Goal: Task Accomplishment & Management: Use online tool/utility

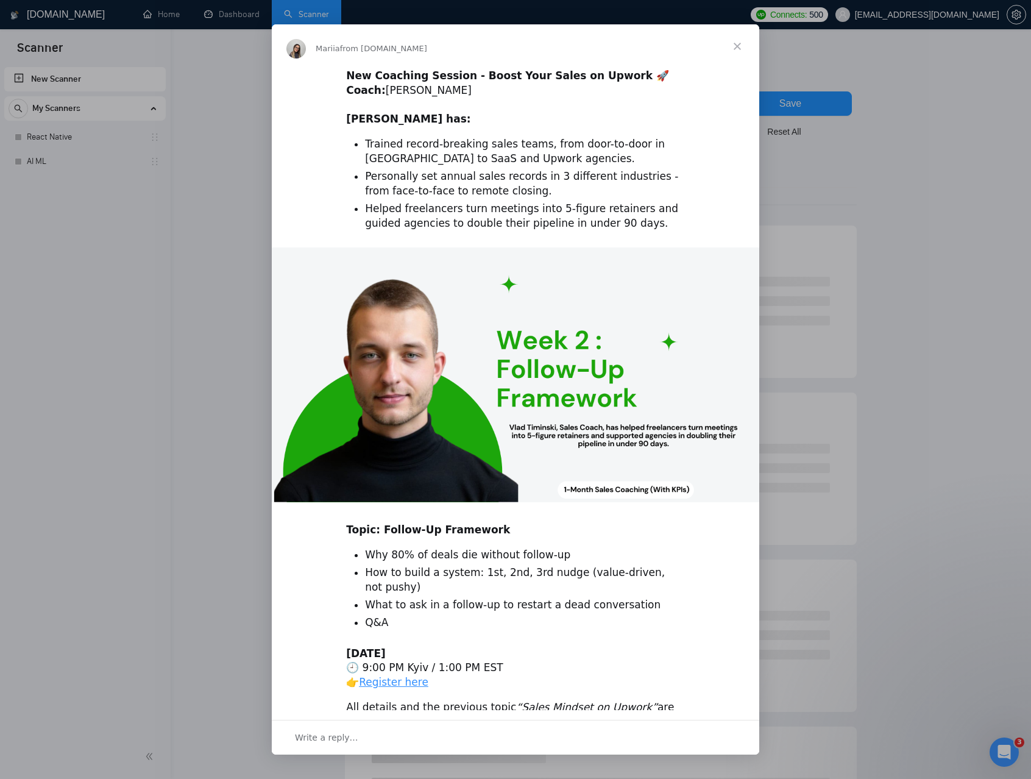
click at [737, 46] on span "Close" at bounding box center [737, 46] width 44 height 44
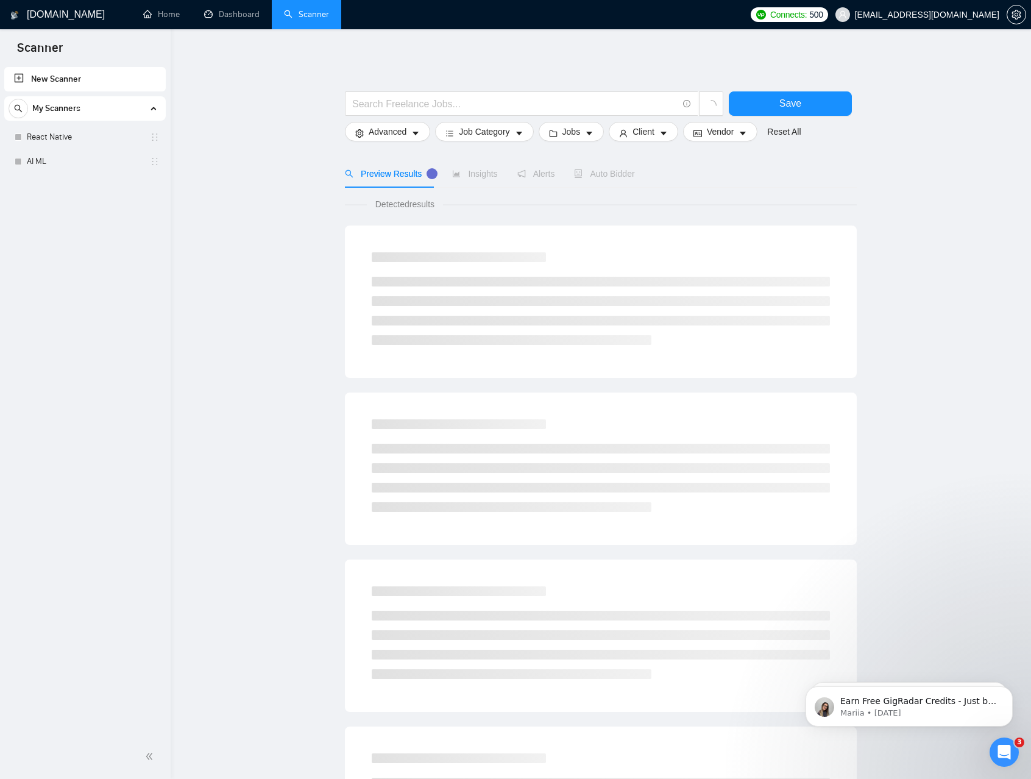
click at [301, 282] on main "Save Advanced Job Category Jobs Client Vendor Reset All Preview Results Insight…" at bounding box center [600, 547] width 821 height 997
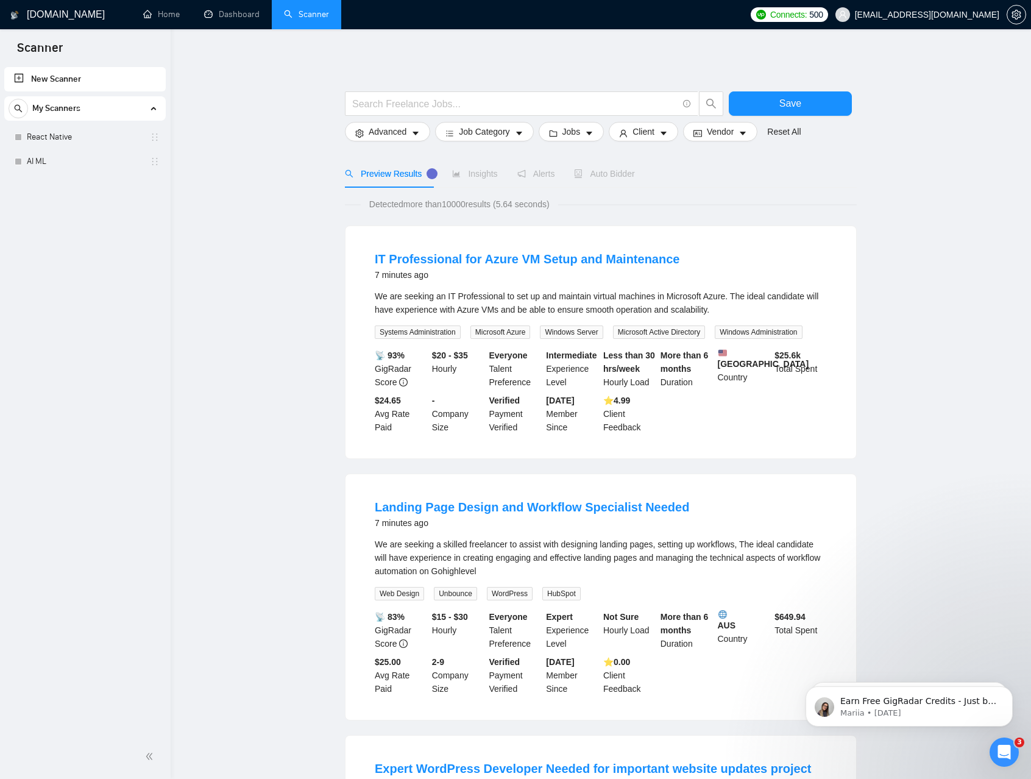
click at [66, 104] on span "My Scanners" at bounding box center [56, 108] width 48 height 24
click at [68, 134] on link "React Native" at bounding box center [85, 137] width 116 height 24
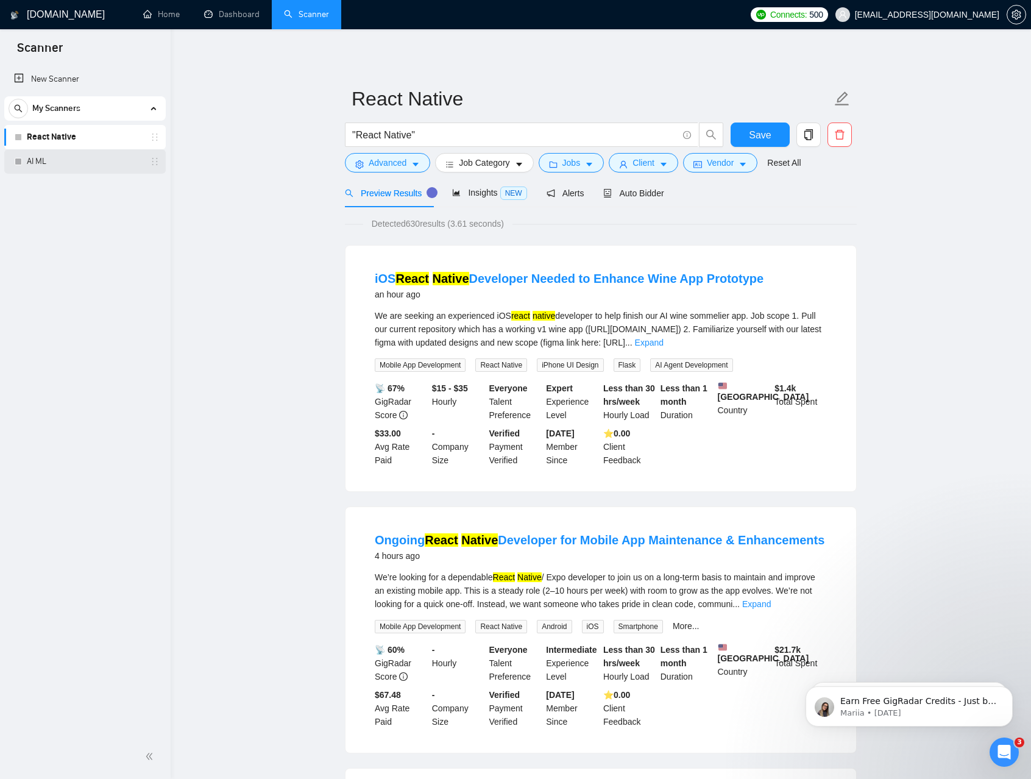
click at [63, 155] on link "AI ML" at bounding box center [85, 161] width 116 height 24
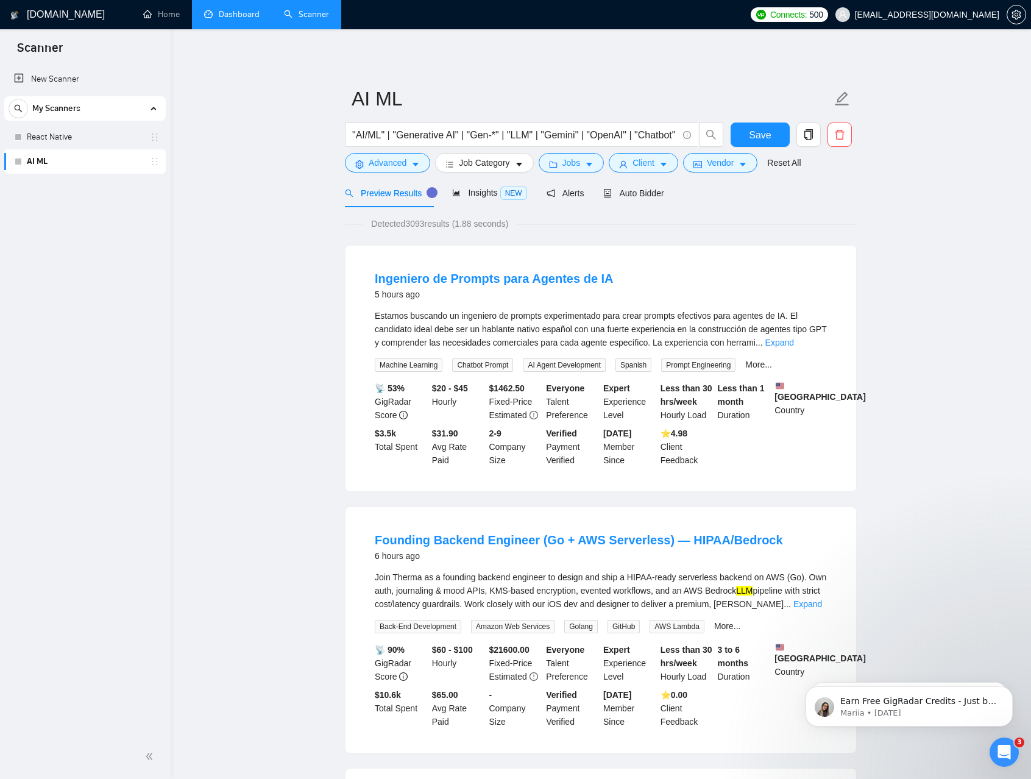
click at [229, 18] on link "Dashboard" at bounding box center [231, 14] width 55 height 10
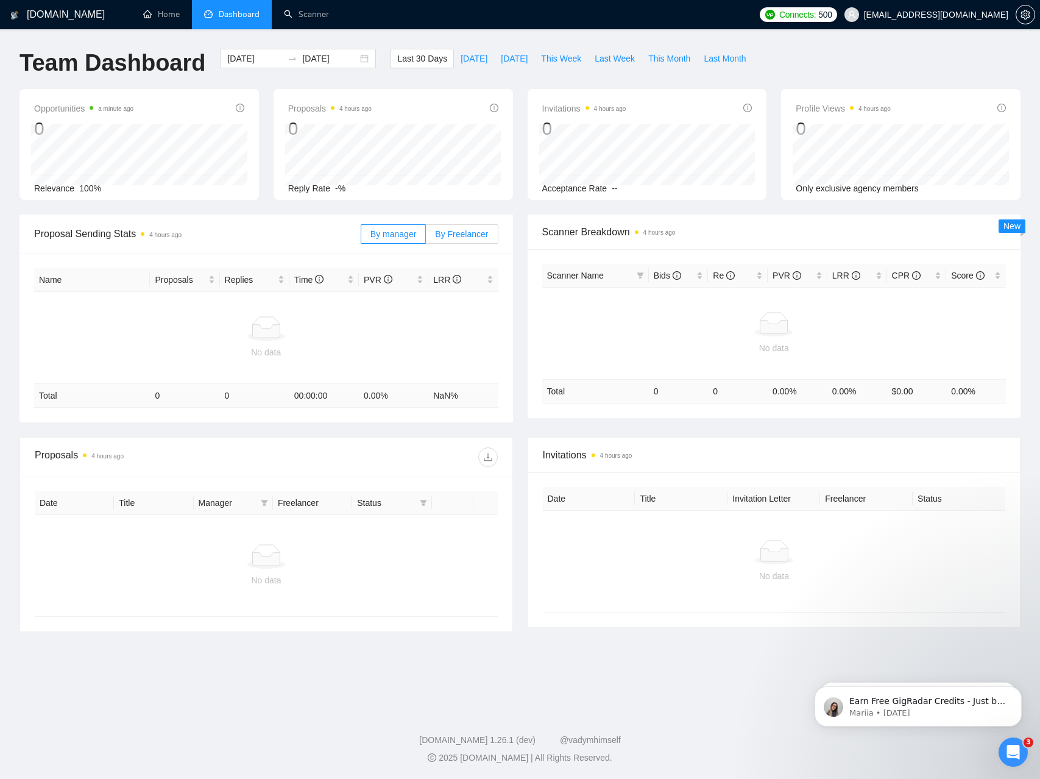
click at [444, 238] on span "By Freelancer" at bounding box center [461, 234] width 53 height 10
click at [426, 237] on input "By Freelancer" at bounding box center [426, 237] width 0 height 0
click at [398, 238] on span "By manager" at bounding box center [394, 234] width 46 height 10
click at [361, 237] on input "By manager" at bounding box center [361, 237] width 0 height 0
click at [602, 234] on span "Scanner Breakdown 4 hours ago" at bounding box center [774, 231] width 464 height 15
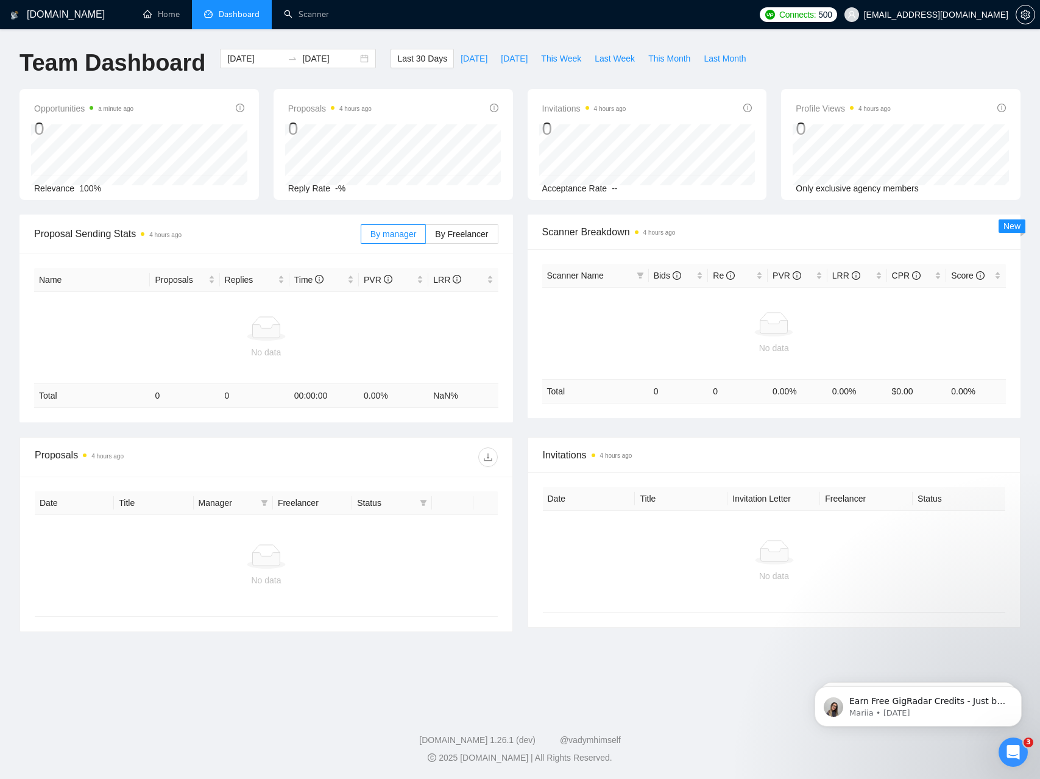
click at [602, 234] on span "Scanner Breakdown 4 hours ago" at bounding box center [774, 231] width 464 height 15
click at [300, 12] on link "Scanner" at bounding box center [306, 14] width 45 height 10
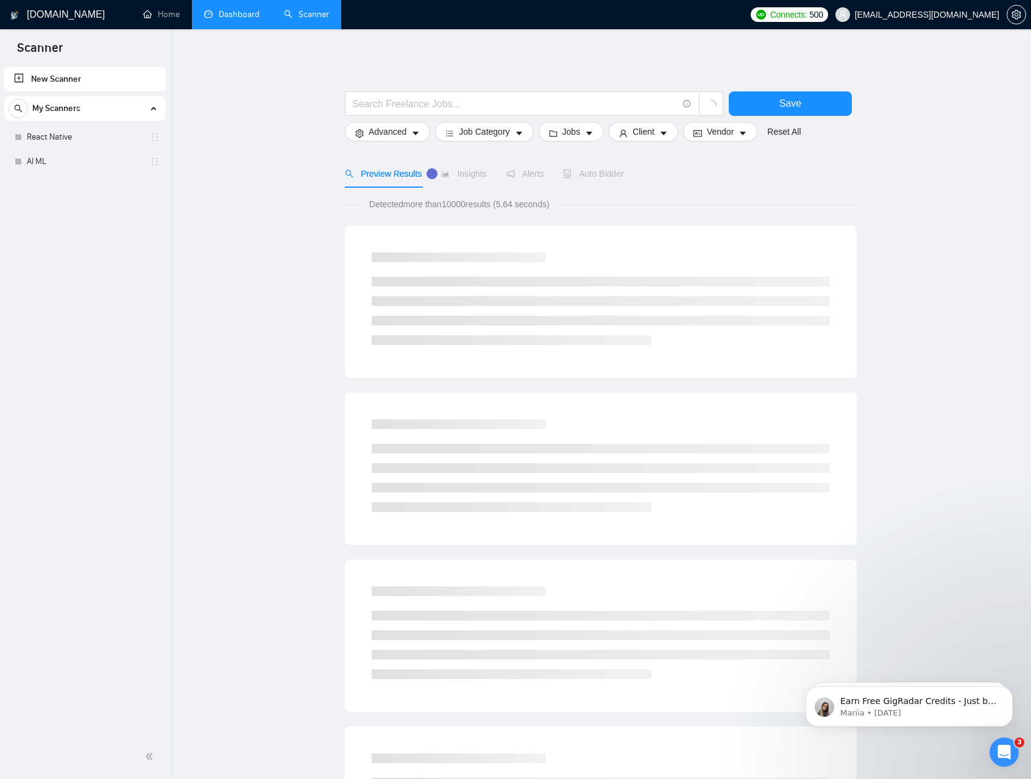
click at [61, 77] on link "New Scanner" at bounding box center [85, 79] width 142 height 24
click at [62, 74] on link "New Scanner" at bounding box center [85, 79] width 142 height 24
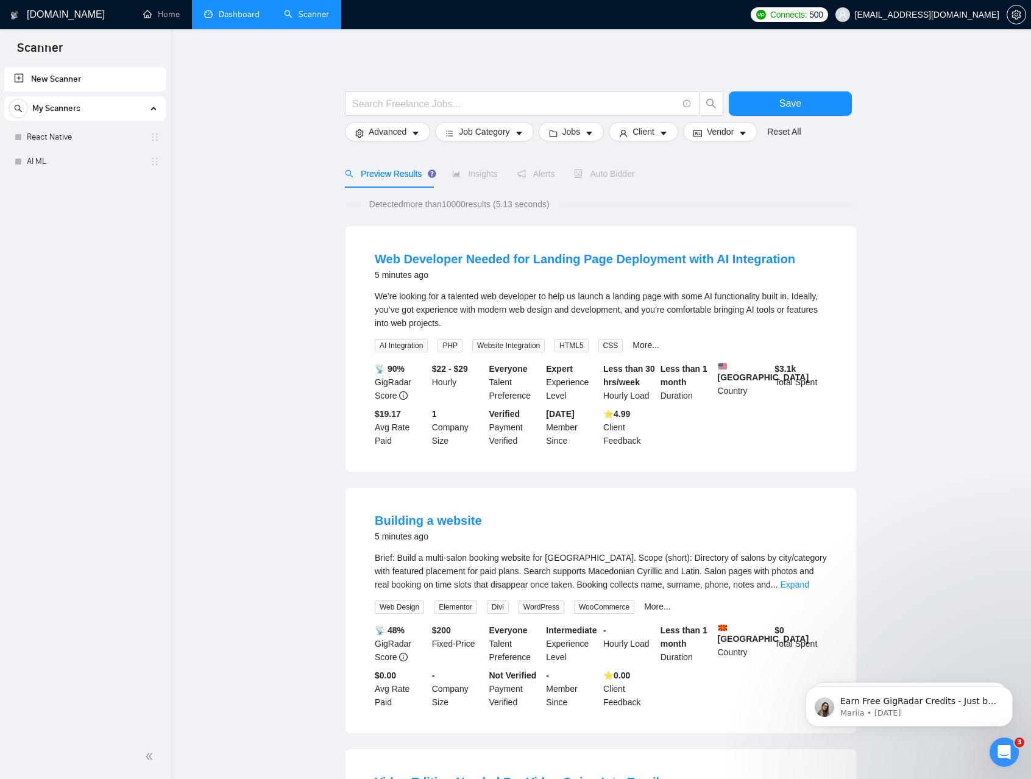
click at [49, 77] on link "New Scanner" at bounding box center [85, 79] width 142 height 24
click at [416, 108] on input "text" at bounding box center [514, 103] width 325 height 15
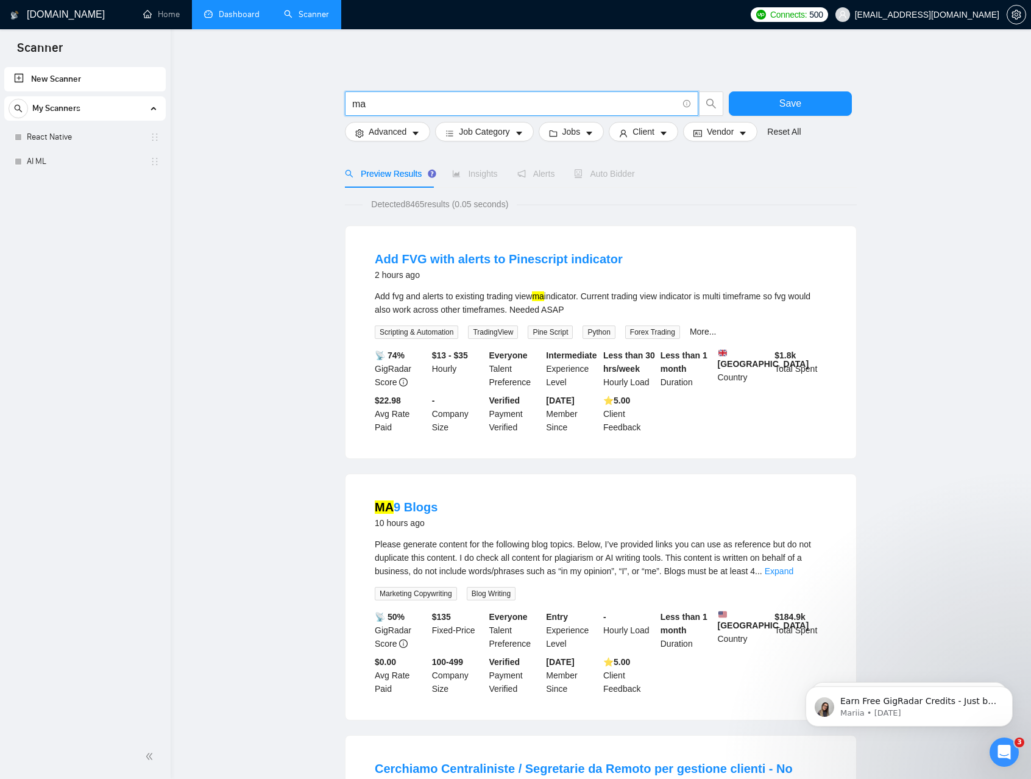
type input "m"
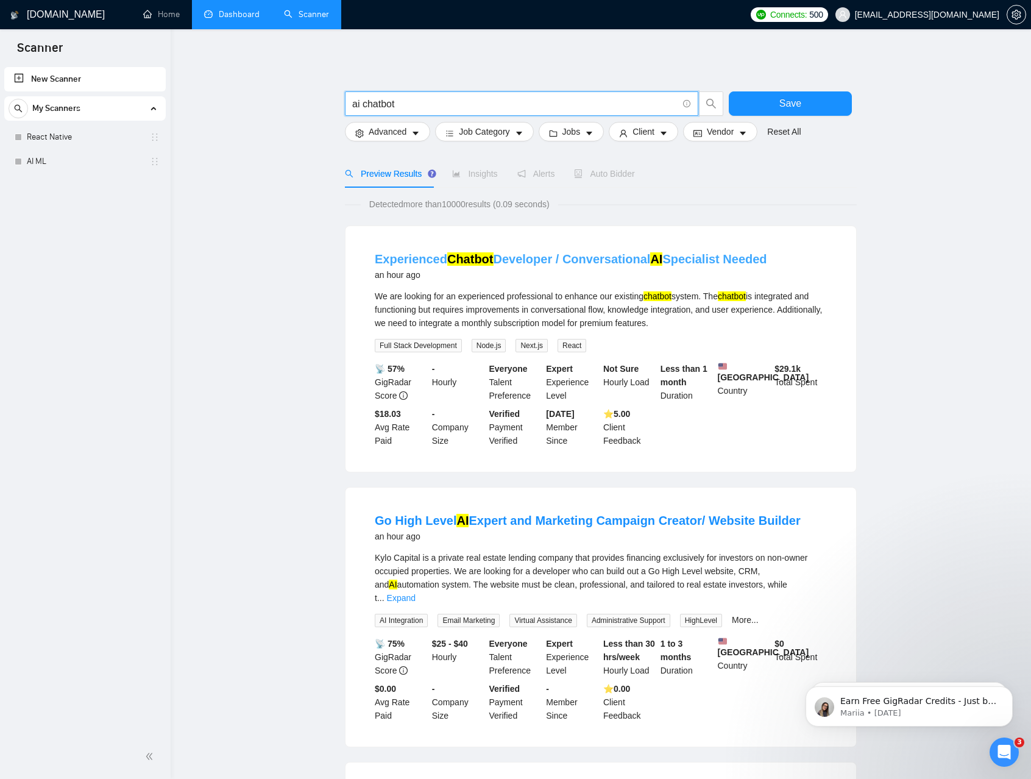
type input "ai chatbot"
click at [509, 258] on link "Experienced Chatbot Developer / Conversational AI Specialist Needed" at bounding box center [571, 258] width 392 height 13
click at [70, 82] on link "New Scanner" at bounding box center [85, 79] width 142 height 24
click at [95, 80] on link "New Scanner" at bounding box center [85, 79] width 142 height 24
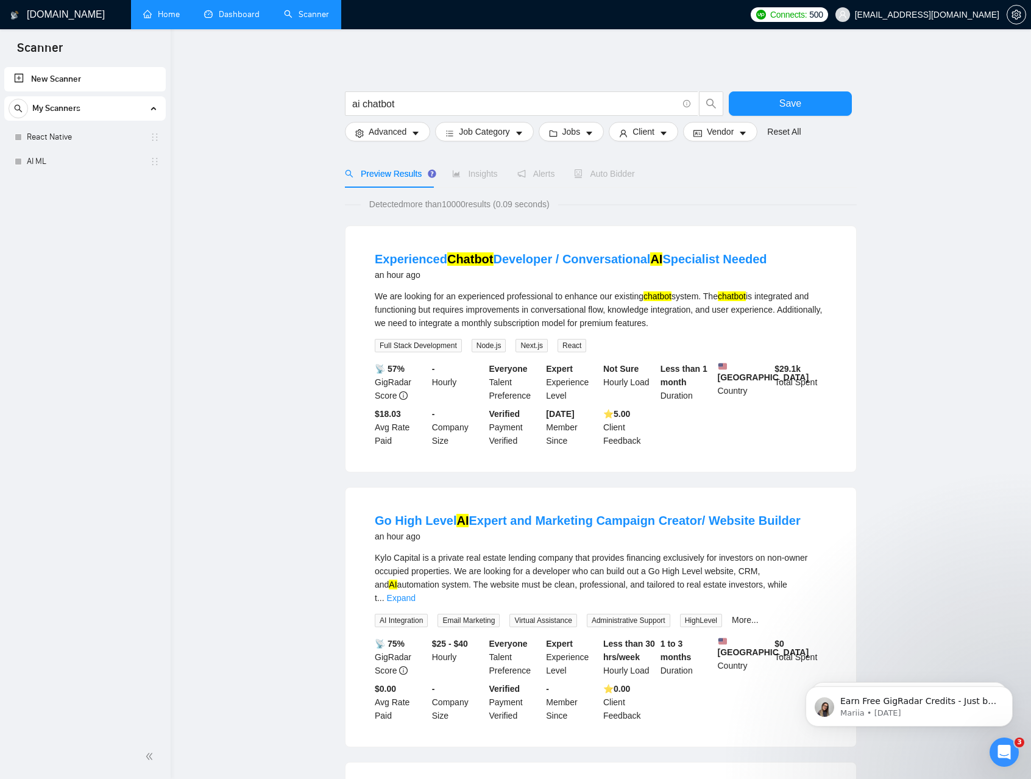
click at [179, 18] on link "Home" at bounding box center [161, 14] width 37 height 10
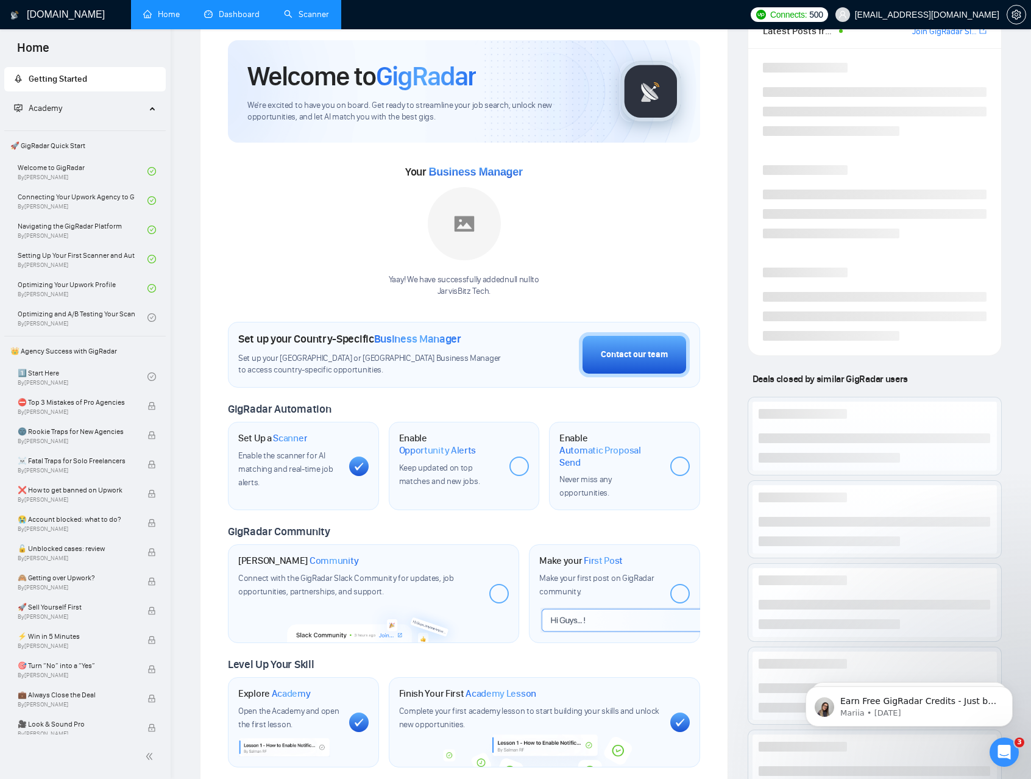
scroll to position [49, 0]
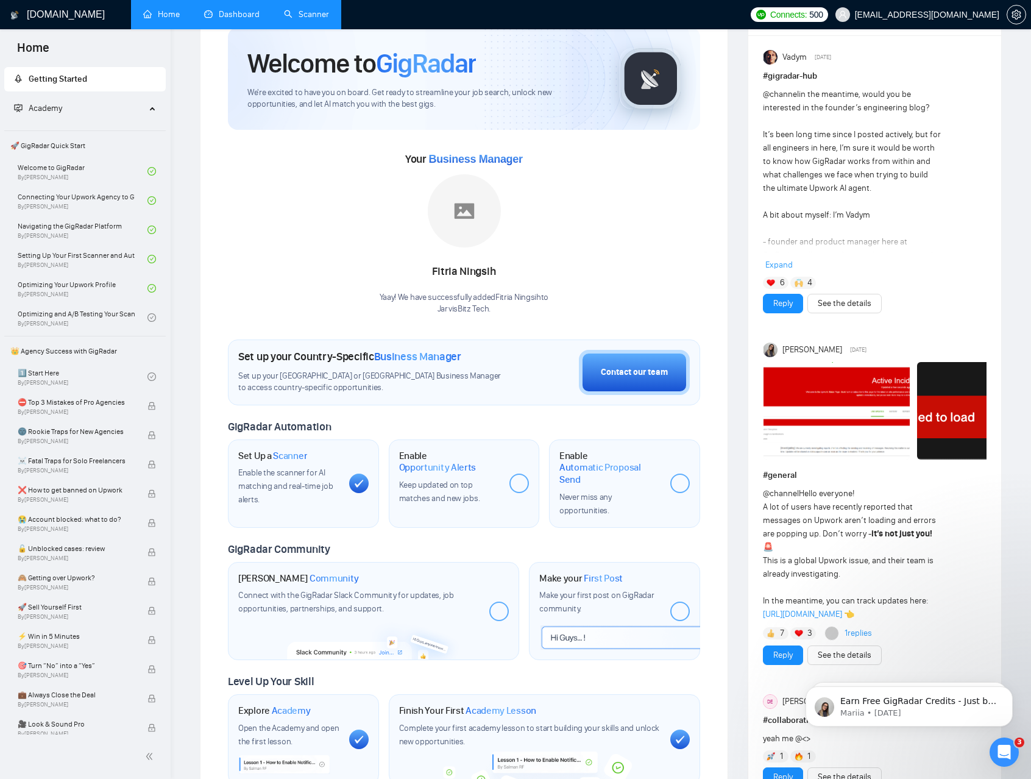
click at [340, 481] on div "Set Up a Scanner Enable the scanner for AI matching and real-time job alerts." at bounding box center [303, 483] width 151 height 88
click at [277, 472] on span "Enable the scanner for AI matching and real-time job alerts." at bounding box center [285, 485] width 94 height 37
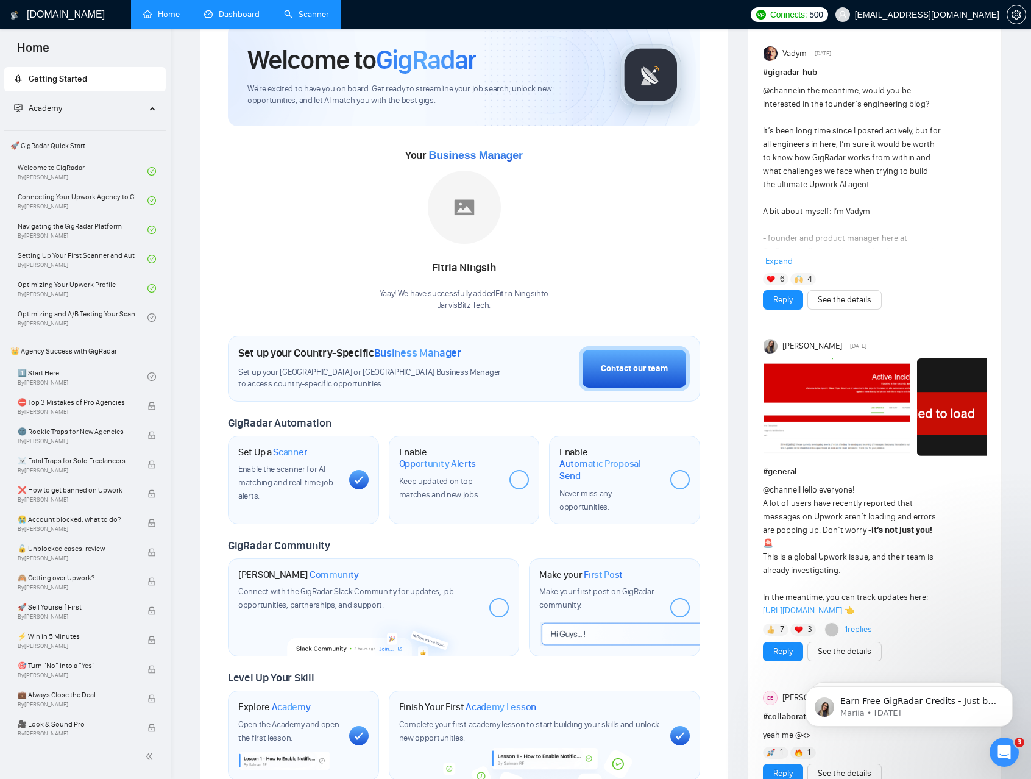
scroll to position [59, 0]
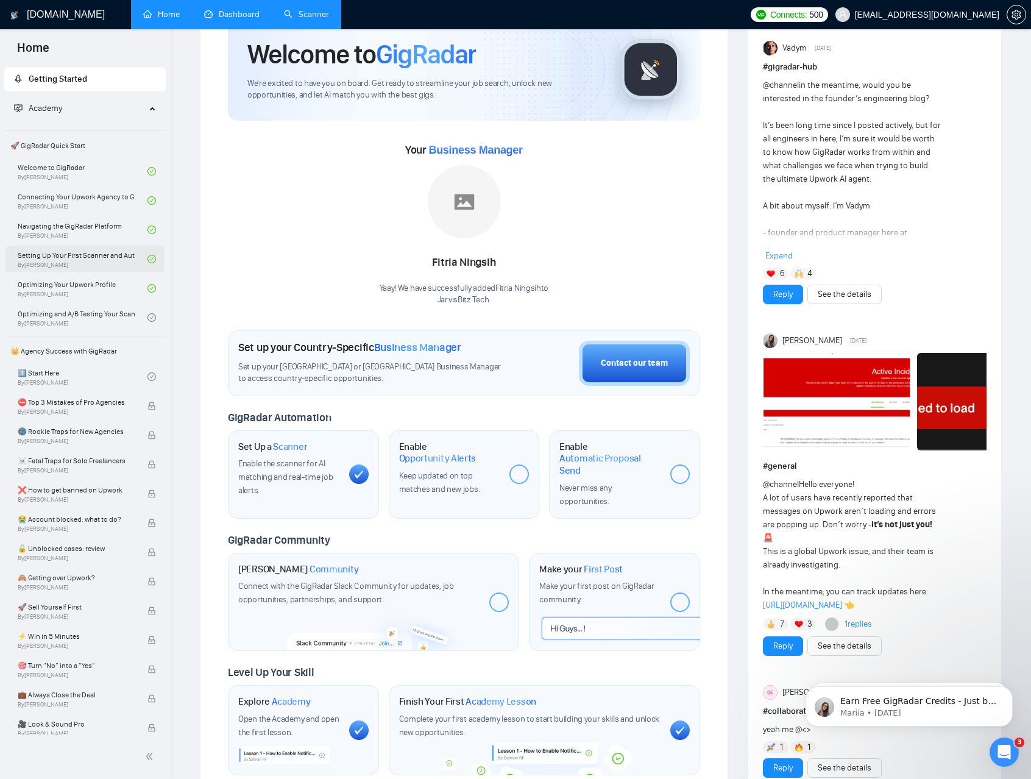
click at [90, 264] on link "Setting Up Your First Scanner and Auto-Bidder By Vlad Timinsky" at bounding box center [83, 259] width 130 height 27
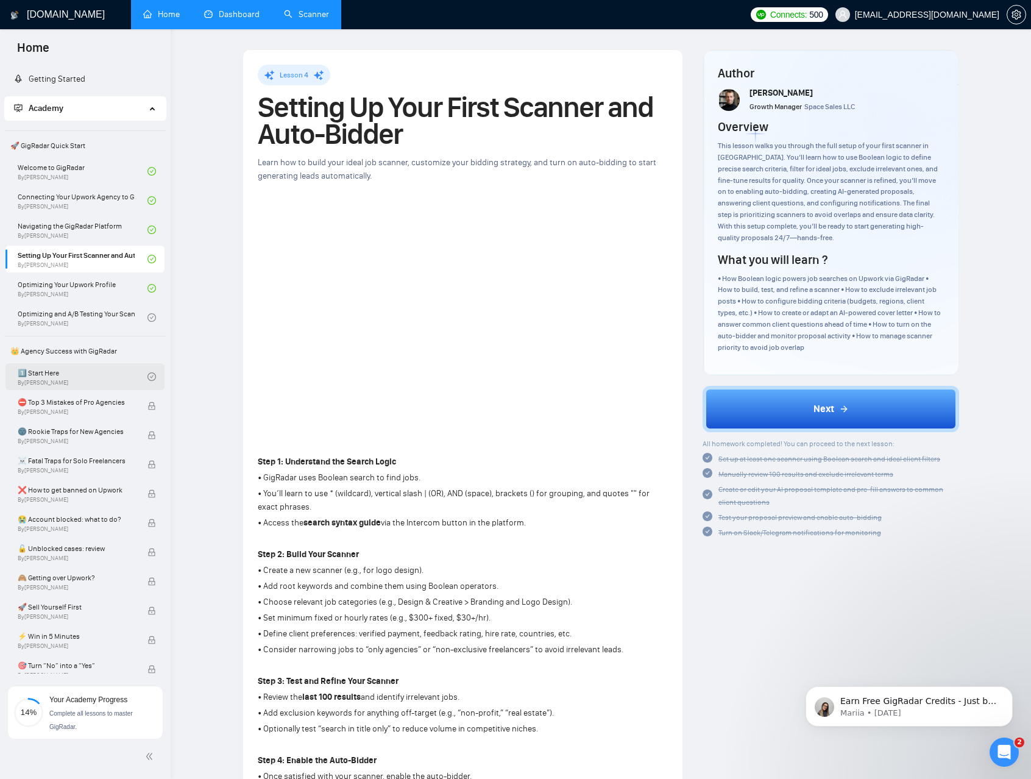
click at [79, 385] on link "1️⃣ Start Here By Vadym Ovcharenko" at bounding box center [83, 376] width 130 height 27
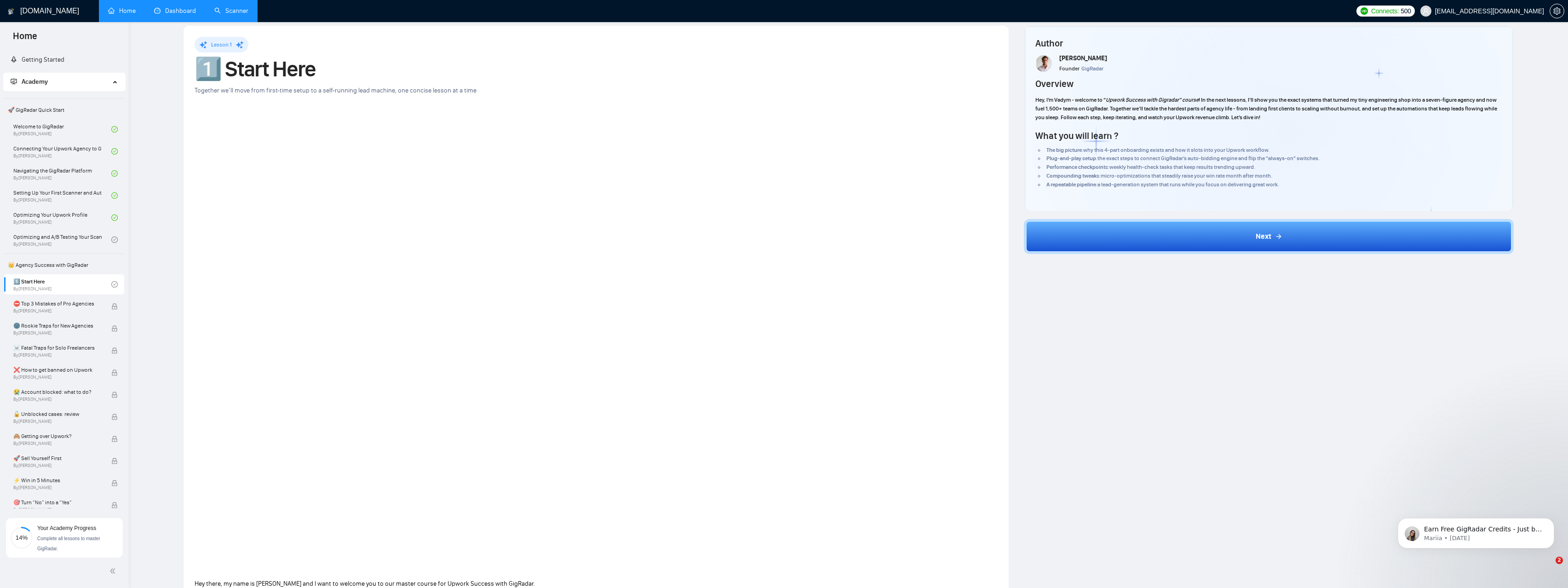
scroll to position [12, 0]
drag, startPoint x: 1156, startPoint y: 448, endPoint x: 1145, endPoint y: 454, distance: 12.5
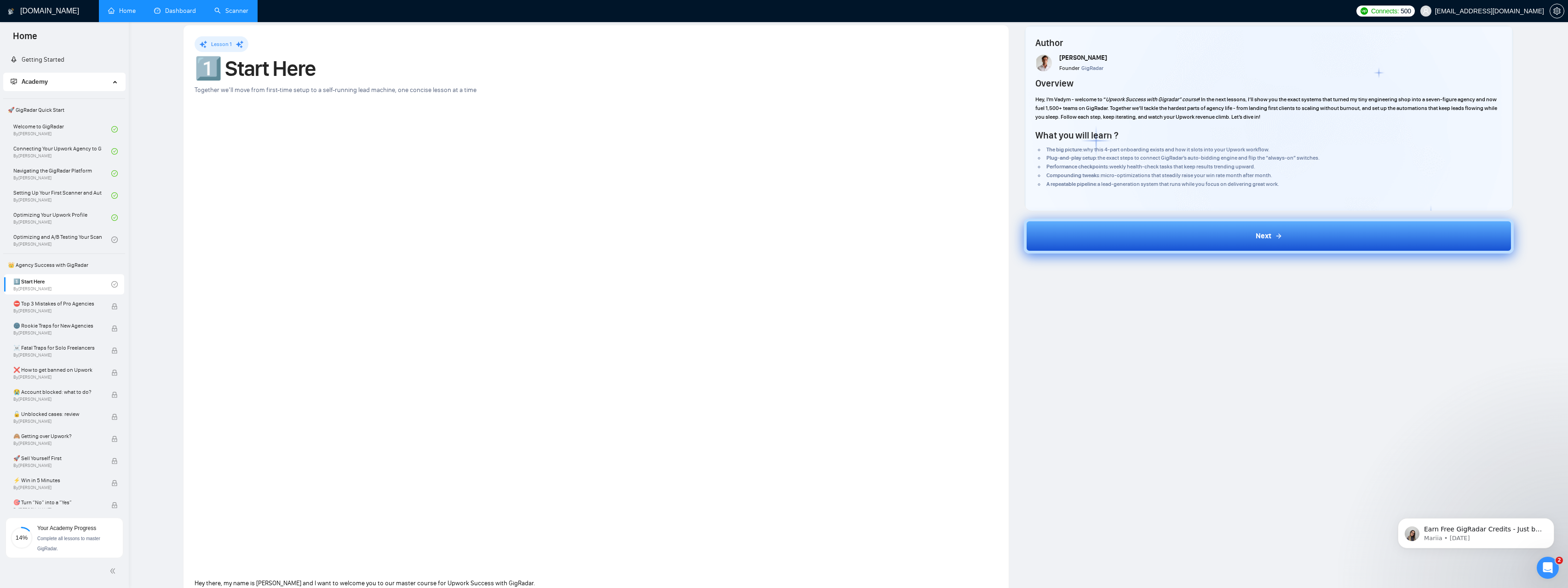
click at [778, 250] on button "Next" at bounding box center [1269, 236] width 490 height 35
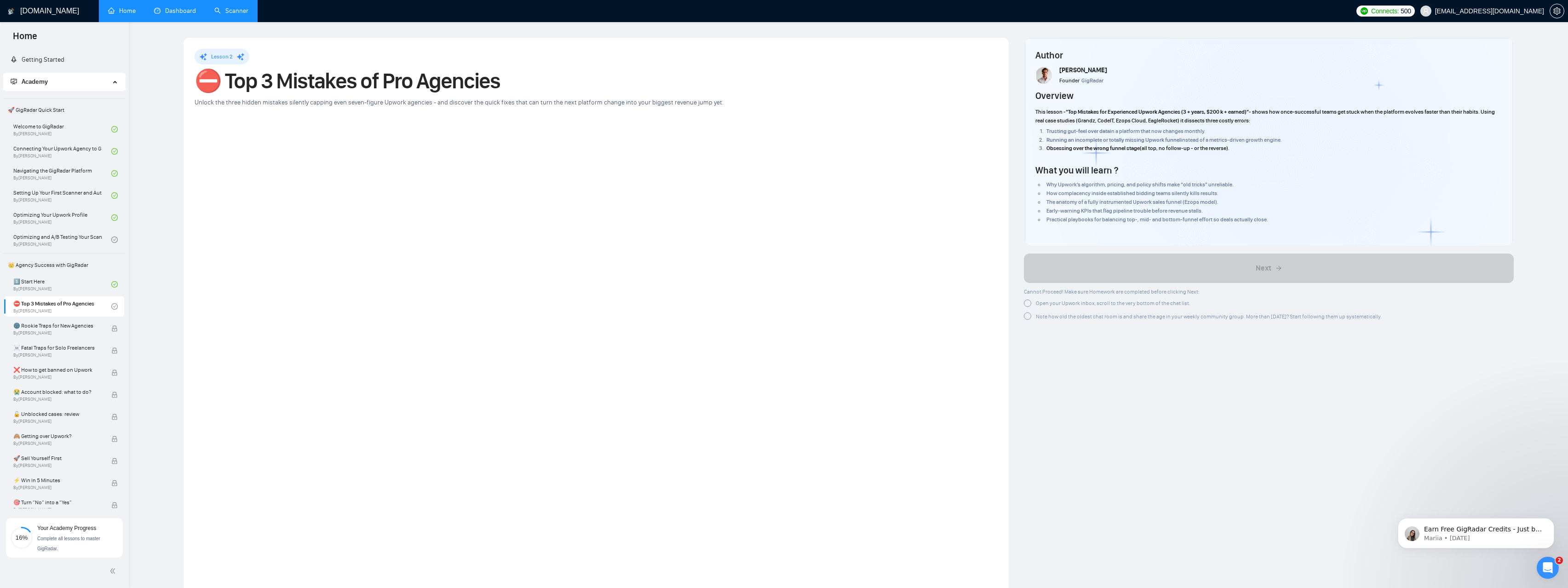
click at [61, 149] on link "Connecting Your Upwork Agency to GigRadar By Vlad Timinsky" at bounding box center [63, 151] width 98 height 20
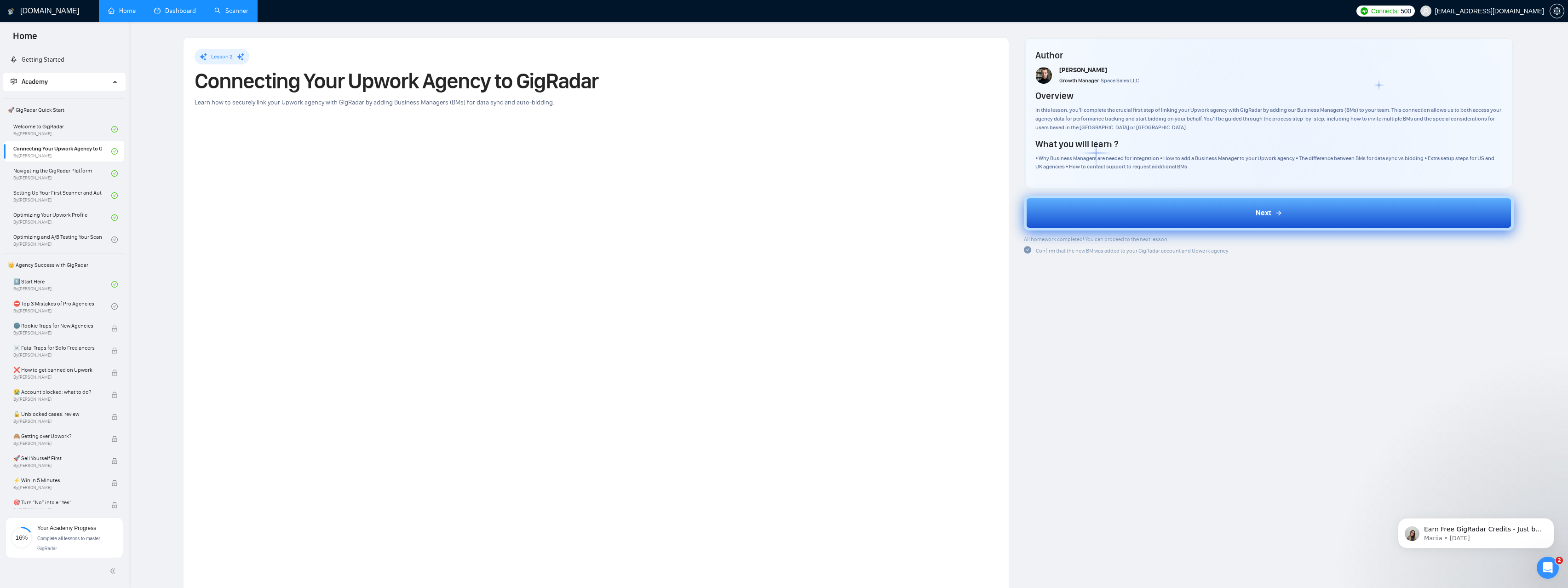
click at [778, 208] on button "Next" at bounding box center [1269, 213] width 490 height 35
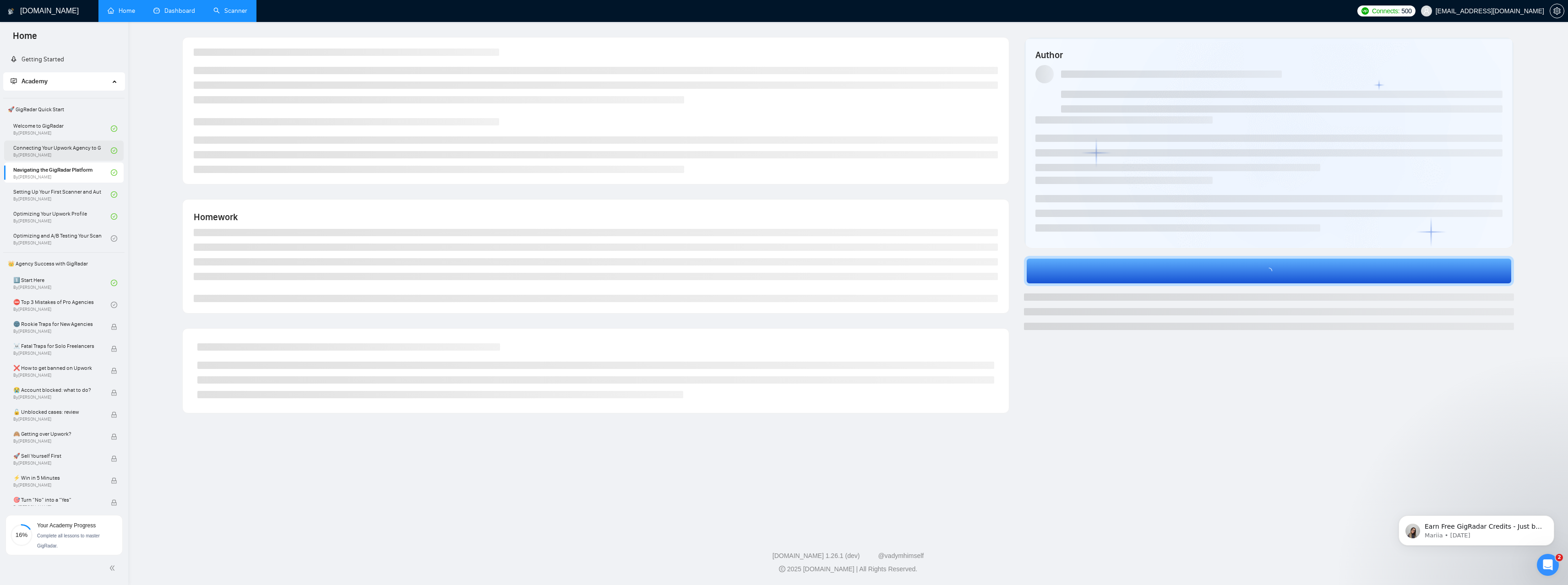
click at [65, 156] on link "Connecting Your Upwork Agency to GigRadar By Vlad Timinsky" at bounding box center [62, 150] width 98 height 20
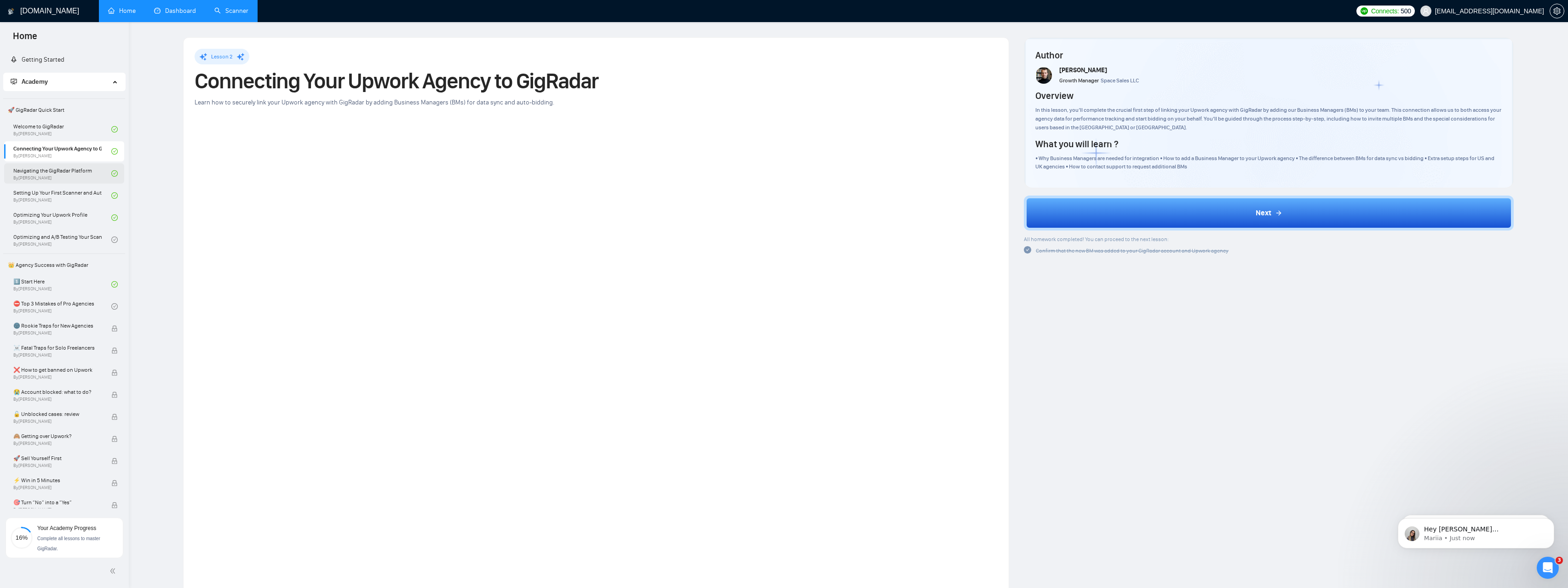
click at [76, 174] on link "Navigating the GigRadar Platform By Vlad Timinsky" at bounding box center [63, 173] width 98 height 20
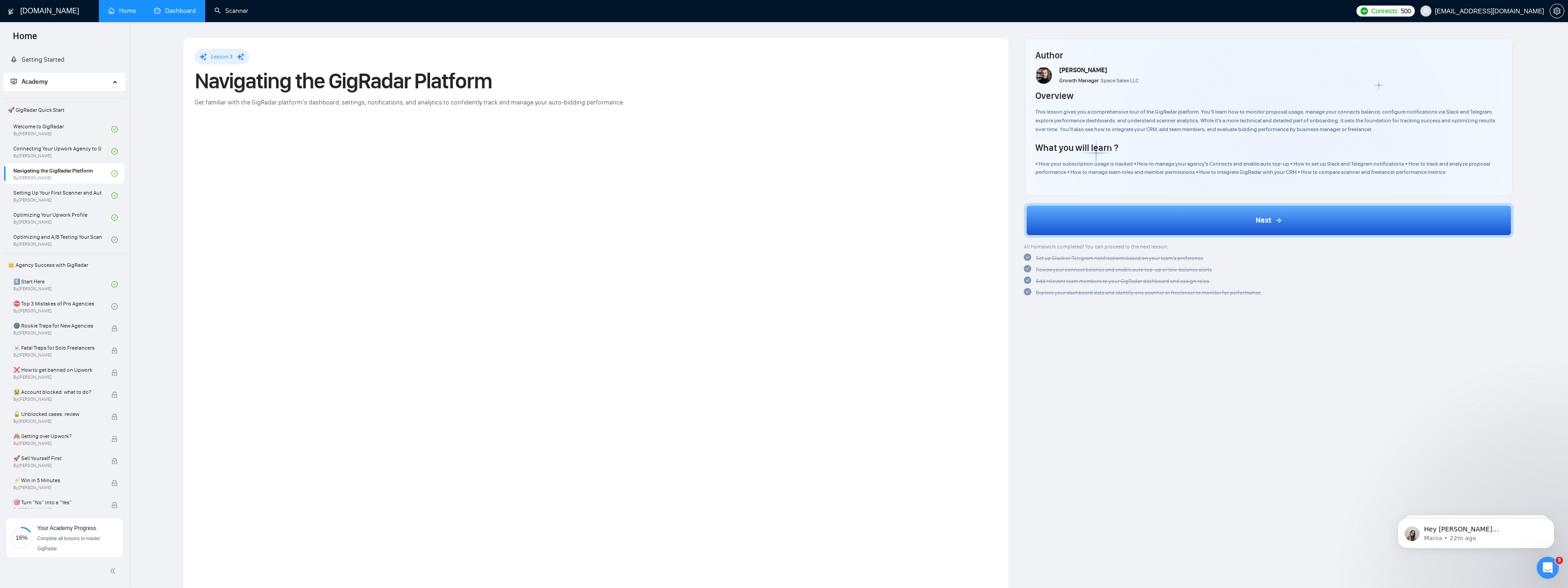
drag, startPoint x: 233, startPoint y: 15, endPoint x: 225, endPoint y: 29, distance: 16.1
click at [233, 15] on link "Scanner" at bounding box center [231, 11] width 34 height 8
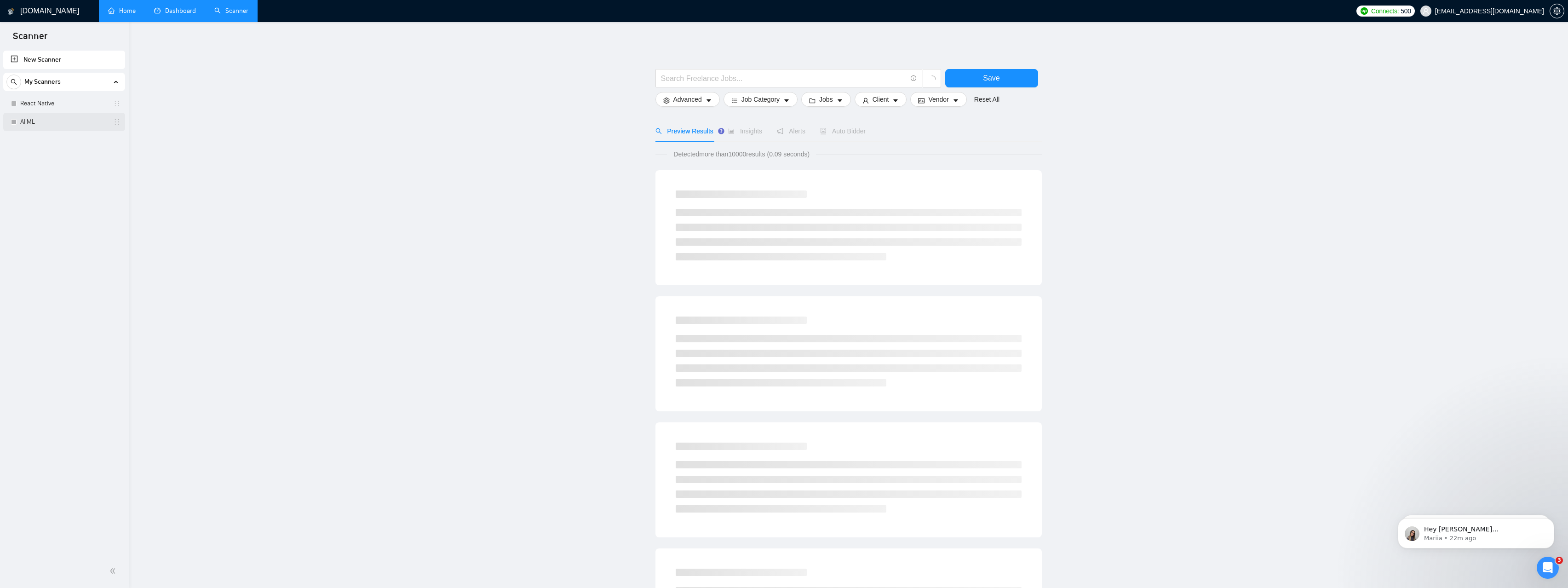
click at [45, 119] on link "AI ML" at bounding box center [64, 122] width 88 height 18
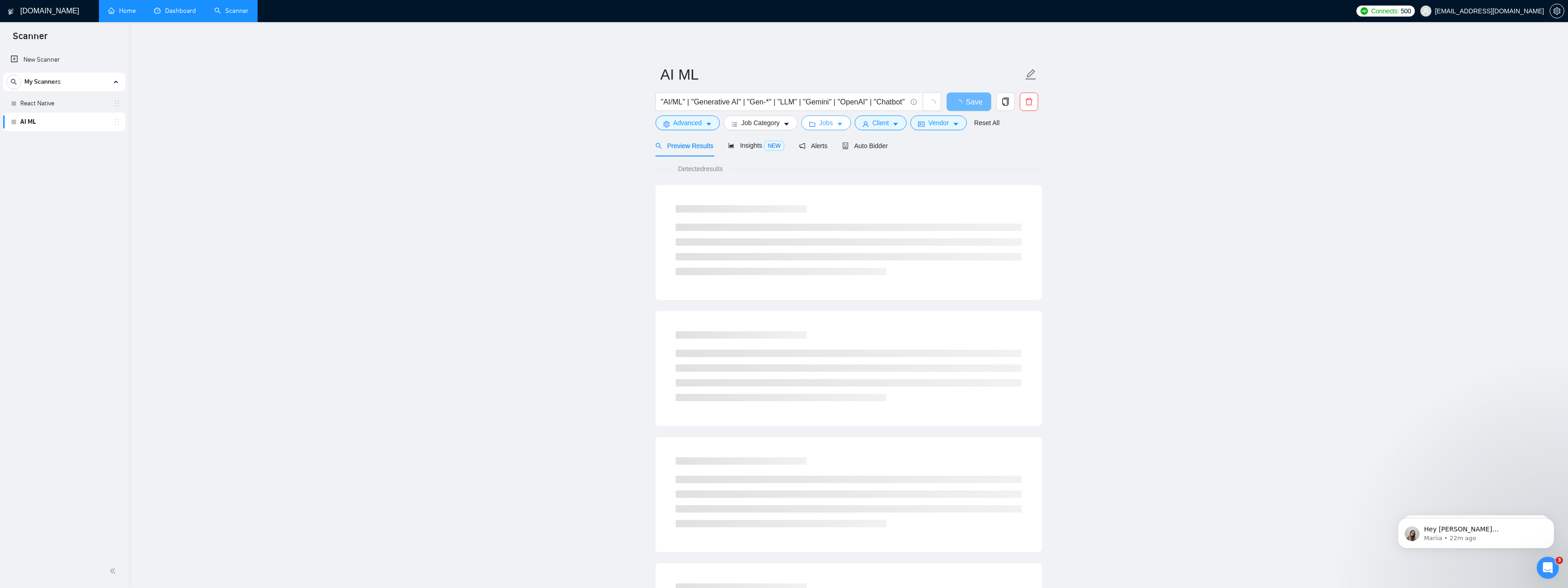
click at [778, 121] on span "caret-down" at bounding box center [839, 124] width 7 height 7
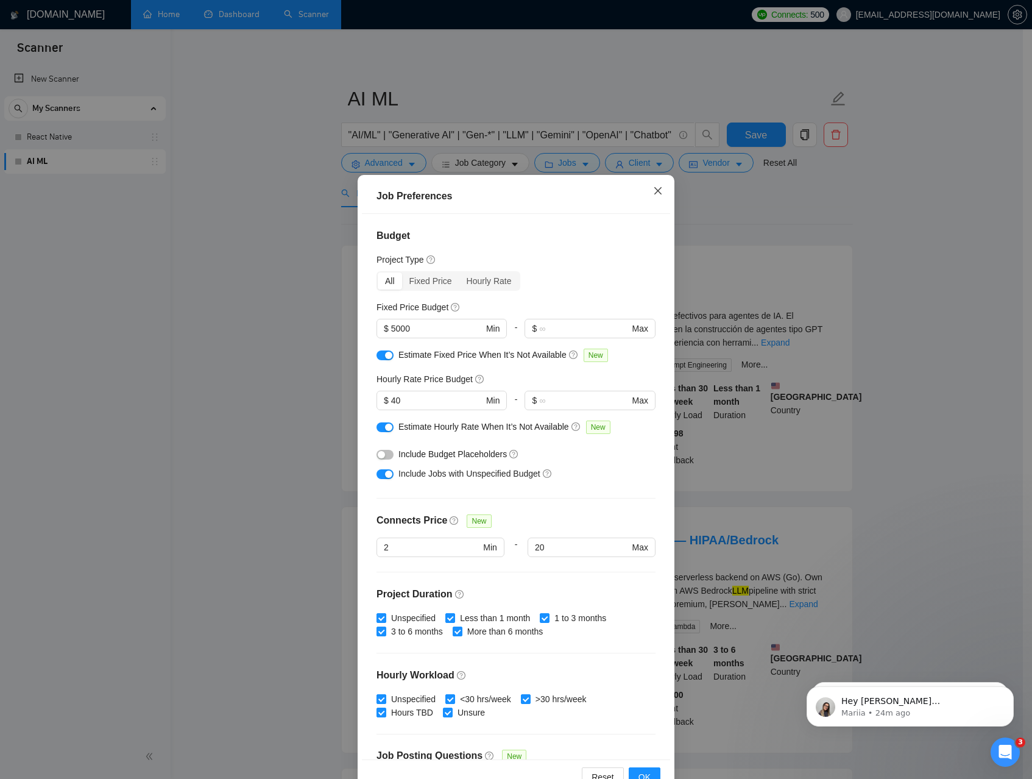
click at [654, 190] on icon "close" at bounding box center [657, 190] width 7 height 7
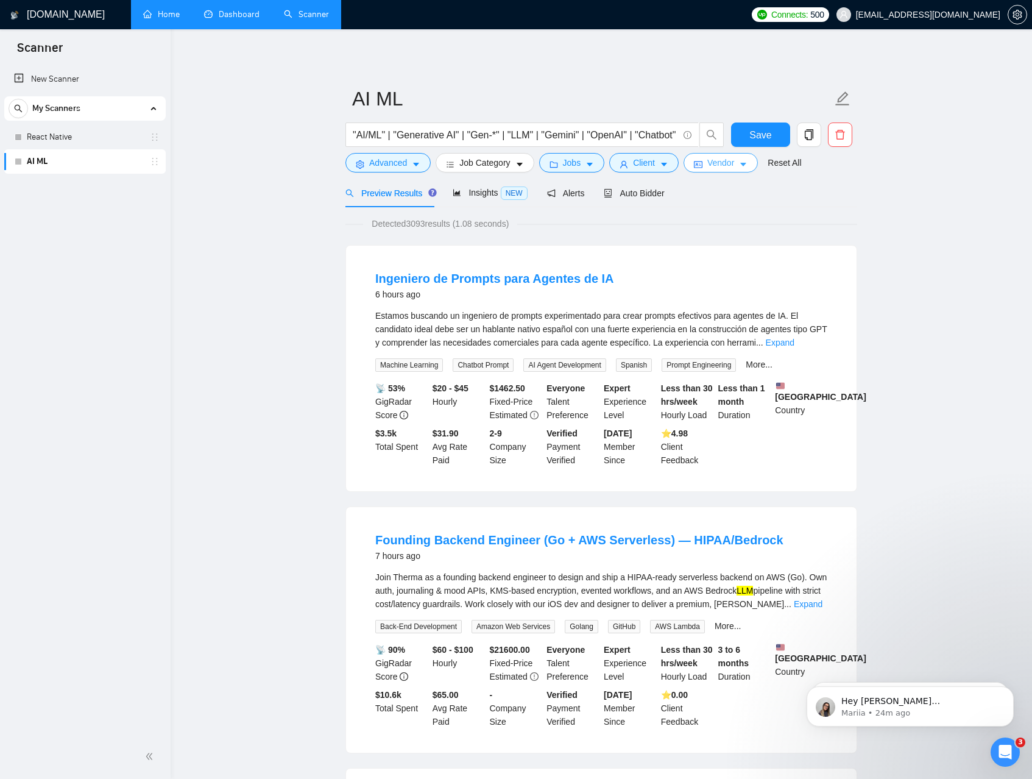
click at [731, 164] on span "Vendor" at bounding box center [721, 162] width 27 height 13
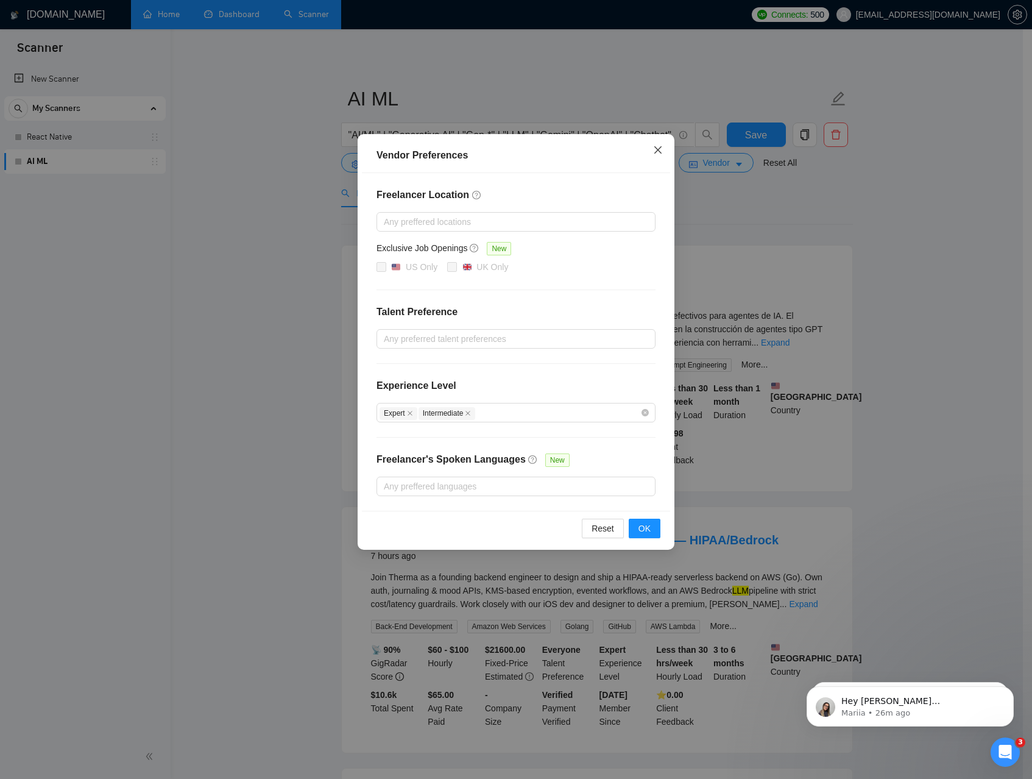
click at [654, 151] on icon "close" at bounding box center [658, 150] width 10 height 10
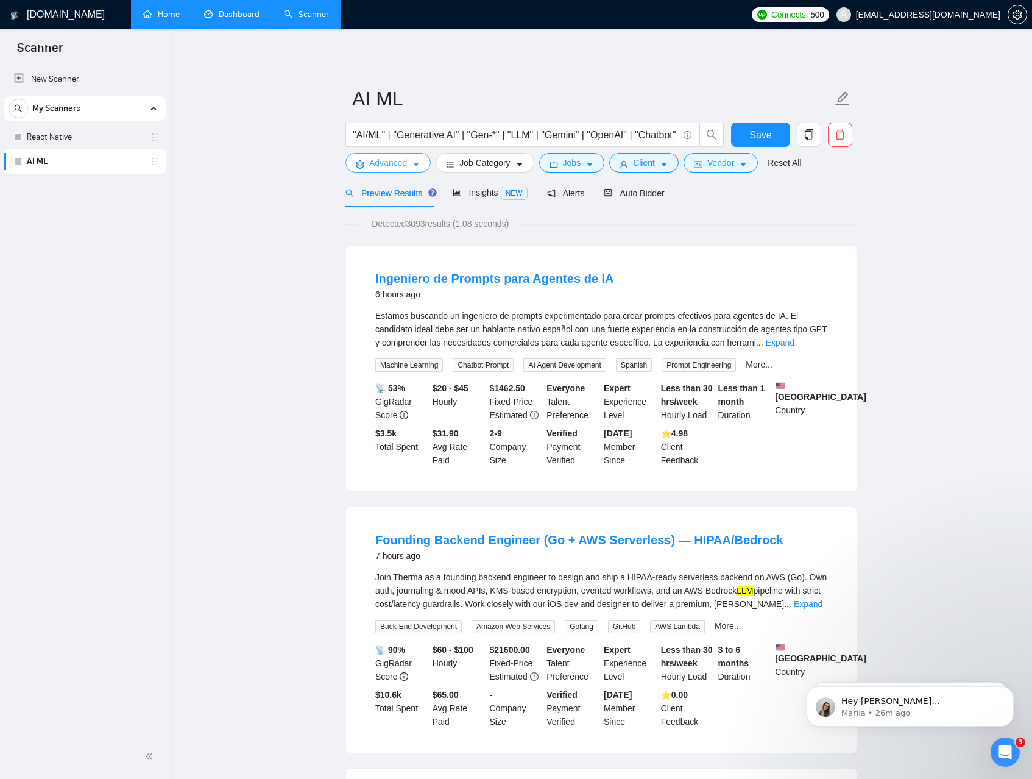
click at [419, 164] on icon "caret-down" at bounding box center [416, 165] width 6 height 4
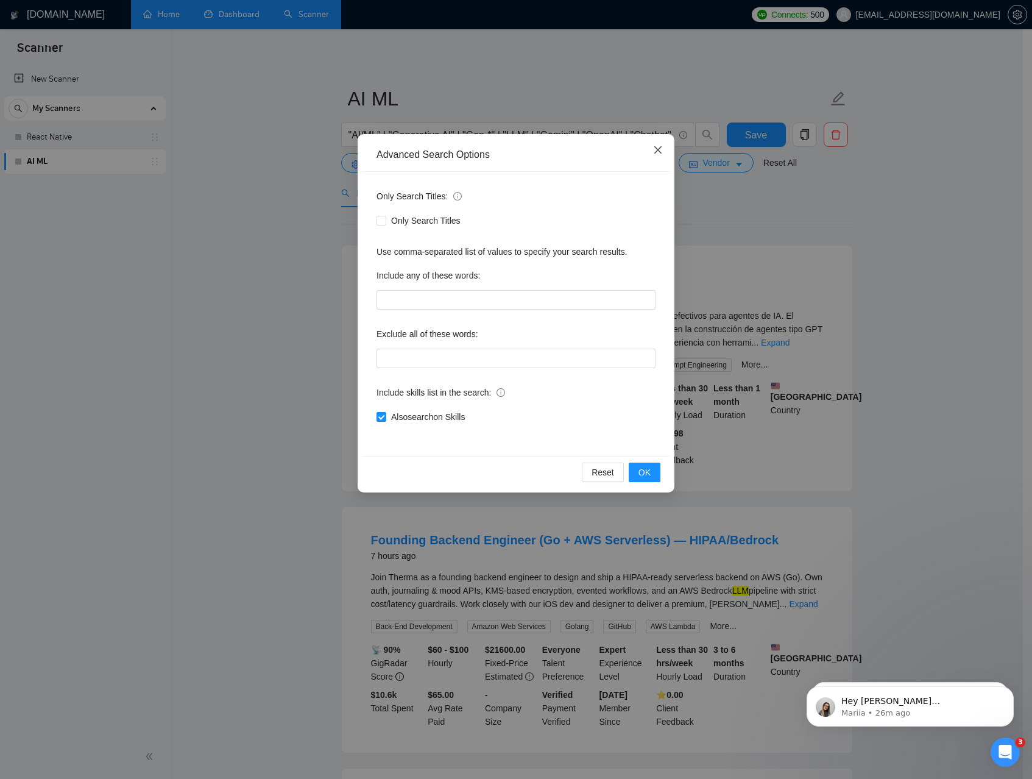
click at [656, 153] on icon "close" at bounding box center [657, 149] width 7 height 7
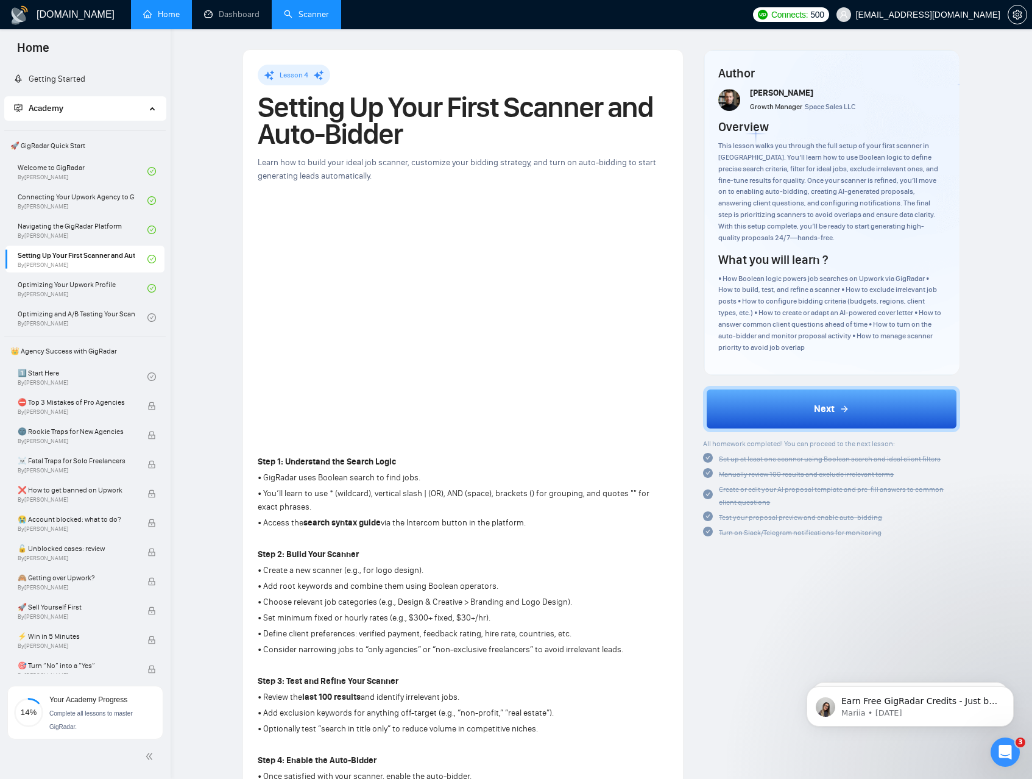
click at [316, 16] on link "Scanner" at bounding box center [306, 14] width 45 height 10
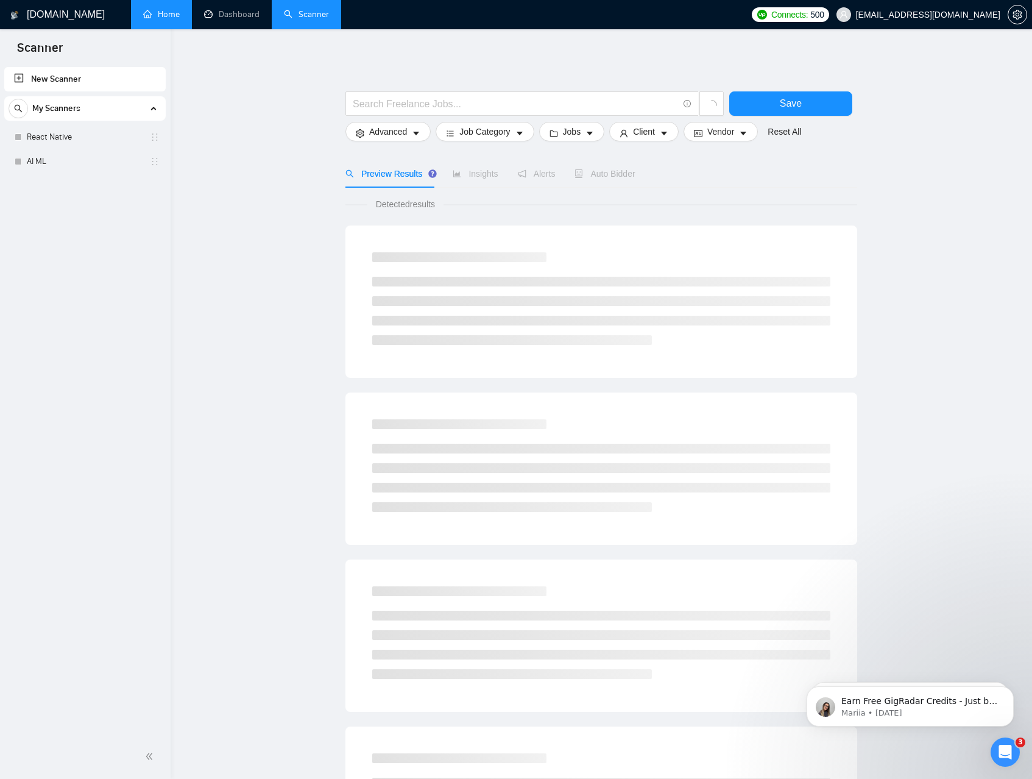
click at [155, 17] on link "Home" at bounding box center [161, 14] width 37 height 10
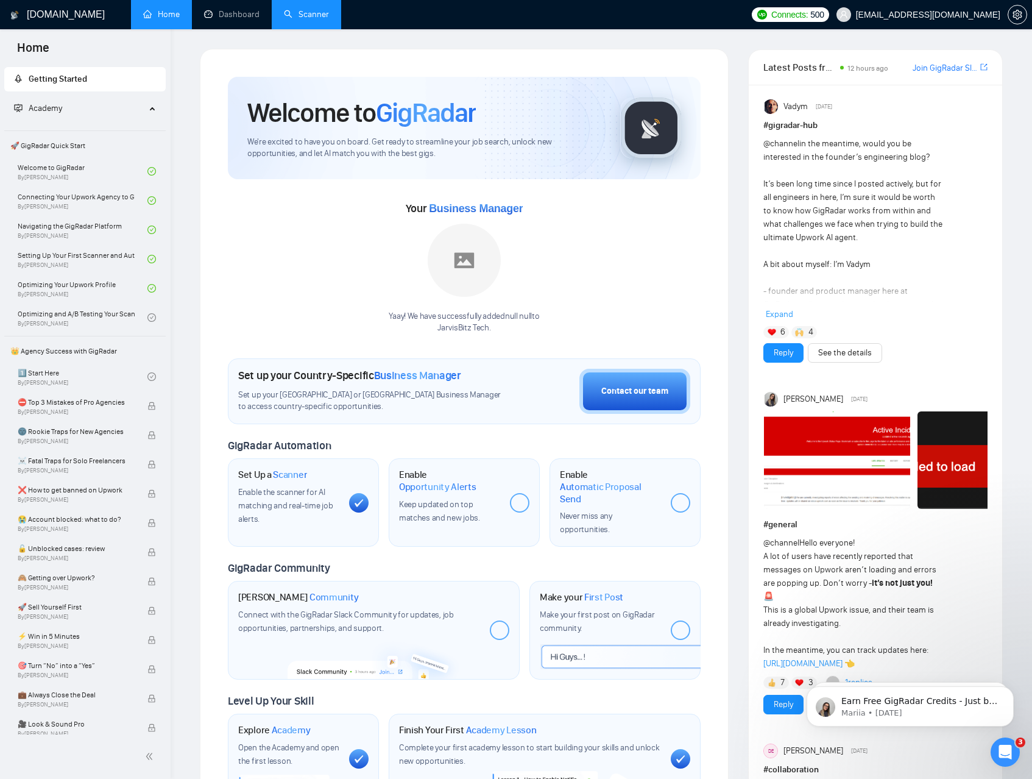
click at [306, 15] on link "Scanner" at bounding box center [306, 14] width 45 height 10
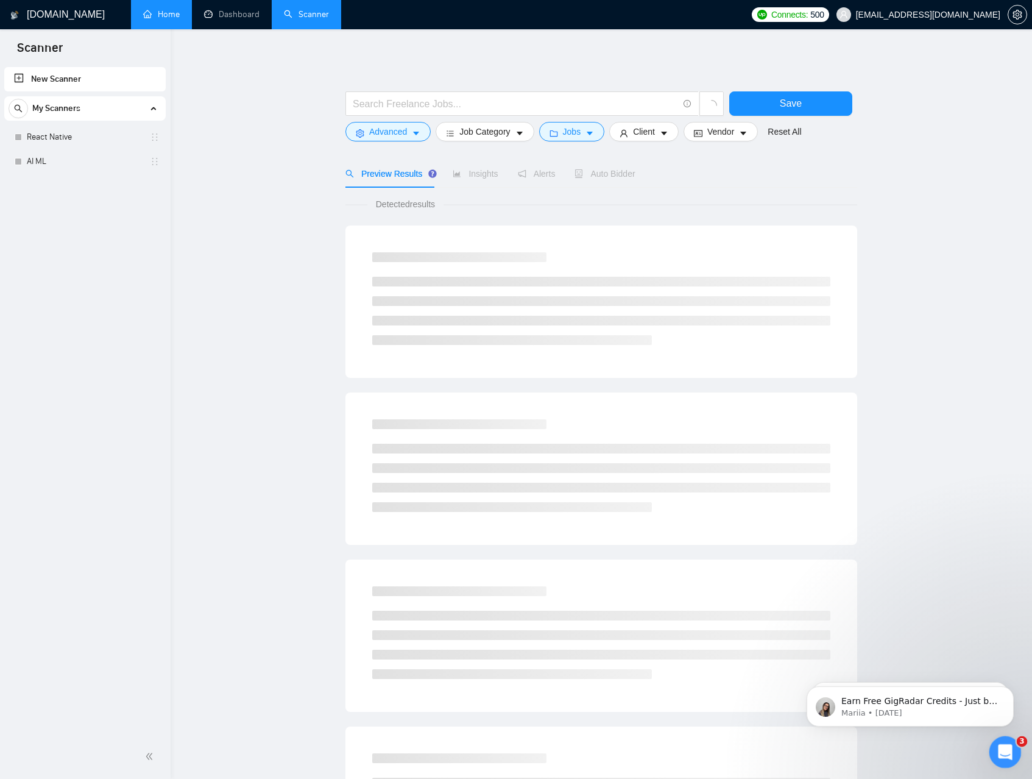
click at [1004, 739] on div "Open Intercom Messenger" at bounding box center [1004, 750] width 40 height 40
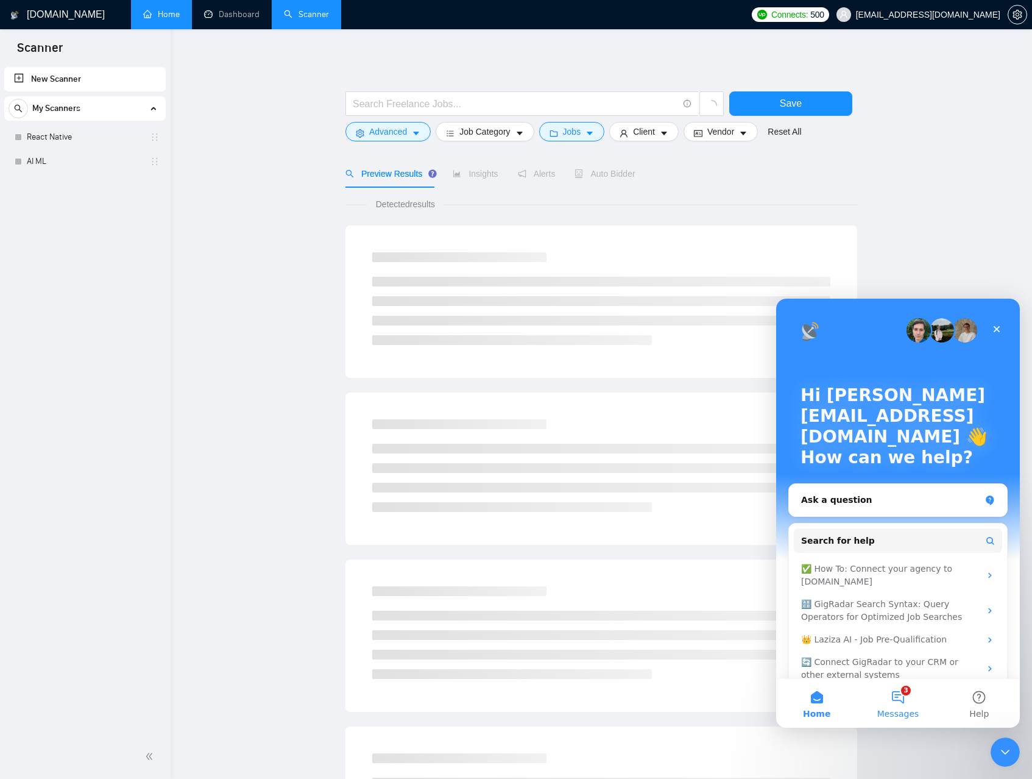
click at [898, 702] on button "3 Messages" at bounding box center [897, 703] width 81 height 49
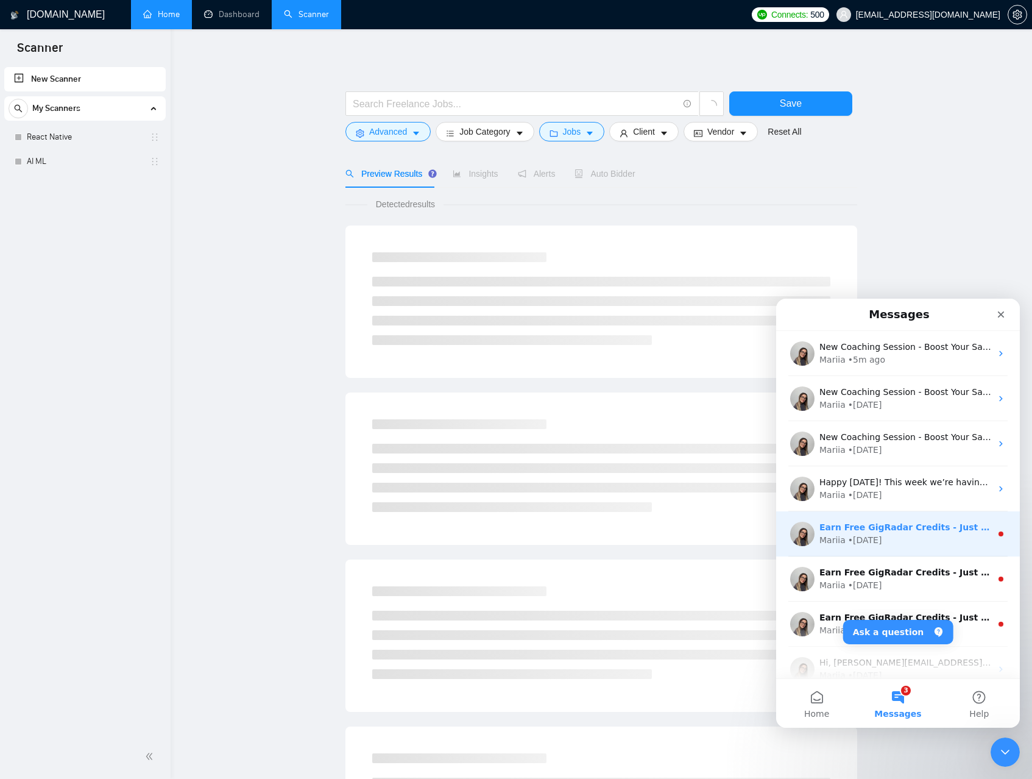
click at [889, 537] on div "Mariia • 5w ago" at bounding box center [906, 540] width 172 height 13
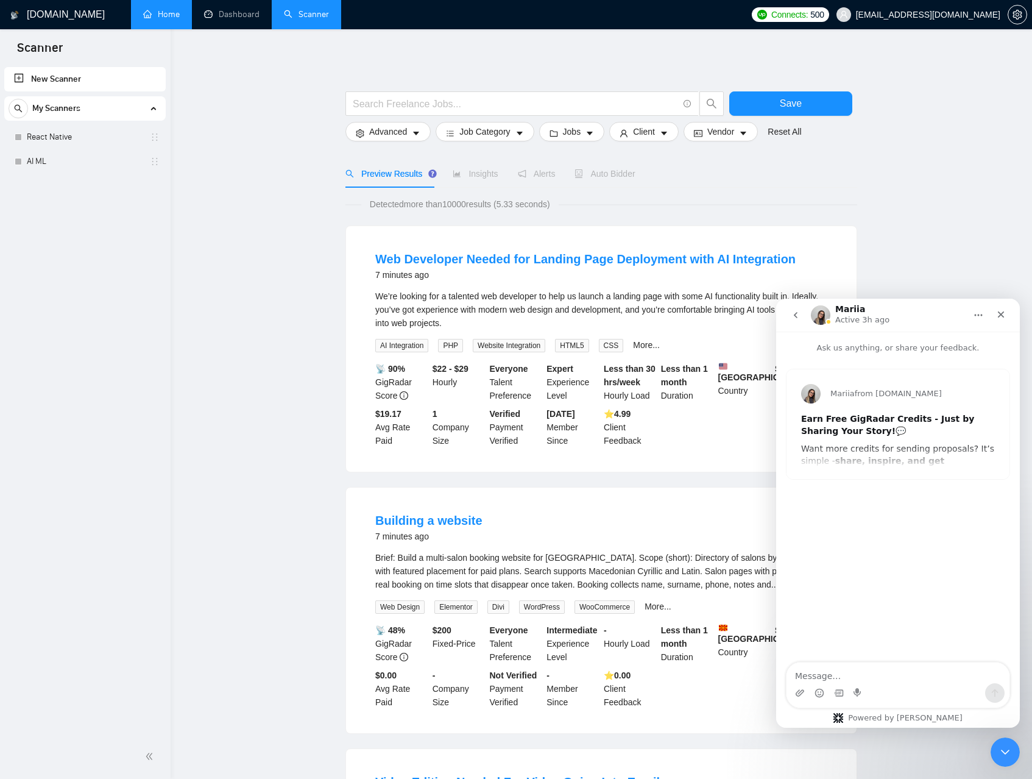
click at [801, 316] on button "go back" at bounding box center [795, 314] width 23 height 23
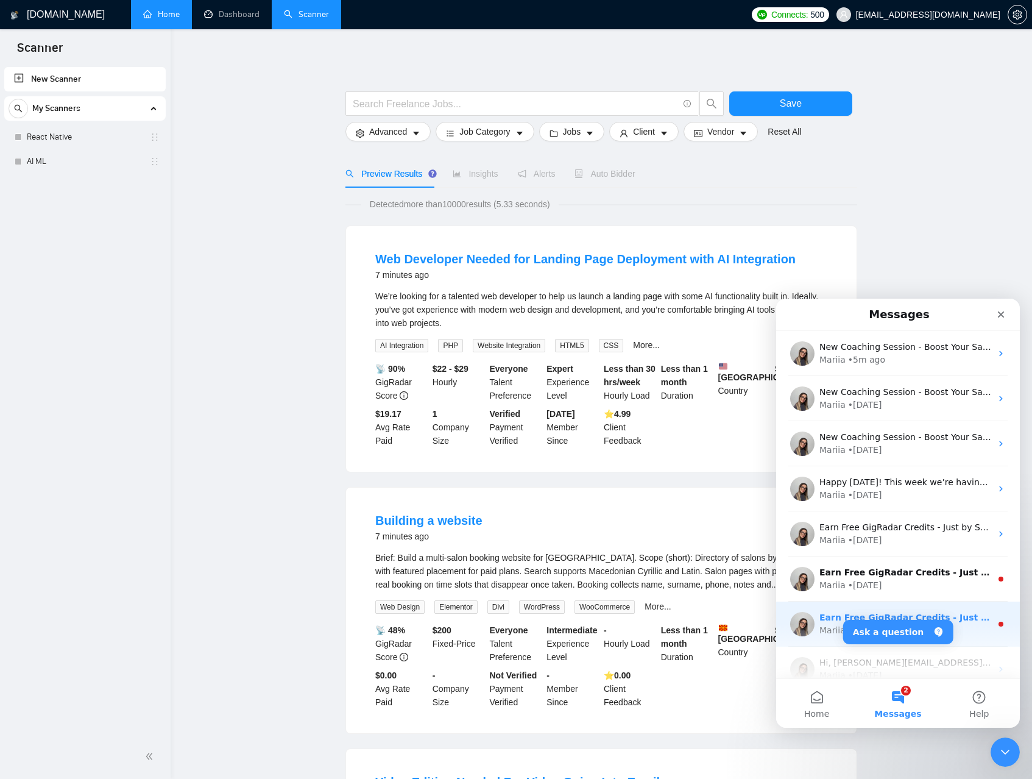
scroll to position [62, 0]
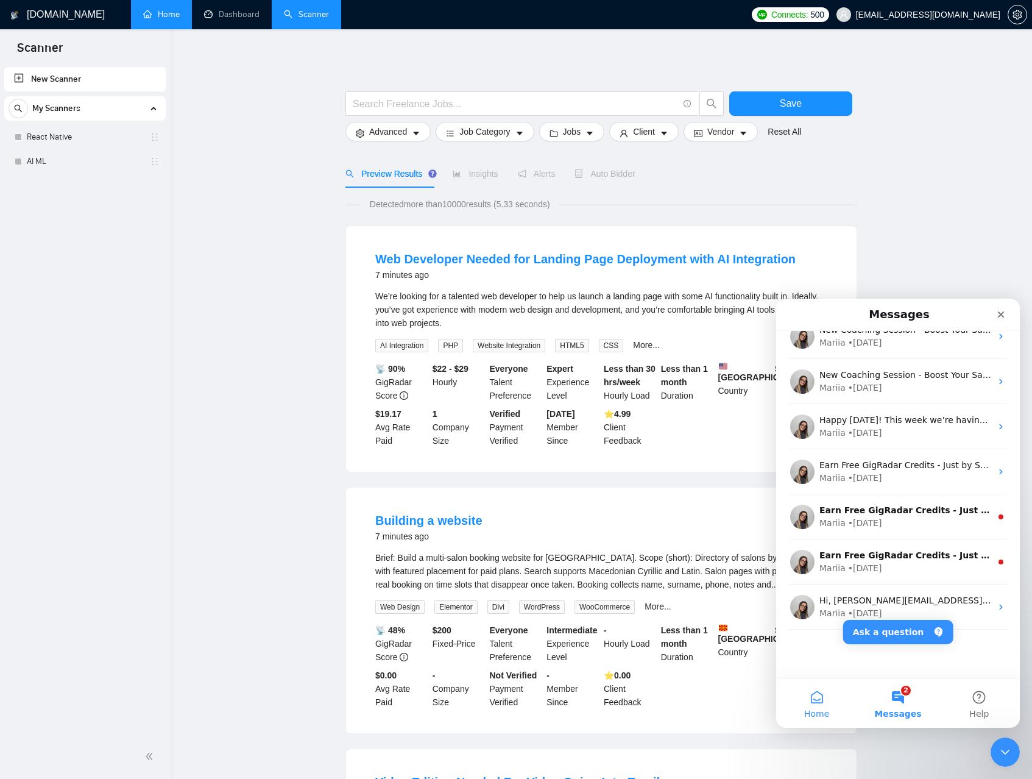
click at [814, 693] on button "Home" at bounding box center [816, 703] width 81 height 49
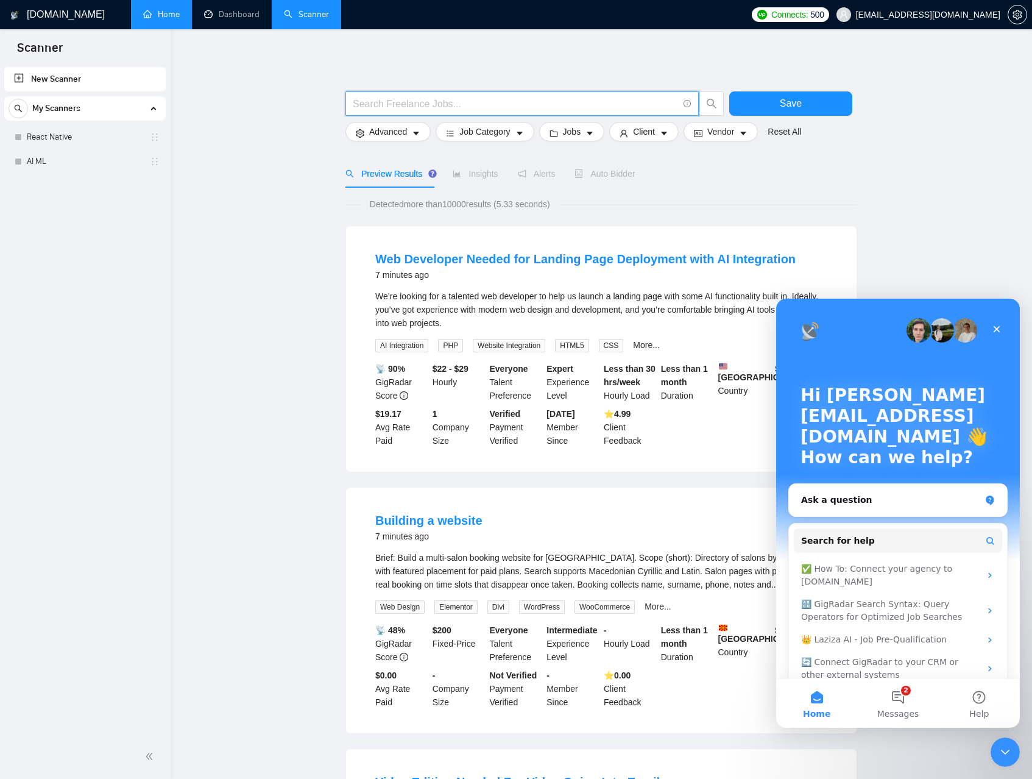
click at [394, 103] on input "text" at bounding box center [515, 103] width 325 height 15
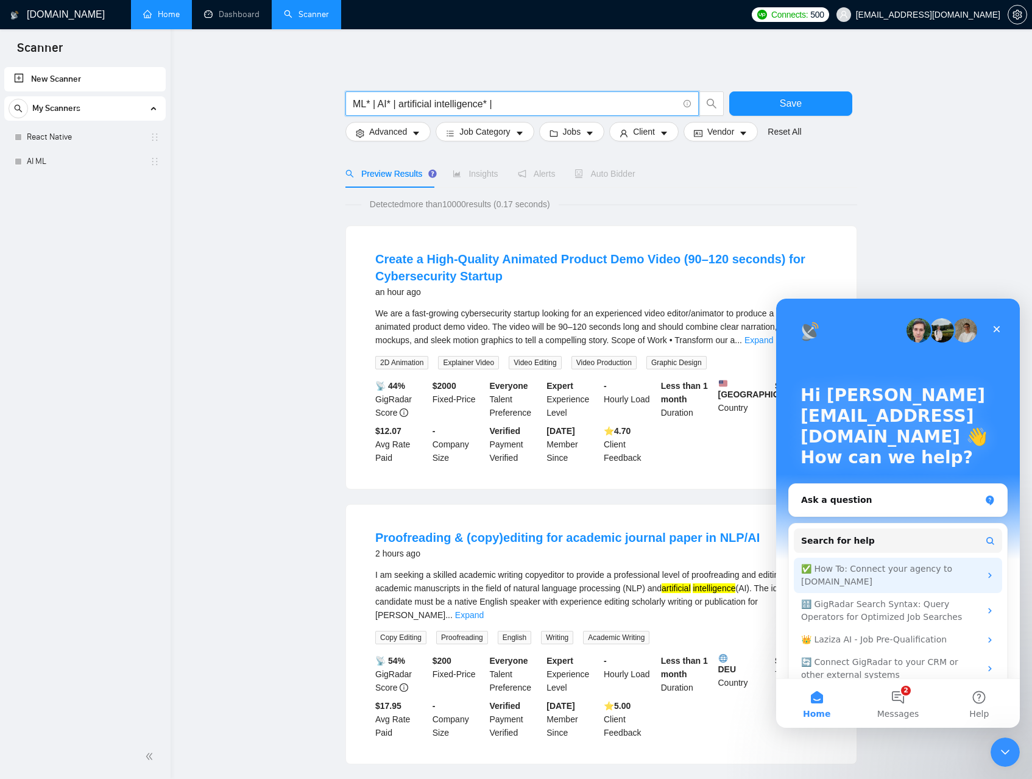
scroll to position [2, 0]
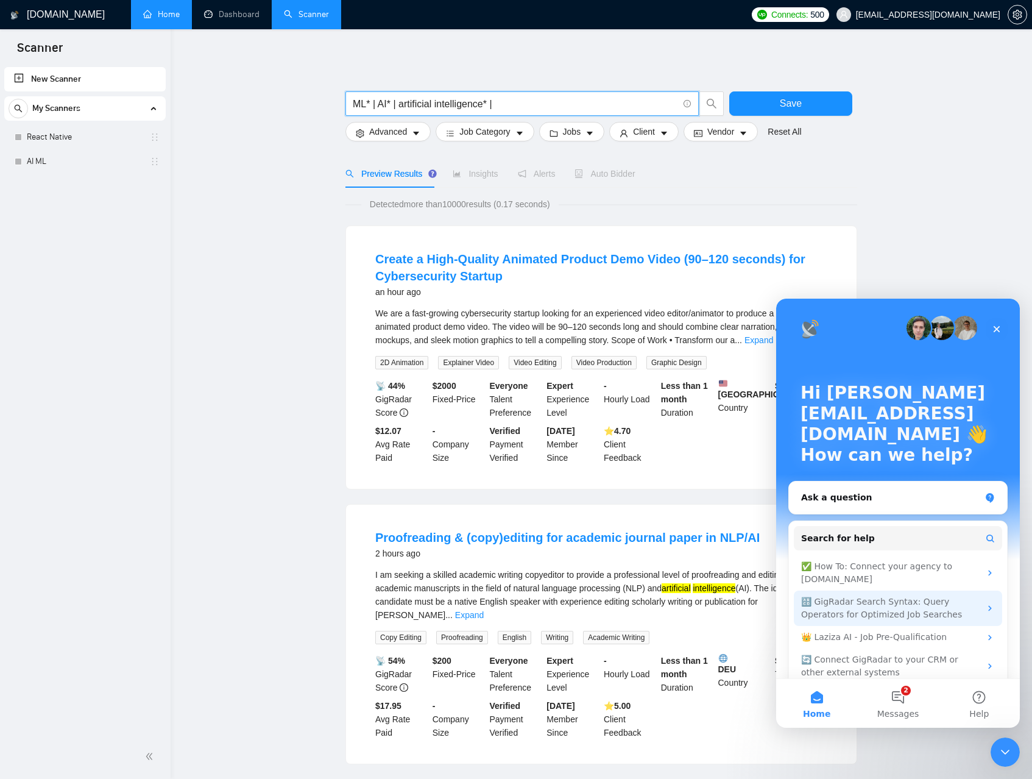
click at [878, 602] on div "🔠 GigRadar Search Syntax: Query Operators for Optimized Job Searches" at bounding box center [890, 608] width 179 height 26
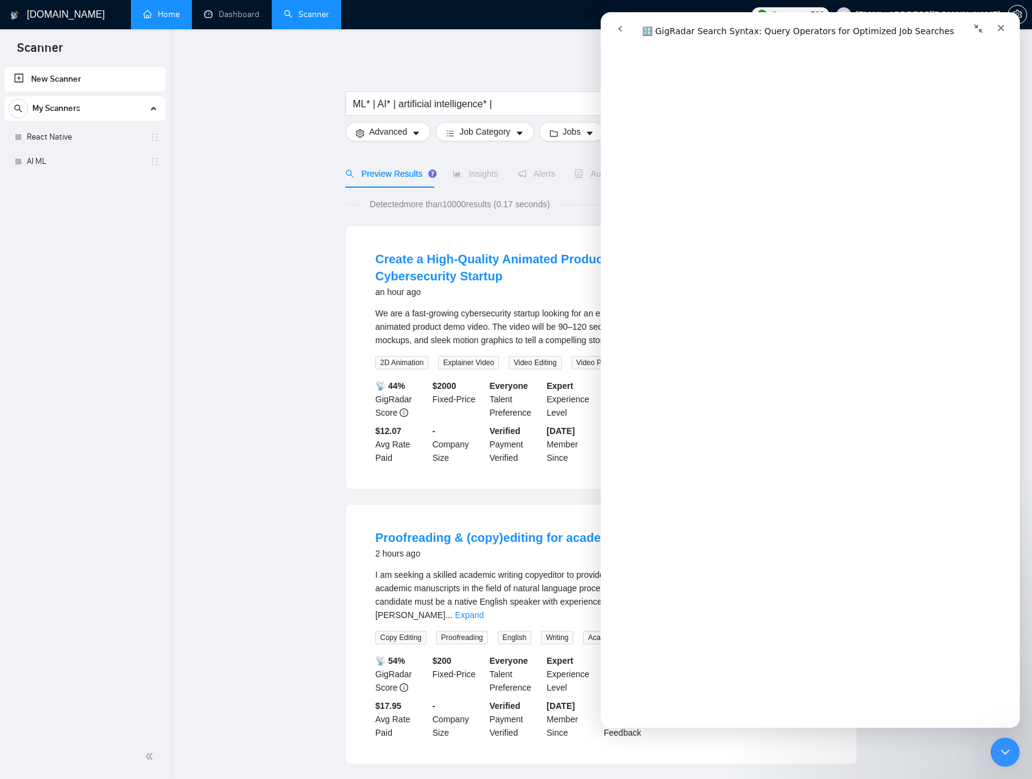
scroll to position [2084, 0]
click at [1002, 28] on icon "Close" at bounding box center [1001, 28] width 10 height 10
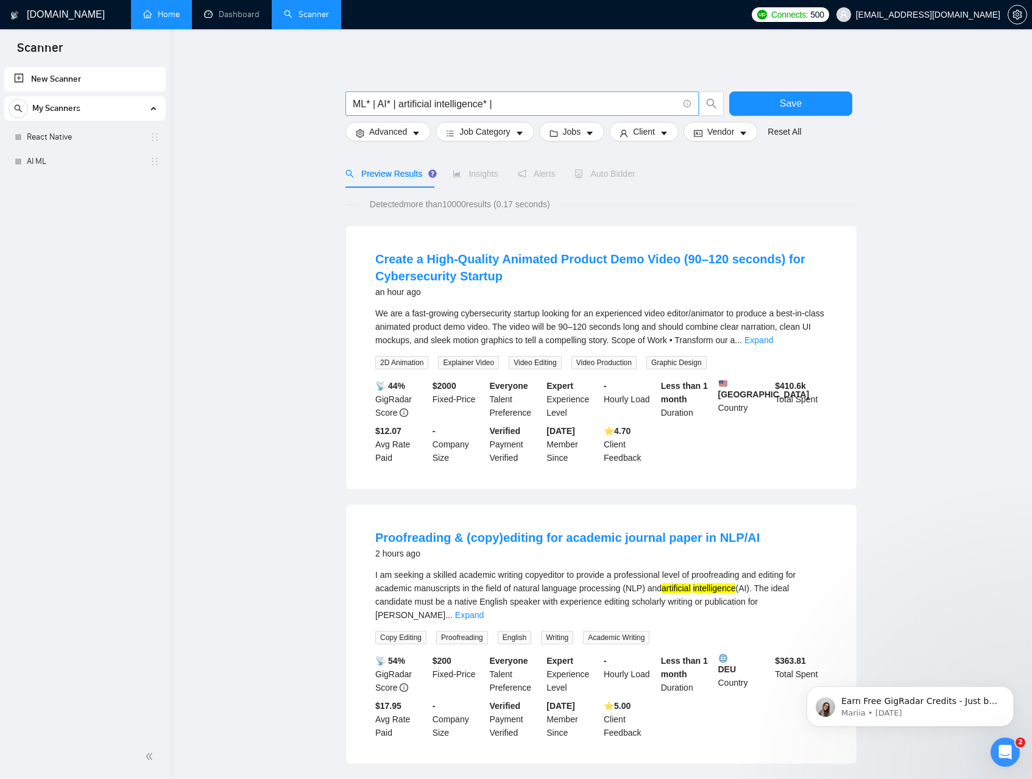
scroll to position [0, 0]
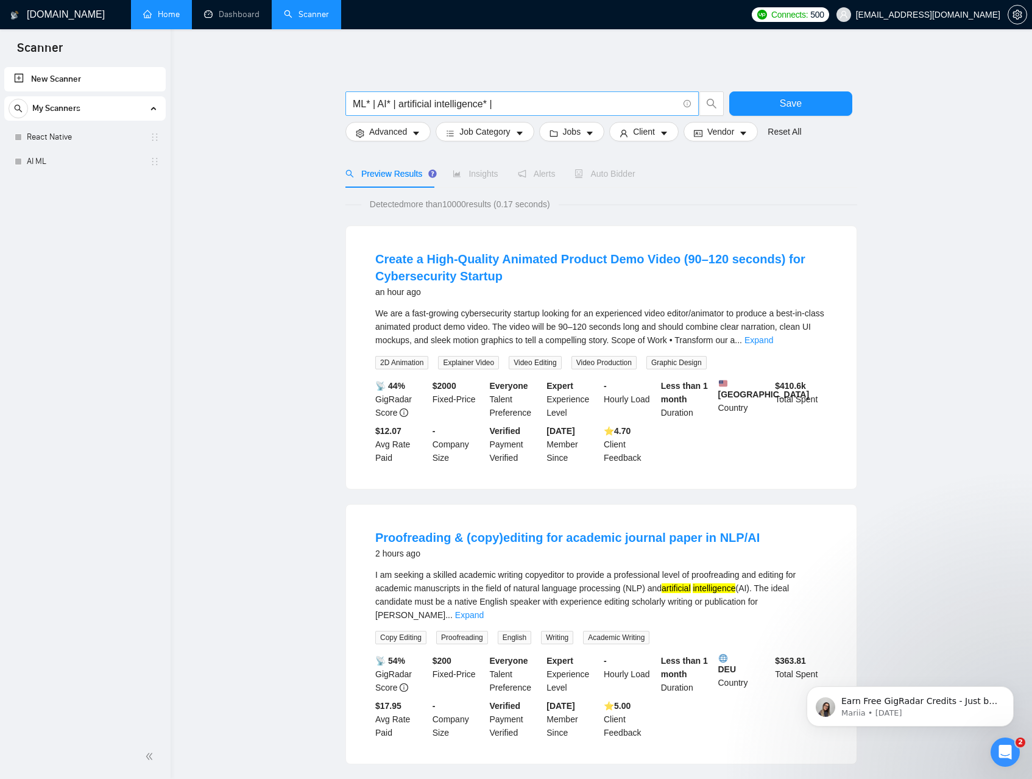
click at [368, 104] on input "ML* | AI* | artificial intelligence* |" at bounding box center [515, 103] width 325 height 15
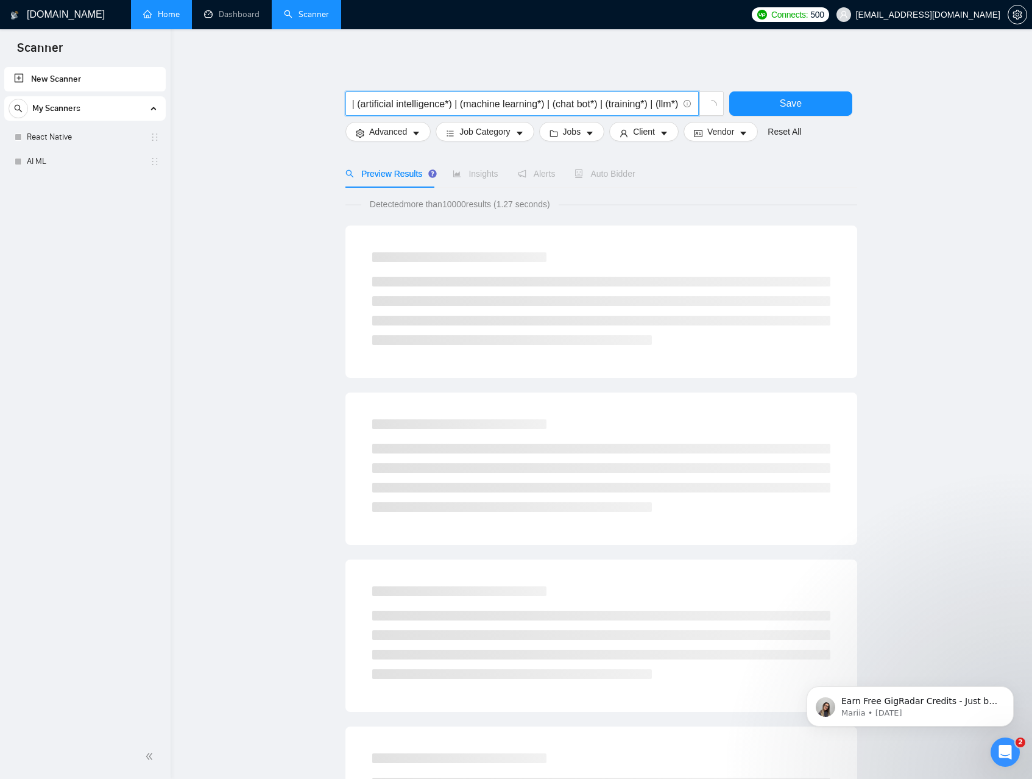
scroll to position [0, 66]
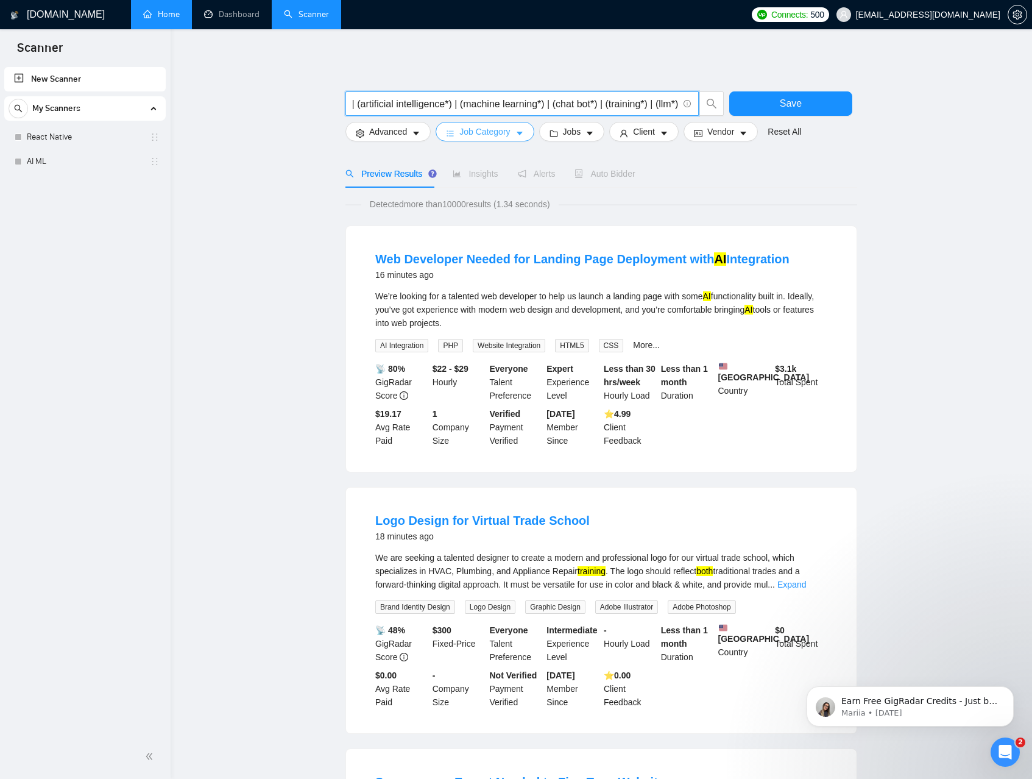
click at [485, 130] on span "Job Category" at bounding box center [484, 131] width 51 height 13
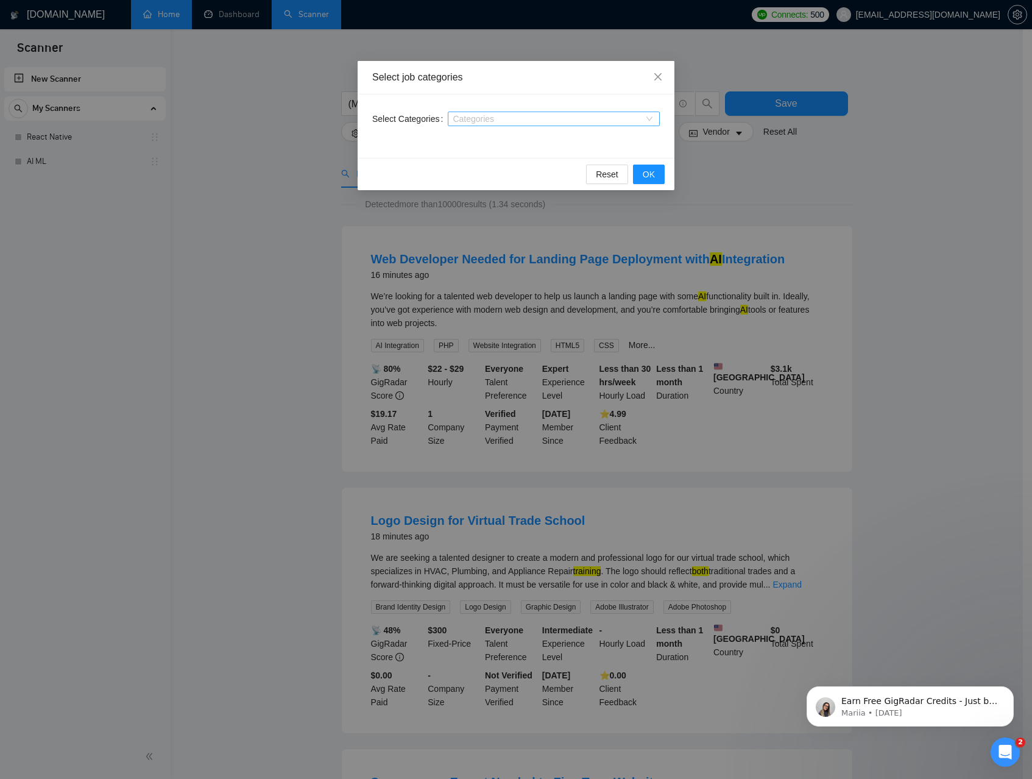
click at [489, 121] on div at bounding box center [548, 119] width 194 height 10
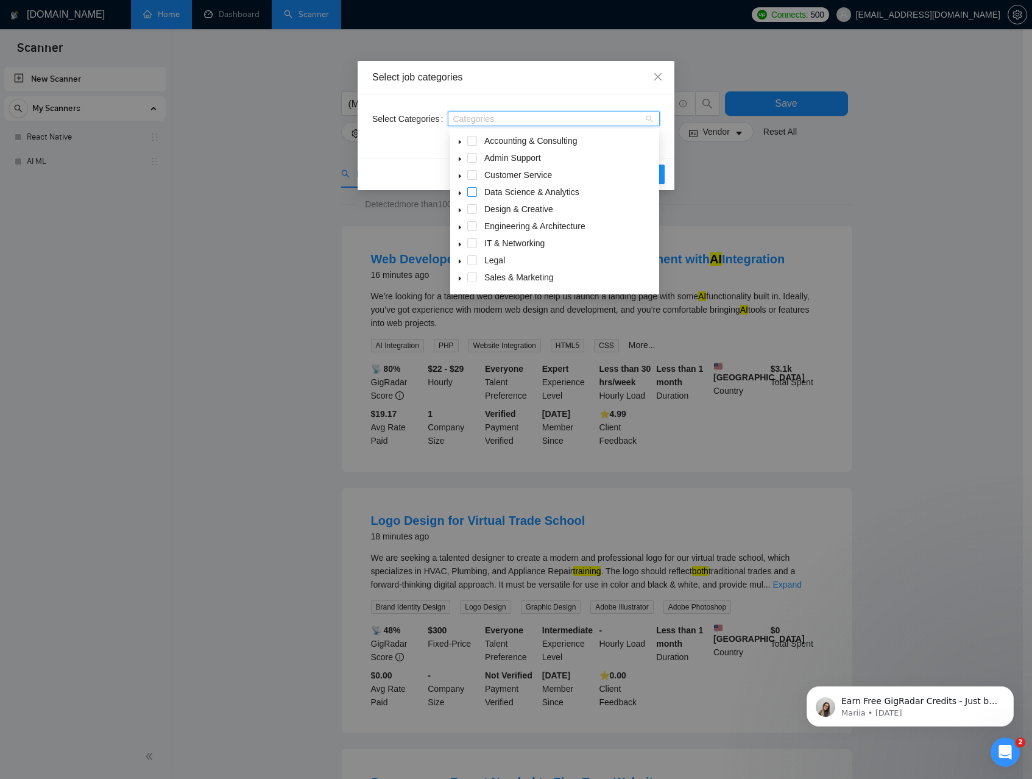
click at [472, 191] on span at bounding box center [472, 192] width 10 height 10
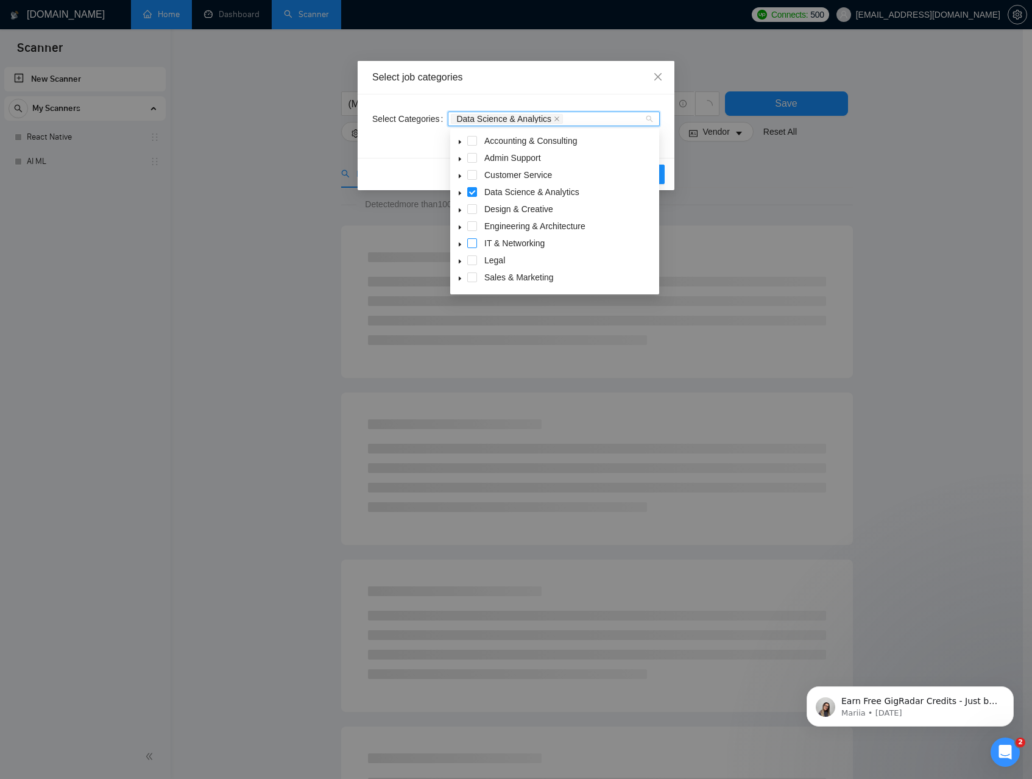
click at [472, 243] on span at bounding box center [472, 243] width 10 height 10
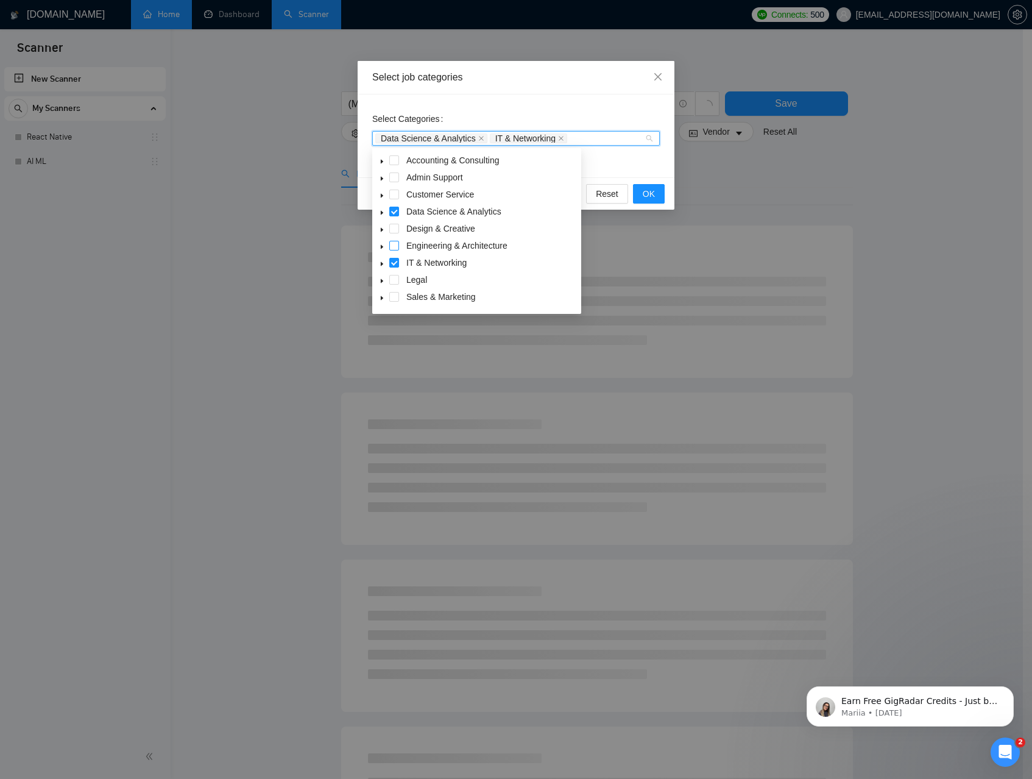
click at [393, 247] on span at bounding box center [394, 246] width 10 height 10
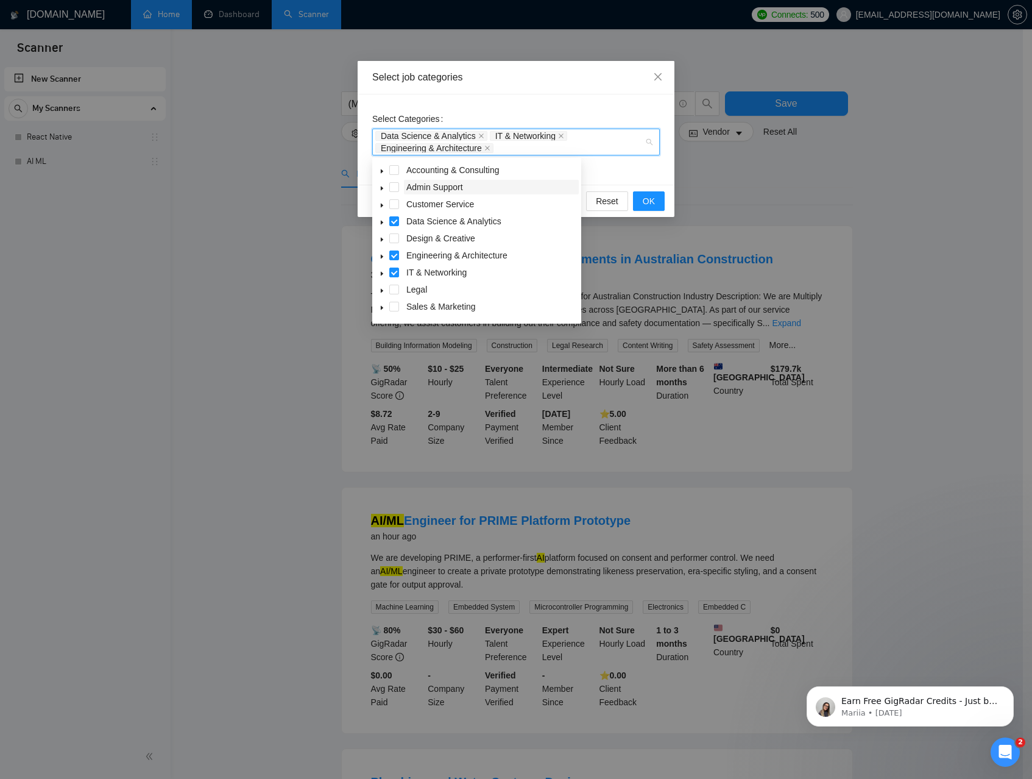
click at [445, 186] on span "Admin Support" at bounding box center [434, 187] width 57 height 10
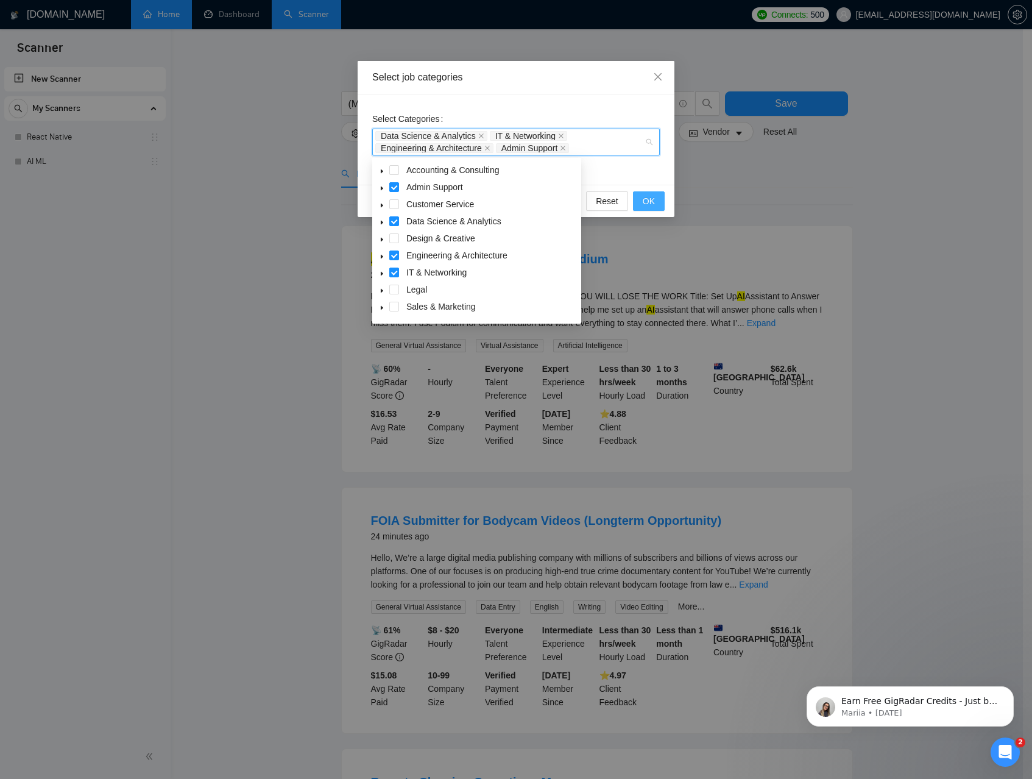
click at [647, 200] on span "OK" at bounding box center [649, 200] width 12 height 13
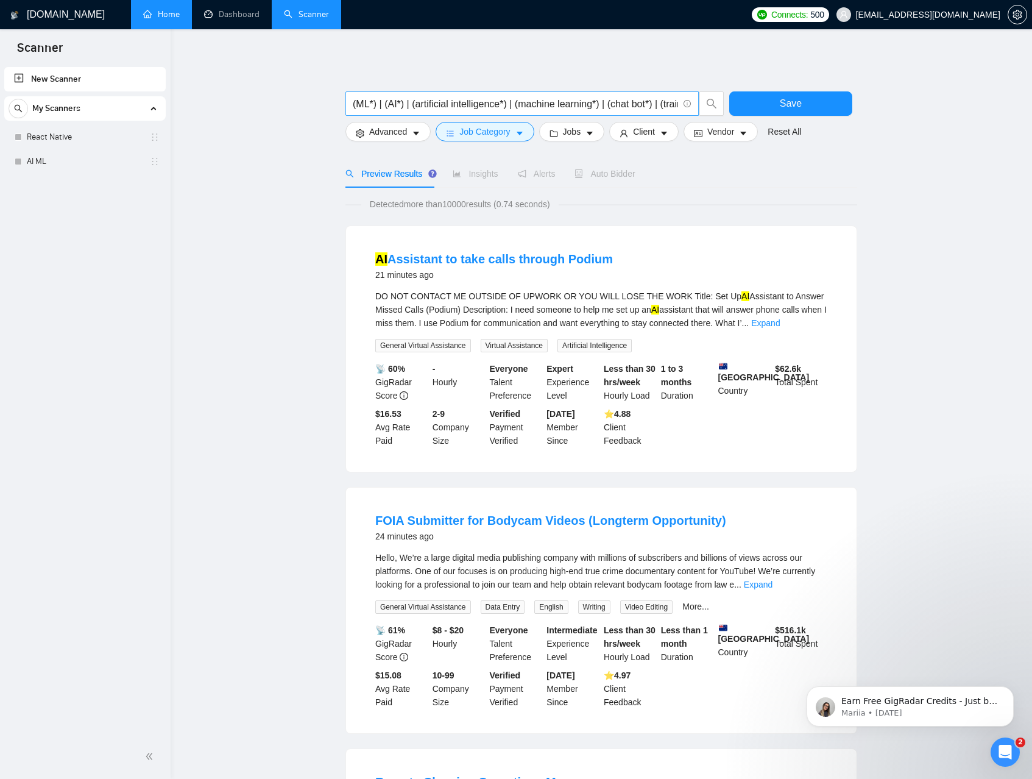
click at [662, 99] on input "(ML*) | (AI*) | (artificial intelligence*) | (machine learning*) | (chat bot*) …" at bounding box center [515, 103] width 325 height 15
drag, startPoint x: 414, startPoint y: 101, endPoint x: 342, endPoint y: 101, distance: 71.9
click at [343, 101] on div "(ML*) | (AI*) | (artificial intelligence*) | (machine learning*) | (chat bot*) …" at bounding box center [535, 106] width 384 height 30
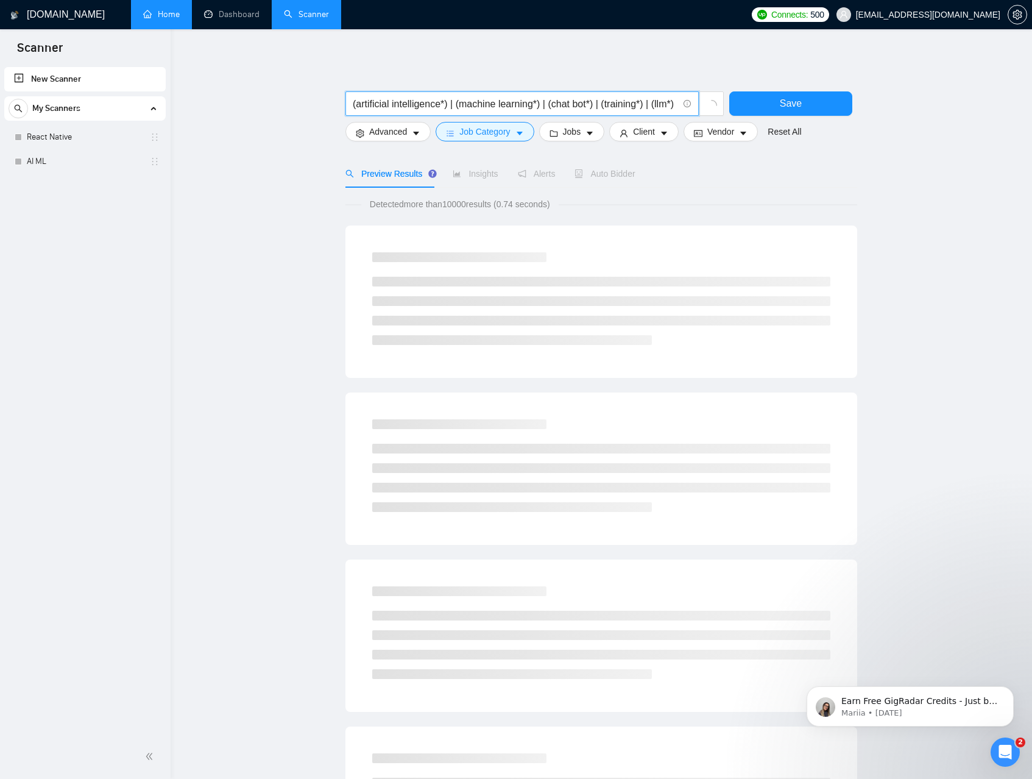
click at [293, 238] on main "(artificial intelligence*) | (machine learning*) | (chat bot*) | (training*) | …" at bounding box center [601, 562] width 823 height 1026
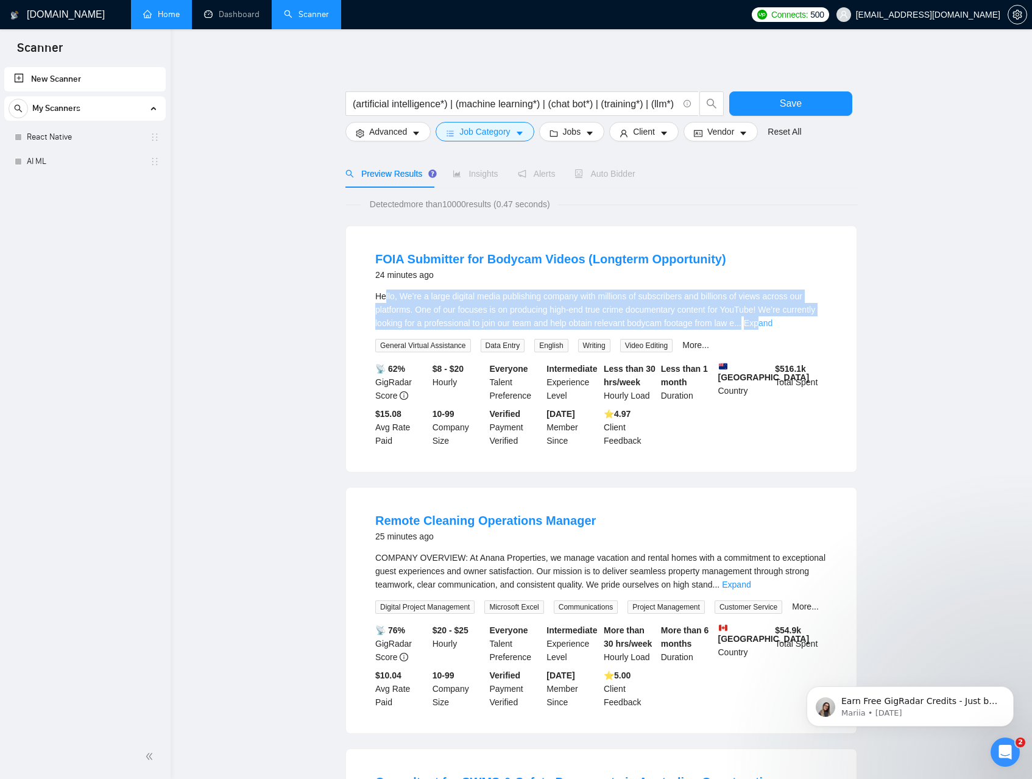
drag, startPoint x: 385, startPoint y: 296, endPoint x: 809, endPoint y: 322, distance: 424.9
click at [809, 322] on div "Hello, We’re a large digital media publishing company with millions of subscrib…" at bounding box center [601, 309] width 452 height 40
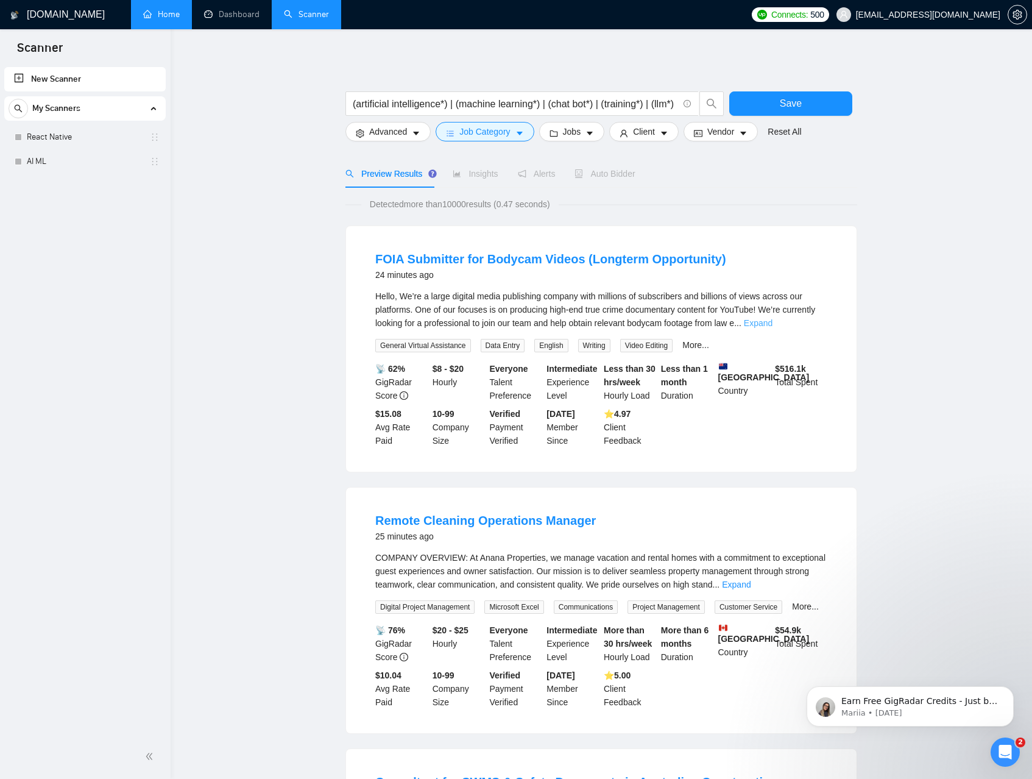
click at [773, 324] on link "Expand" at bounding box center [758, 323] width 29 height 10
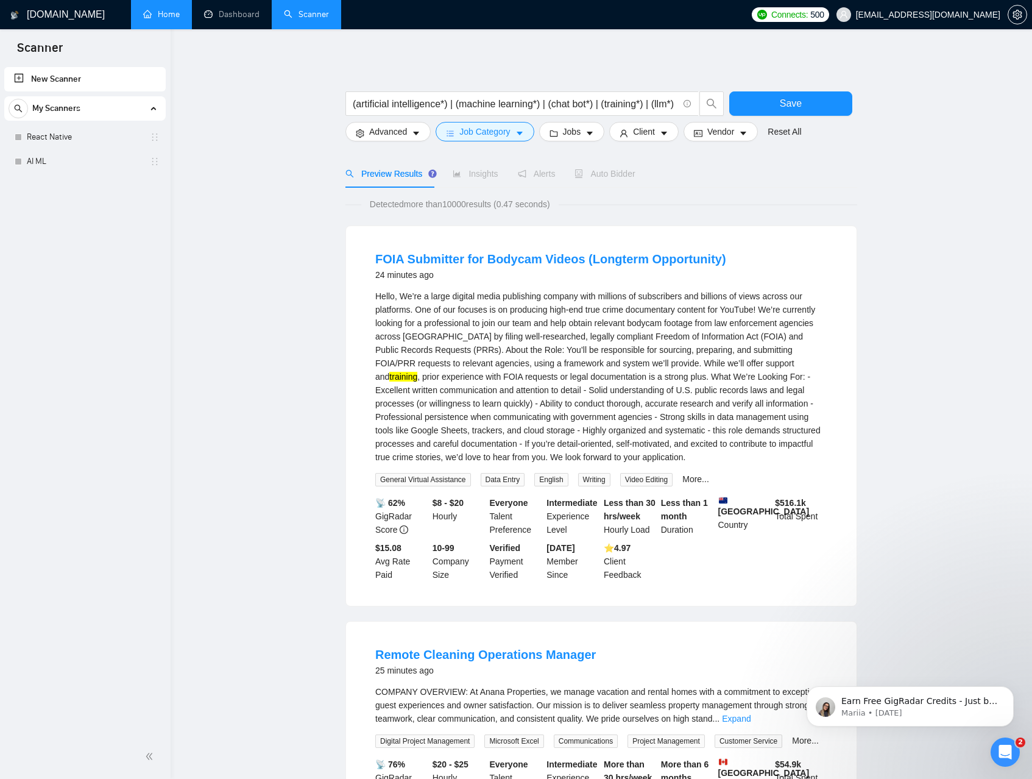
click at [417, 378] on mark "training" at bounding box center [403, 377] width 28 height 10
click at [623, 101] on input "(artificial intelligence*) | (machine learning*) | (chat bot*) | (training*) | …" at bounding box center [515, 103] width 325 height 15
click at [612, 102] on input "(artificial intelligence*) | (machine learning*) | (chat bot*) | (training*) | …" at bounding box center [515, 103] width 325 height 15
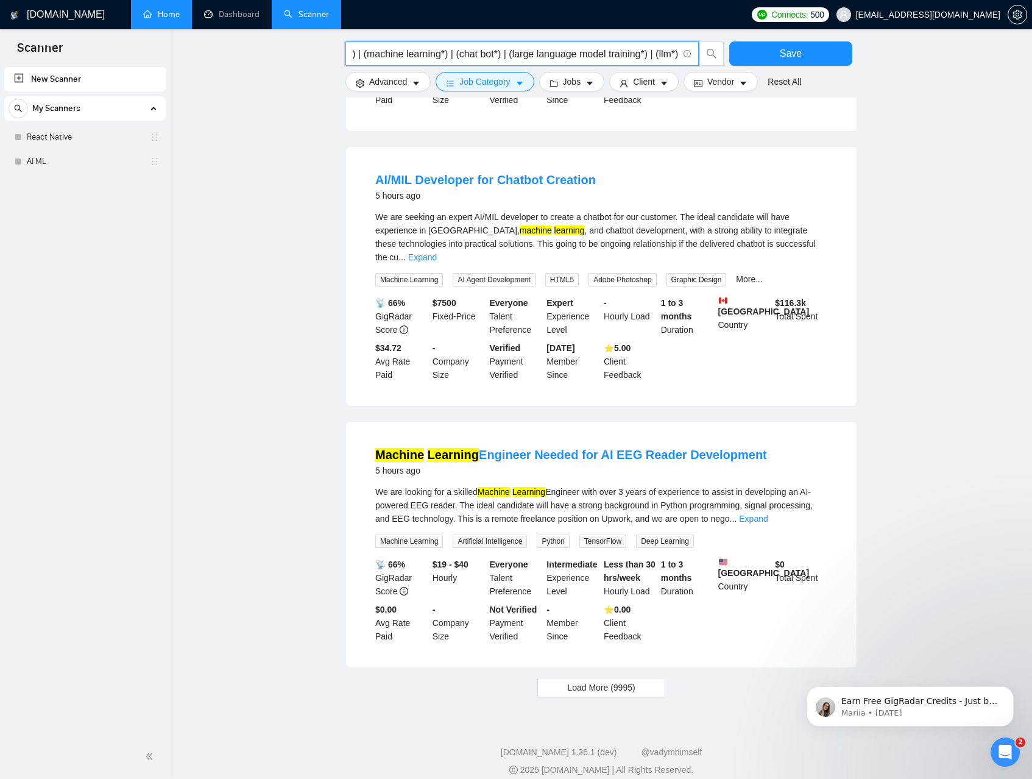
scroll to position [879, 0]
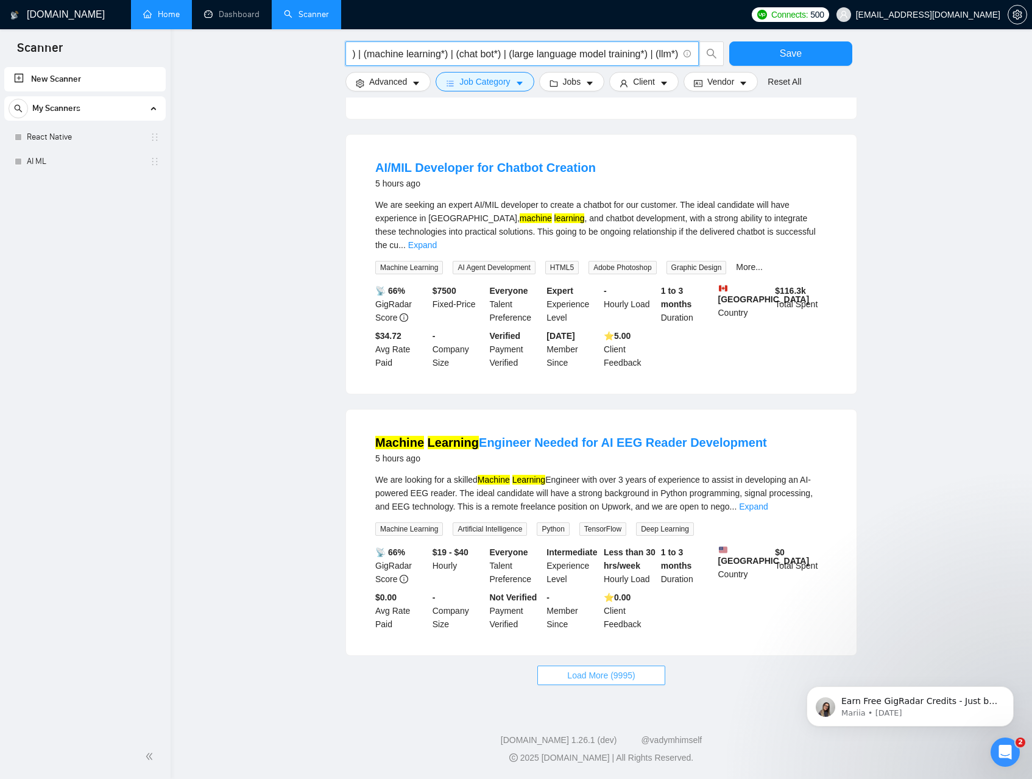
click at [589, 678] on span "Load More (9995)" at bounding box center [601, 675] width 68 height 13
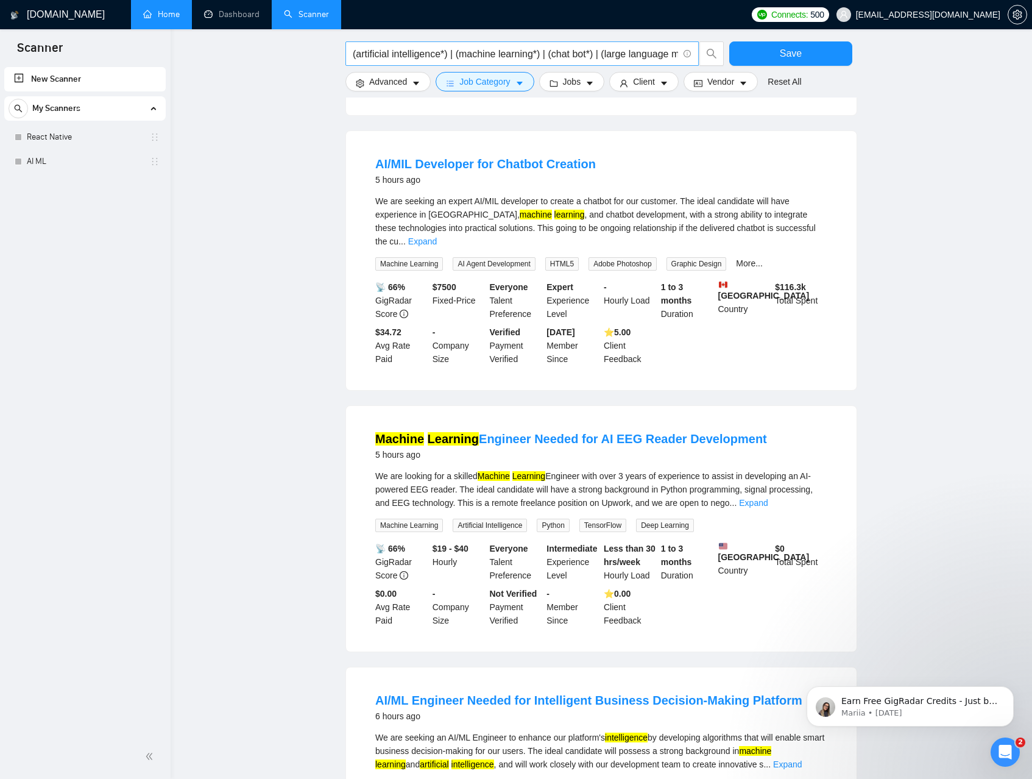
click at [581, 50] on input "(artificial intelligence*) | (machine learning*) | (chat bot*) | (large languag…" at bounding box center [515, 53] width 325 height 15
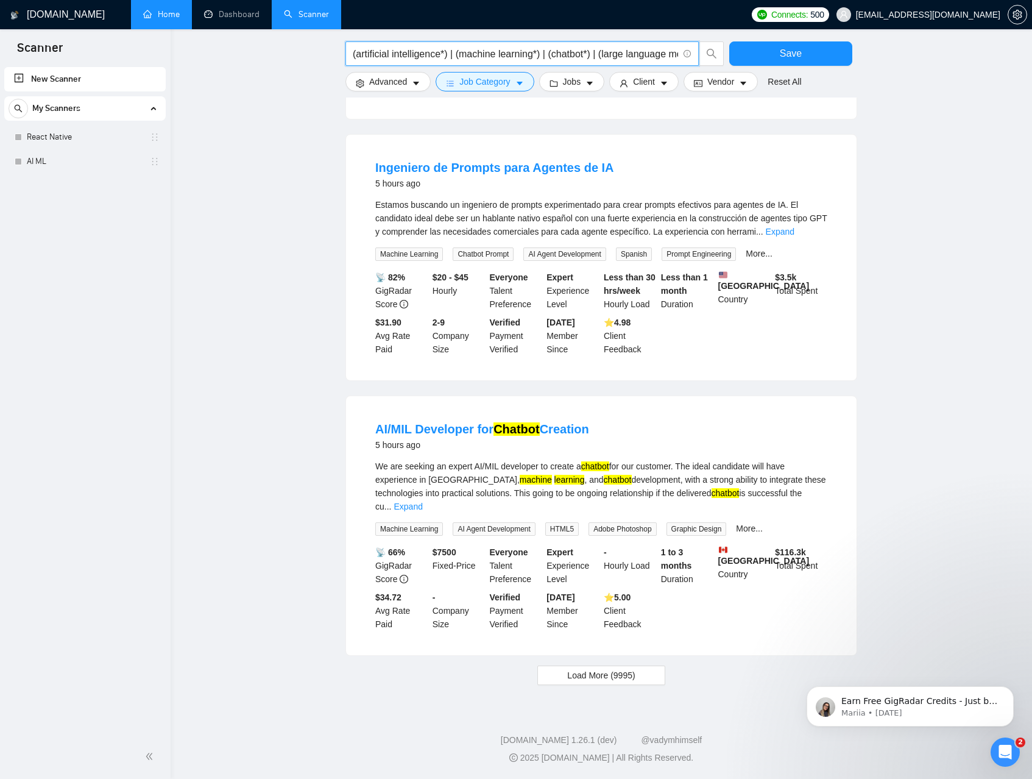
scroll to position [871, 0]
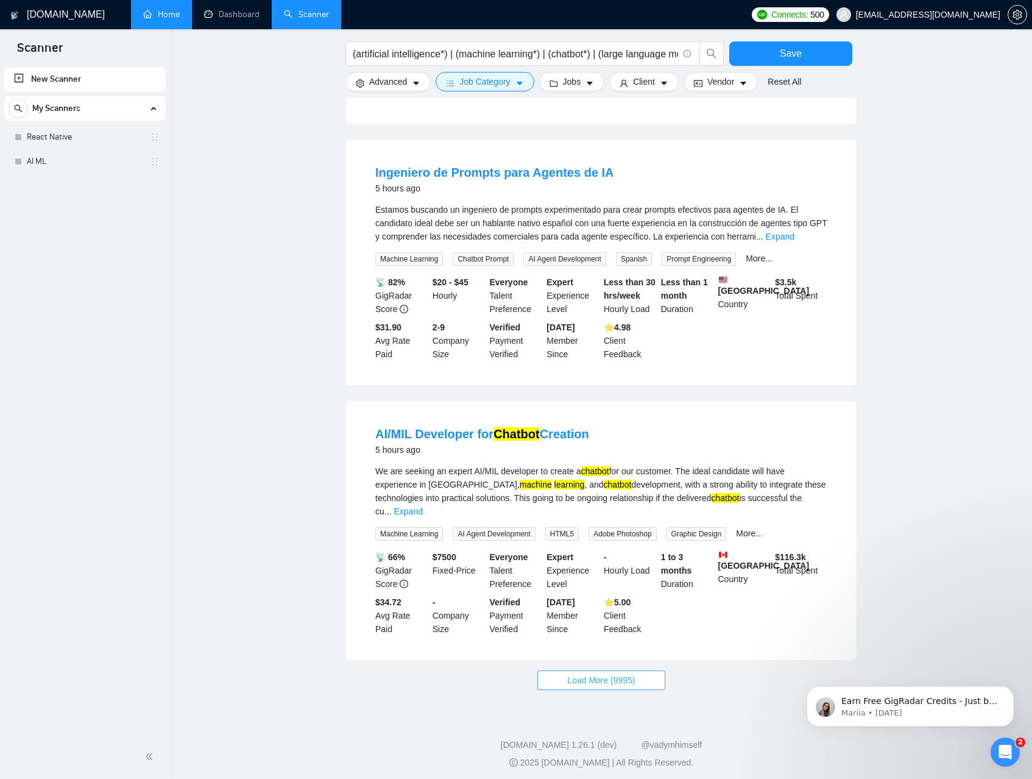
click at [606, 674] on span "Load More (9995)" at bounding box center [601, 679] width 68 height 13
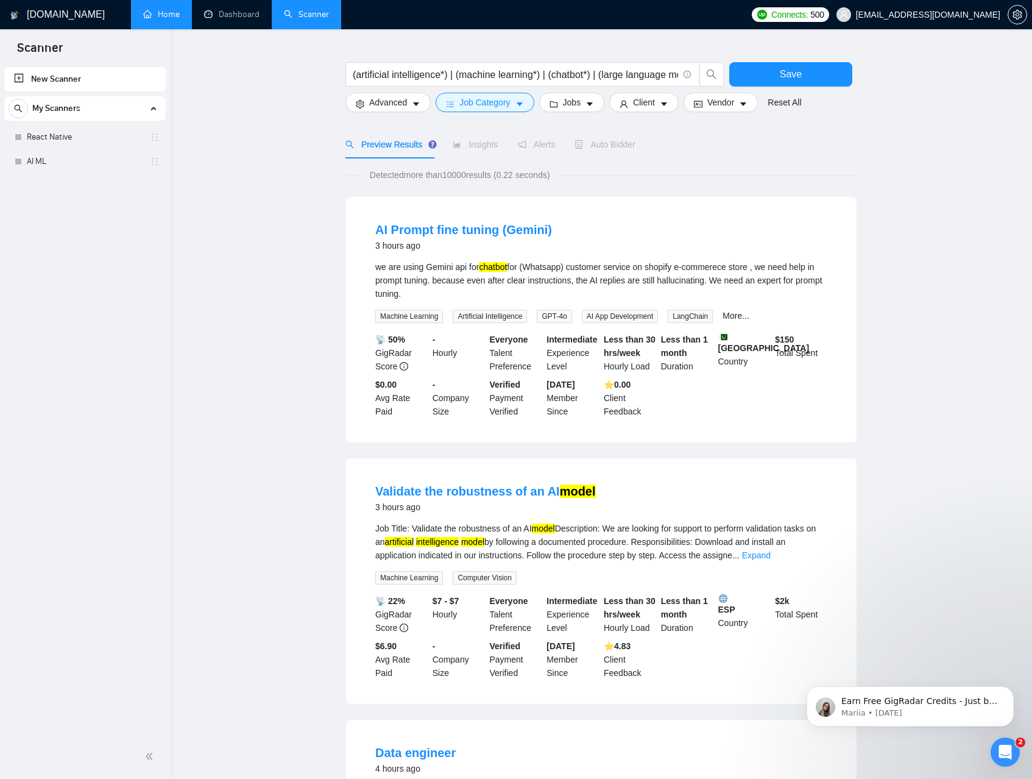
scroll to position [0, 0]
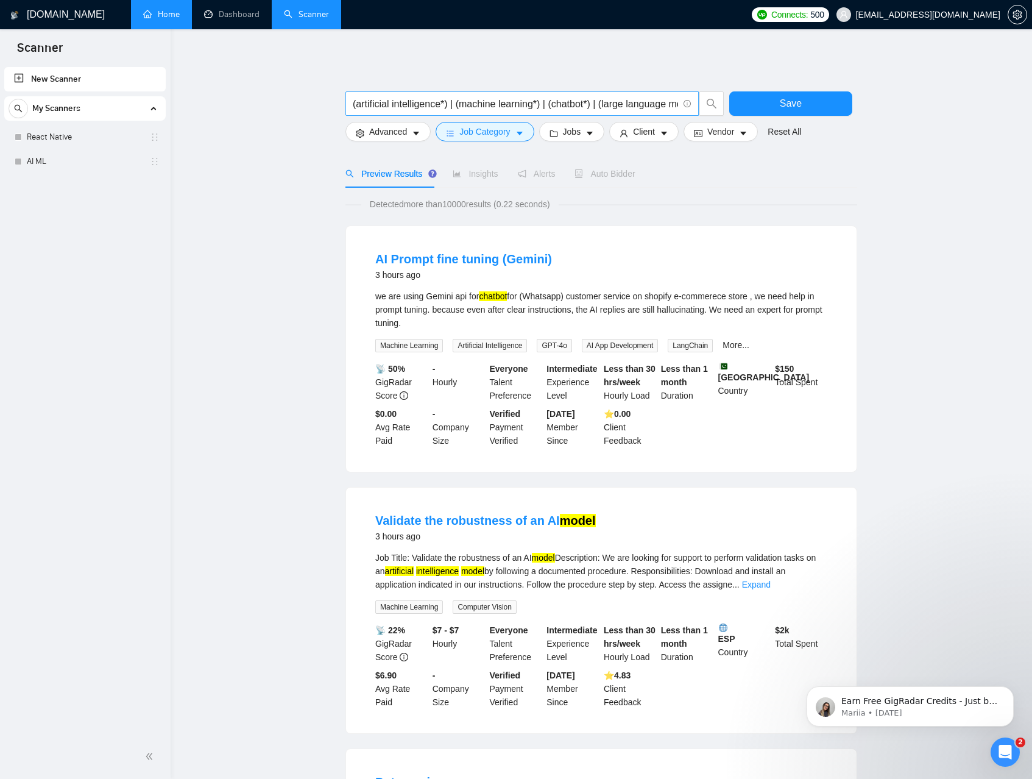
click at [622, 91] on span "(artificial intelligence*) | (machine learning*) | (chatbot*) | (large language…" at bounding box center [522, 103] width 353 height 24
click at [623, 99] on input "(artificial intelligence*) | (machine learning*) | (chatbot*) | (large language…" at bounding box center [515, 103] width 325 height 15
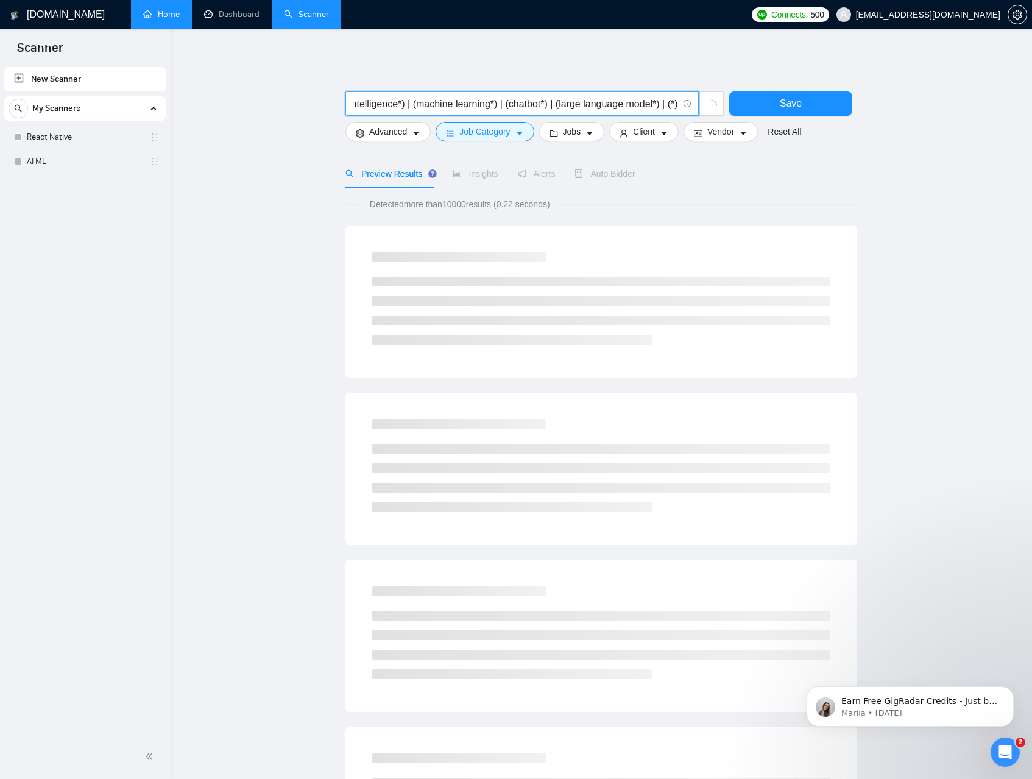
scroll to position [0, 54]
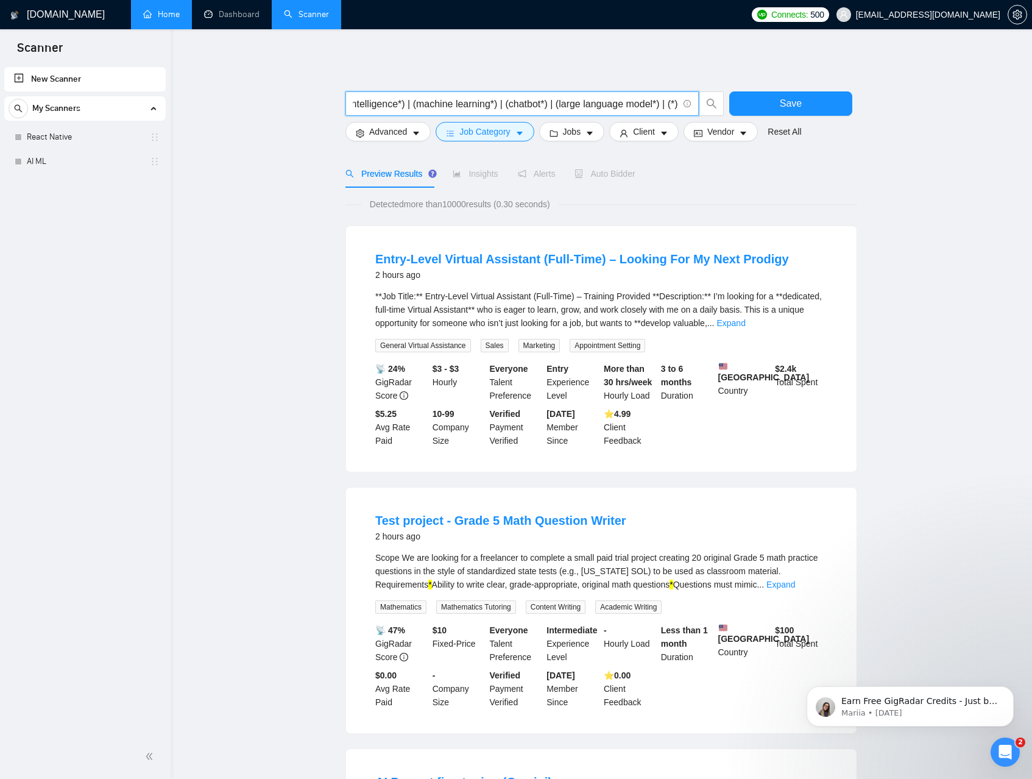
type input "(artificial intelligence*) | (machine learning*) | (chatbot*) | (large language…"
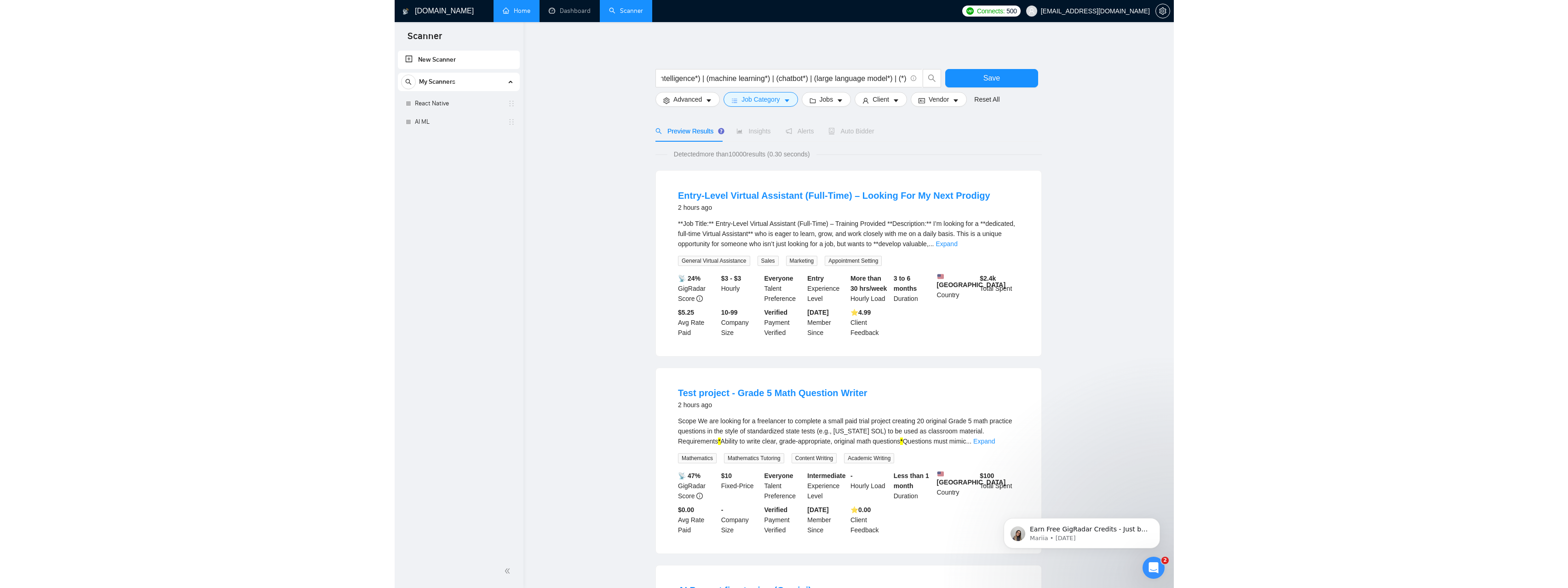
scroll to position [0, 0]
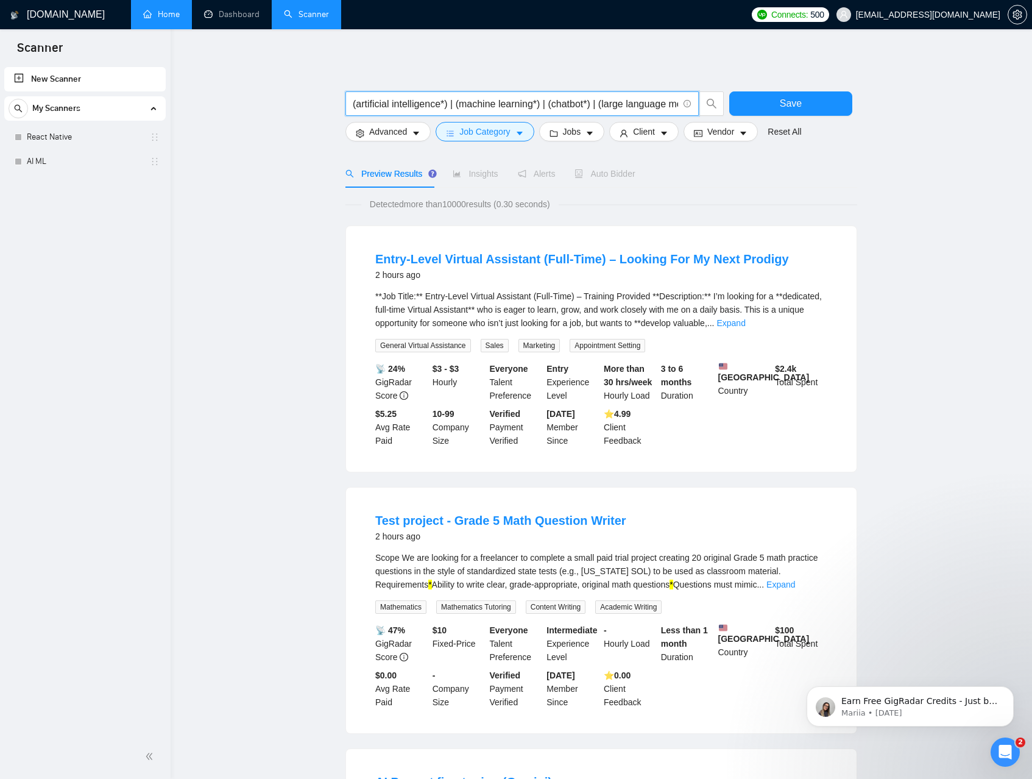
click at [484, 98] on input "(artificial intelligence*) | (machine learning*) | (chatbot*) | (large language…" at bounding box center [515, 103] width 325 height 15
click at [484, 97] on input "(artificial intelligence*) | (machine learning*) | (chatbot*) | (large language…" at bounding box center [515, 103] width 325 height 15
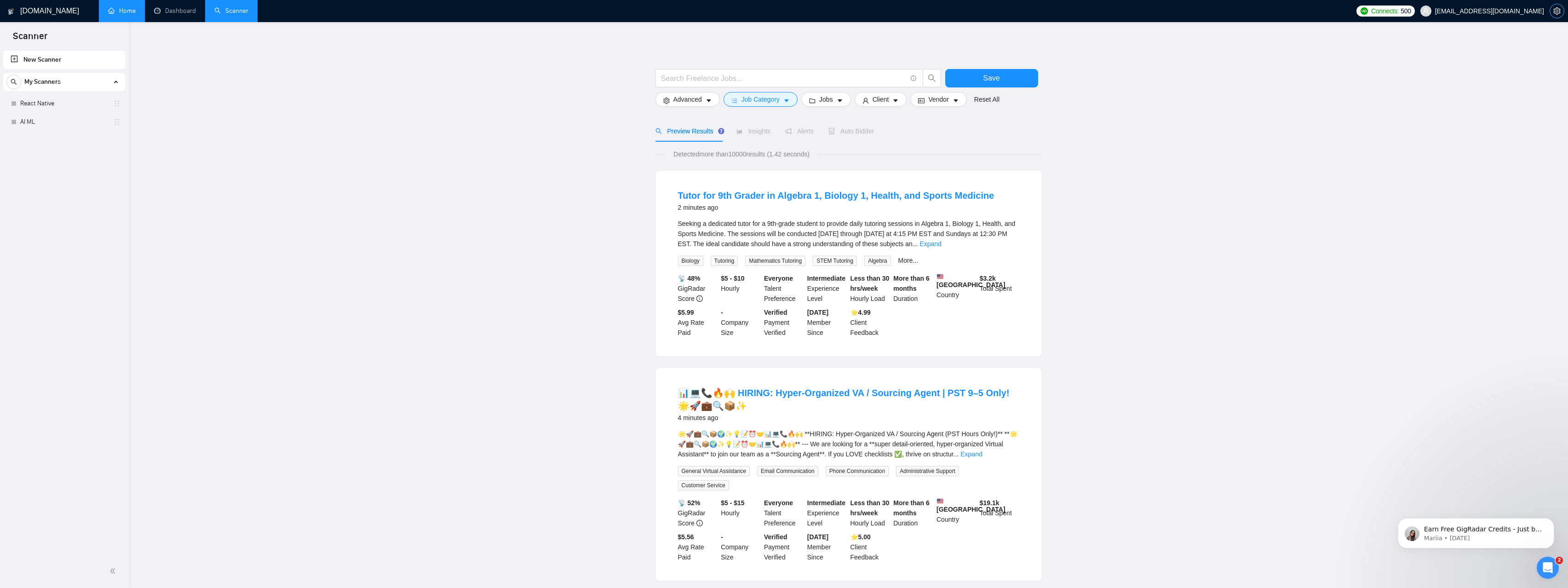
click at [1553, 9] on span "setting" at bounding box center [1557, 11] width 14 height 8
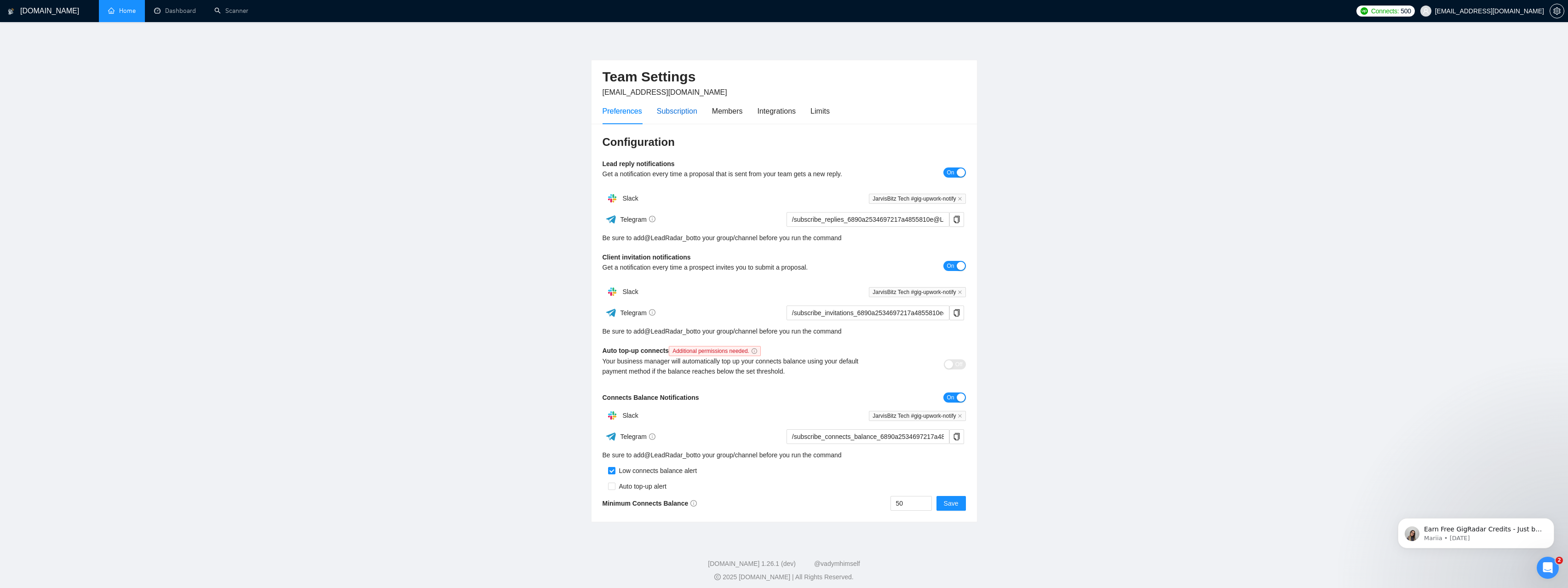
click at [659, 106] on div "Subscription" at bounding box center [677, 111] width 41 height 11
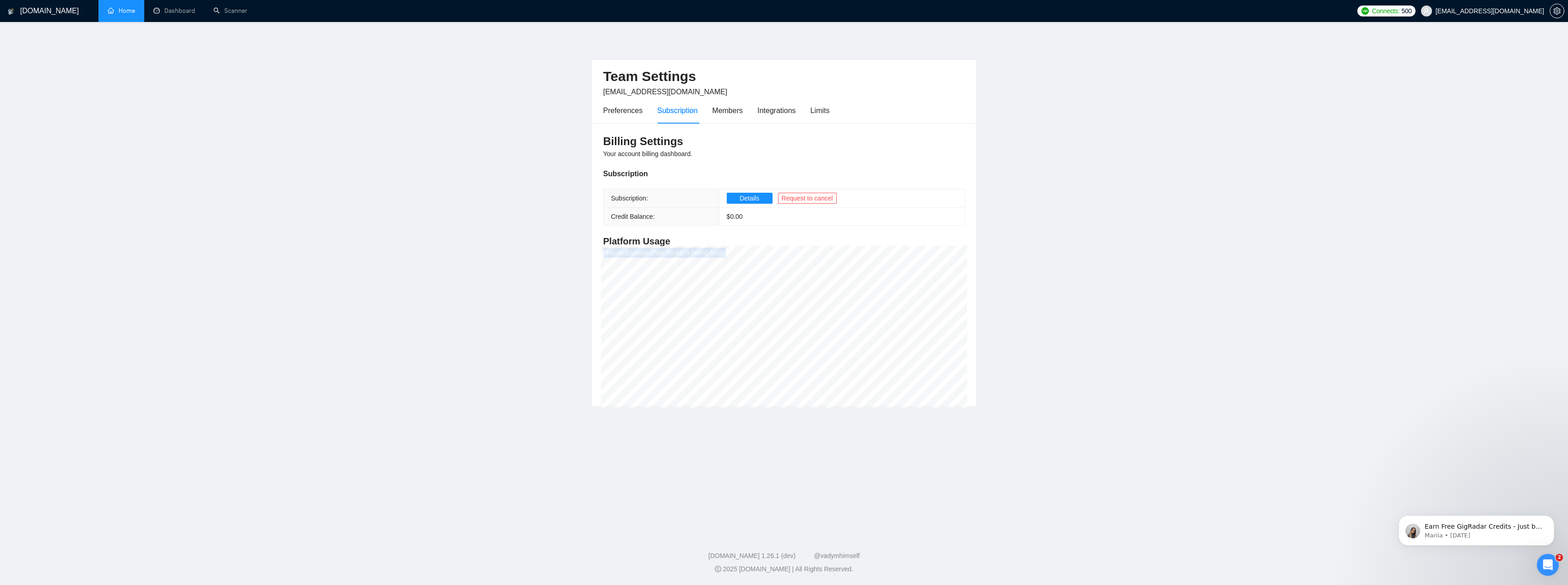
click at [733, 258] on div "Billing Settings Your account billing dashboard. Subscription Subscription: Det…" at bounding box center [784, 264] width 384 height 283
click at [782, 110] on div "Integrations" at bounding box center [776, 110] width 38 height 11
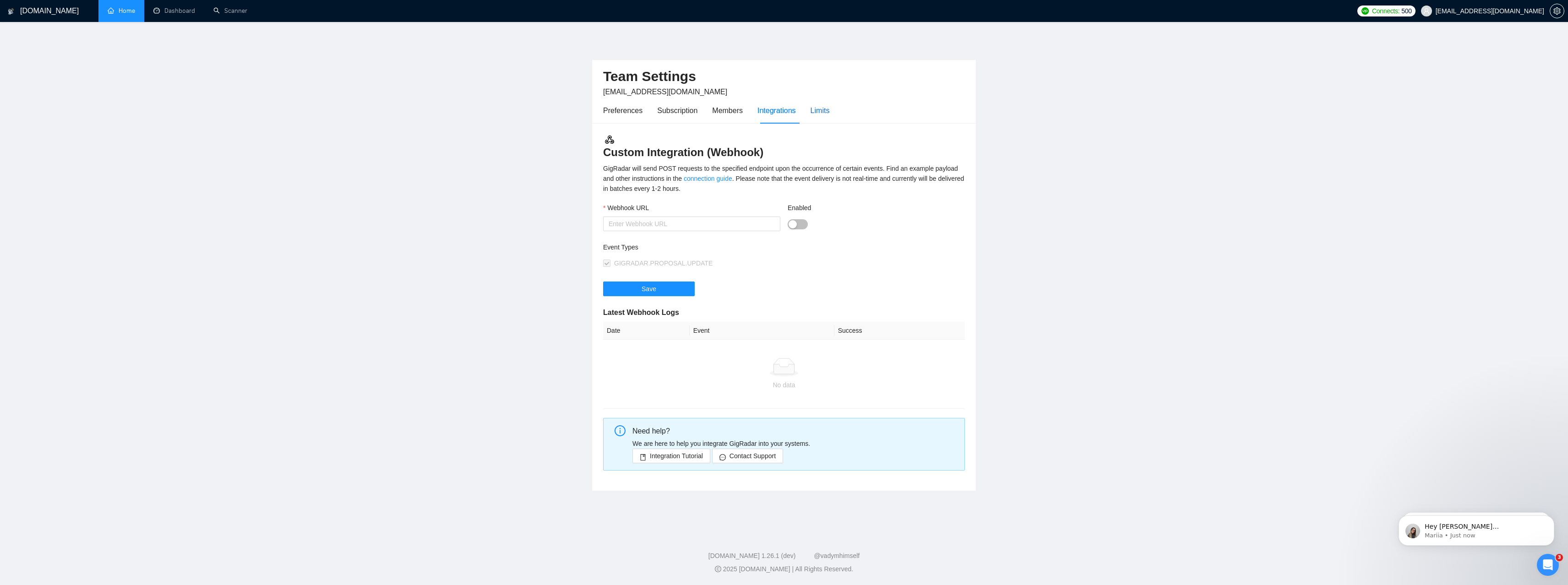
click at [817, 112] on div "Limits" at bounding box center [820, 110] width 20 height 11
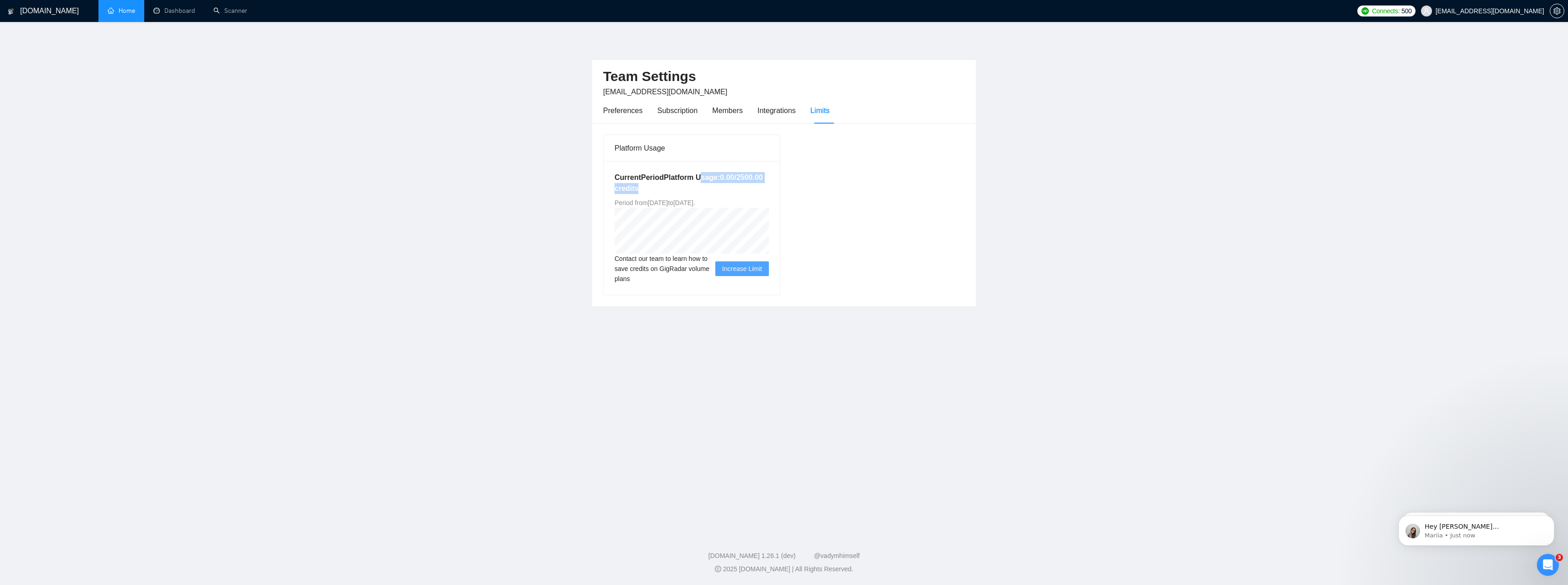
drag, startPoint x: 712, startPoint y: 191, endPoint x: 616, endPoint y: 188, distance: 96.0
click at [616, 188] on h5 "Current Period Platform Usage: 0.00 / 2500.00 credits" at bounding box center [691, 182] width 154 height 22
drag, startPoint x: 615, startPoint y: 201, endPoint x: 644, endPoint y: 216, distance: 32.6
click at [644, 216] on div "Current Period Platform Usage: 0.00 / 2500.00 credits Period from Mon Aug 04 20…" at bounding box center [691, 228] width 177 height 134
click at [131, 11] on link "Home" at bounding box center [121, 11] width 28 height 8
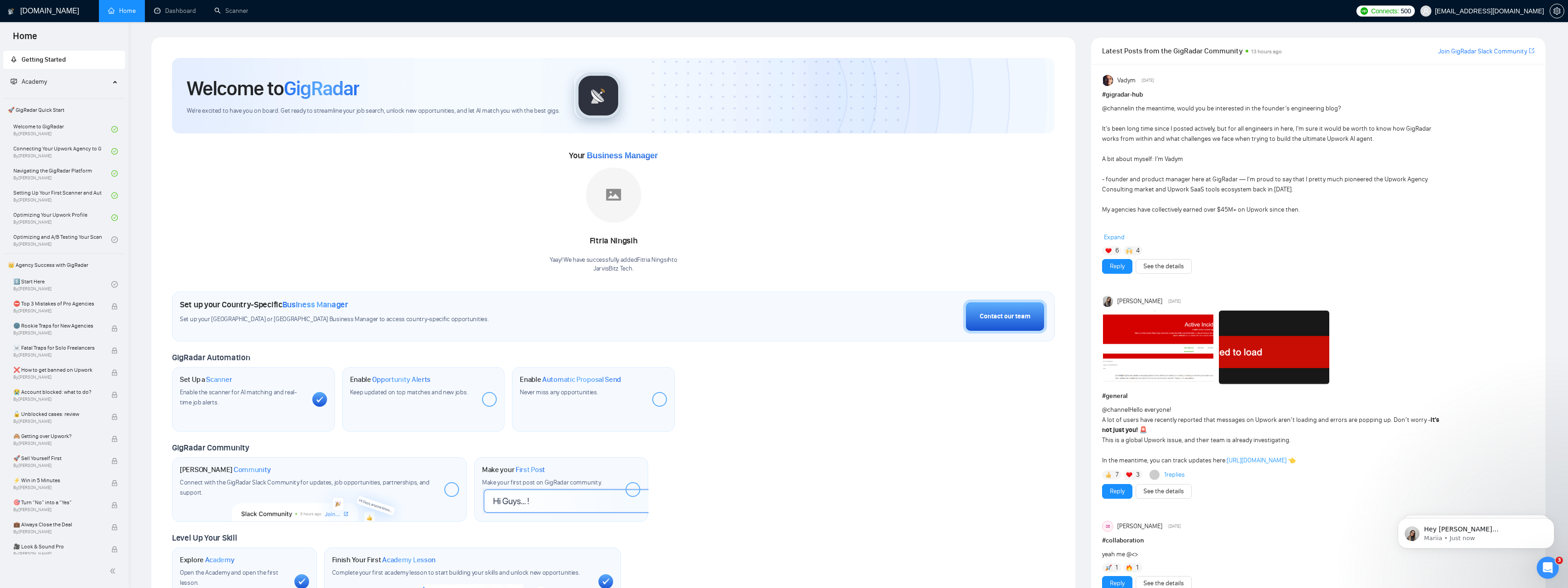
click at [408, 390] on span "Keep updated on top matches and new jobs." at bounding box center [409, 392] width 119 height 8
click at [408, 389] on span "Keep updated on top matches and new jobs." at bounding box center [409, 392] width 119 height 8
click at [486, 399] on div at bounding box center [490, 399] width 15 height 15
click at [308, 386] on div "Set Up a Scanner Enable the scanner for AI matching and real-time job alerts." at bounding box center [254, 399] width 163 height 64
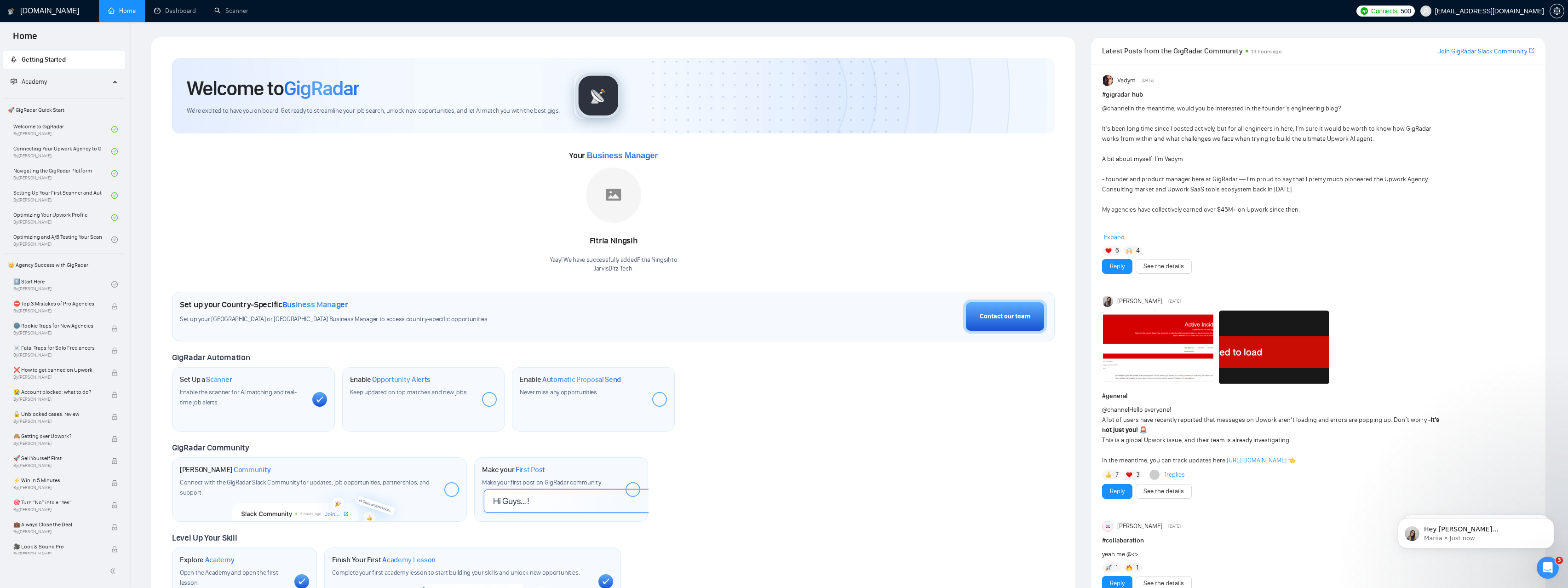
click at [300, 305] on span "Business Manager" at bounding box center [315, 304] width 66 height 10
click at [301, 316] on span "Set up your United States or United Kingdom Business Manager to access country-…" at bounding box center [439, 319] width 520 height 9
click at [621, 157] on span "Business Manager" at bounding box center [623, 155] width 71 height 9
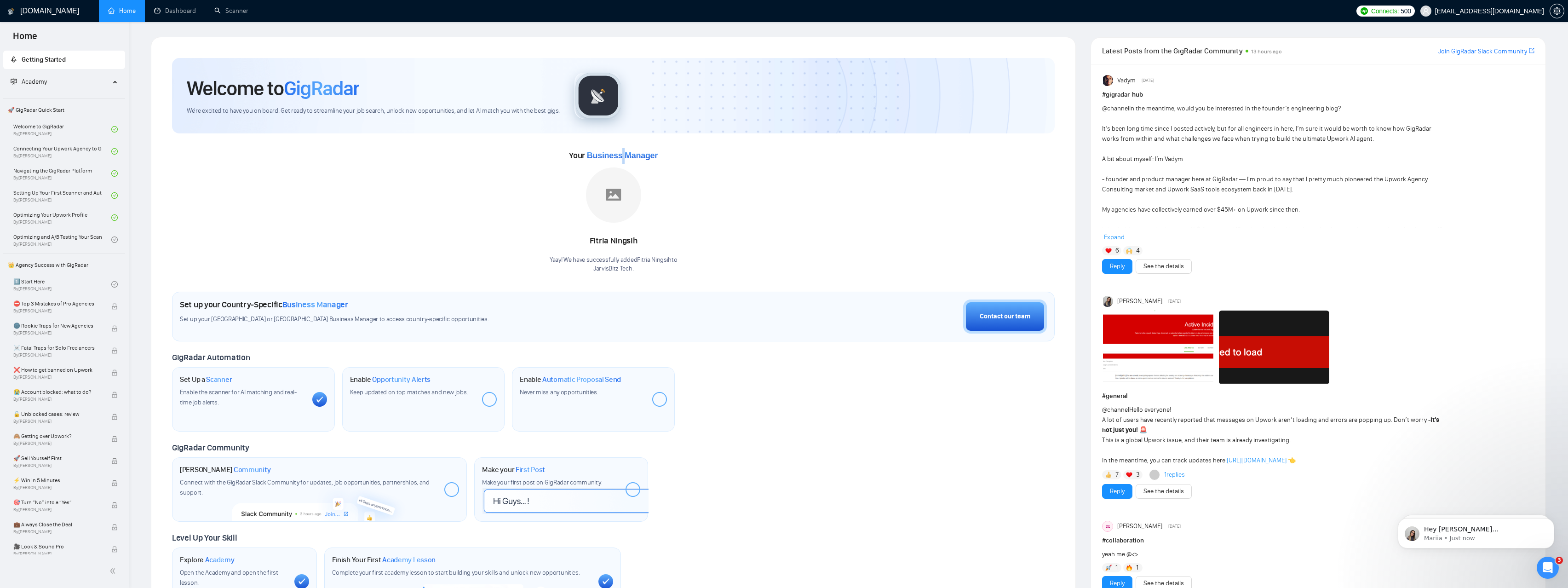
click at [621, 157] on span "Business Manager" at bounding box center [623, 155] width 71 height 9
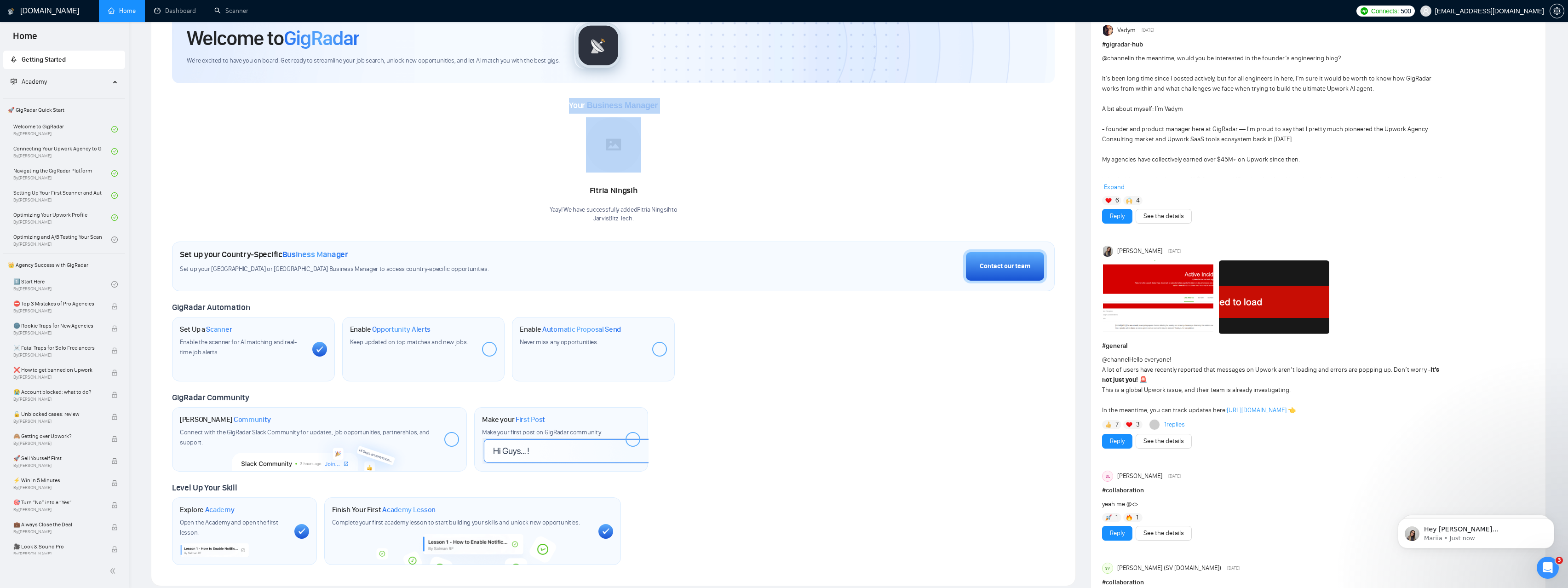
scroll to position [83, 0]
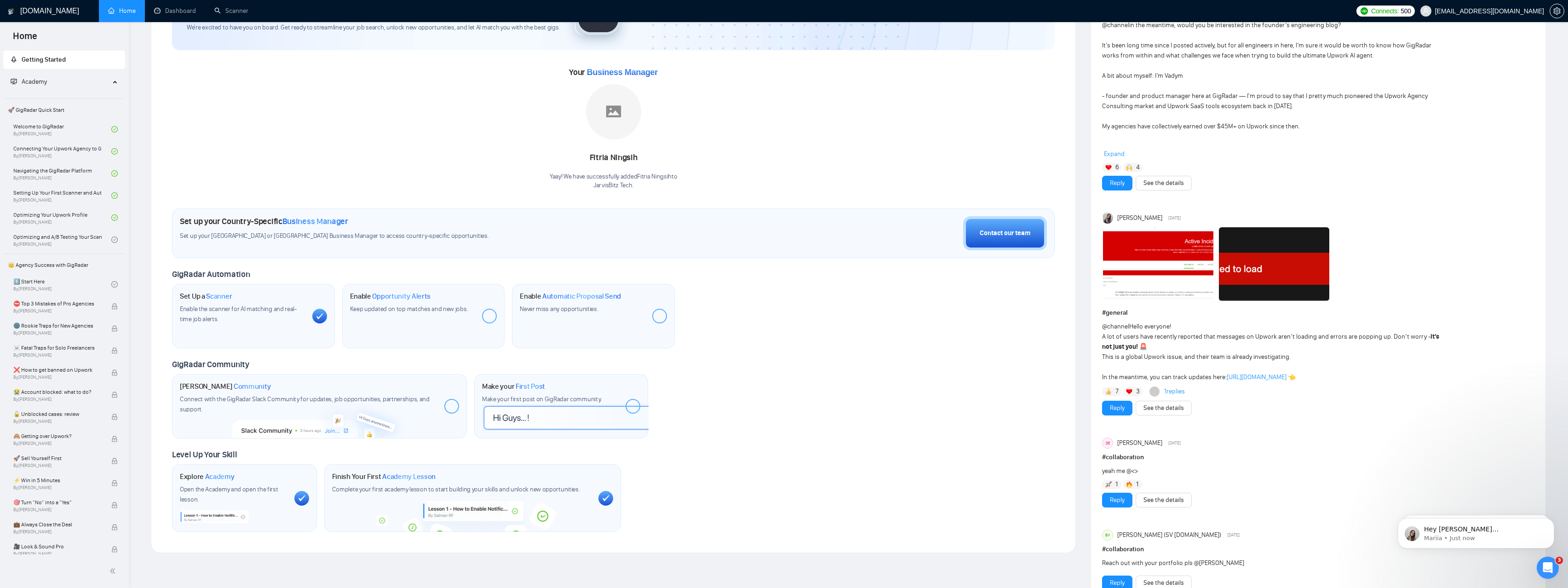
click at [436, 411] on div "Join GigRadar Community Connect with the GigRadar Slack Community for updates, …" at bounding box center [319, 405] width 295 height 64
click at [445, 407] on div at bounding box center [452, 406] width 15 height 15
drag, startPoint x: 223, startPoint y: 402, endPoint x: 393, endPoint y: 409, distance: 170.1
click at [391, 409] on div "Connect with the GigRadar Slack Community for updates, job opportunities, partn…" at bounding box center [308, 404] width 257 height 20
click at [626, 411] on div at bounding box center [633, 406] width 15 height 15
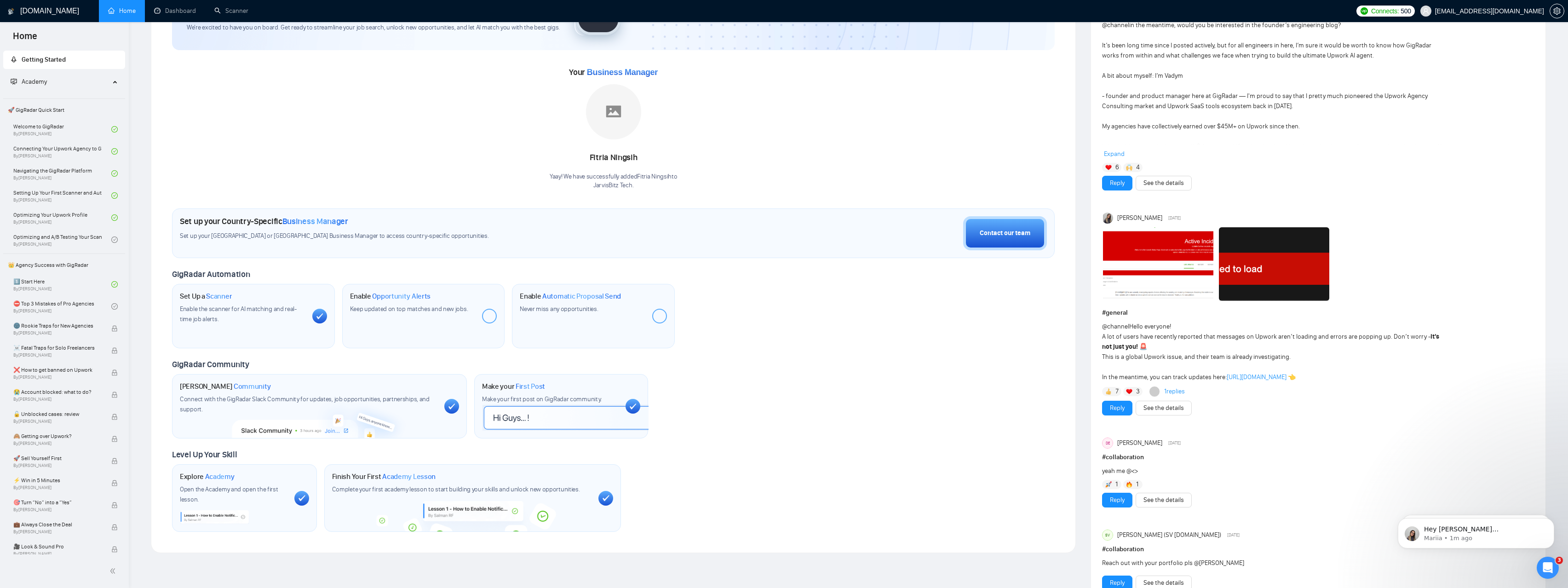
click at [626, 411] on div at bounding box center [633, 406] width 15 height 15
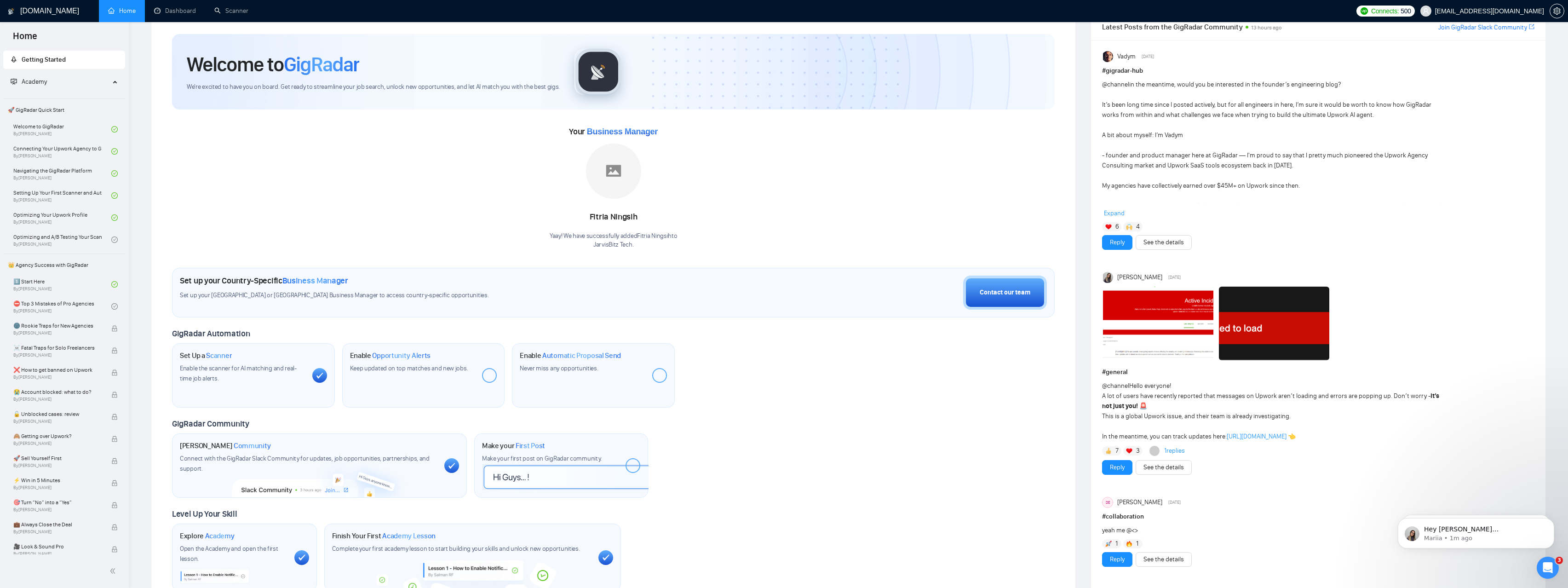
scroll to position [14, 0]
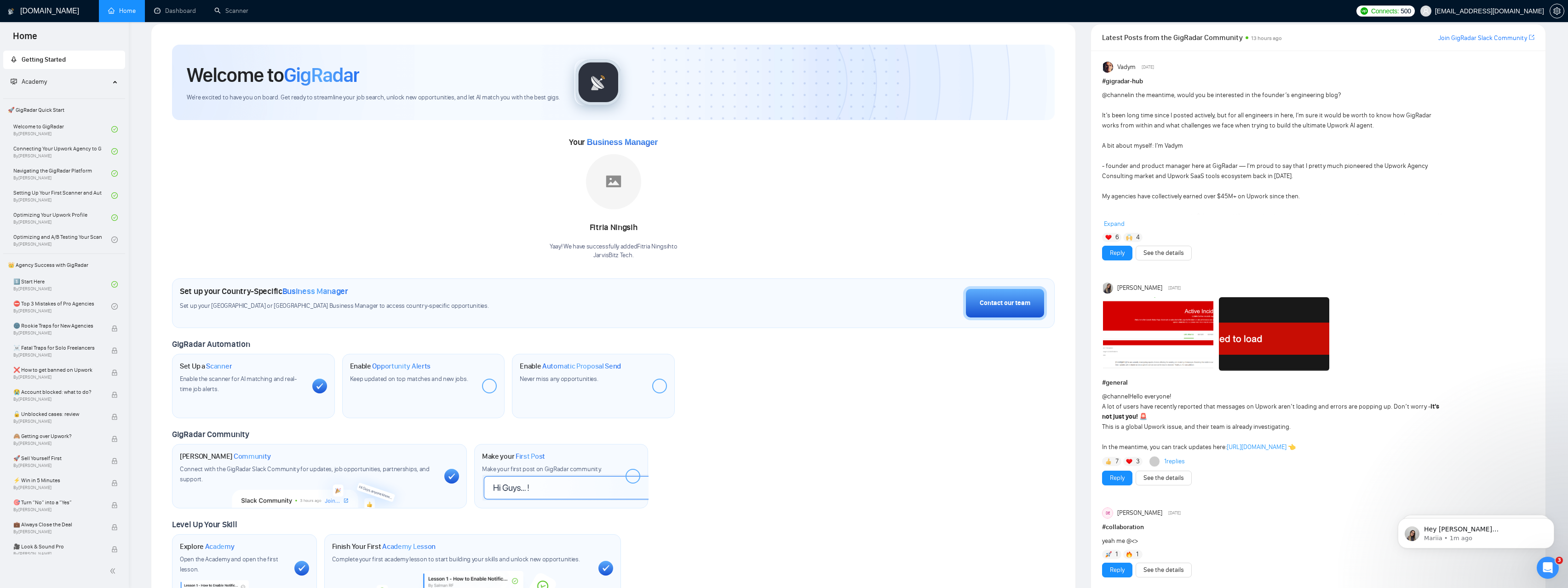
click at [314, 300] on div "Set up your Country-Specific Business Manager Set up your United States or Unit…" at bounding box center [439, 298] width 520 height 24
click at [322, 306] on span "Set up your United States or United Kingdom Business Manager to access country-…" at bounding box center [439, 306] width 520 height 9
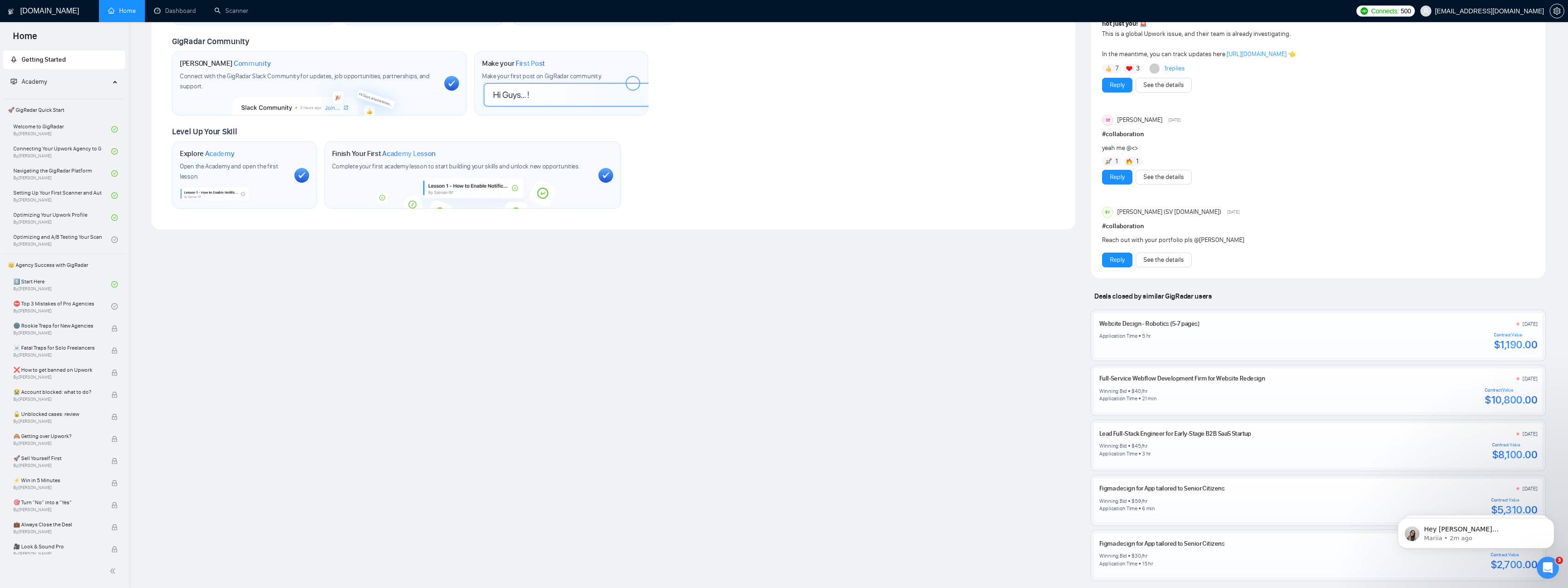
scroll to position [405, 0]
click at [1206, 379] on link "Full-Service Webflow Development Firm for Website Redesign" at bounding box center [1182, 379] width 166 height 8
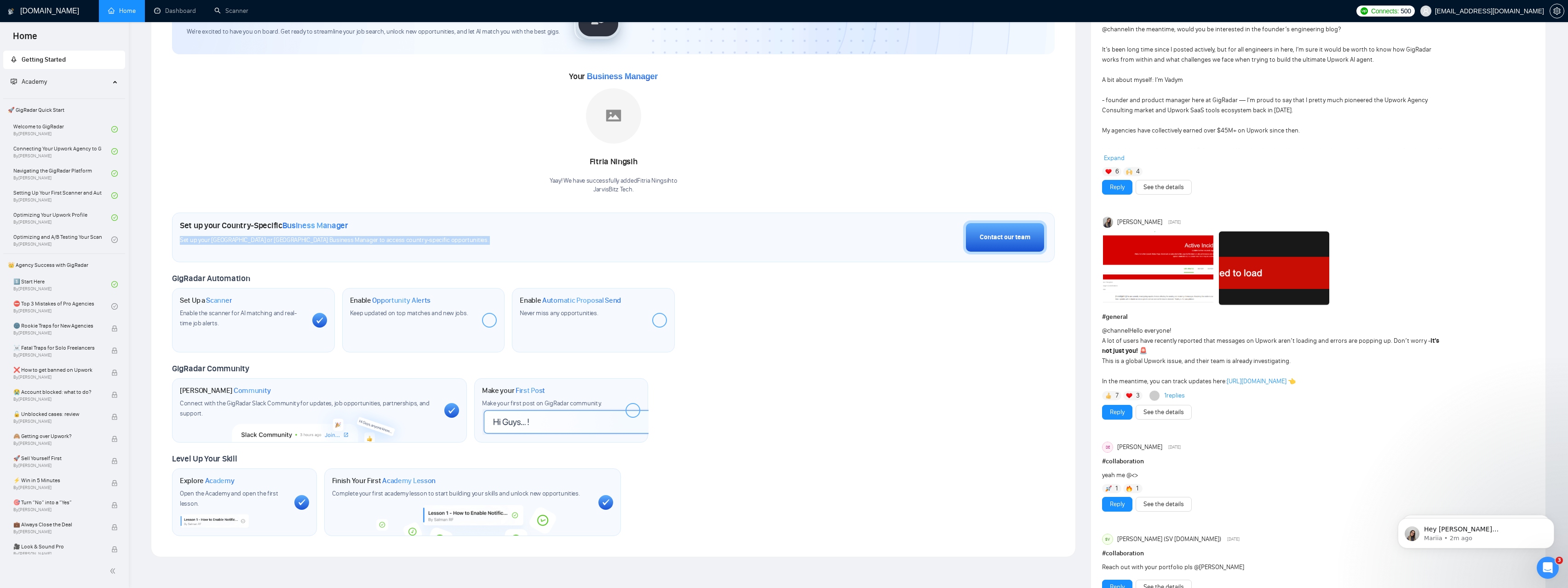
scroll to position [0, 0]
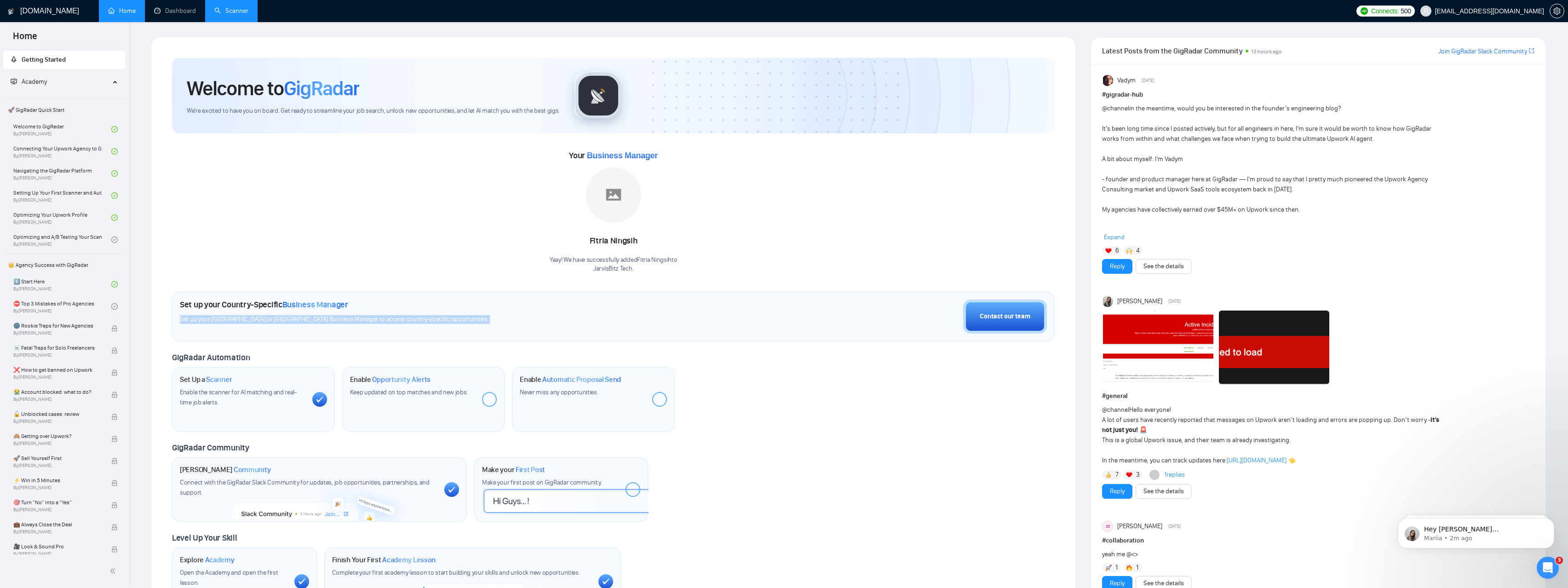
click at [230, 7] on link "Scanner" at bounding box center [231, 11] width 34 height 8
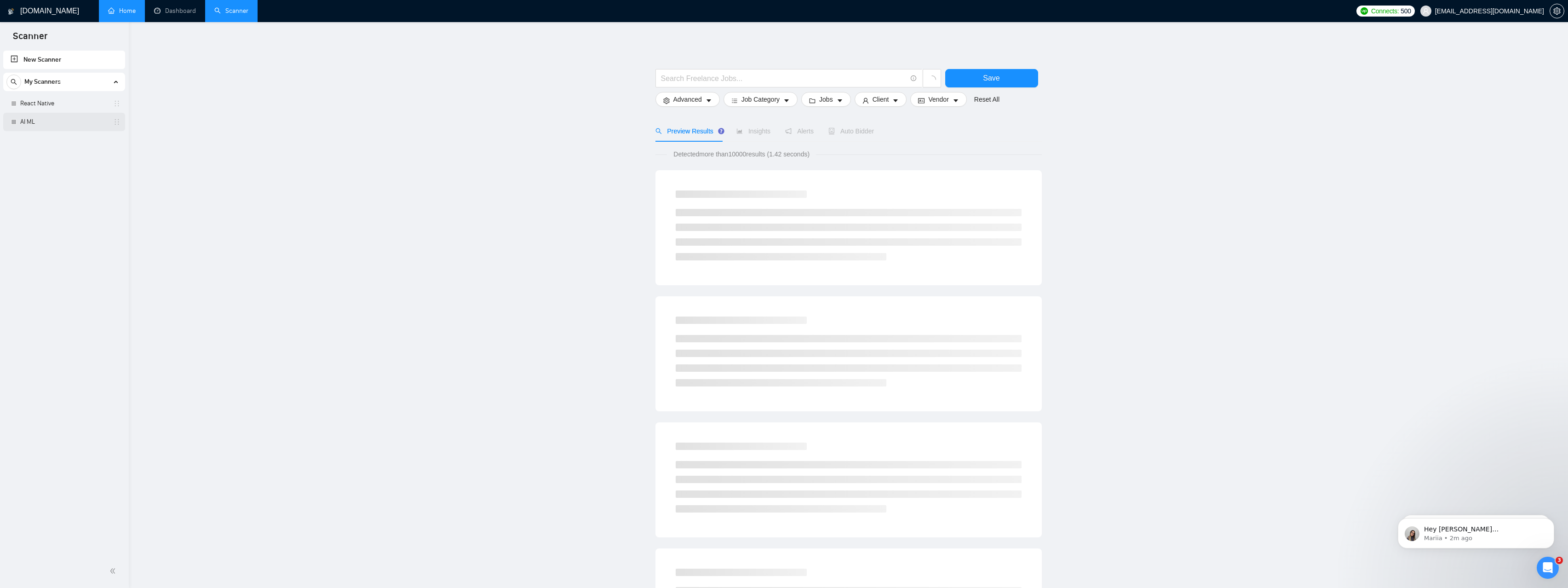
click at [35, 124] on link "AI ML" at bounding box center [64, 122] width 88 height 18
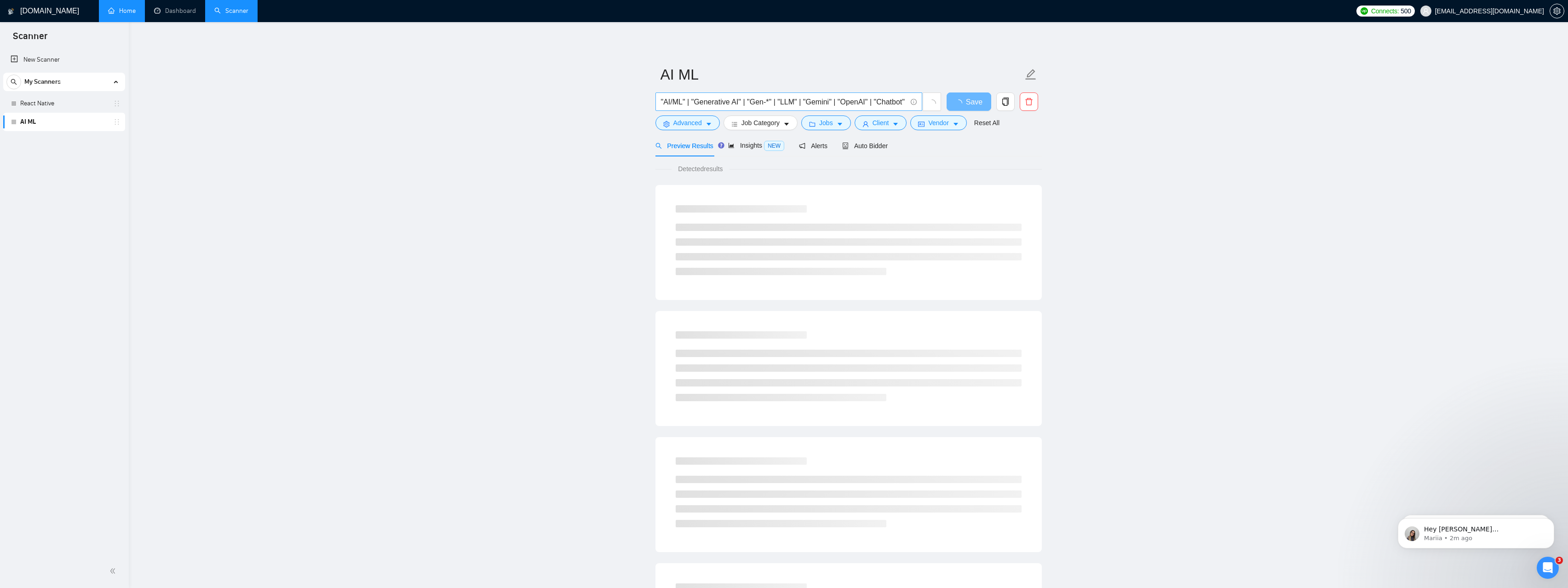
click at [699, 100] on input ""AI/ML" | "Generative AI" | "Gen-*" | "LLM" | "Gemini" | "OpenAI" | "Chatbot"" at bounding box center [784, 101] width 245 height 11
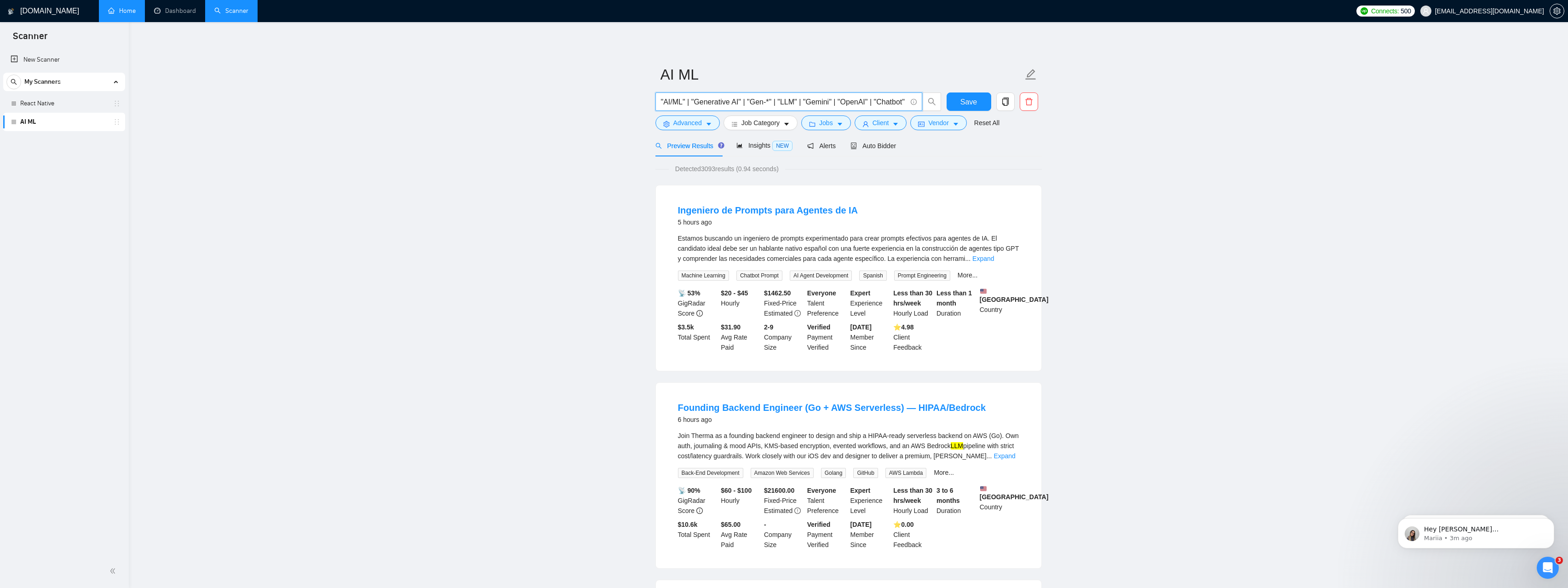
click at [229, 11] on link "Scanner" at bounding box center [231, 11] width 34 height 8
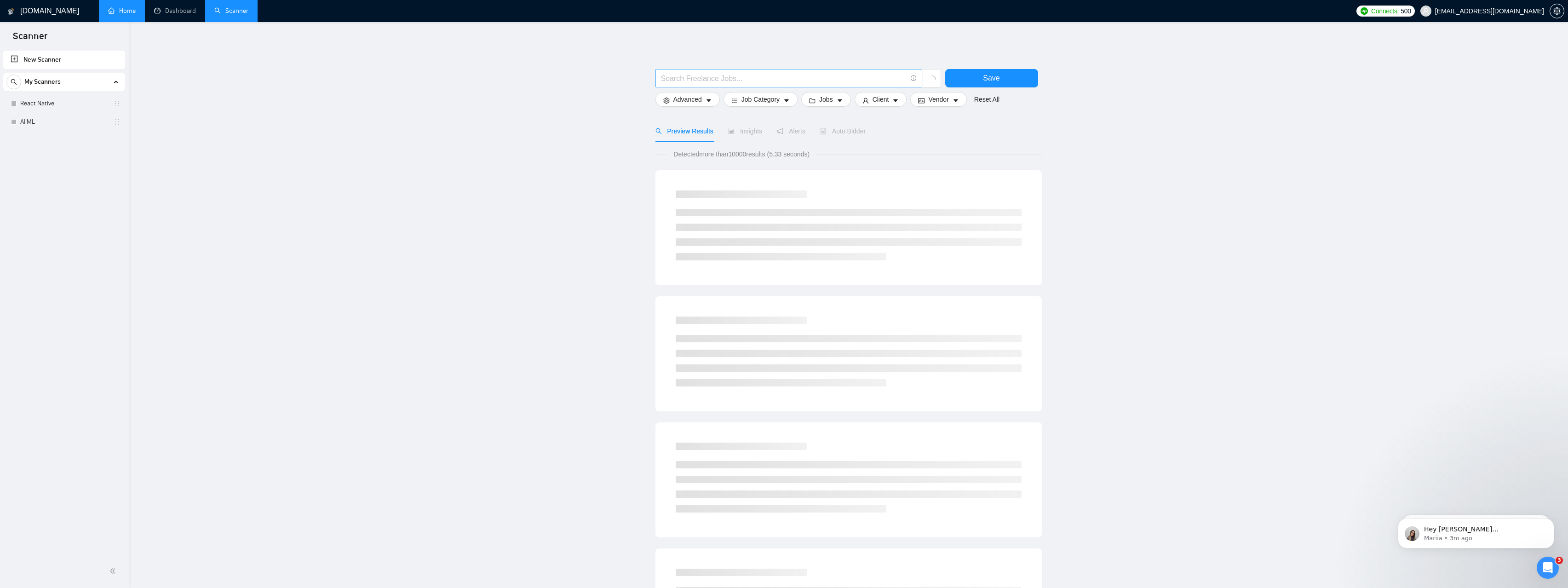
click at [729, 81] on input "text" at bounding box center [784, 78] width 245 height 11
click at [1560, 562] on span "3" at bounding box center [1560, 559] width 8 height 8
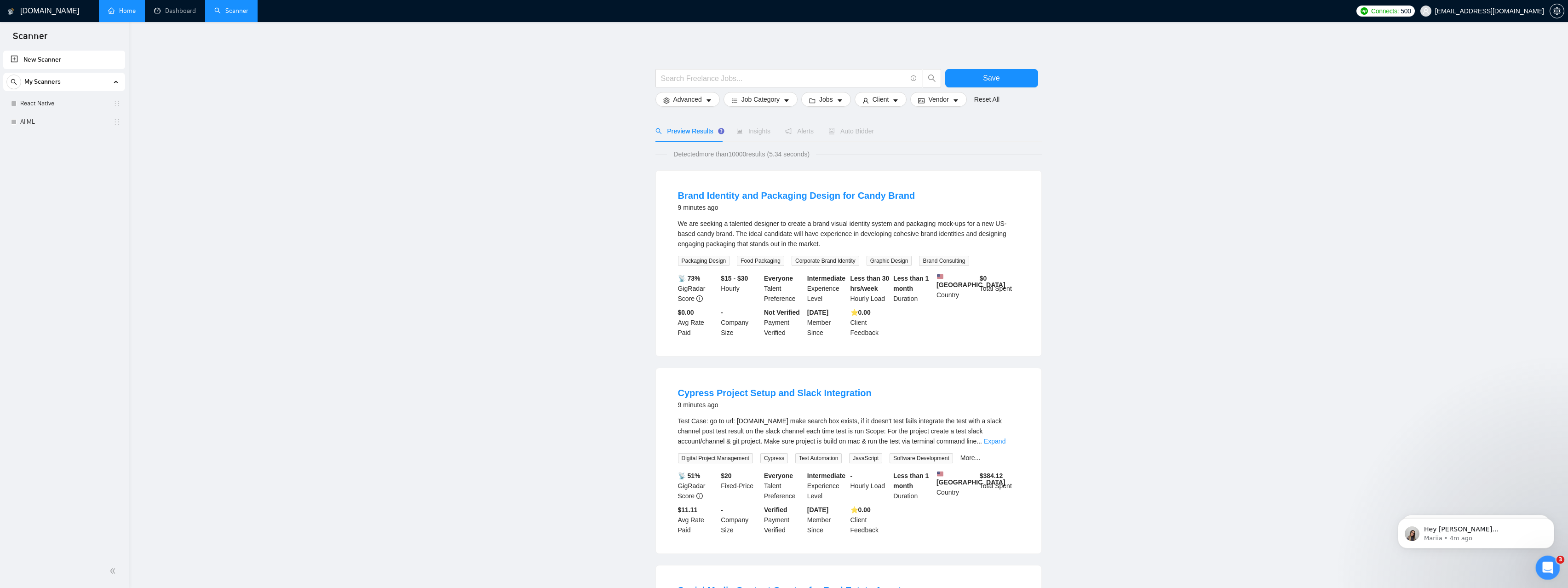
click at [1548, 562] on icon "Open Intercom Messenger" at bounding box center [1547, 566] width 15 height 15
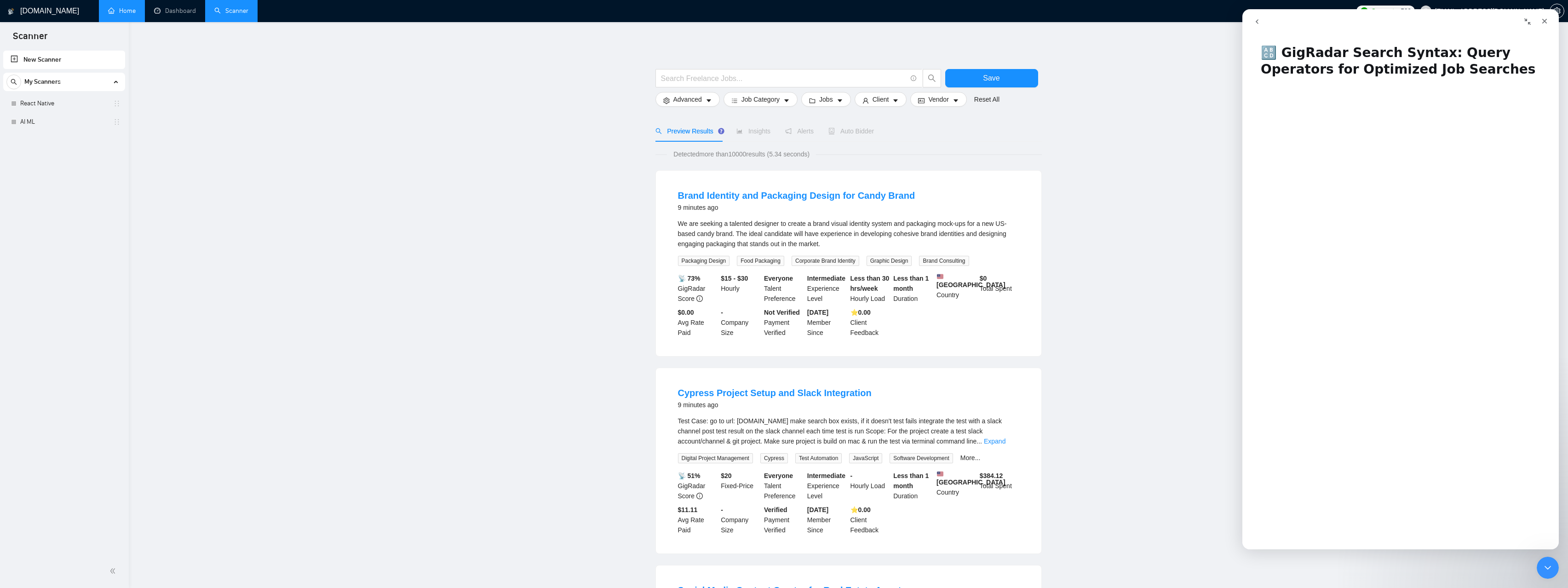
scroll to position [10, 0]
click at [19, 125] on div "AI ML" at bounding box center [66, 122] width 109 height 18
click at [29, 122] on link "AI ML" at bounding box center [64, 122] width 88 height 18
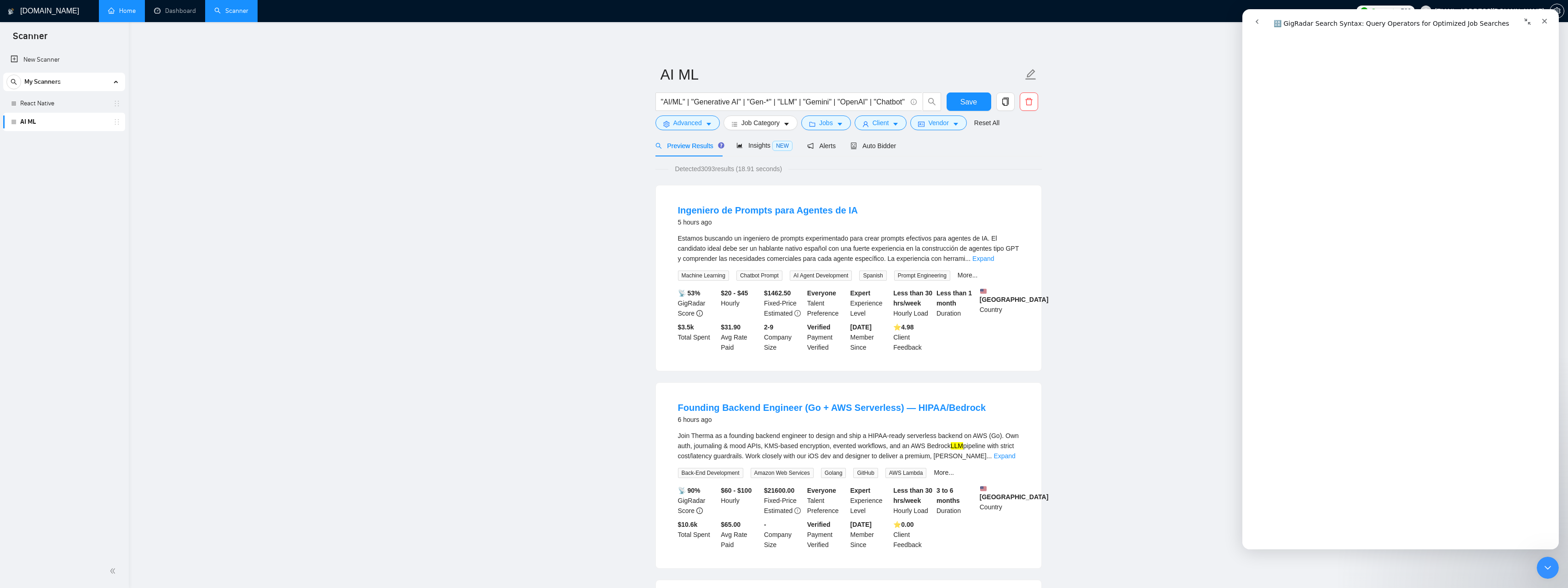
scroll to position [3140, 0]
click at [1546, 22] on icon "Close" at bounding box center [1545, 21] width 5 height 5
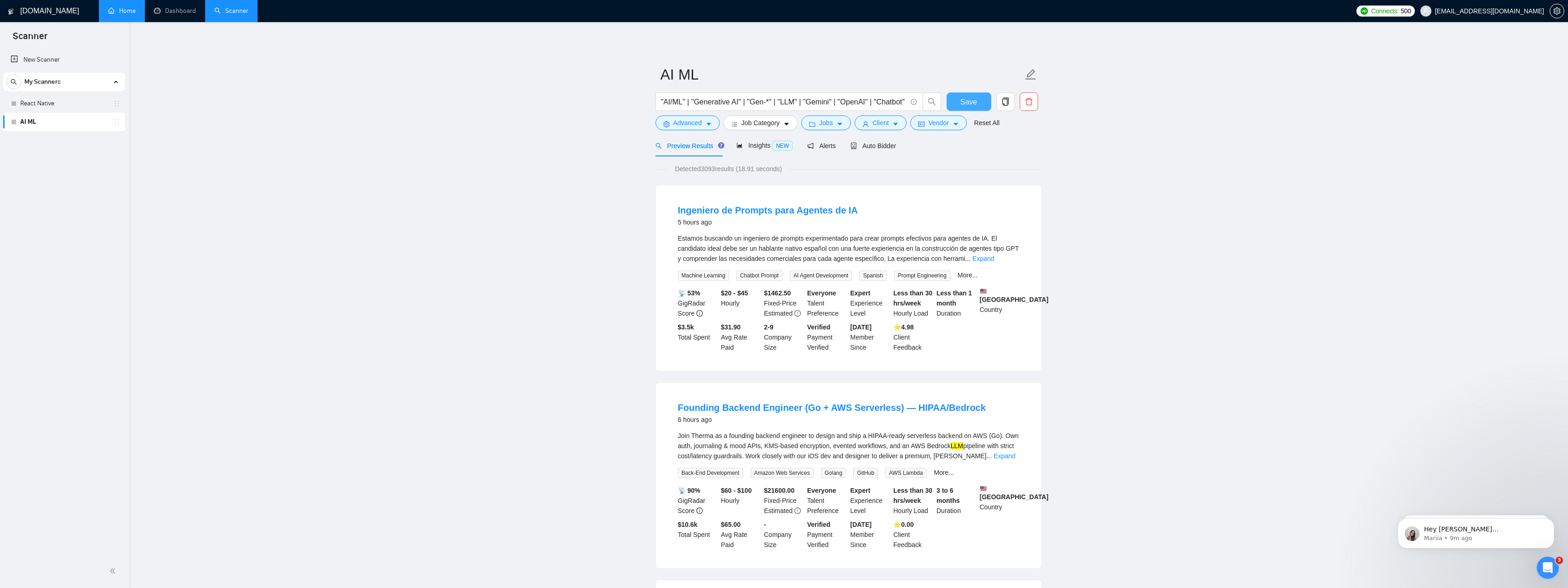
scroll to position [0, 0]
click at [233, 9] on link "Scanner" at bounding box center [231, 11] width 34 height 8
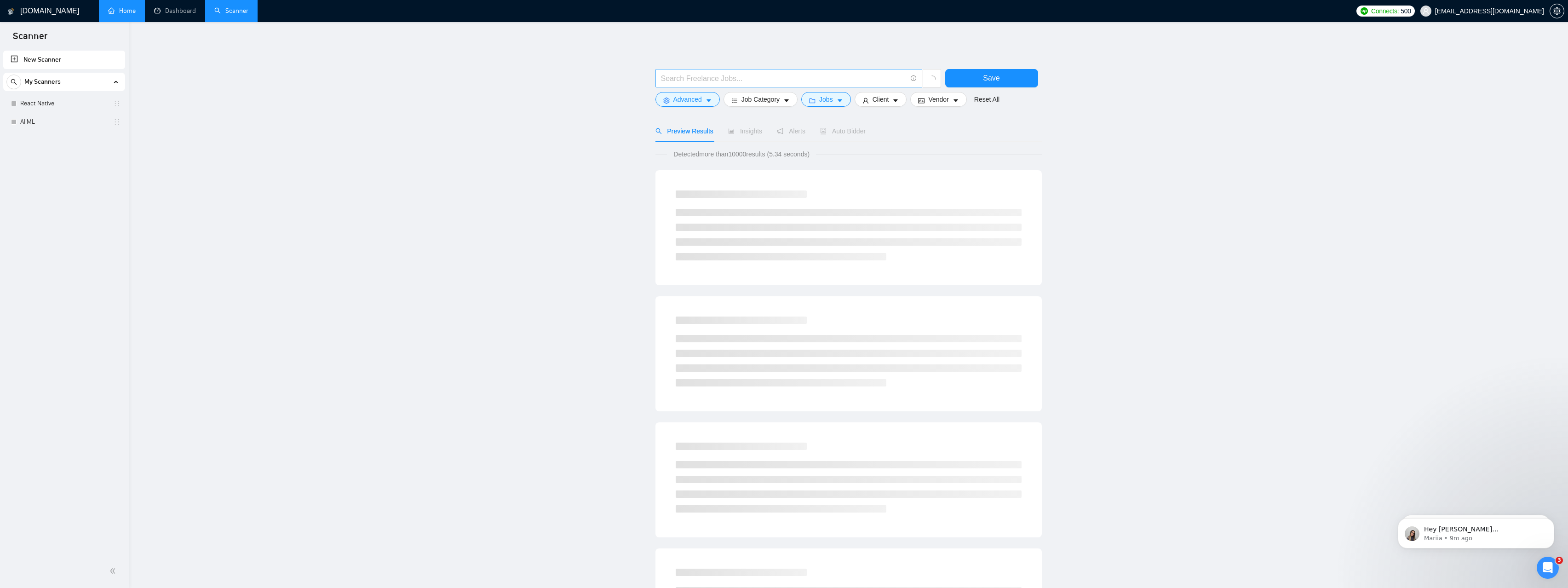
click at [676, 84] on span at bounding box center [788, 78] width 266 height 18
click at [676, 80] on input "text" at bounding box center [784, 78] width 245 height 11
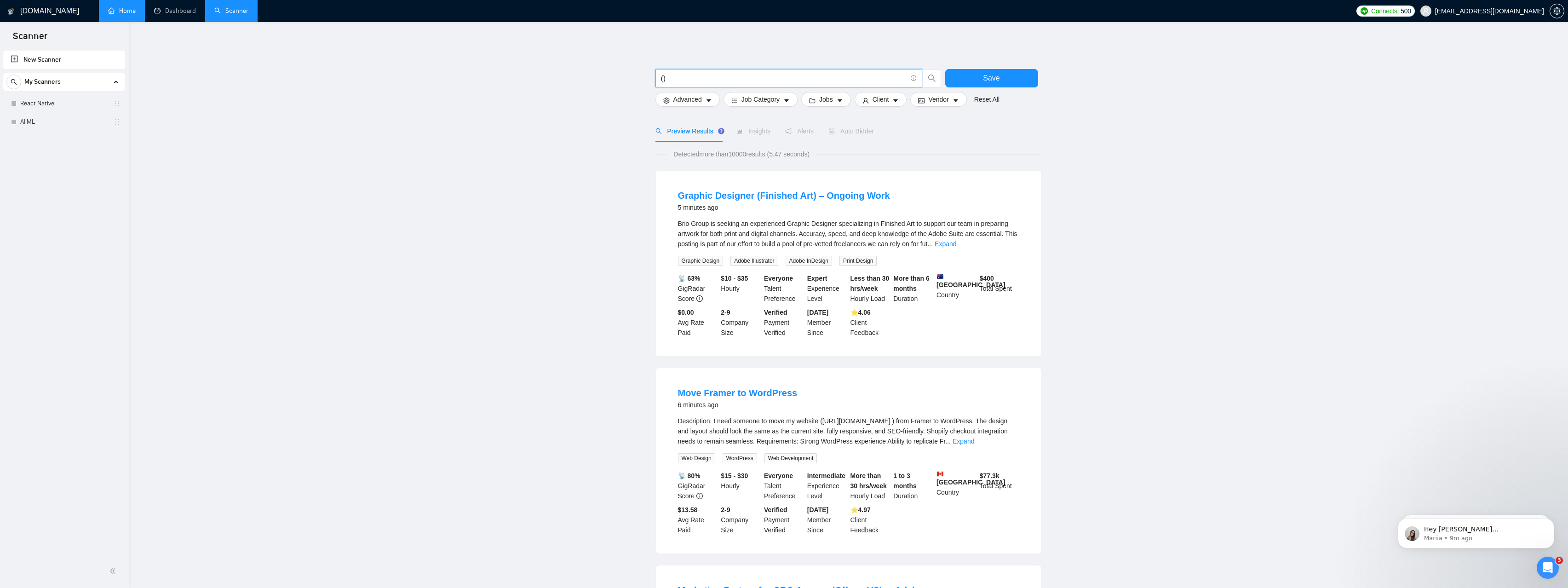
paste input "AI/ML"
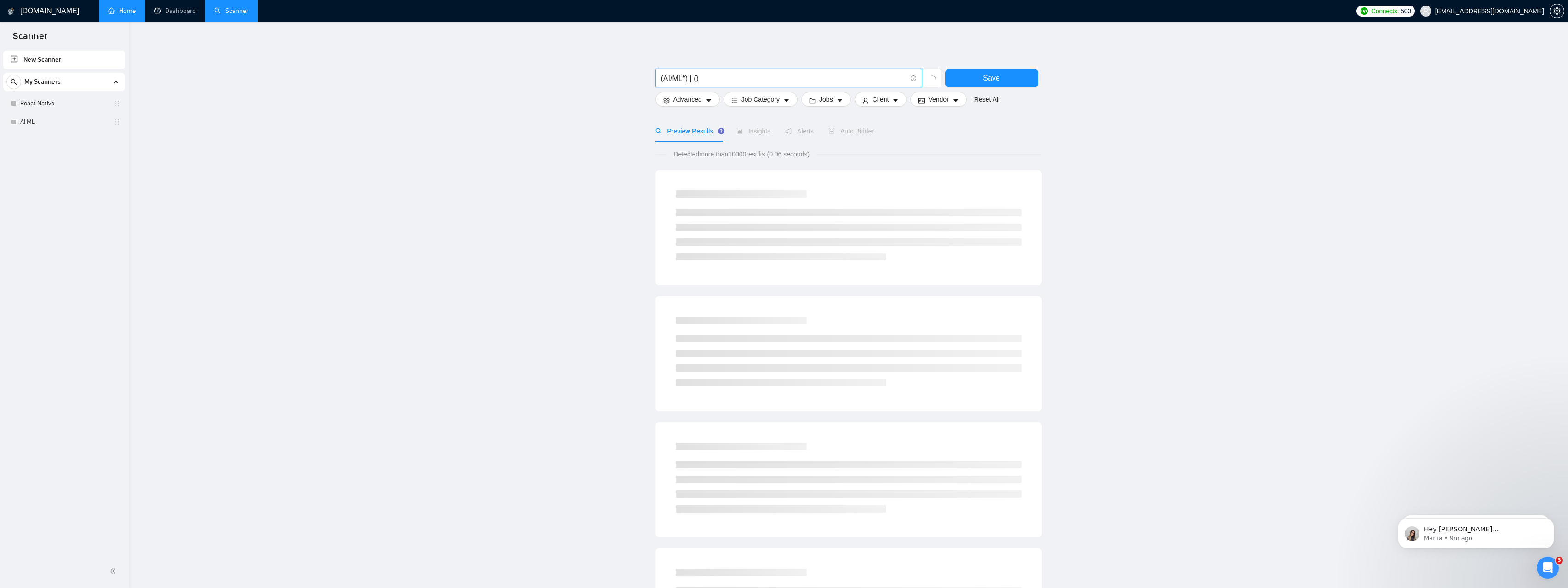
paste input "Artificial Intelligence"
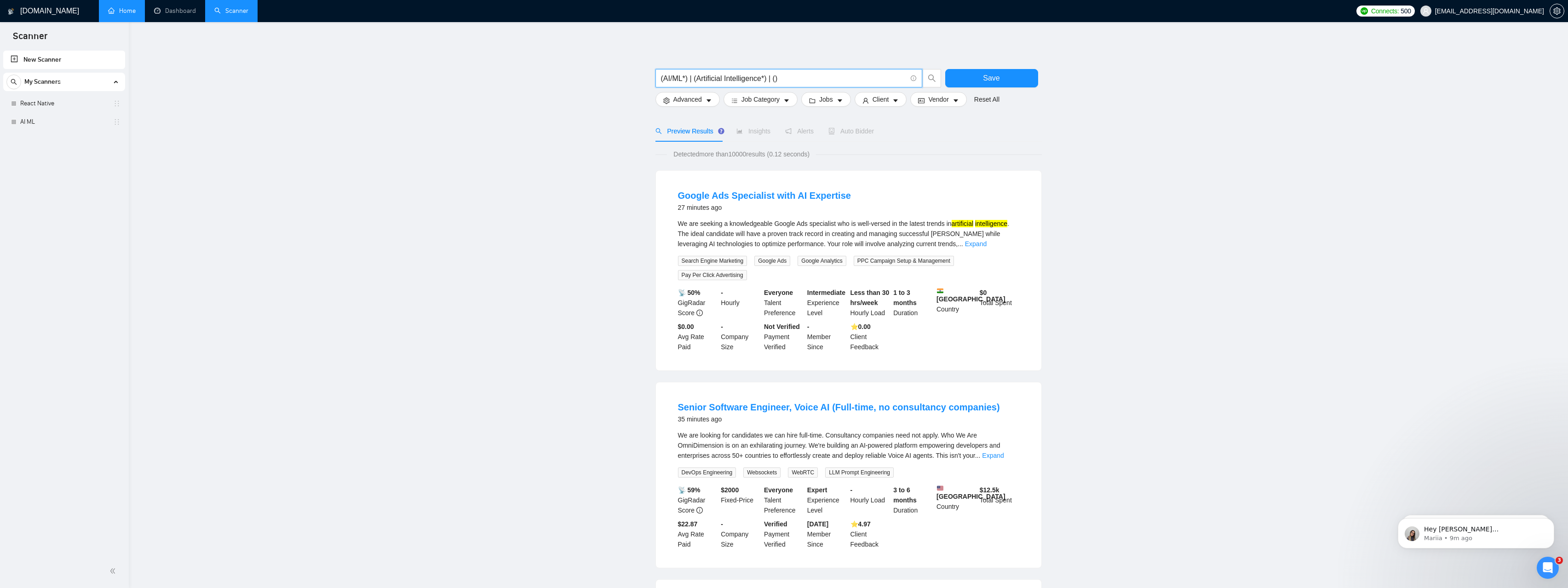
paste input "Machine Learning"
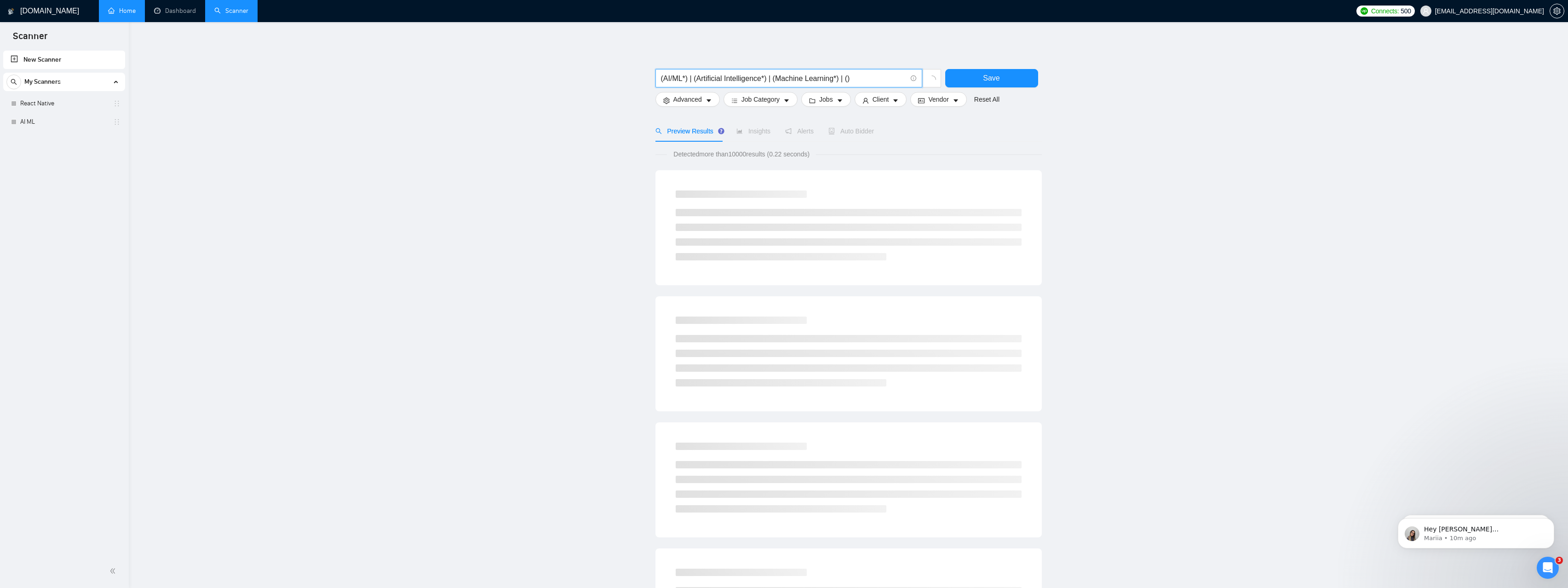
paste input "Deep Learning"
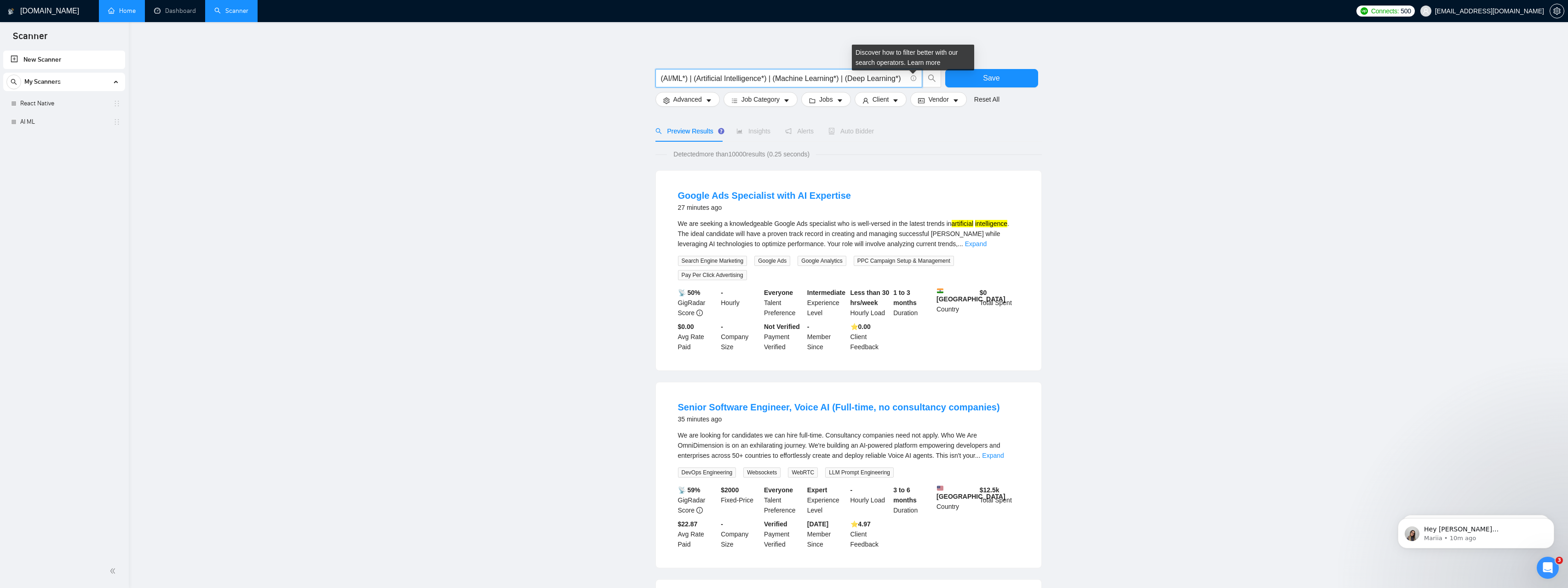
click at [913, 79] on icon "info-circle" at bounding box center [913, 79] width 1 height 3
click at [909, 80] on span at bounding box center [913, 78] width 8 height 11
click at [905, 79] on input "(AI/ML*) | (Artificial Intelligence*) | (Machine Learning*) | (Deep Learning*) |" at bounding box center [784, 78] width 245 height 11
click at [1549, 565] on icon "Open Intercom Messenger" at bounding box center [1547, 566] width 15 height 15
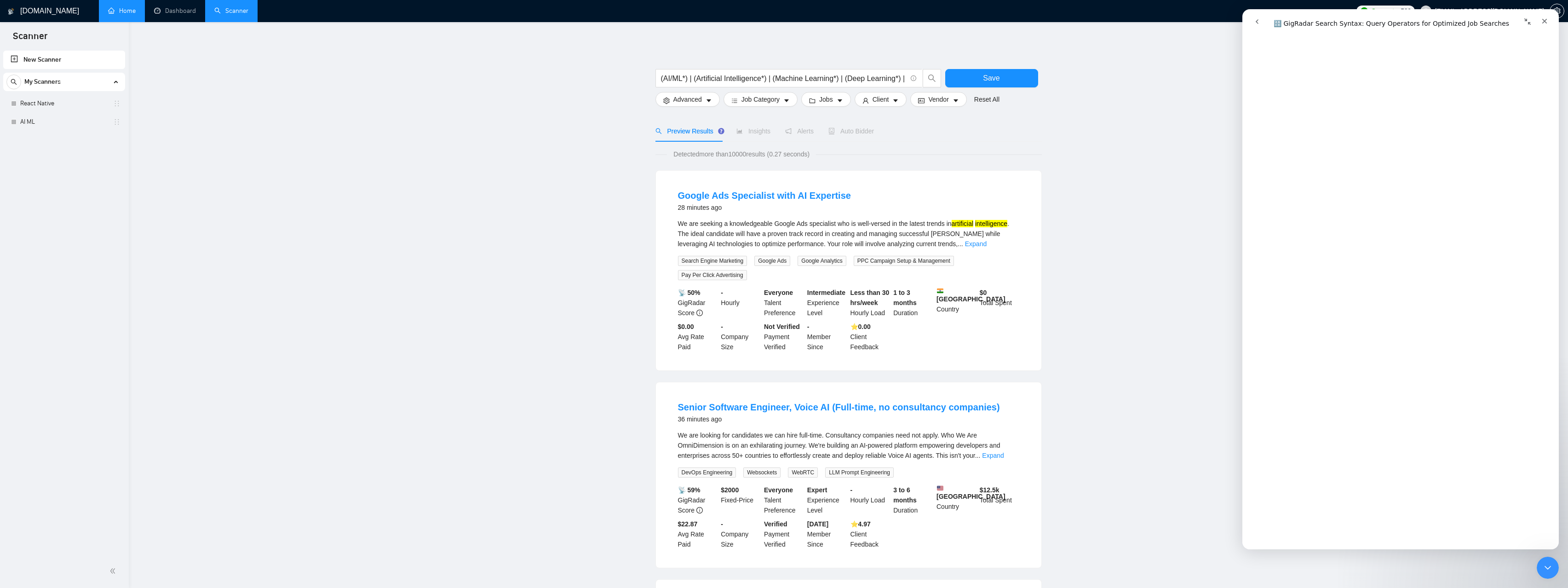
scroll to position [1489, 0]
click at [906, 79] on input "(AI/ML*) | (Artificial Intelligence*) | (Machine Learning*) | (Deep Learning*) |" at bounding box center [784, 78] width 245 height 11
drag, startPoint x: 906, startPoint y: 79, endPoint x: 637, endPoint y: 70, distance: 269.2
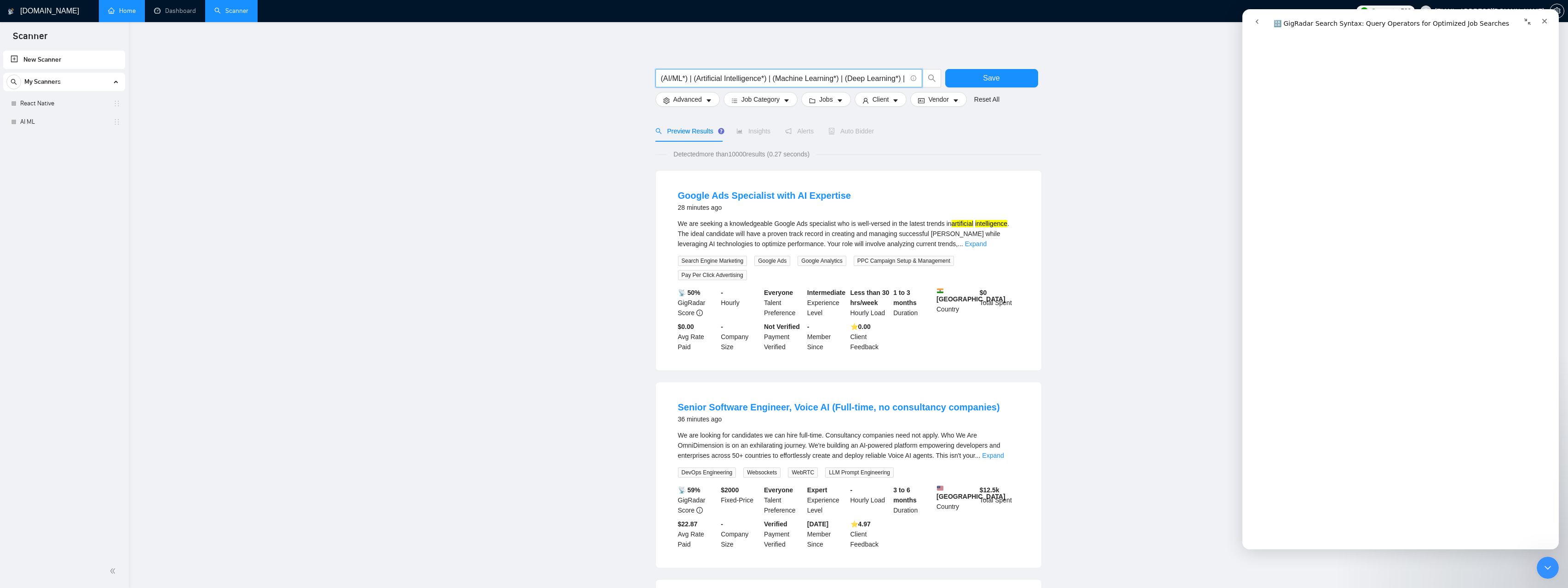
click at [857, 84] on span "(AI/ML*) | (Artificial Intelligence*) | (Machine Learning*) | (Deep Learning*) |" at bounding box center [788, 78] width 266 height 18
paste input "(NLP*) | (Generative AI*) | (Gen-AI*) | (GenAI*) | (Gen-*) | (LLM*) | (Large La…"
click at [907, 79] on input "(AI/ML*) | (Artificial Intelligence*) | (Machine Learning*) | (Deep Learning*) …" at bounding box center [784, 78] width 245 height 11
click at [907, 75] on span "(AI/ML*) | (Artificial Intelligence*) | (Machine Learning*) | (Deep Learning*) …" at bounding box center [788, 78] width 266 height 18
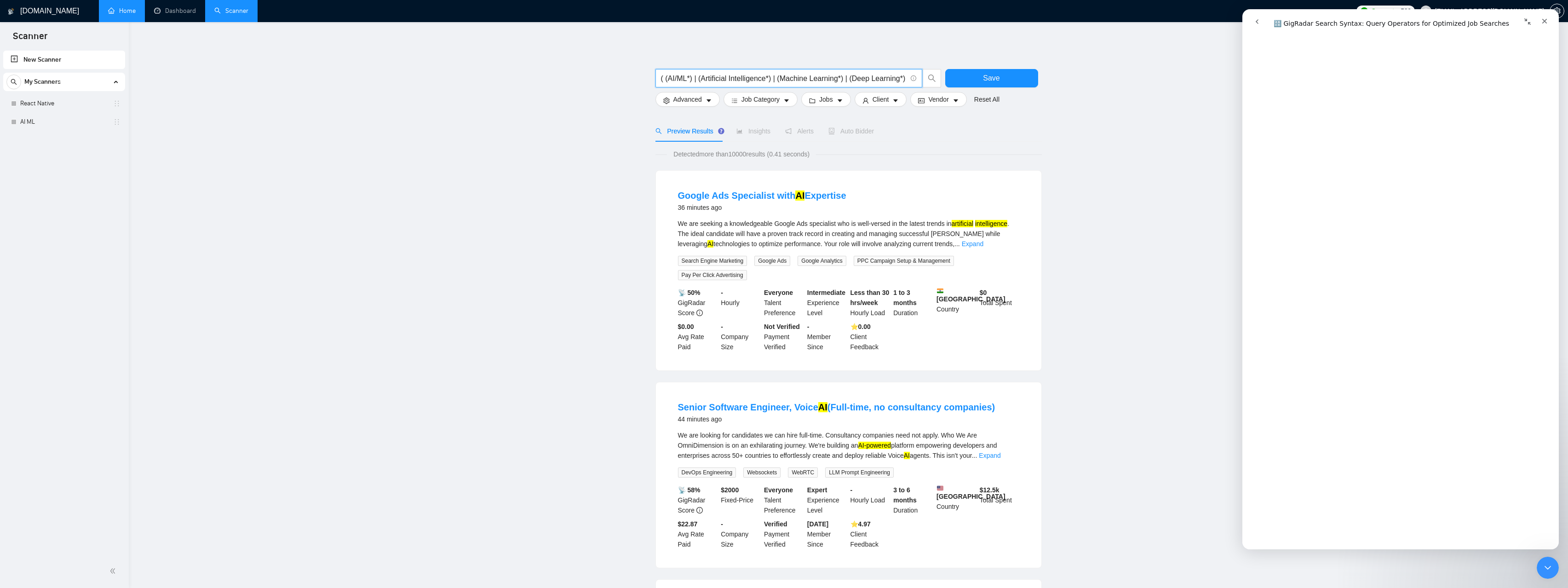
click at [889, 80] on input "( (AI/ML*) | (Artificial Intelligence*) | (Machine Learning*) | (Deep Learning*…" at bounding box center [784, 78] width 245 height 11
paste input "(OpenAI*) | (GPT*) | (GPT-4*) | (GPT-4o*) | (ChatGPT*) | (Gemini*) | (Google AI…"
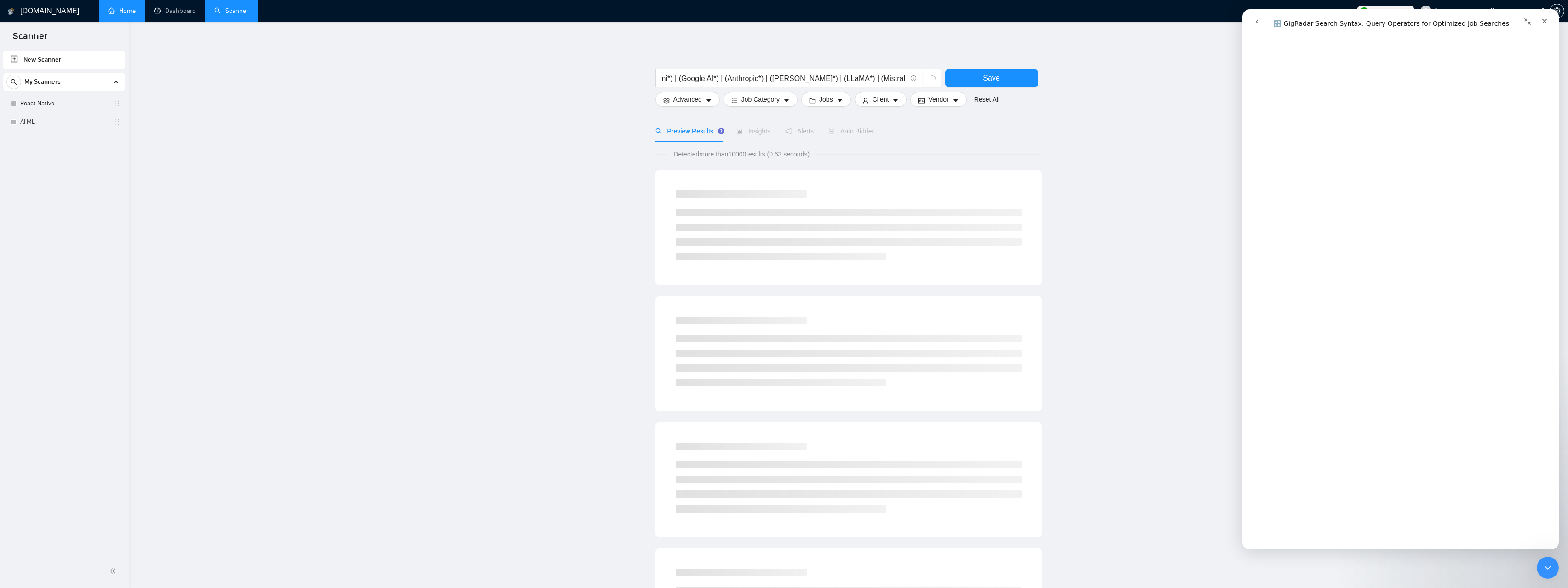
scroll to position [0, 0]
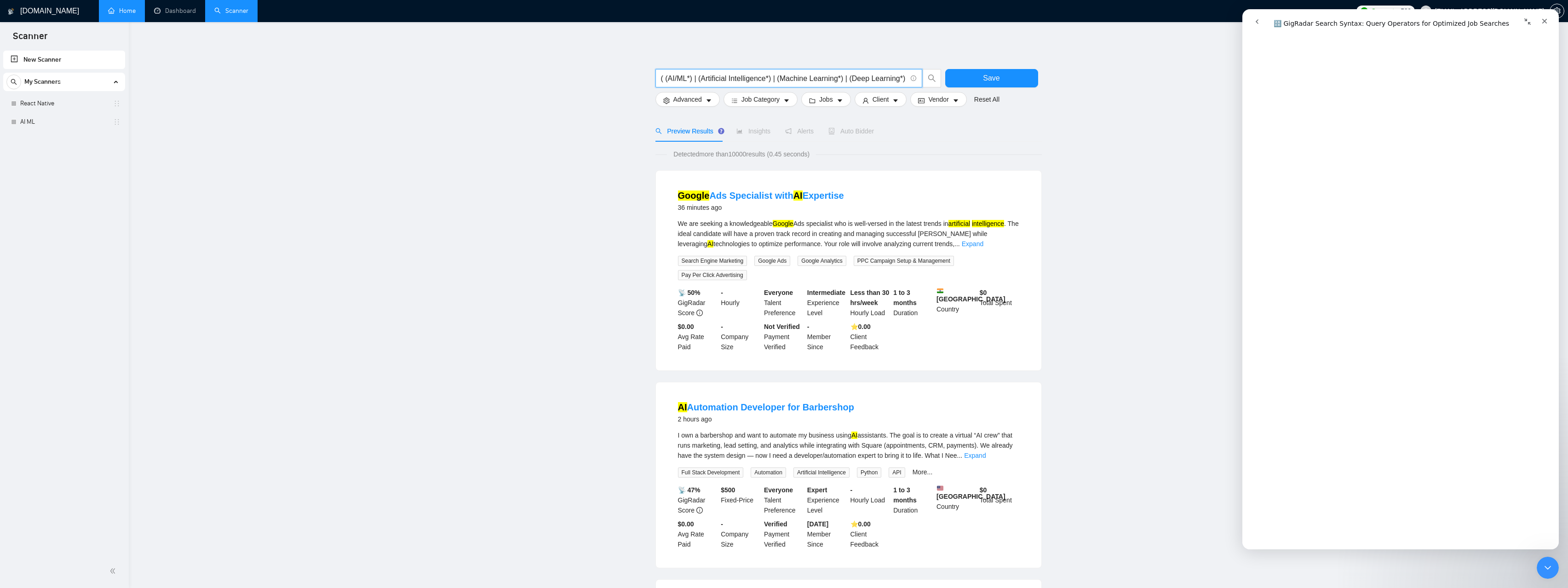
click at [903, 79] on input "( (AI/ML*) | (Artificial Intelligence*) | (Machine Learning*) | (Deep Learning*…" at bounding box center [784, 78] width 245 height 11
paste input "(Chatbot*) | (Conversational AI*) | (AI Agent*) | (Virtual Assistant*) | (Promp…"
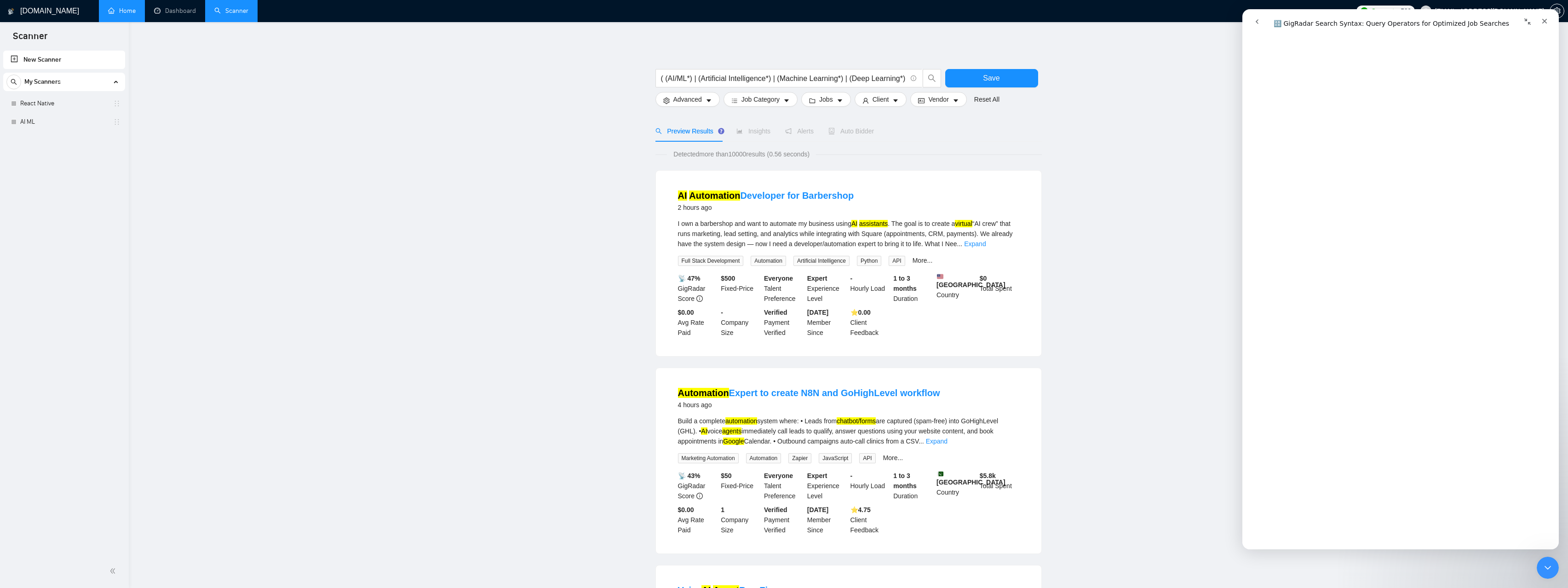
scroll to position [0, 0]
click at [1262, 57] on h1 "🔠 GigRadar Search Syntax: Query Operators for Optimized Job Searches" at bounding box center [1400, 60] width 316 height 45
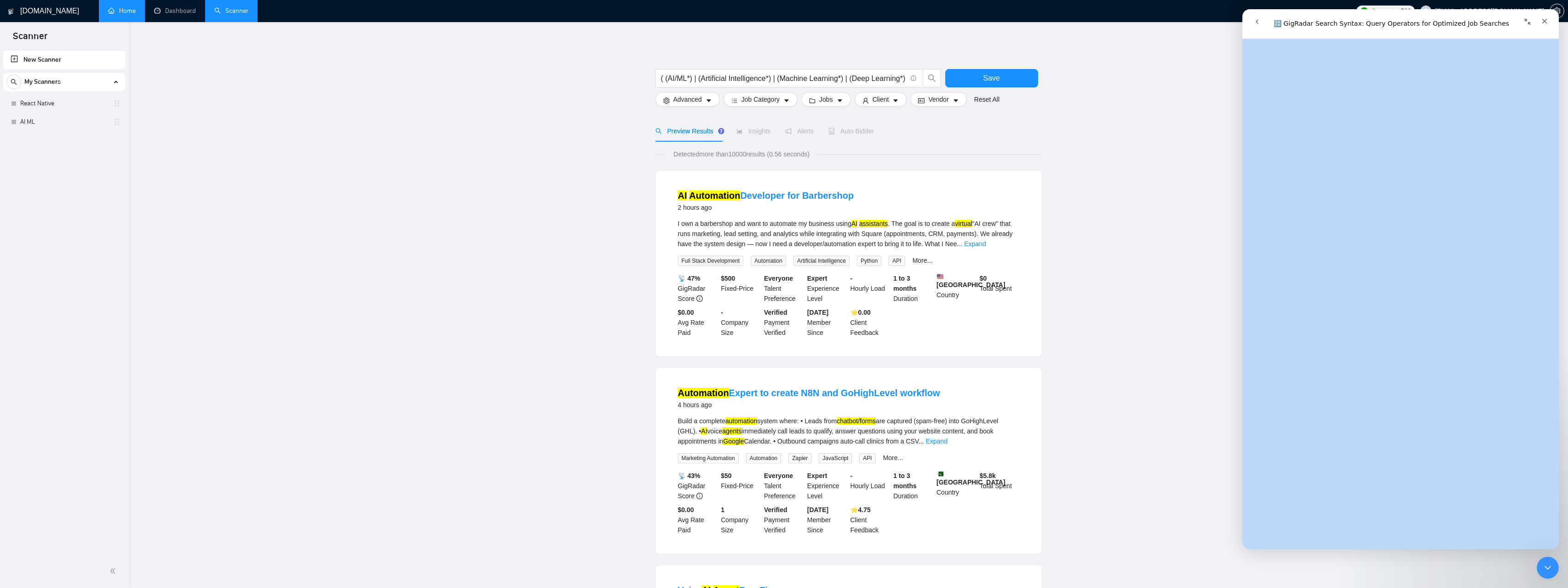
scroll to position [3140, 0]
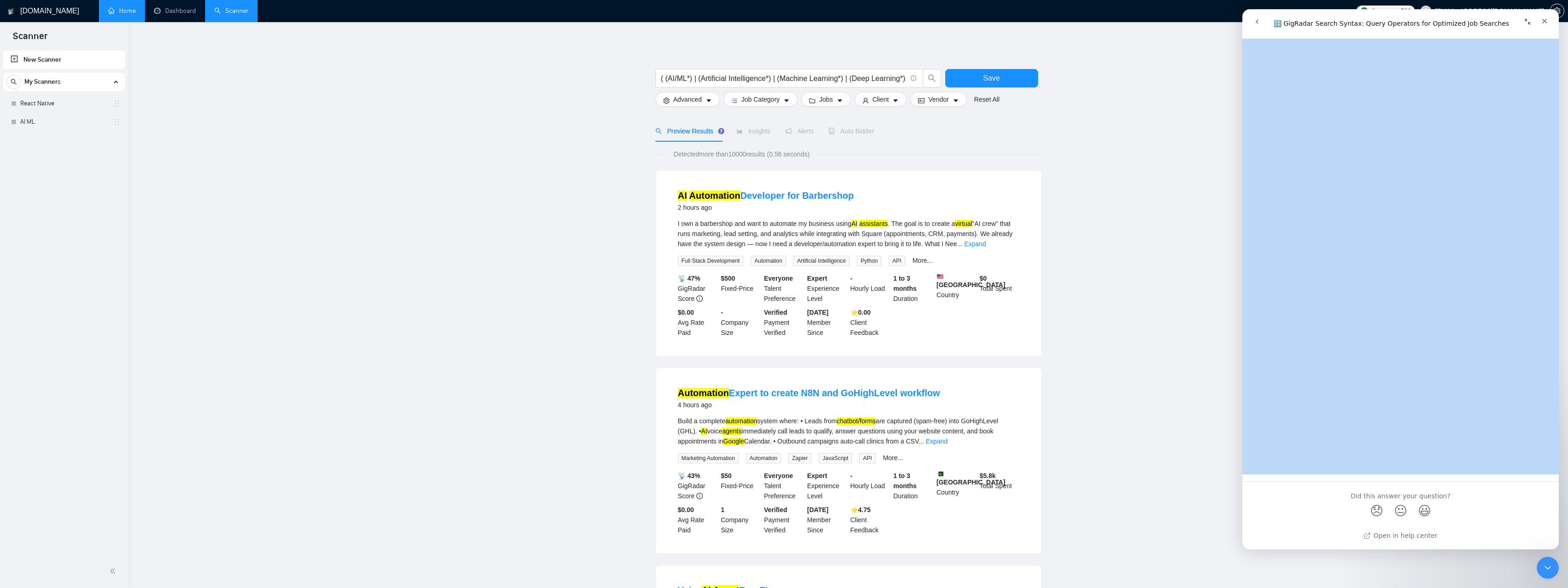
drag, startPoint x: 1261, startPoint y: 54, endPoint x: 1441, endPoint y: 365, distance: 359.3
click at [1441, 365] on div "🔠 GigRadar Search Syntax: Query Operators for Optimized Job Searches Did this a…" at bounding box center [1400, 294] width 316 height 510
copy h1 "🔠 GigRadar Search Syntax: Query Operators for Optimized Job Searches"
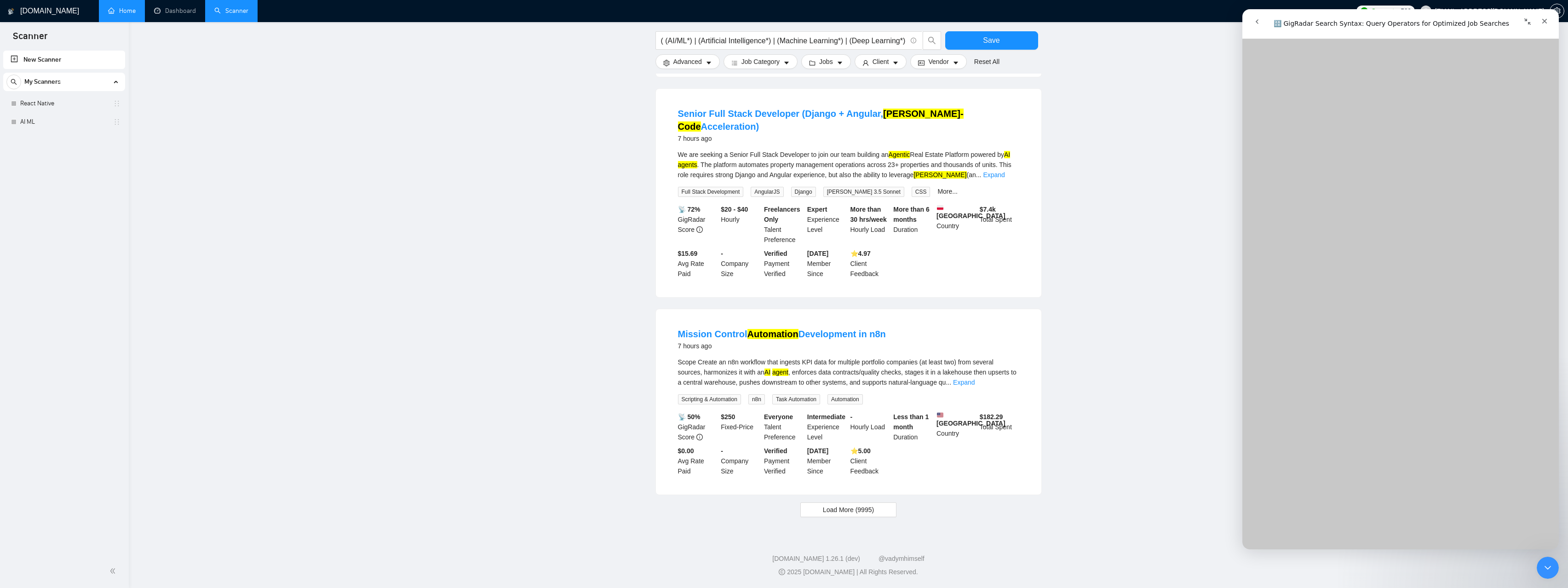
scroll to position [2368, 0]
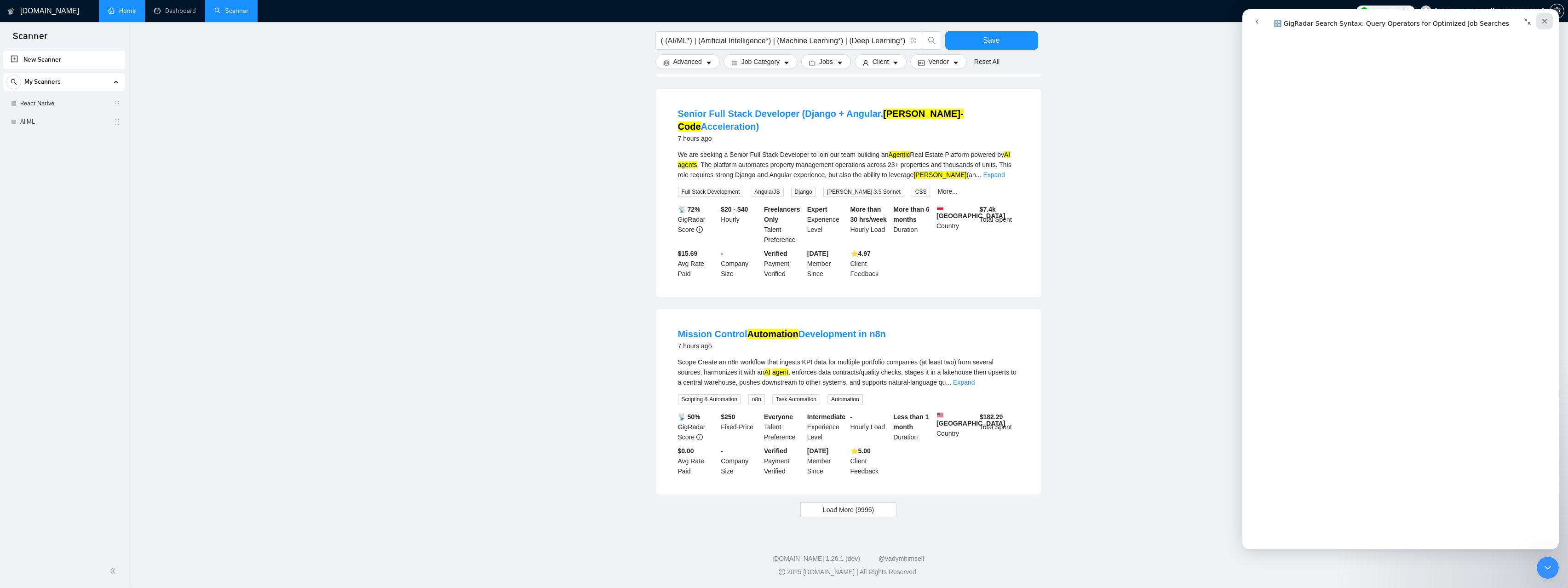
click at [1548, 19] on icon "Close" at bounding box center [1545, 21] width 8 height 8
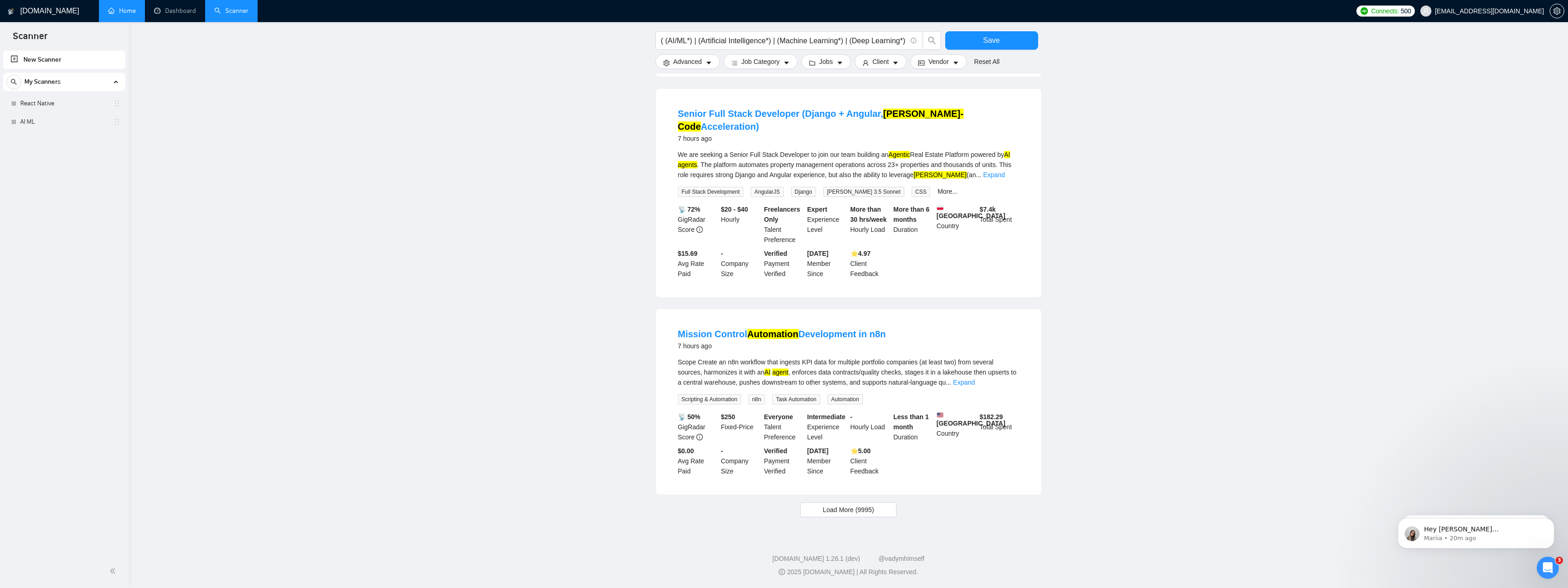
scroll to position [0, 0]
click at [1554, 573] on div "Open Intercom Messenger" at bounding box center [1547, 566] width 30 height 30
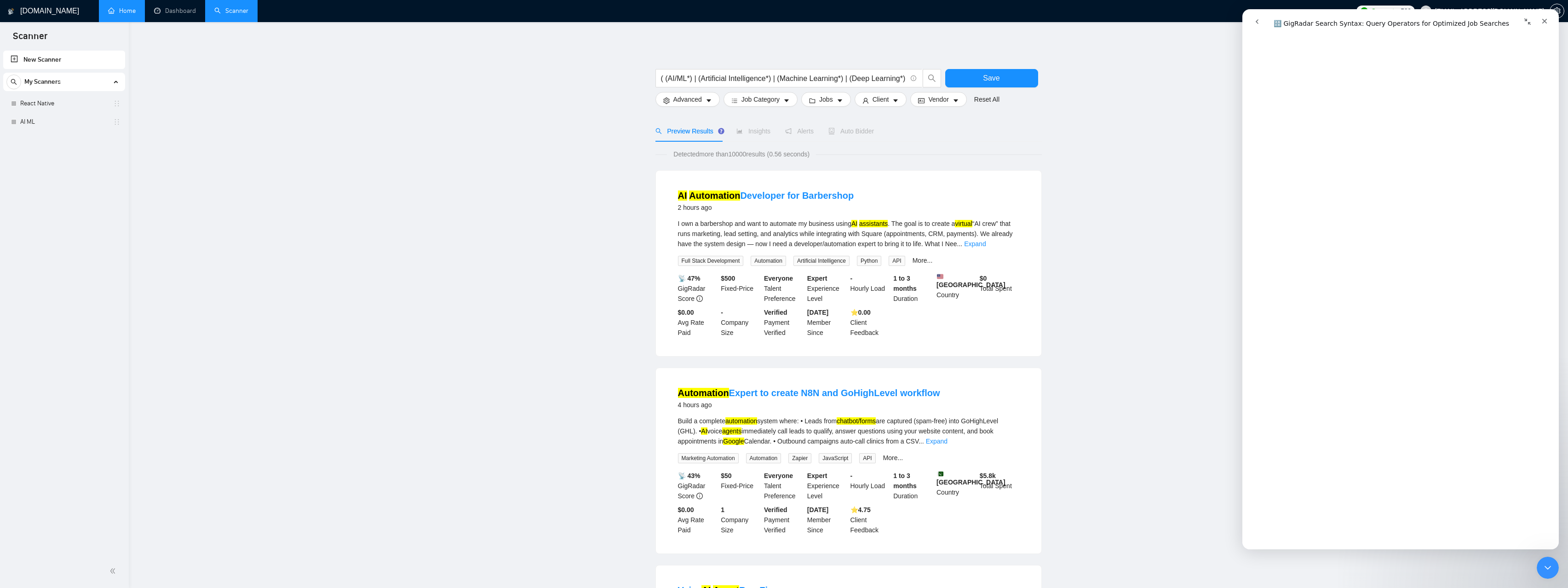
scroll to position [2476, 0]
click at [772, 79] on input "( (AI/ML*) | (Artificial Intelligence*) | (Machine Learning*) | (Deep Learning*…" at bounding box center [784, 78] width 245 height 11
click at [770, 79] on input "( (AI/ML*) | (Artificial Intelligence*) | (Machine Learning*) | (Deep Learning*…" at bounding box center [784, 78] width 245 height 11
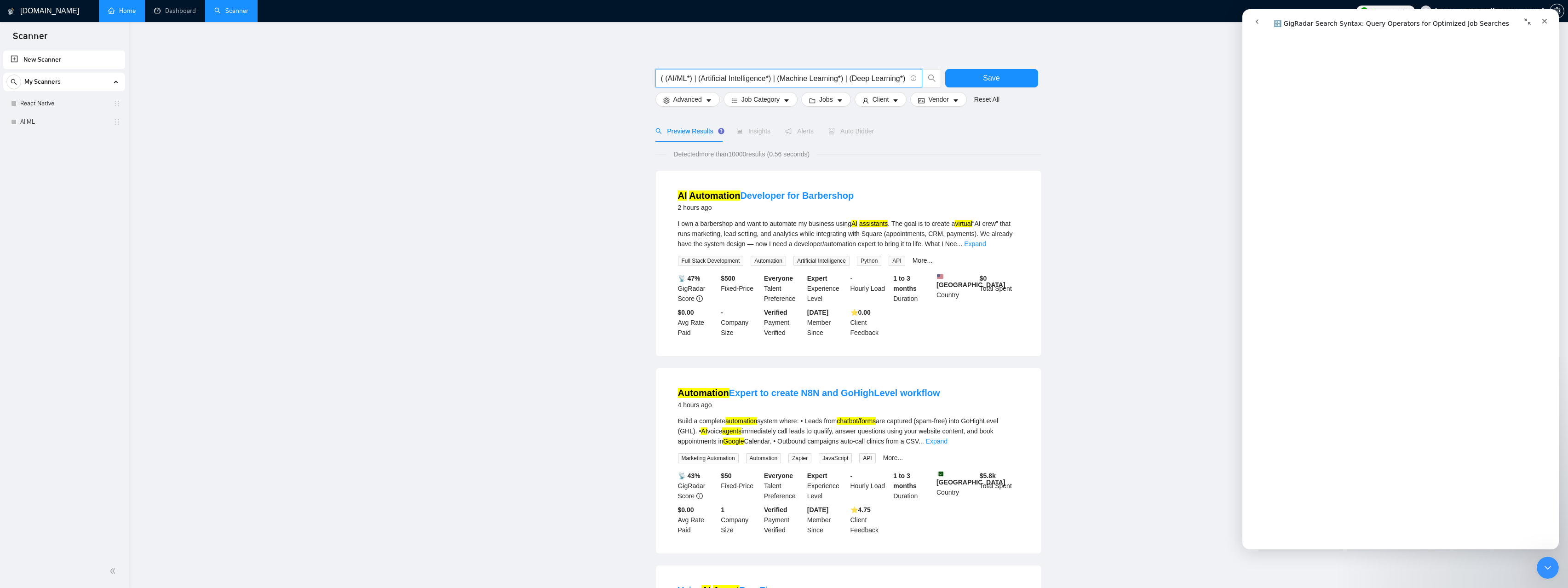
click at [770, 79] on input "( (AI/ML*) | (Artificial Intelligence*) | (Machine Learning*) | (Deep Learning*…" at bounding box center [784, 78] width 245 height 11
click at [783, 77] on input "( (AI/ML*) | (Artificial Intelligence*) | (Machine Learning*) | (Deep Learning*…" at bounding box center [784, 78] width 245 height 11
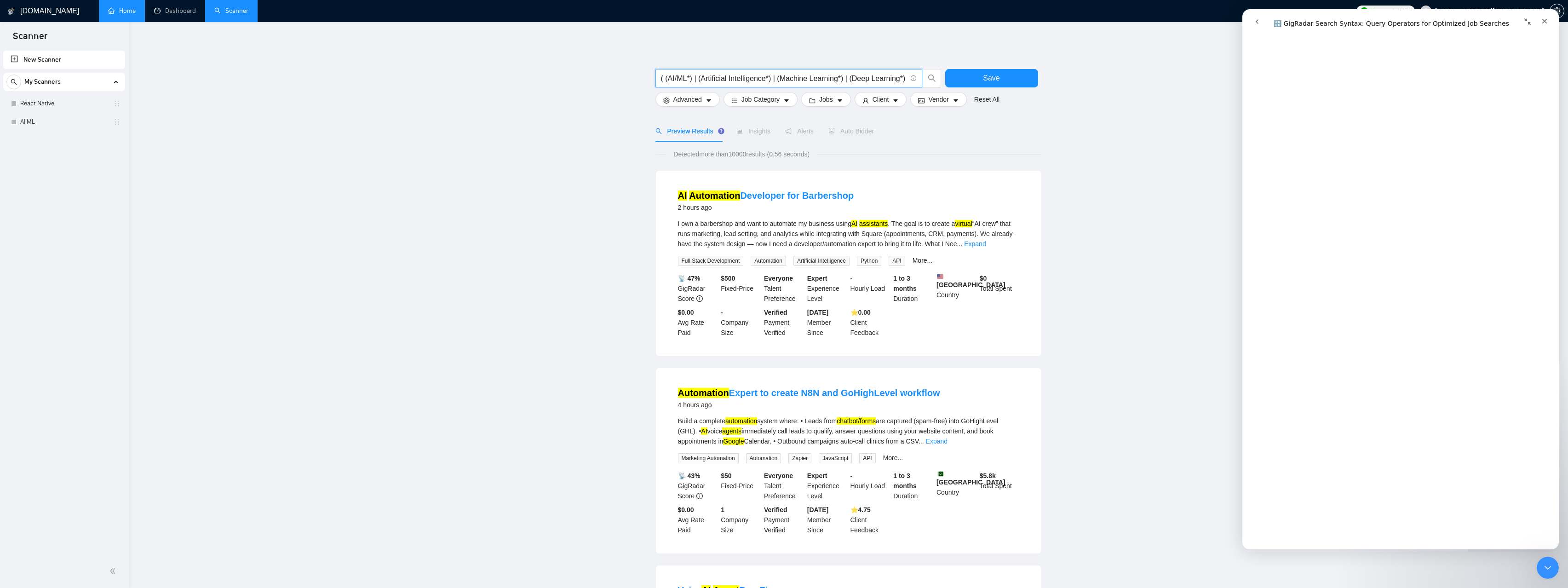
paste input "(AI/ML*) | (Artificial Intelligence*) | (Machine Learning*) | (Deep Learning*) …"
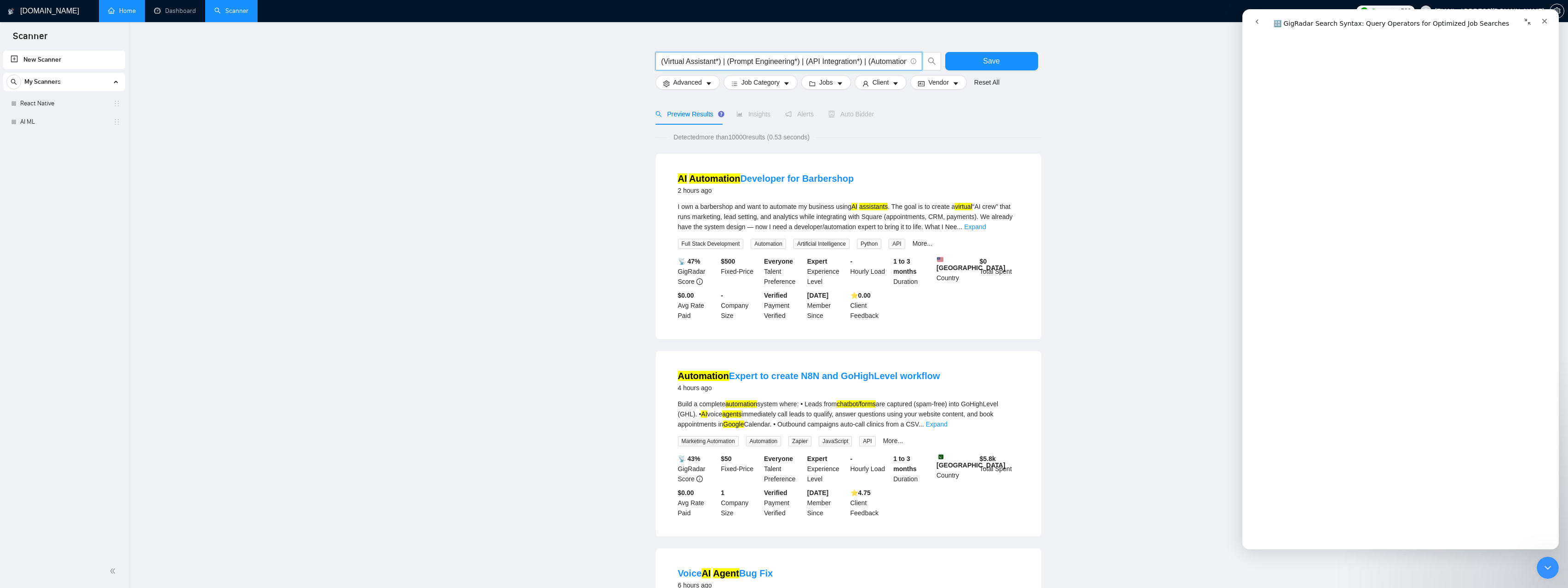
scroll to position [0, 0]
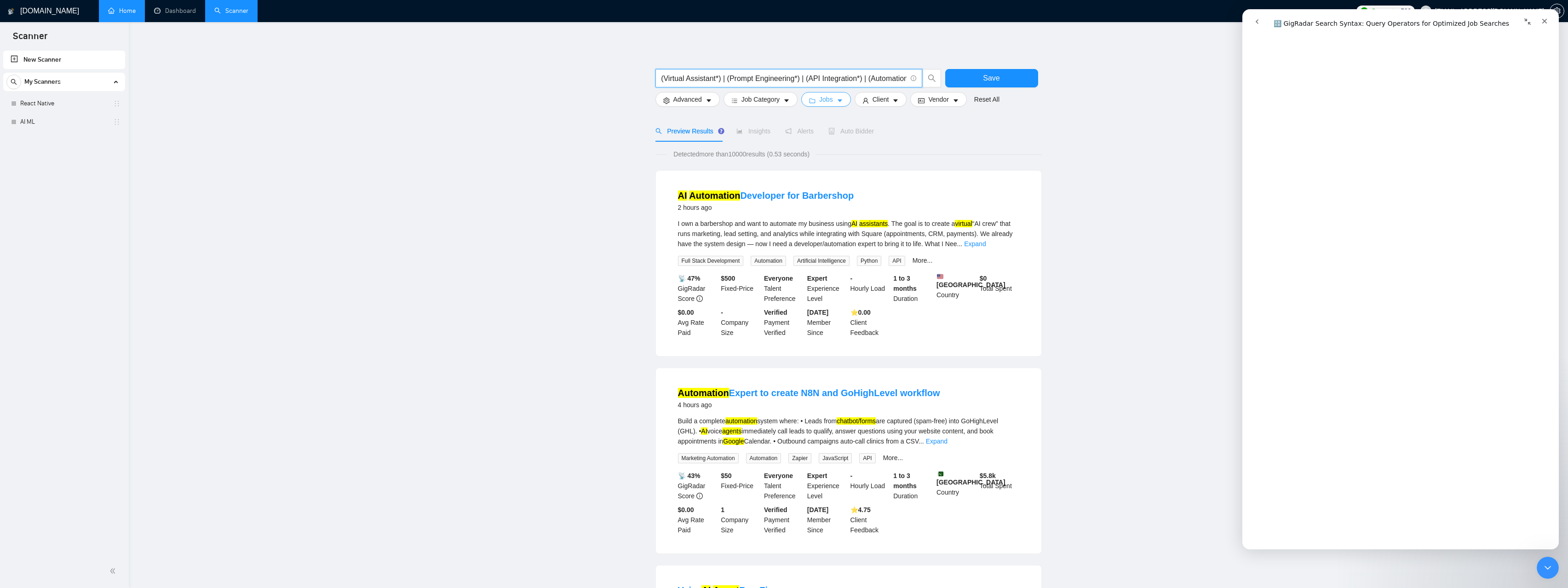
type input "((AI/ML*) | (Artificial Intelligence*) | (Machine Learning*) | (Deep Learning*)…"
click at [821, 98] on button "Jobs" at bounding box center [827, 100] width 50 height 15
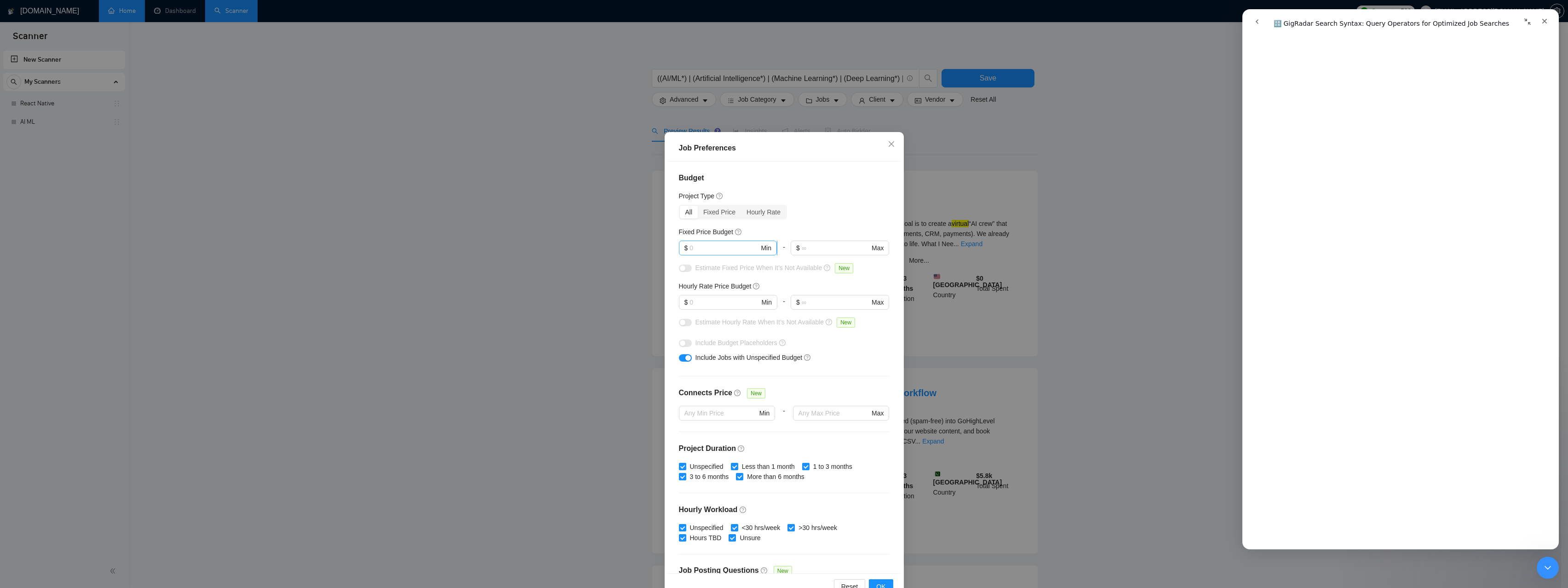
click at [731, 248] on input "text" at bounding box center [724, 248] width 69 height 10
type input "5000"
click at [713, 302] on input "text" at bounding box center [724, 302] width 69 height 10
type input "40"
click at [815, 300] on input "text" at bounding box center [836, 302] width 68 height 10
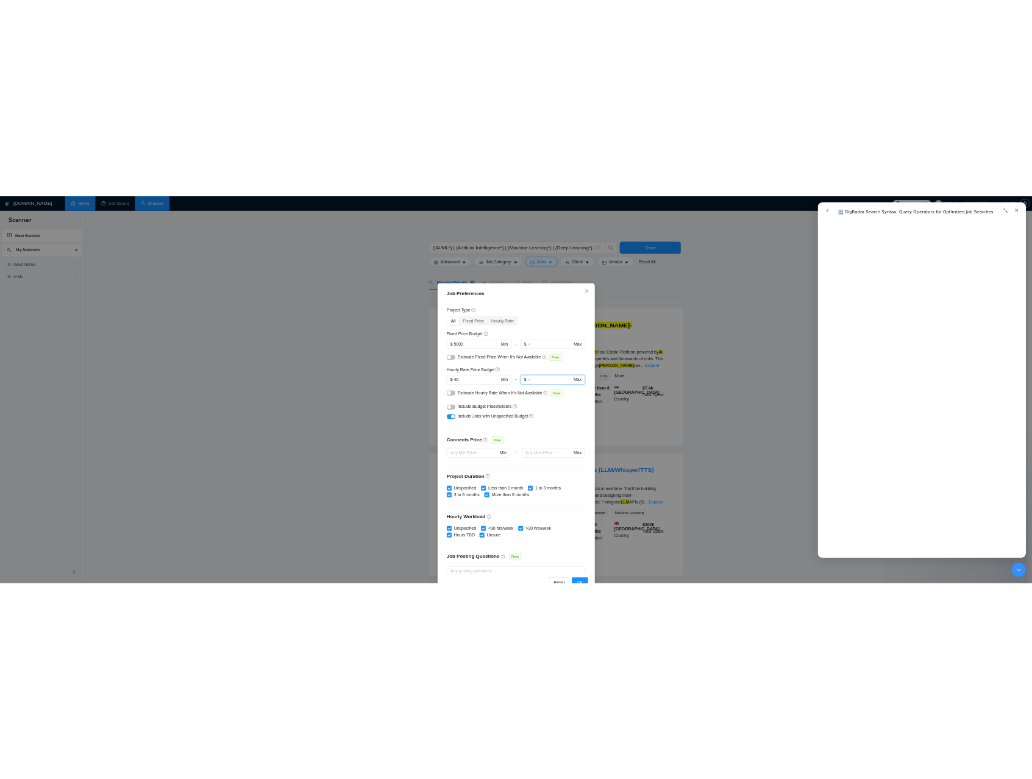
scroll to position [91, 0]
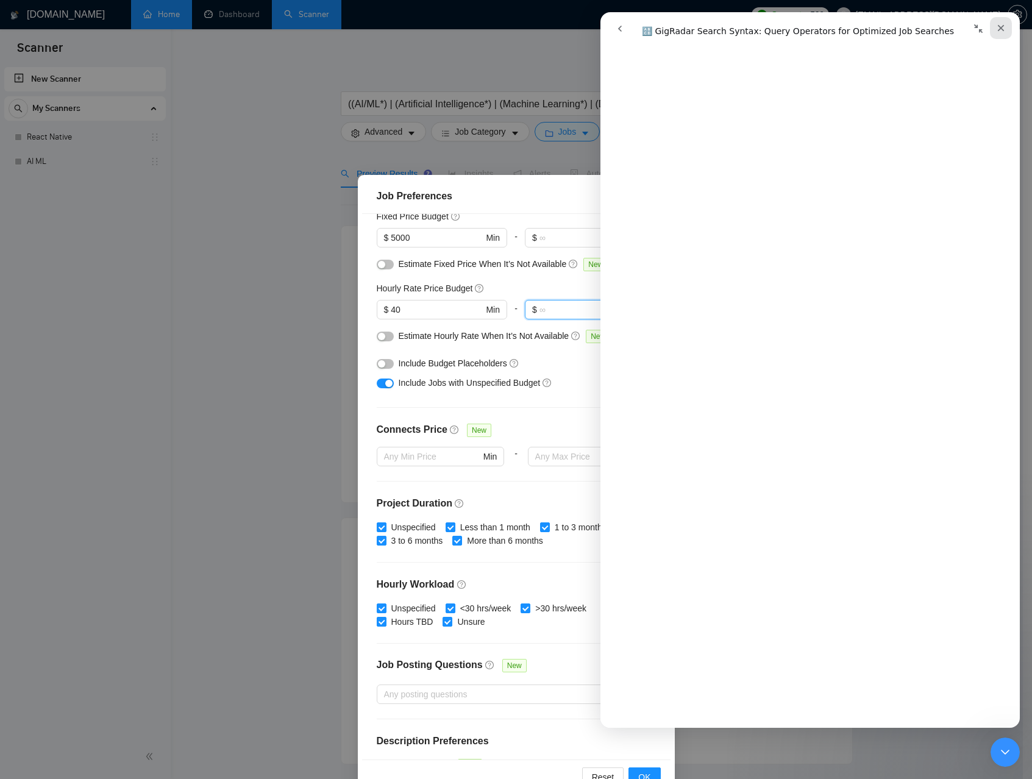
drag, startPoint x: 998, startPoint y: 27, endPoint x: 1598, endPoint y: 40, distance: 600.4
click at [998, 27] on icon "Close" at bounding box center [1001, 28] width 10 height 10
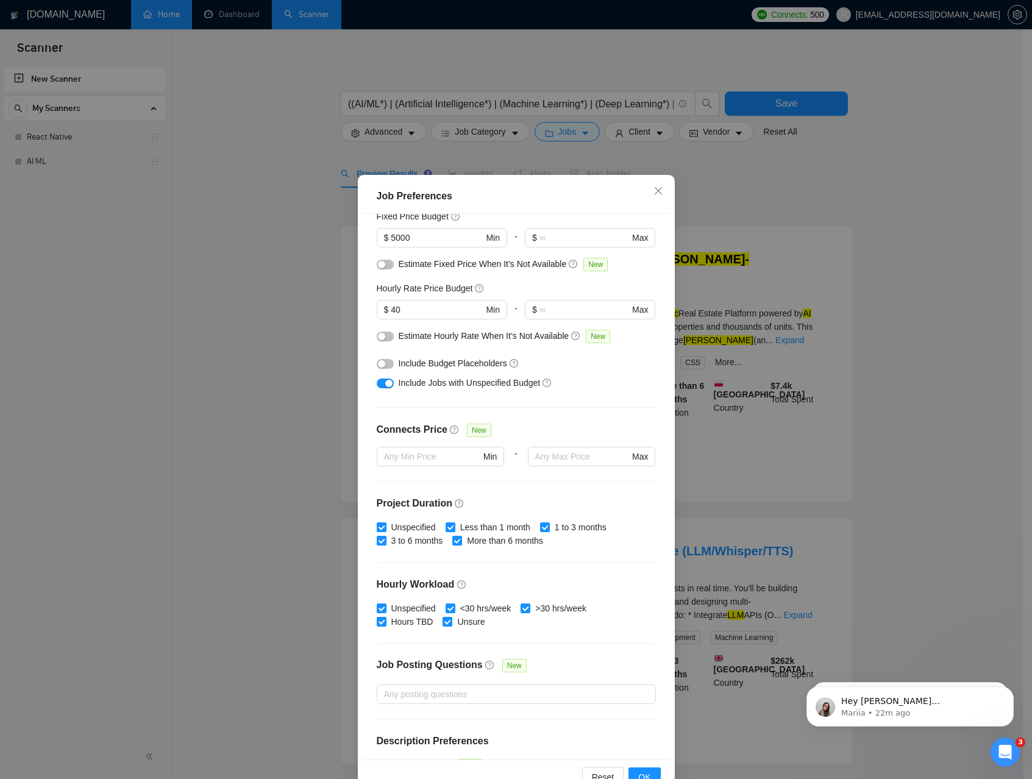
scroll to position [0, 0]
click at [408, 464] on span "Min" at bounding box center [440, 457] width 127 height 20
type input "2"
click at [558, 455] on input "text" at bounding box center [582, 456] width 94 height 13
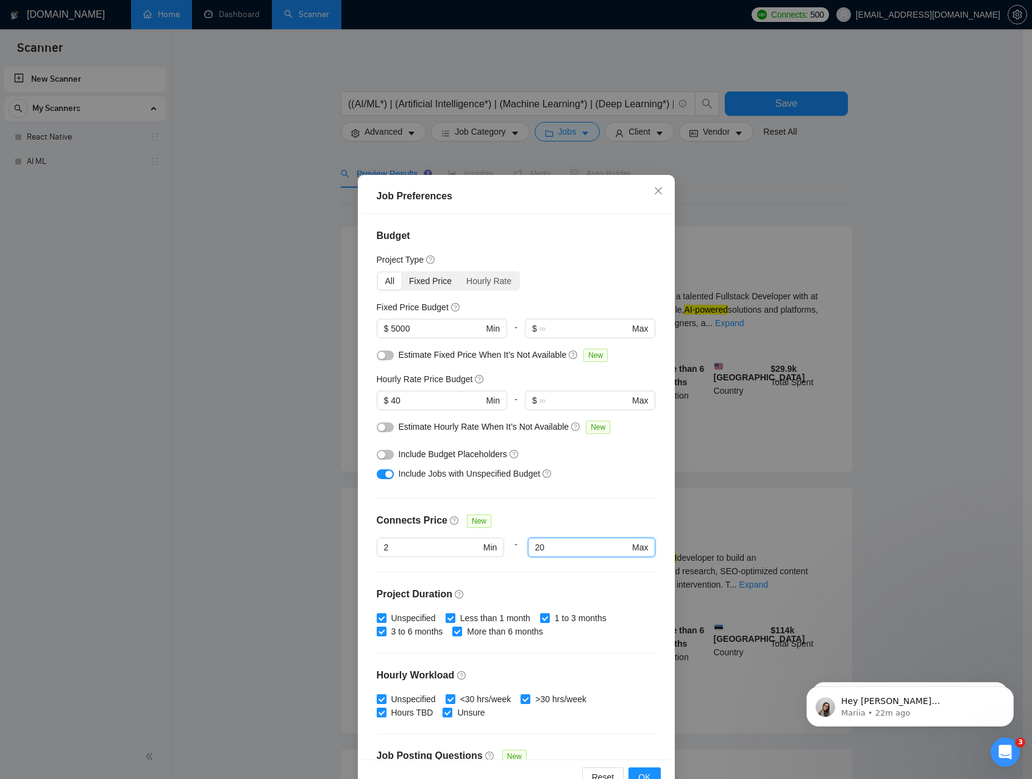
type input "20"
click at [429, 282] on div "Fixed Price" at bounding box center [430, 280] width 57 height 17
click at [402, 272] on input "Fixed Price" at bounding box center [402, 272] width 0 height 0
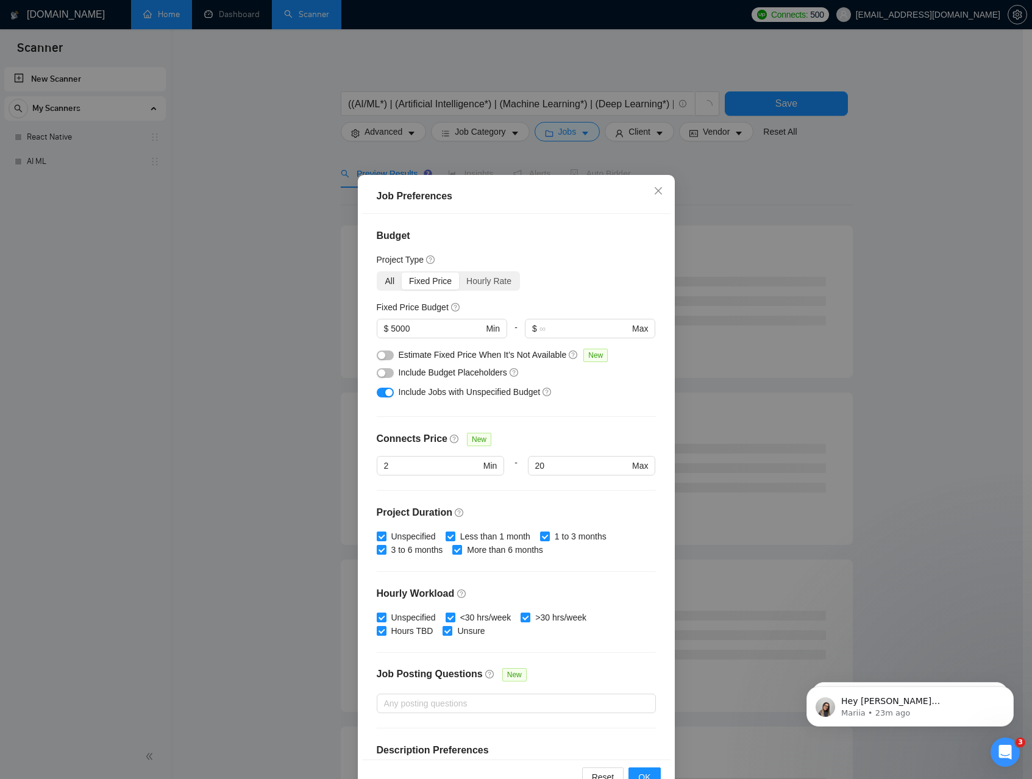
click at [388, 282] on div "All" at bounding box center [390, 280] width 24 height 17
click at [378, 272] on input "All" at bounding box center [378, 272] width 0 height 0
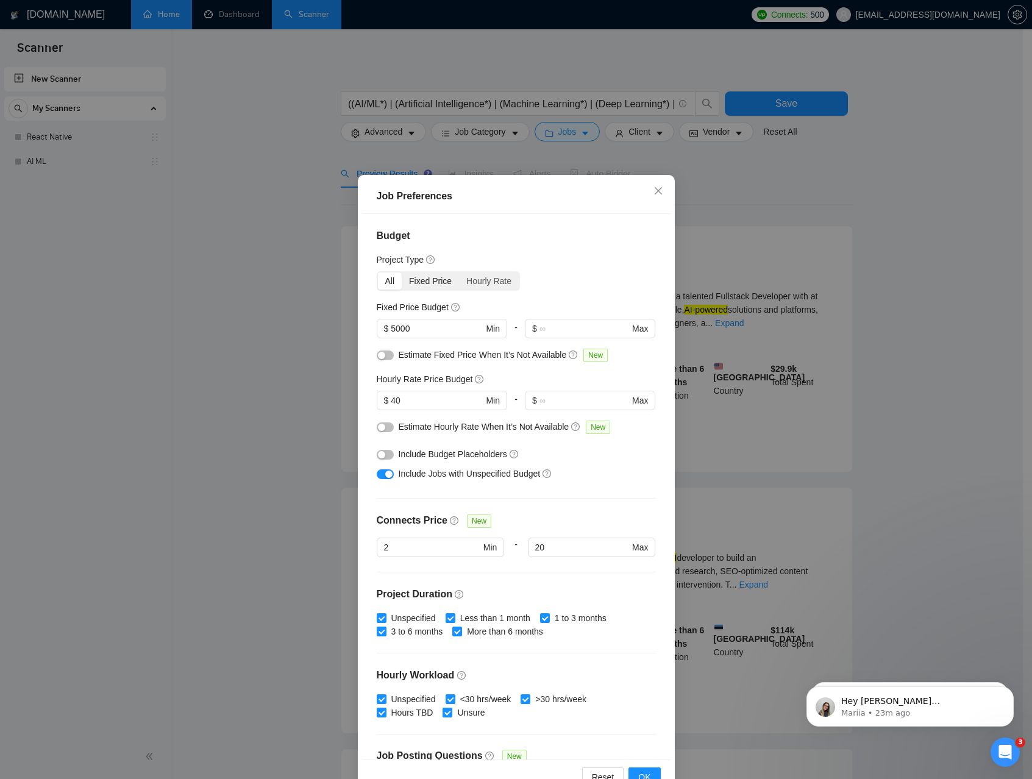
click at [415, 283] on div "Fixed Price" at bounding box center [430, 280] width 57 height 17
click at [402, 272] on input "Fixed Price" at bounding box center [402, 272] width 0 height 0
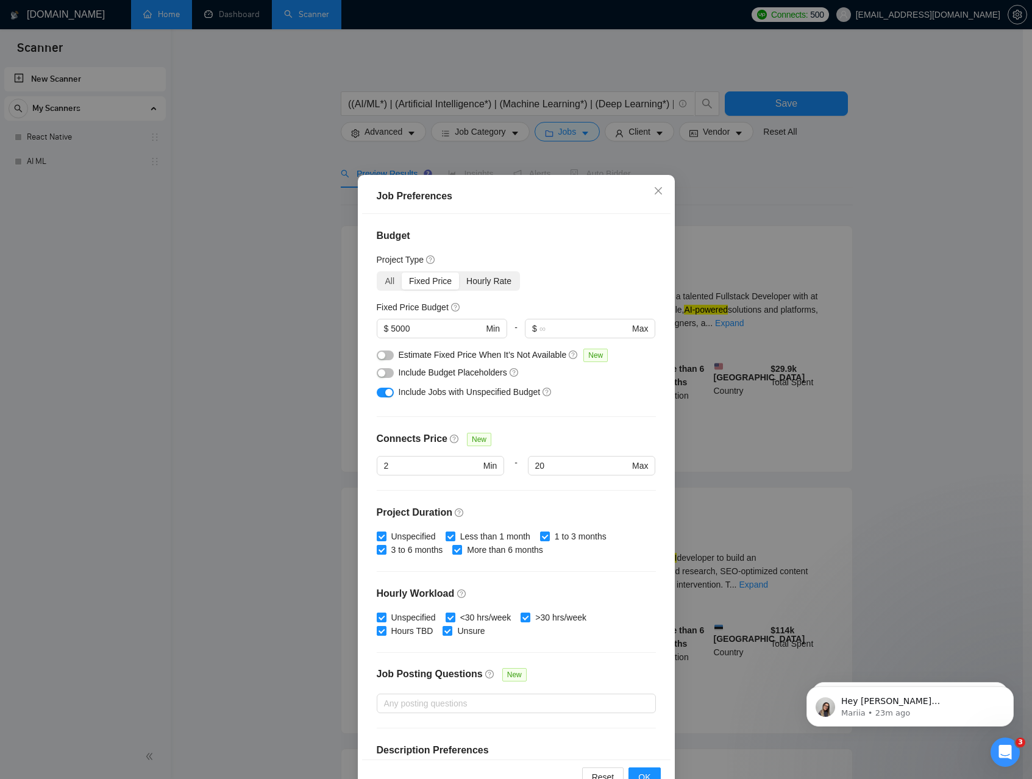
click at [478, 280] on div "Hourly Rate" at bounding box center [489, 280] width 60 height 17
click at [459, 272] on input "Hourly Rate" at bounding box center [459, 272] width 0 height 0
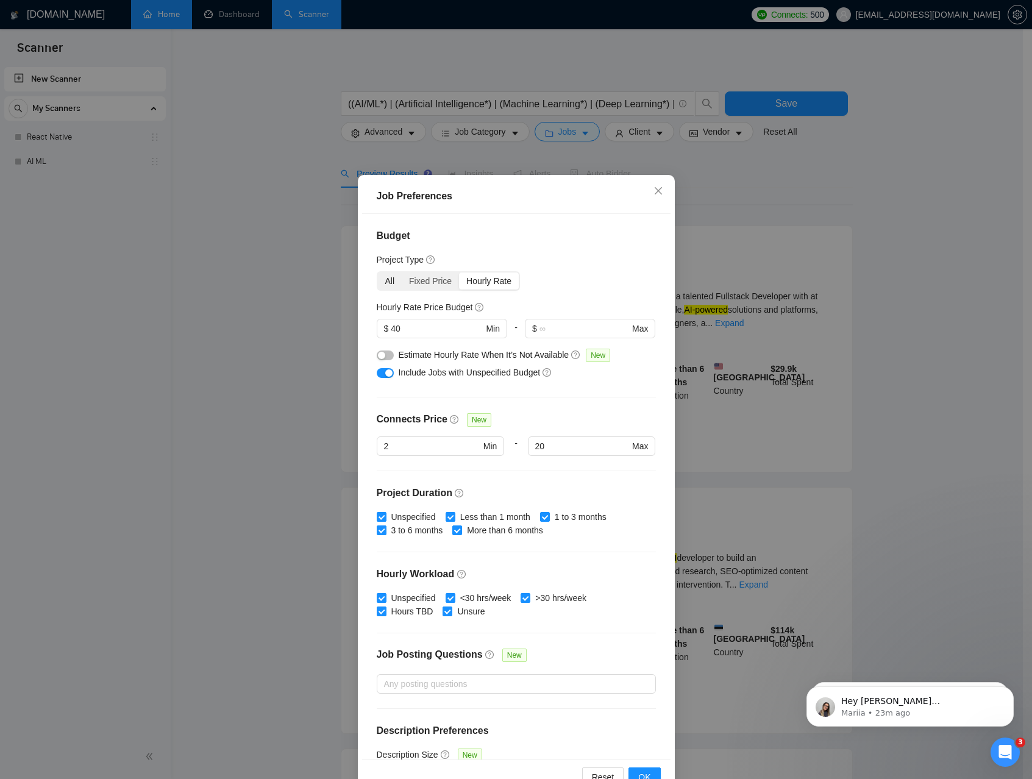
click at [391, 280] on div "All" at bounding box center [390, 280] width 24 height 17
click at [378, 272] on input "All" at bounding box center [378, 272] width 0 height 0
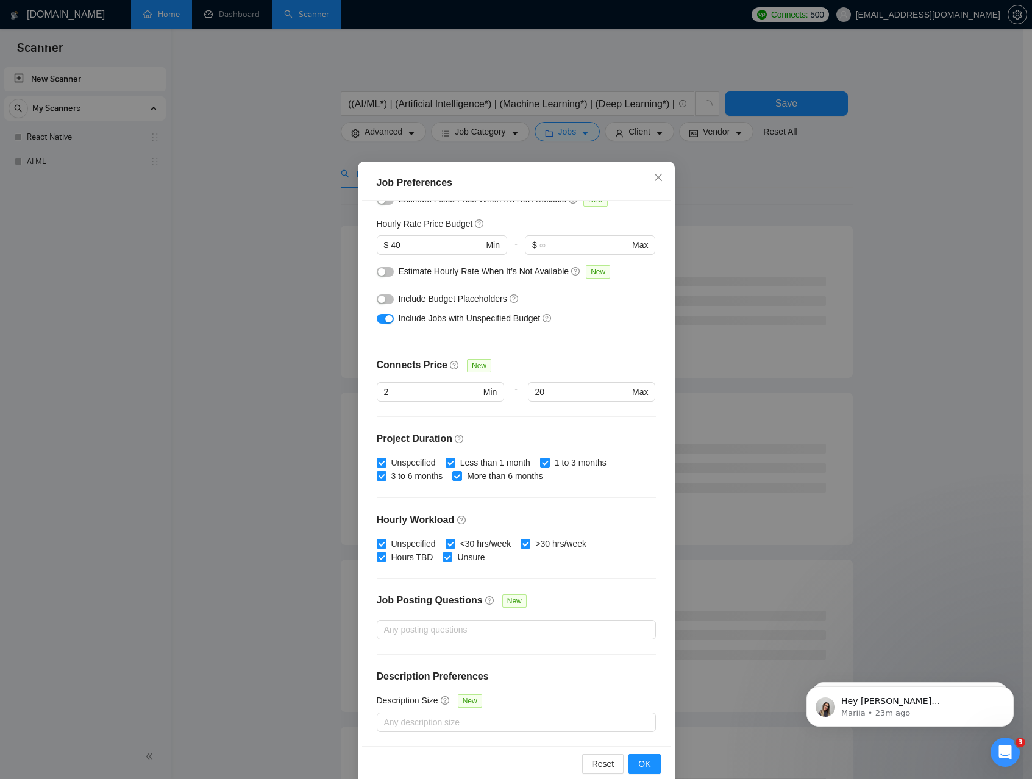
scroll to position [26, 0]
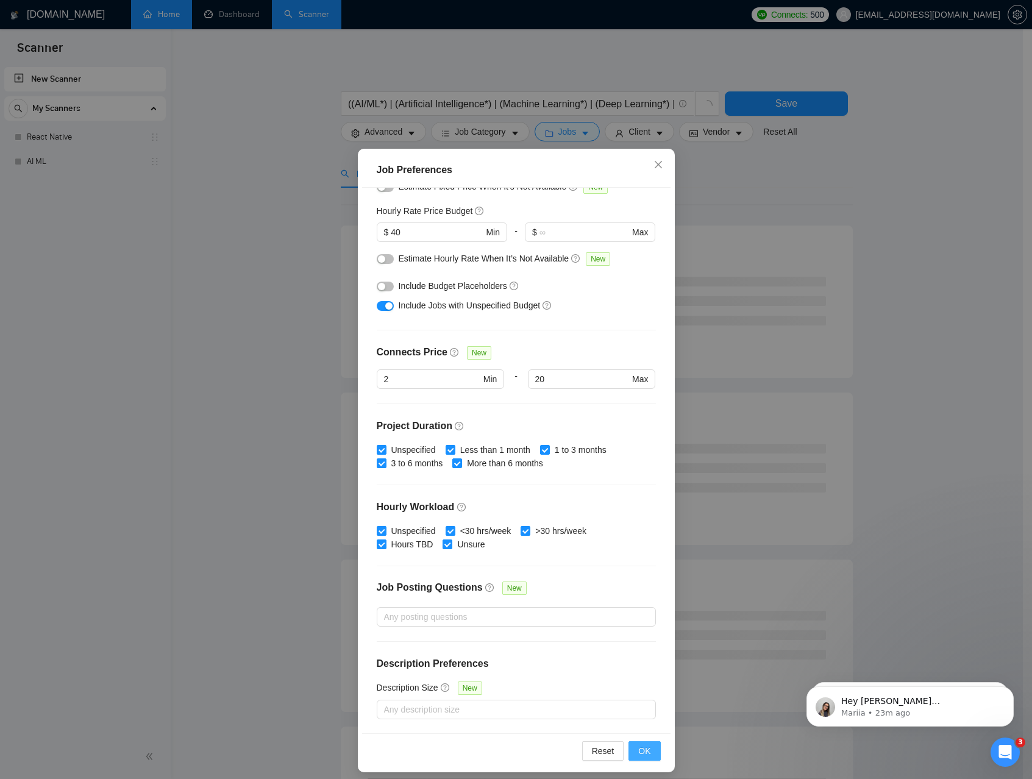
click at [638, 748] on span "OK" at bounding box center [644, 750] width 12 height 13
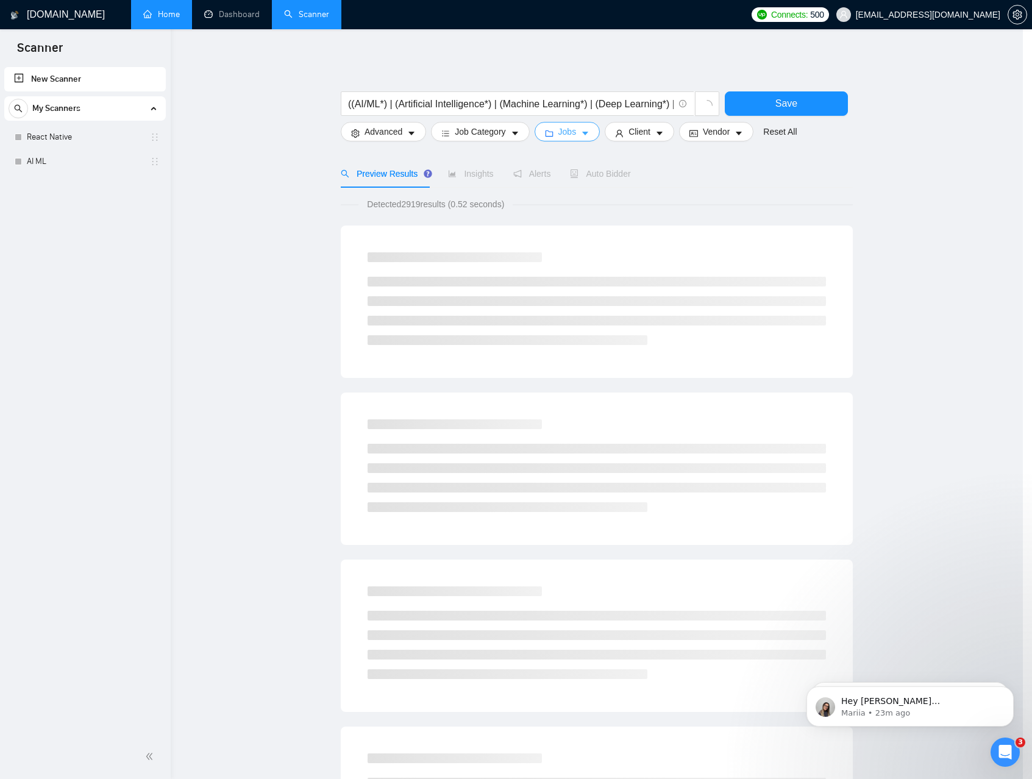
scroll to position [0, 0]
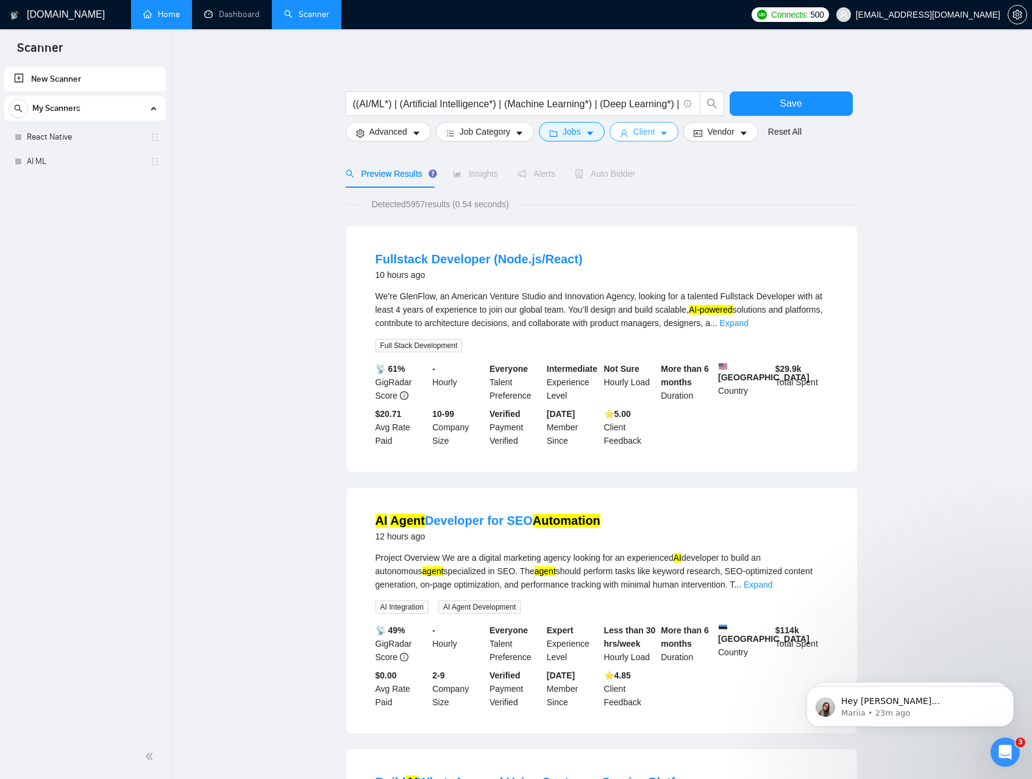
click at [654, 128] on span "Client" at bounding box center [644, 131] width 22 height 13
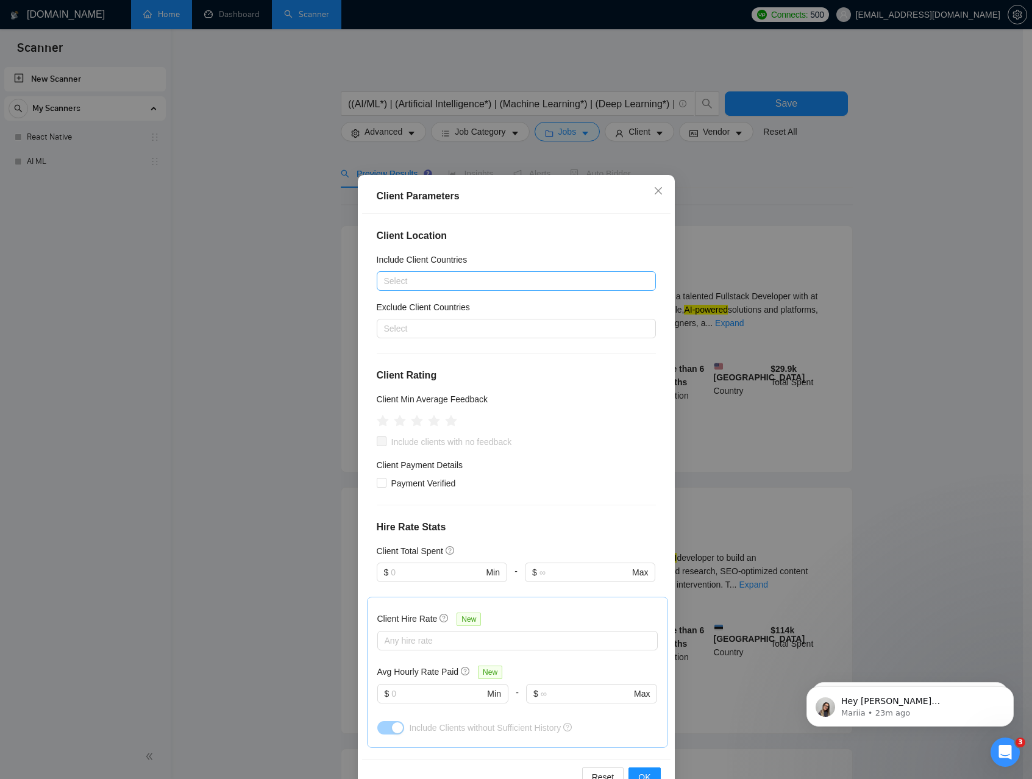
click at [459, 277] on div at bounding box center [510, 281] width 261 height 15
click at [416, 348] on div "Americas" at bounding box center [511, 344] width 250 height 13
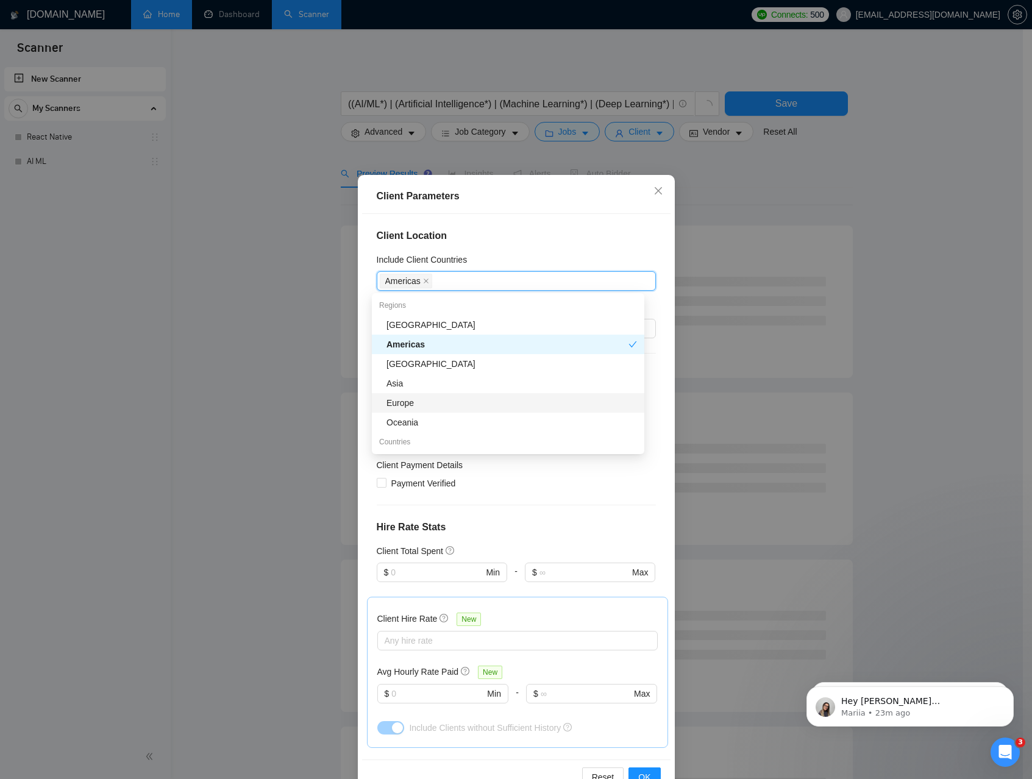
click at [412, 399] on div "Europe" at bounding box center [511, 402] width 250 height 13
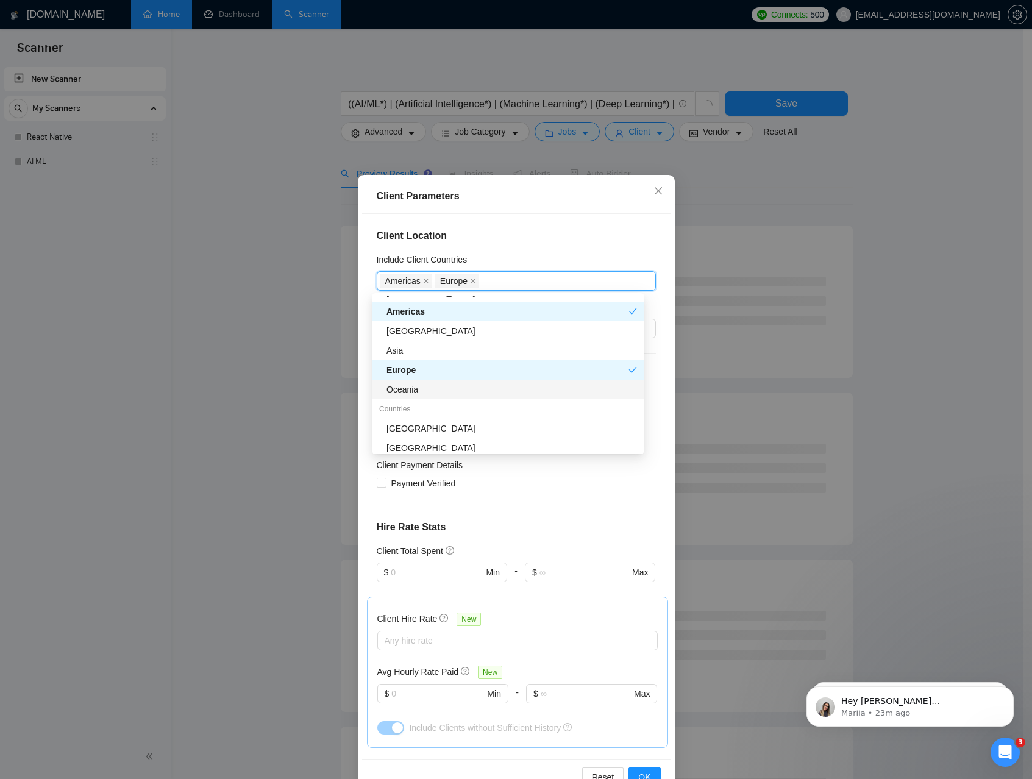
scroll to position [45, 0]
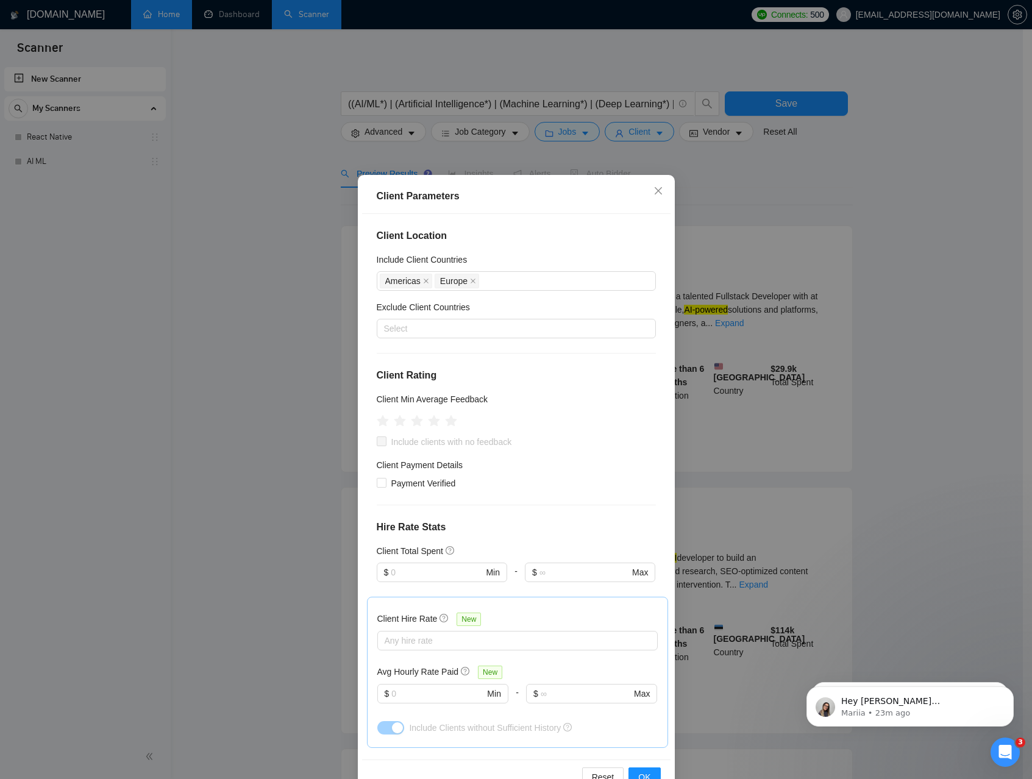
click at [517, 244] on div "Client Location Include Client Countries Americas Europe Exclude Client Countri…" at bounding box center [516, 486] width 308 height 545
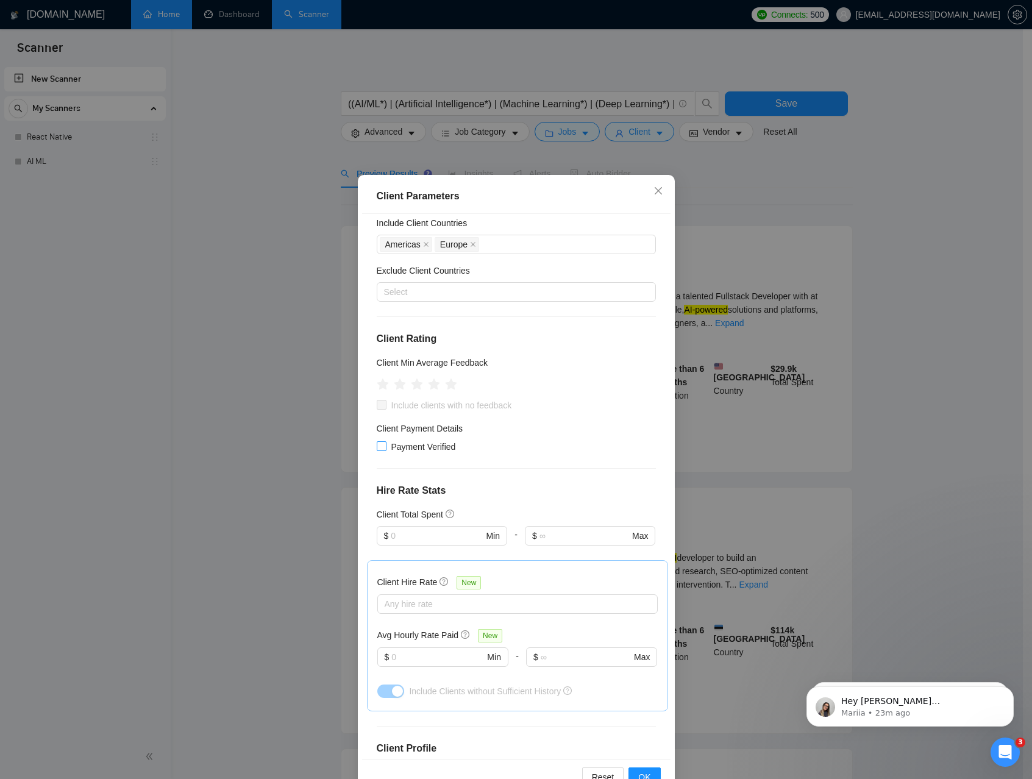
scroll to position [39, 0]
click at [391, 445] on span "Payment Verified" at bounding box center [423, 444] width 74 height 13
click at [385, 445] on input "Payment Verified" at bounding box center [381, 443] width 9 height 9
checkbox input "true"
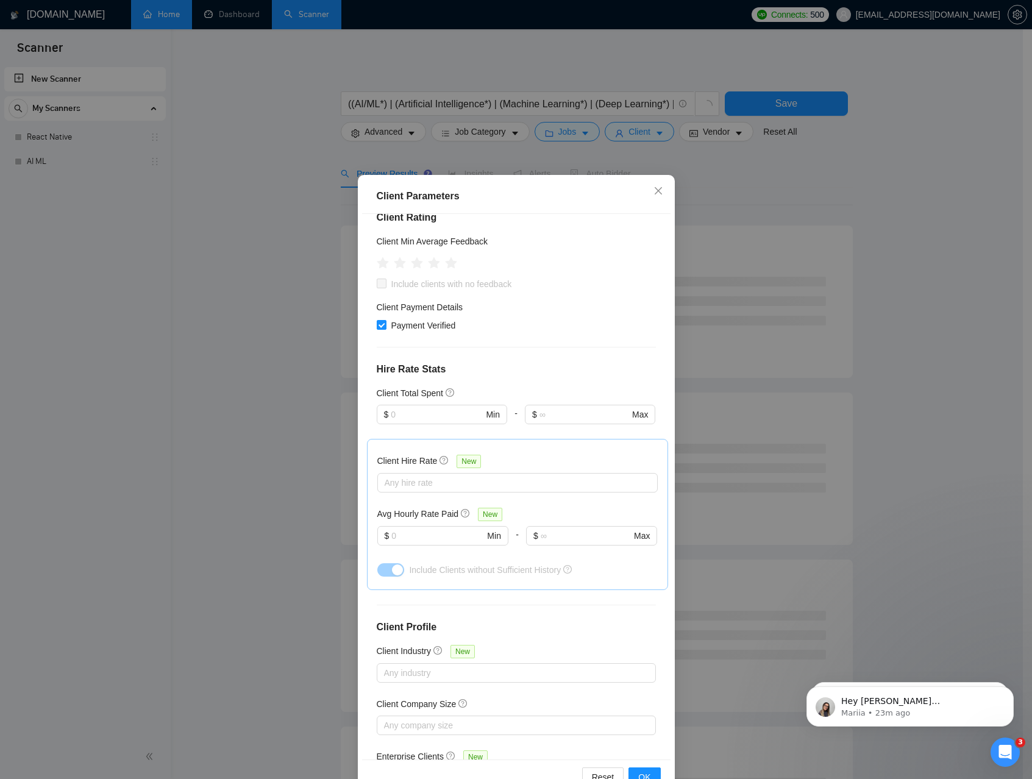
scroll to position [166, 0]
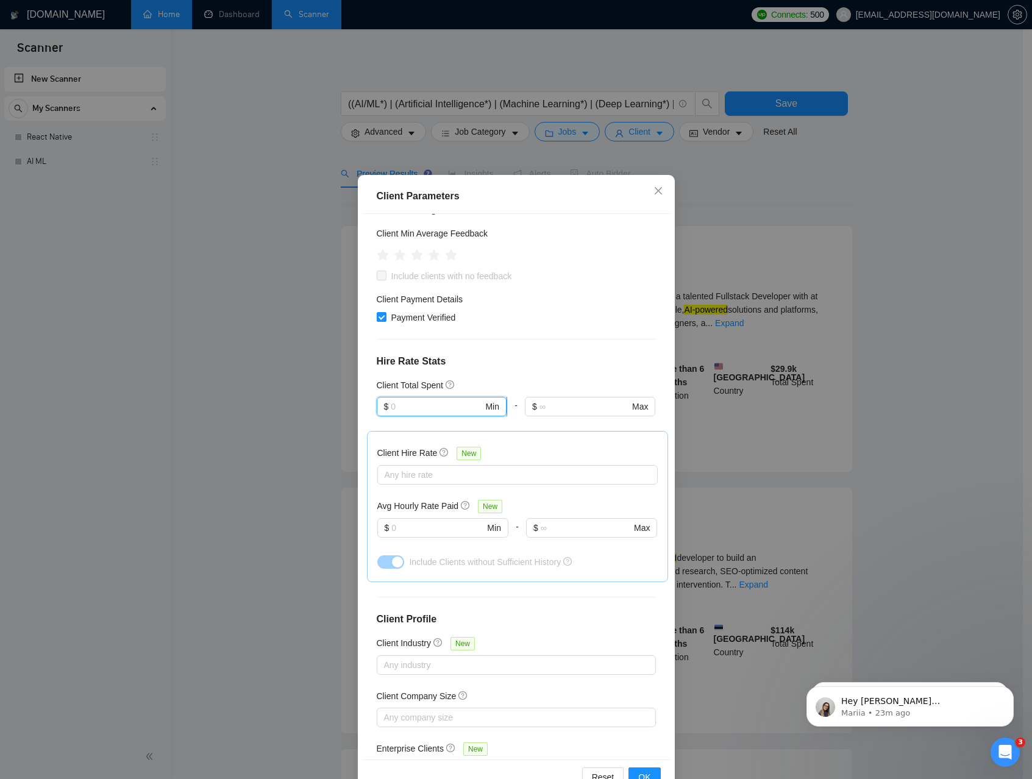
click at [421, 410] on input "text" at bounding box center [437, 406] width 92 height 13
click at [396, 464] on div "$1,000" at bounding box center [435, 469] width 113 height 13
type input "1000"
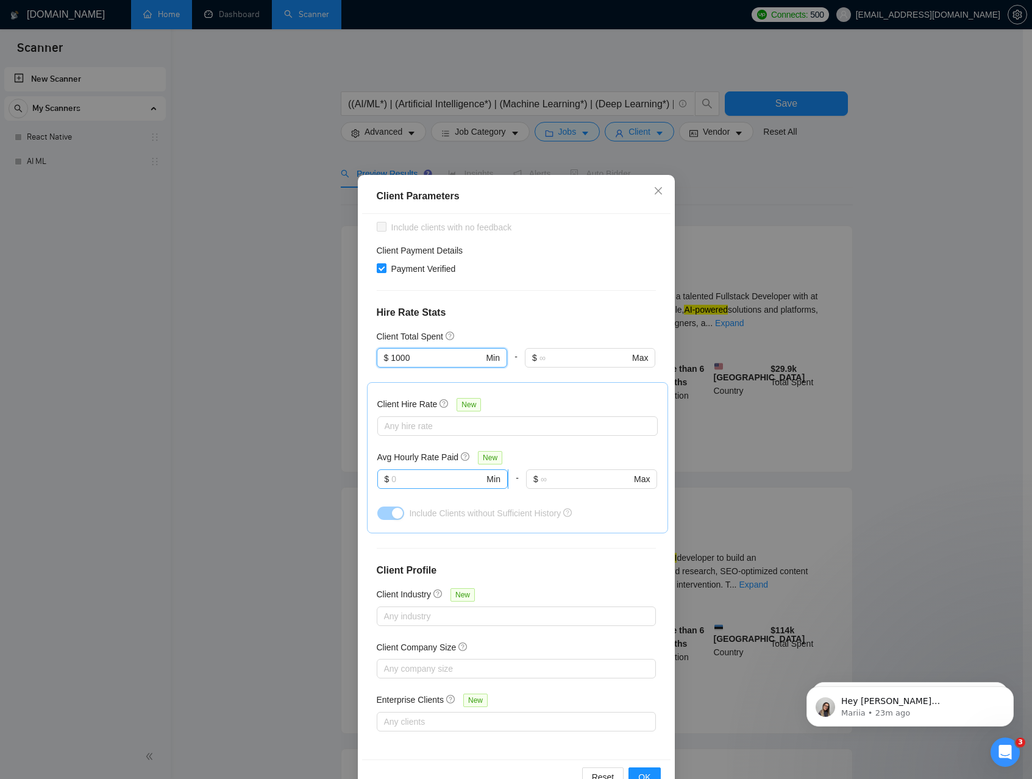
scroll to position [215, 0]
click at [421, 478] on input "text" at bounding box center [437, 478] width 93 height 13
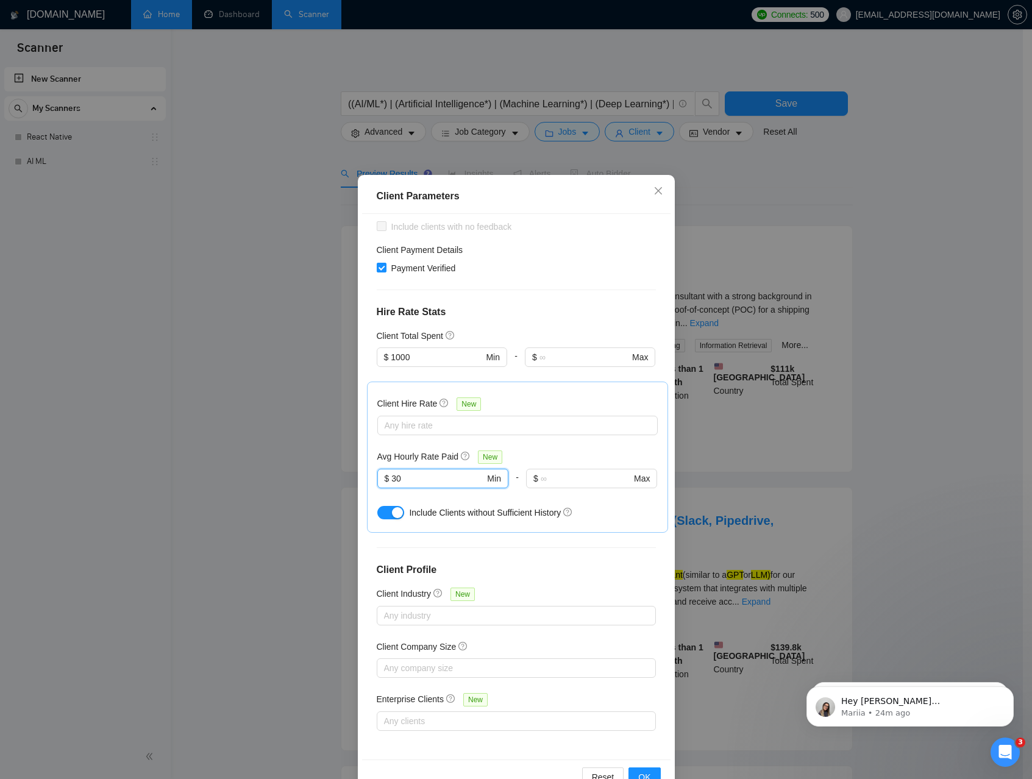
type input "30"
click at [382, 510] on button "button" at bounding box center [390, 512] width 27 height 13
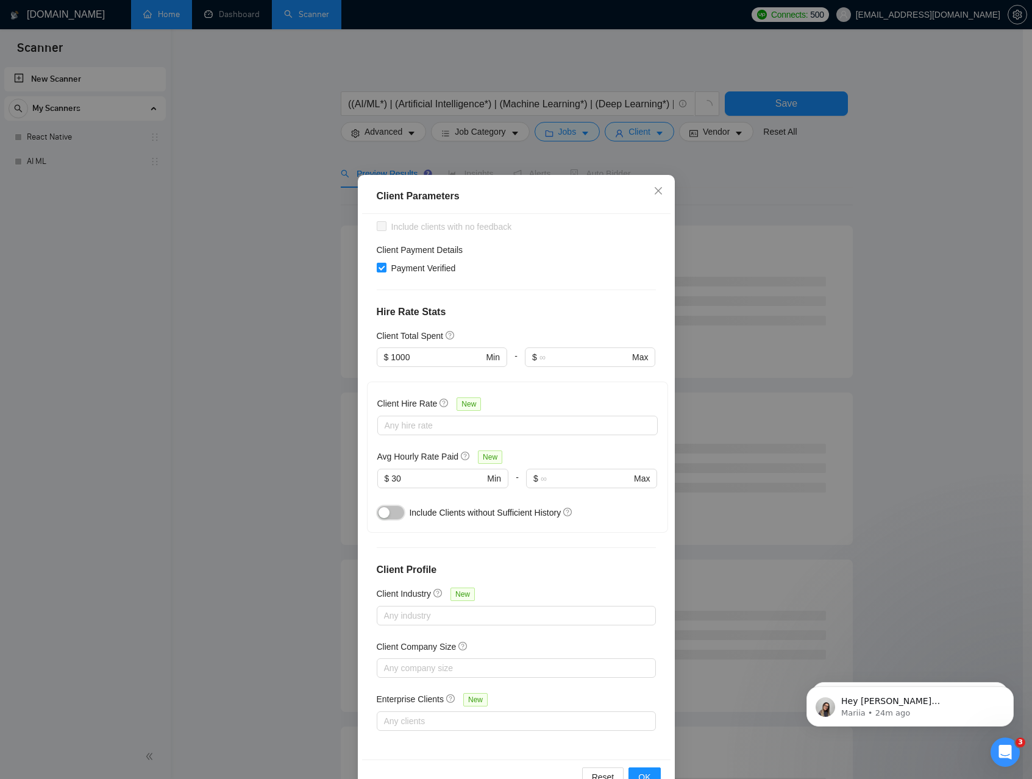
scroll to position [0, 0]
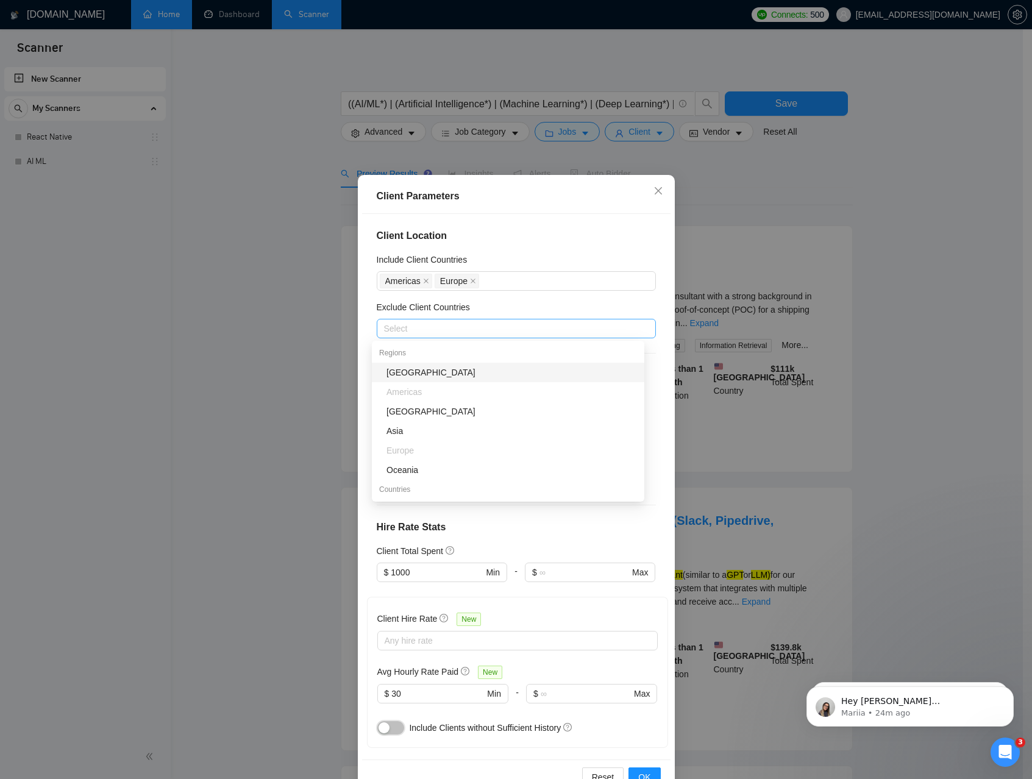
click at [454, 329] on div at bounding box center [510, 328] width 261 height 15
click at [496, 308] on div "Exclude Client Countries" at bounding box center [516, 309] width 279 height 18
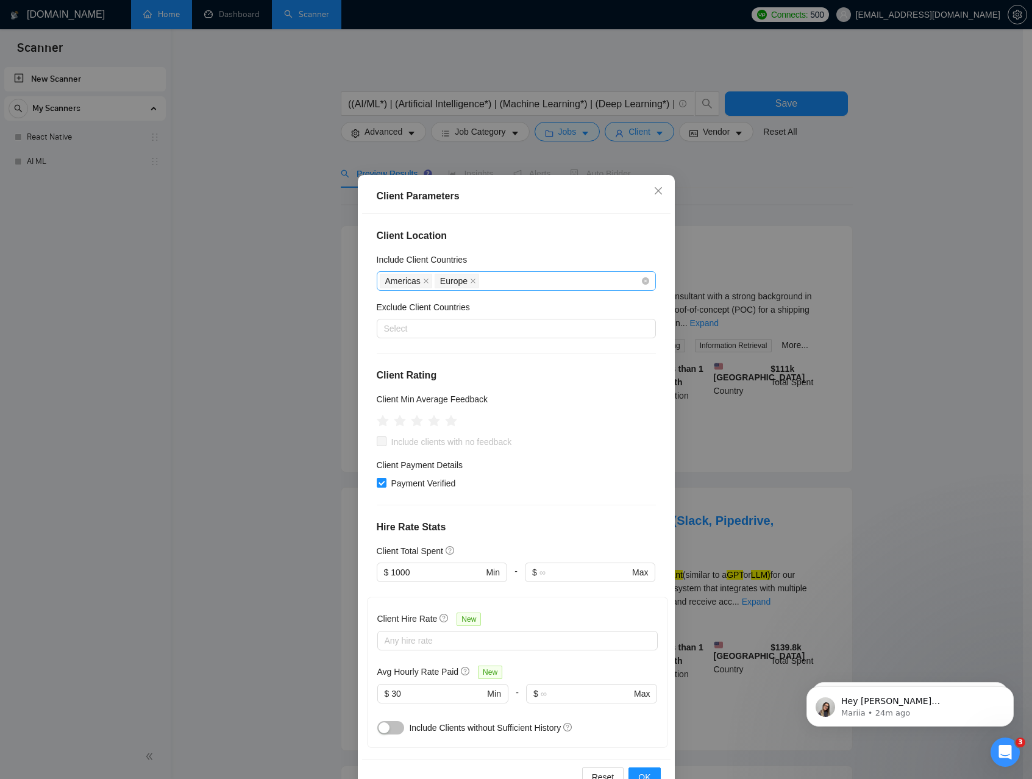
click at [499, 281] on div "Americas Europe" at bounding box center [510, 280] width 261 height 17
type input "austra"
click at [425, 325] on div "Australia" at bounding box center [511, 324] width 250 height 13
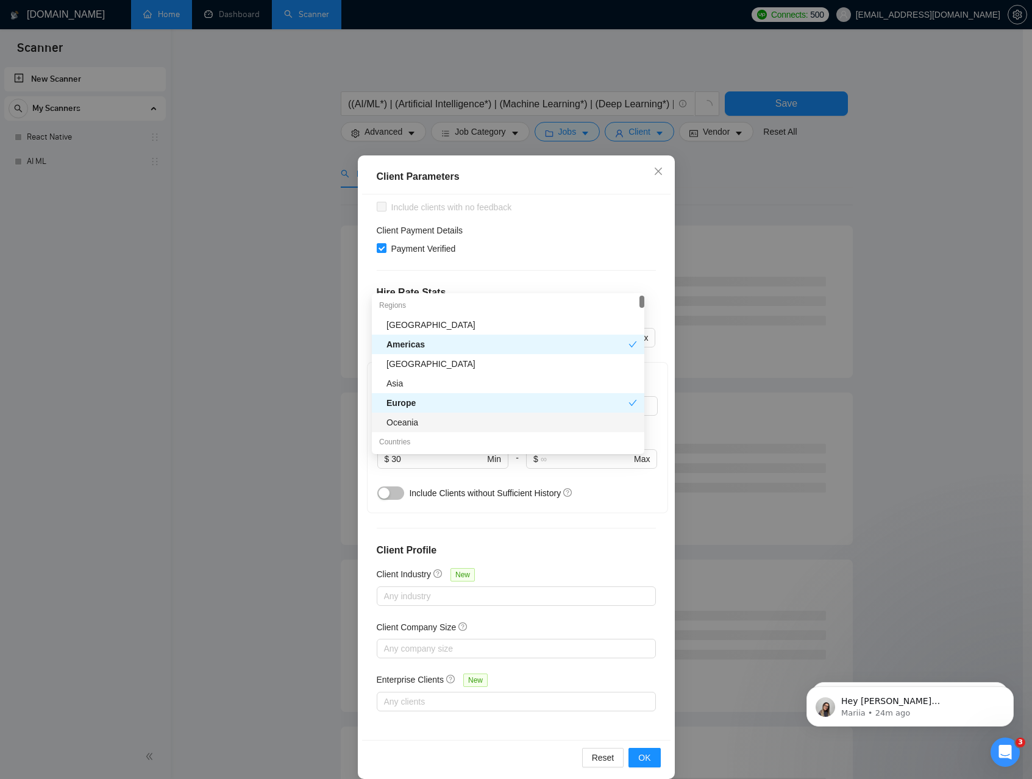
scroll to position [34, 0]
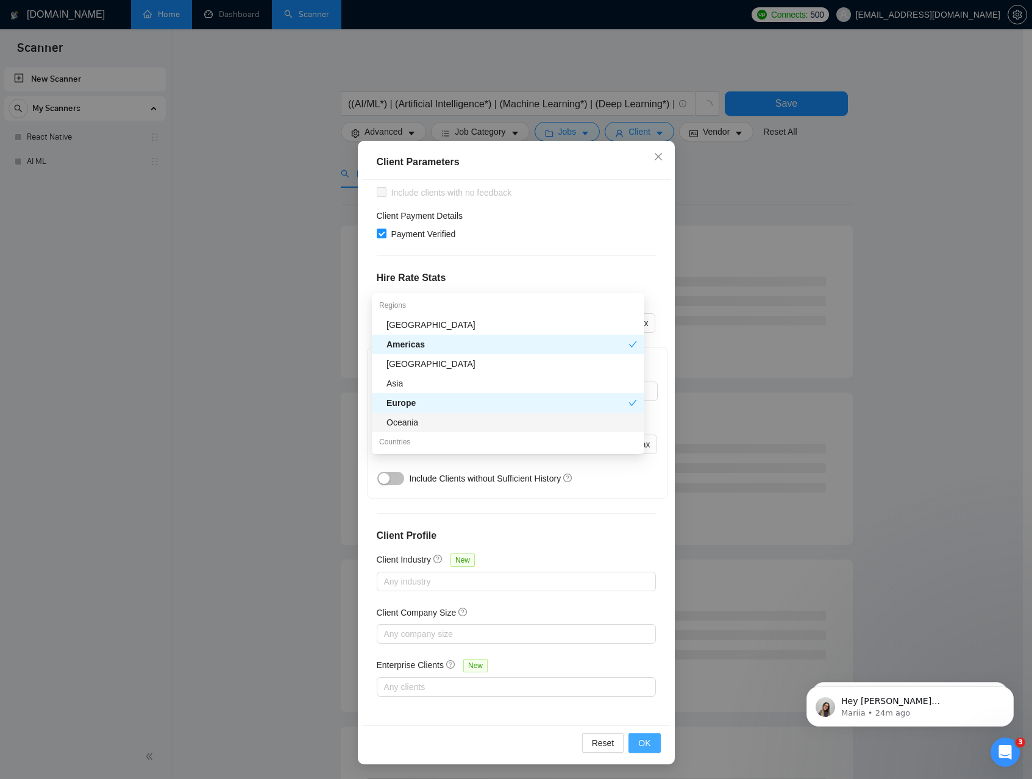
click at [639, 741] on span "OK" at bounding box center [644, 742] width 12 height 13
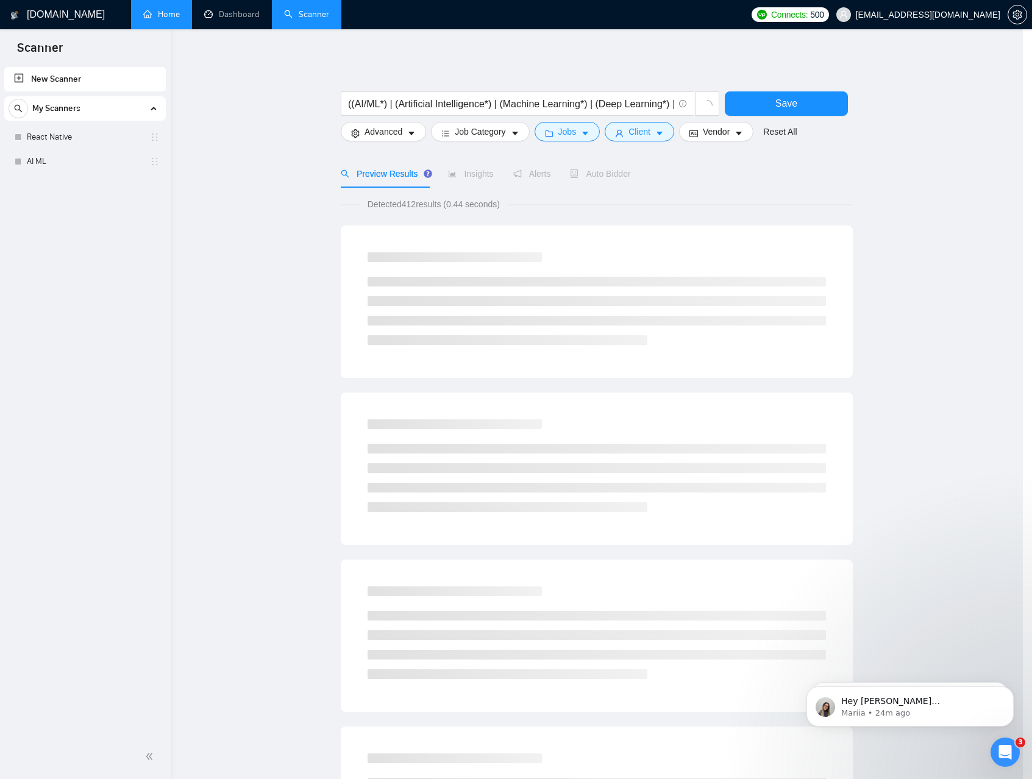
scroll to position [0, 0]
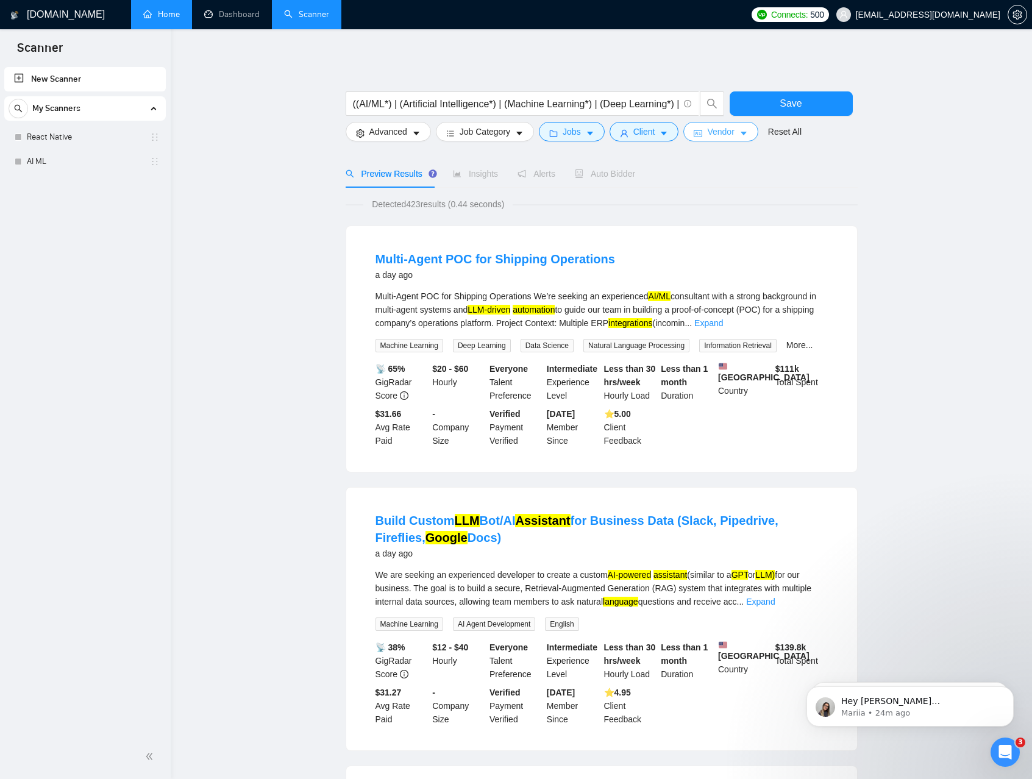
click at [734, 135] on span "Vendor" at bounding box center [720, 131] width 27 height 13
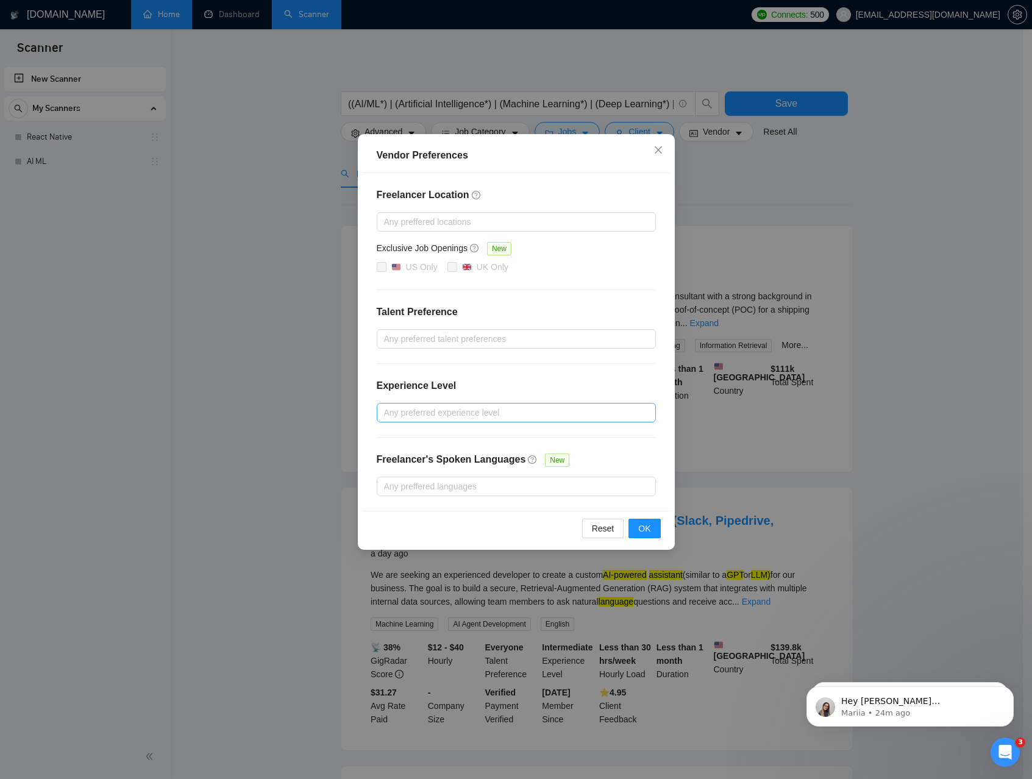
click at [412, 414] on div at bounding box center [510, 412] width 261 height 15
click at [419, 472] on span "Expert" at bounding box center [410, 476] width 24 height 10
click at [392, 472] on input "Expert" at bounding box center [387, 475] width 9 height 9
checkbox input "true"
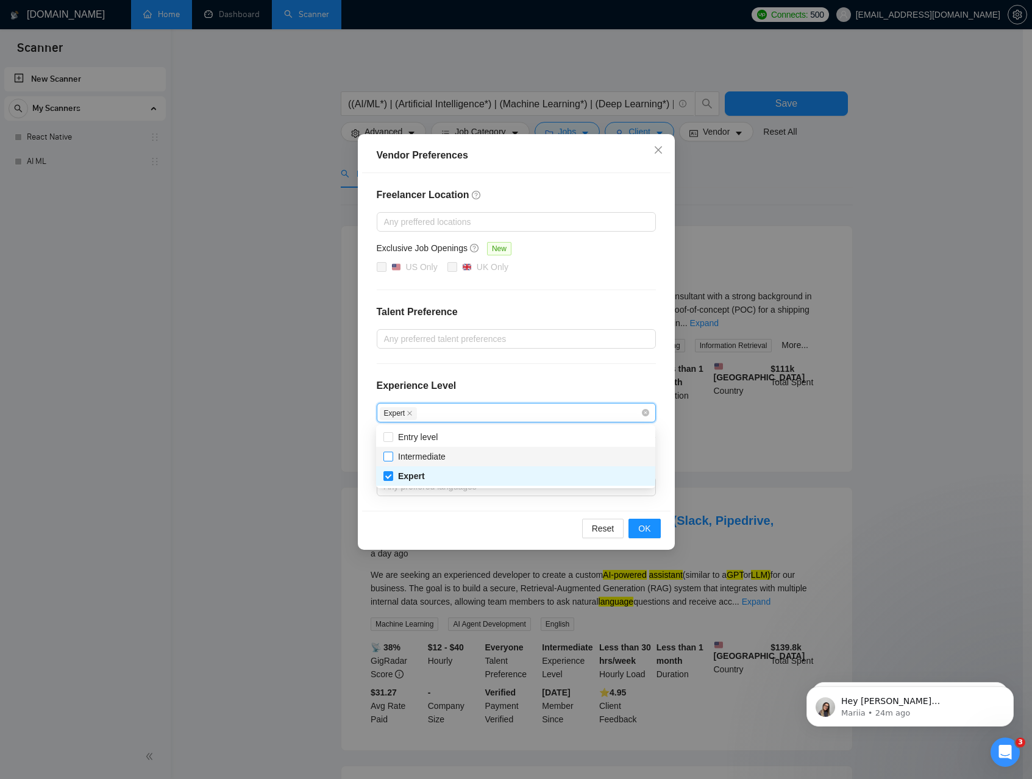
click at [428, 455] on span "Intermediate" at bounding box center [422, 457] width 48 height 10
click at [392, 455] on input "Intermediate" at bounding box center [387, 456] width 9 height 9
checkbox input "true"
click at [579, 376] on div "Freelancer Location Any preffered locations Exclusive Job Openings New US Only …" at bounding box center [516, 342] width 308 height 338
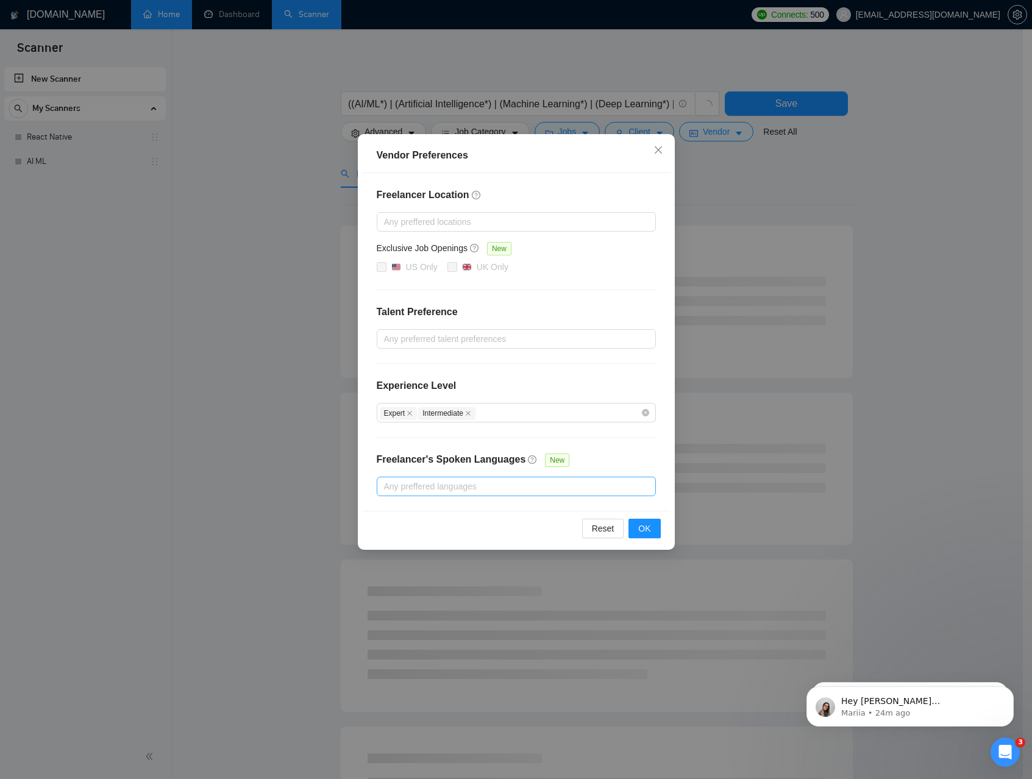
click at [465, 484] on div at bounding box center [510, 486] width 261 height 15
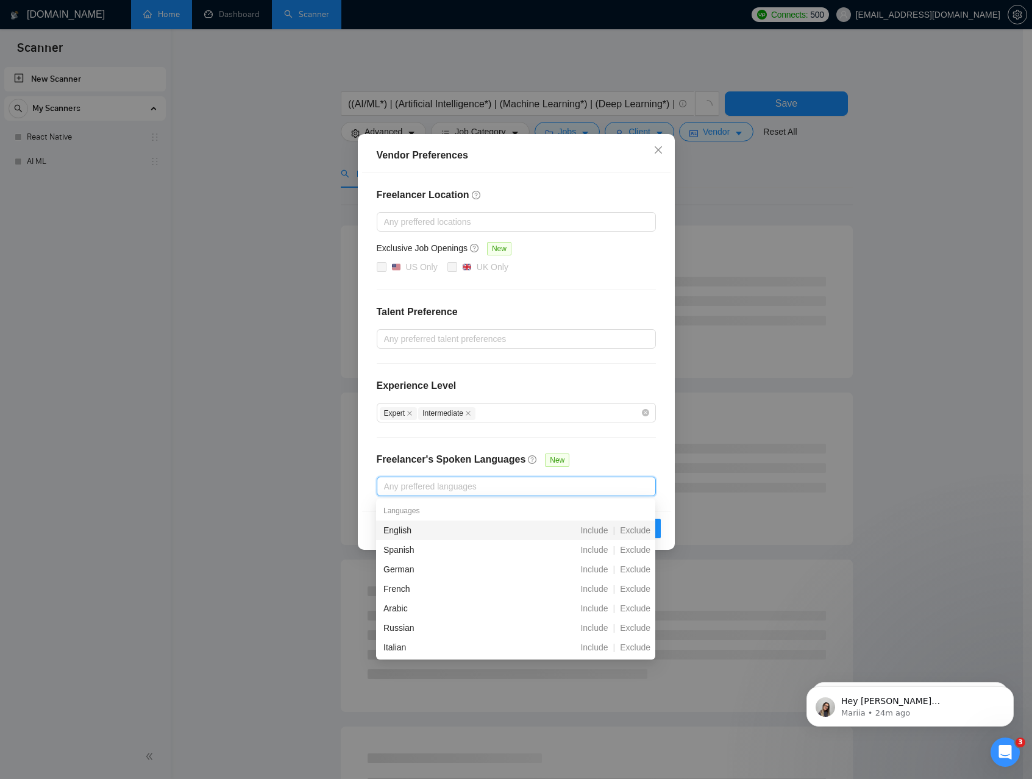
click at [424, 531] on div "English" at bounding box center [451, 529] width 136 height 13
click at [650, 457] on div "Freelancer Location Any preffered locations Exclusive Job Openings New US Only …" at bounding box center [516, 342] width 308 height 338
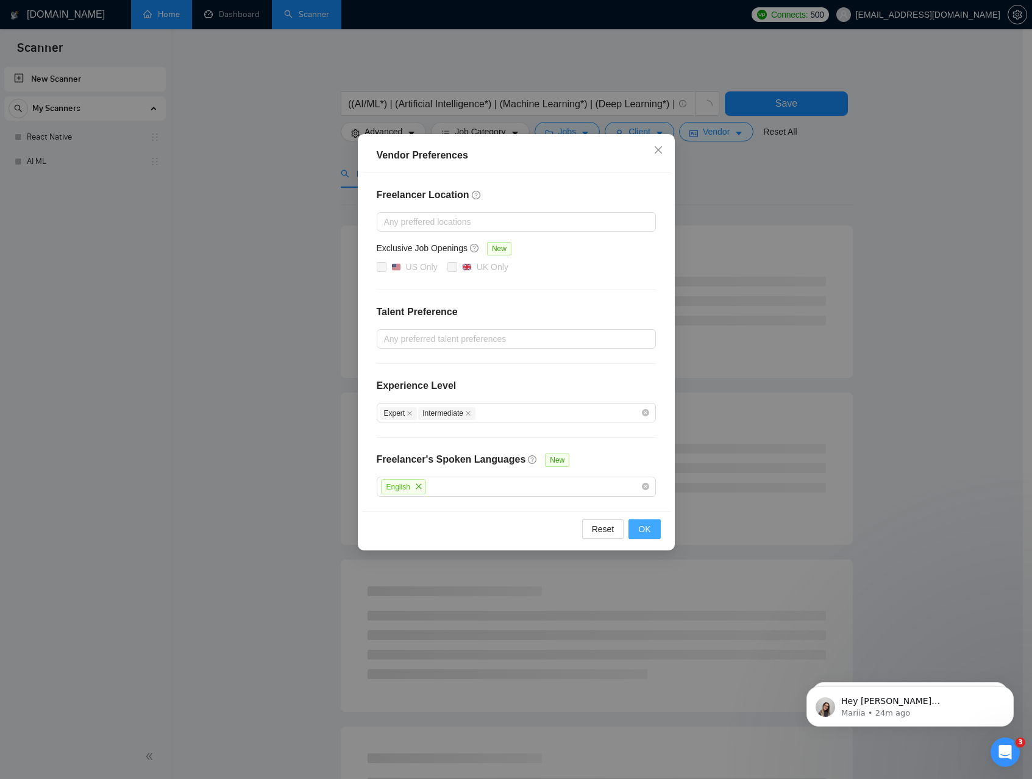
click at [644, 525] on span "OK" at bounding box center [644, 528] width 12 height 13
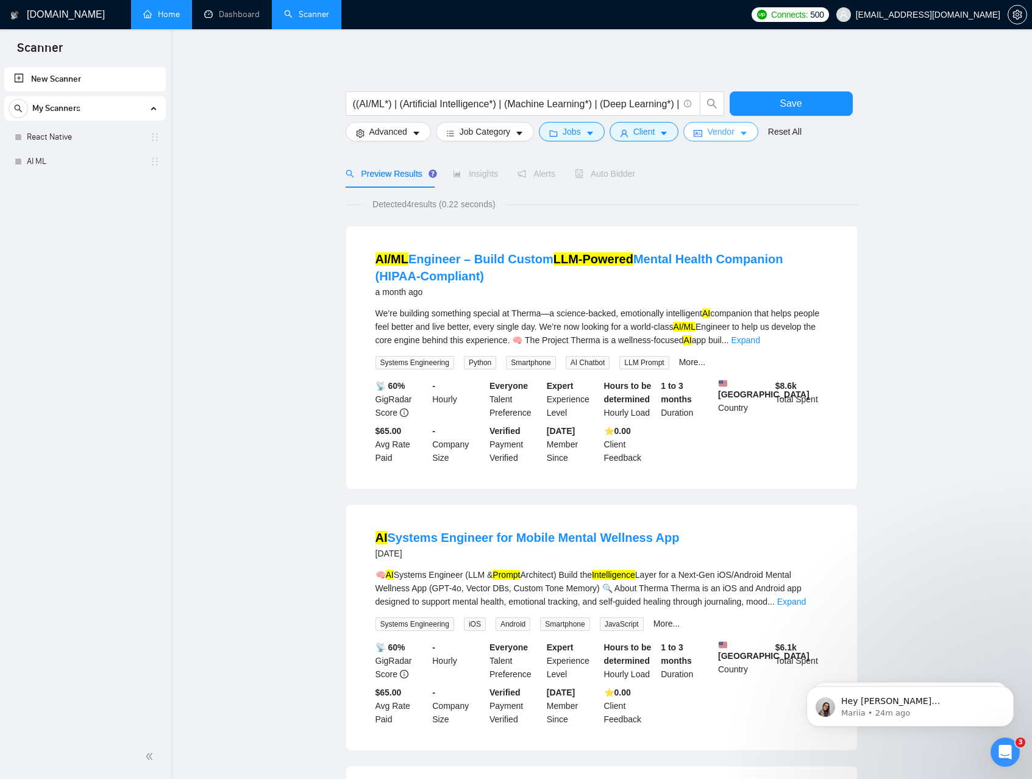
click at [716, 135] on span "Vendor" at bounding box center [720, 131] width 27 height 13
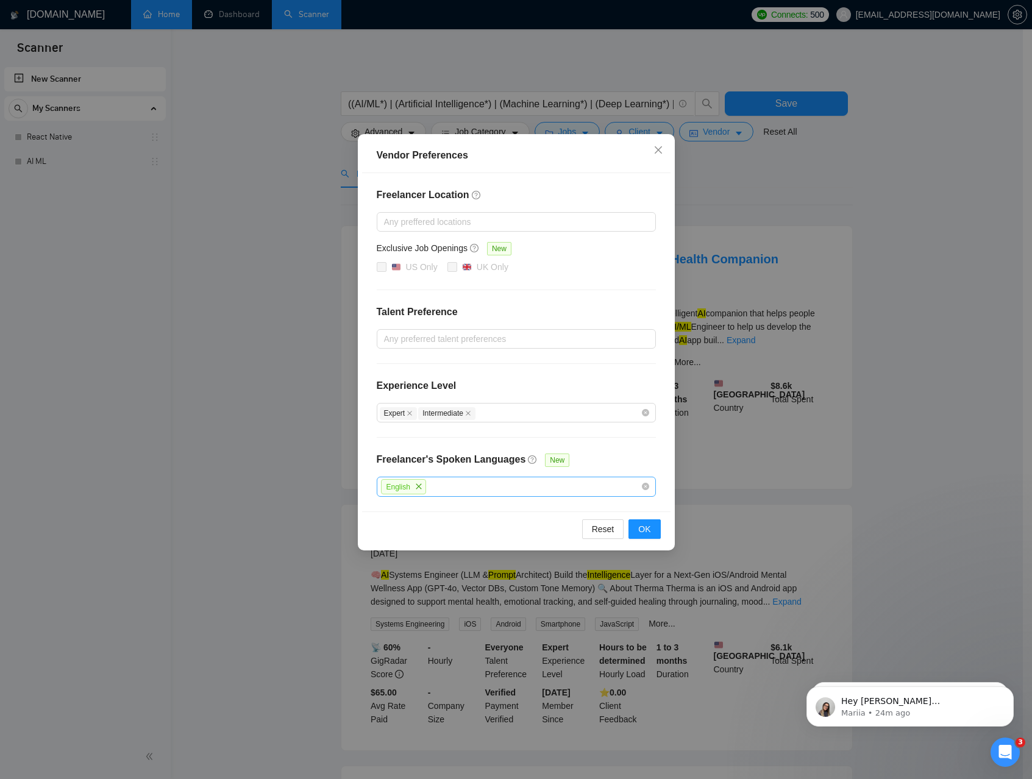
click at [420, 485] on icon "close" at bounding box center [418, 485] width 5 height 5
click at [653, 528] on button "OK" at bounding box center [644, 529] width 32 height 20
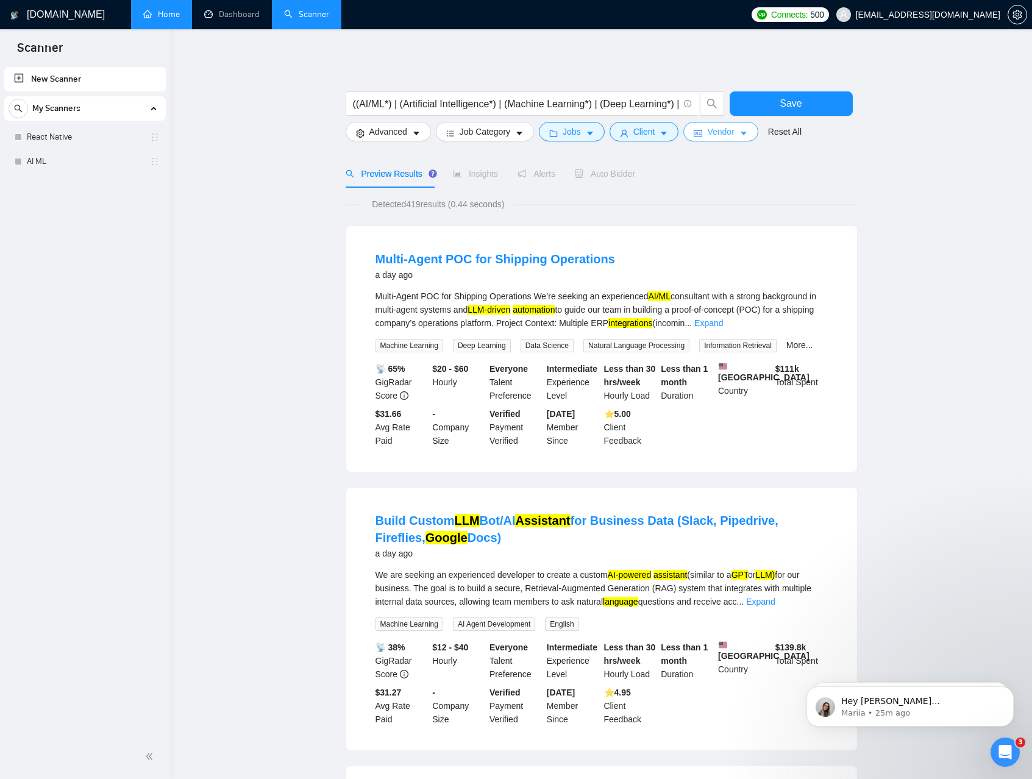
click at [743, 133] on button "Vendor" at bounding box center [720, 132] width 74 height 20
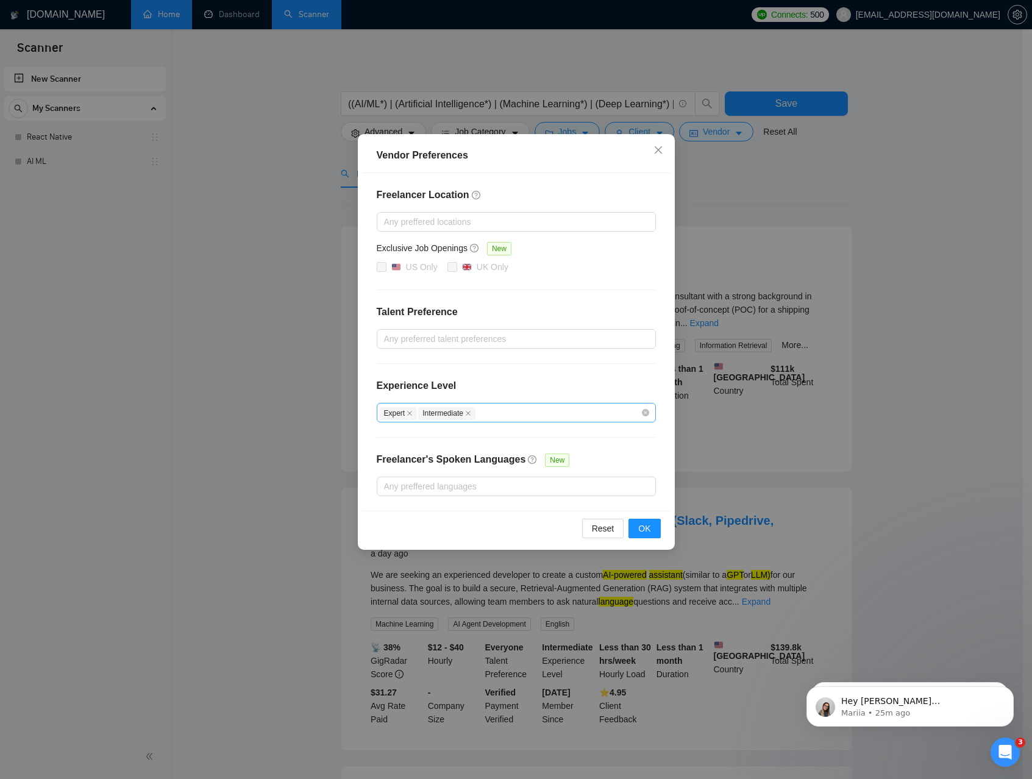
click at [546, 410] on div "Expert Intermediate" at bounding box center [510, 412] width 261 height 15
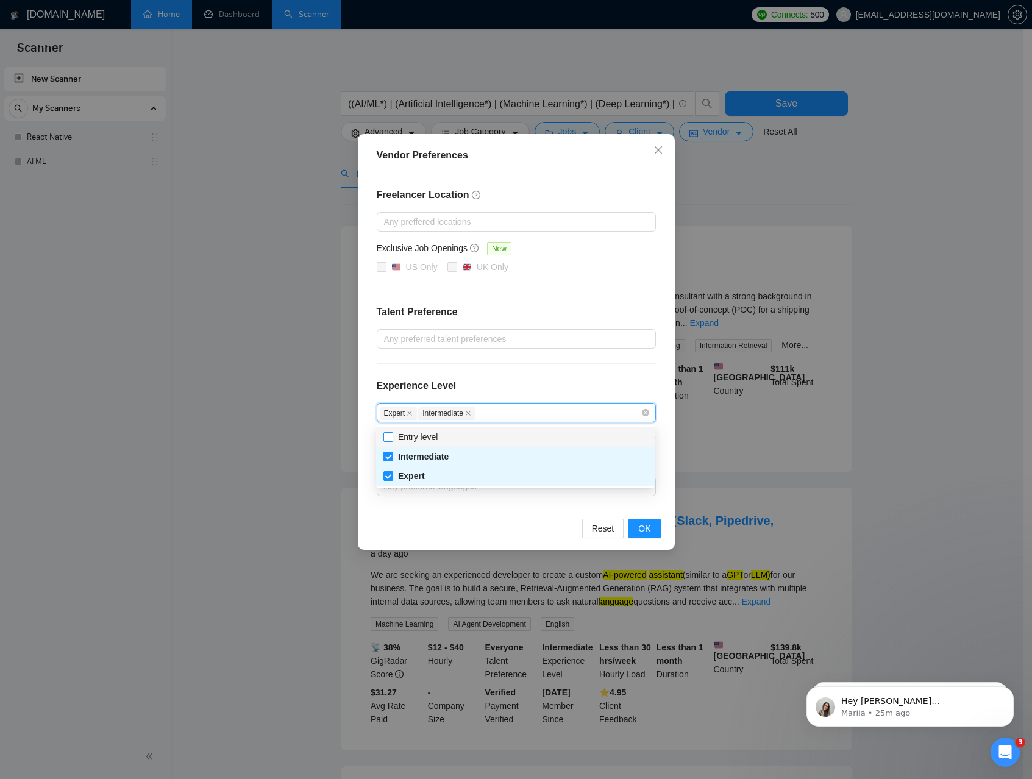
click at [414, 439] on span "Entry level" at bounding box center [418, 437] width 40 height 10
click at [392, 439] on input "Entry level" at bounding box center [387, 436] width 9 height 9
checkbox input "true"
click at [487, 368] on div "Freelancer Location Any preffered locations Exclusive Job Openings New US Only …" at bounding box center [516, 342] width 308 height 338
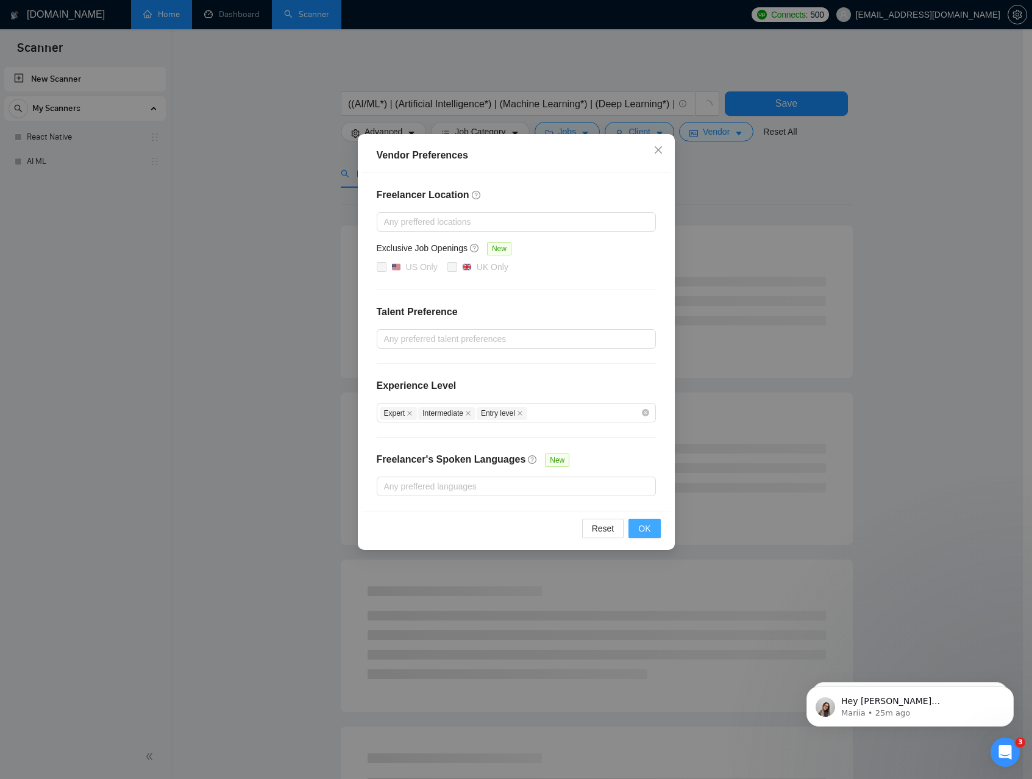
click at [643, 522] on span "OK" at bounding box center [644, 528] width 12 height 13
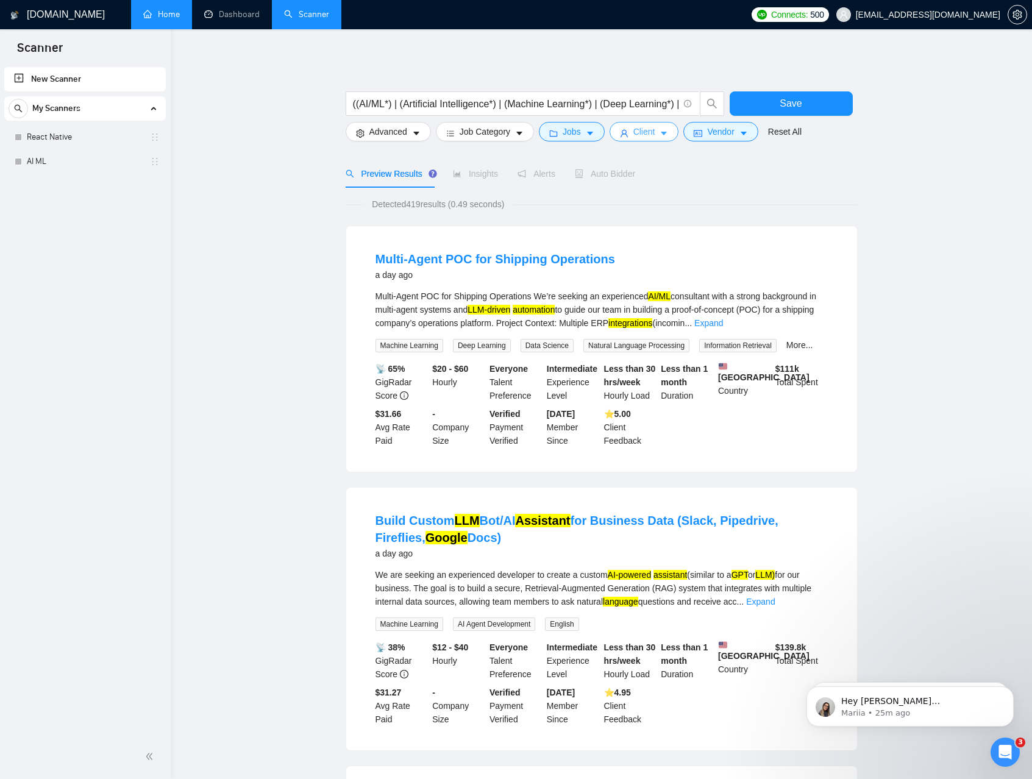
click at [645, 132] on span "Client" at bounding box center [644, 131] width 22 height 13
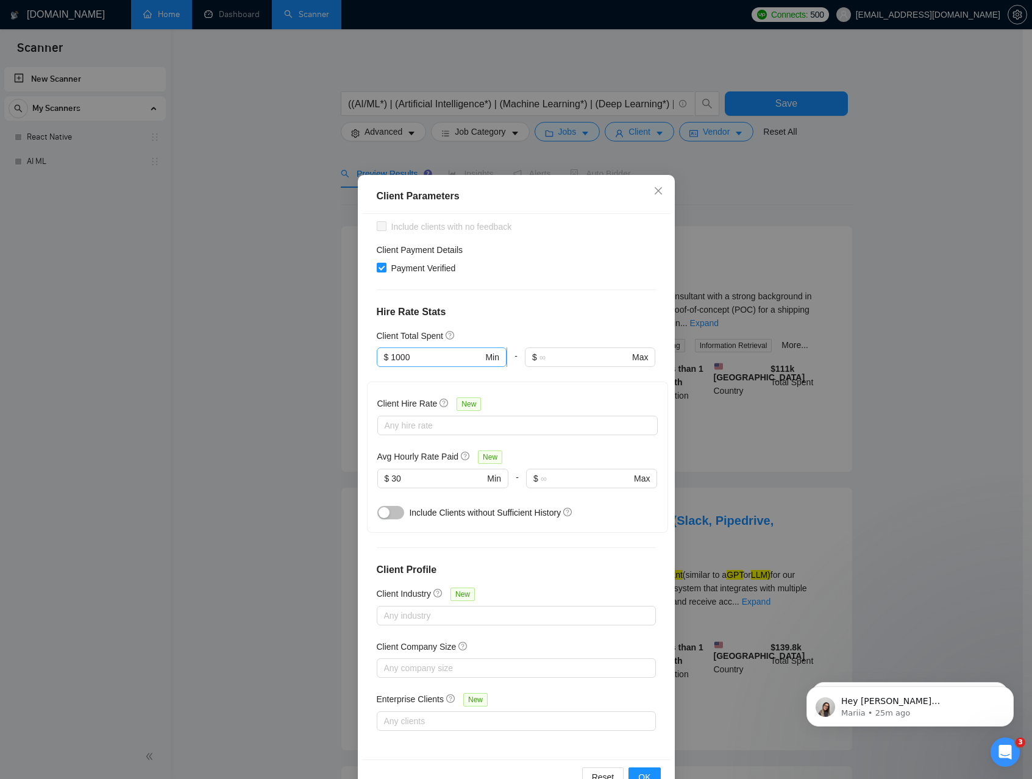
click at [419, 361] on input "1000" at bounding box center [437, 356] width 92 height 13
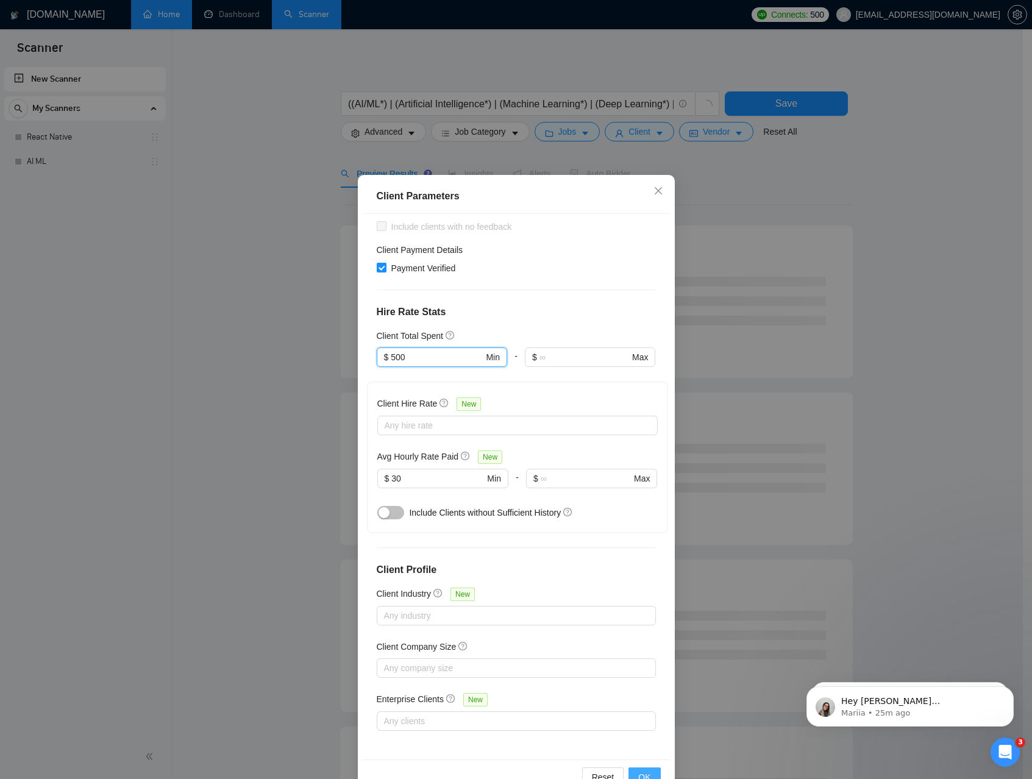
type input "500"
click at [645, 772] on span "OK" at bounding box center [644, 776] width 12 height 13
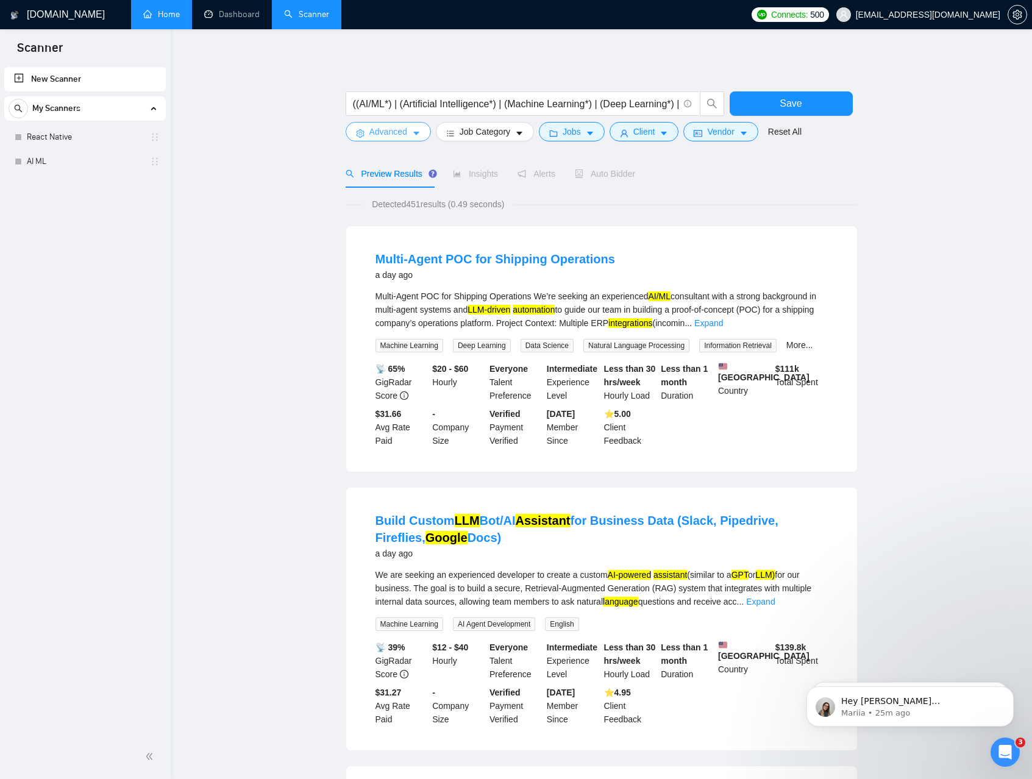
click at [412, 134] on button "Advanced" at bounding box center [388, 132] width 85 height 20
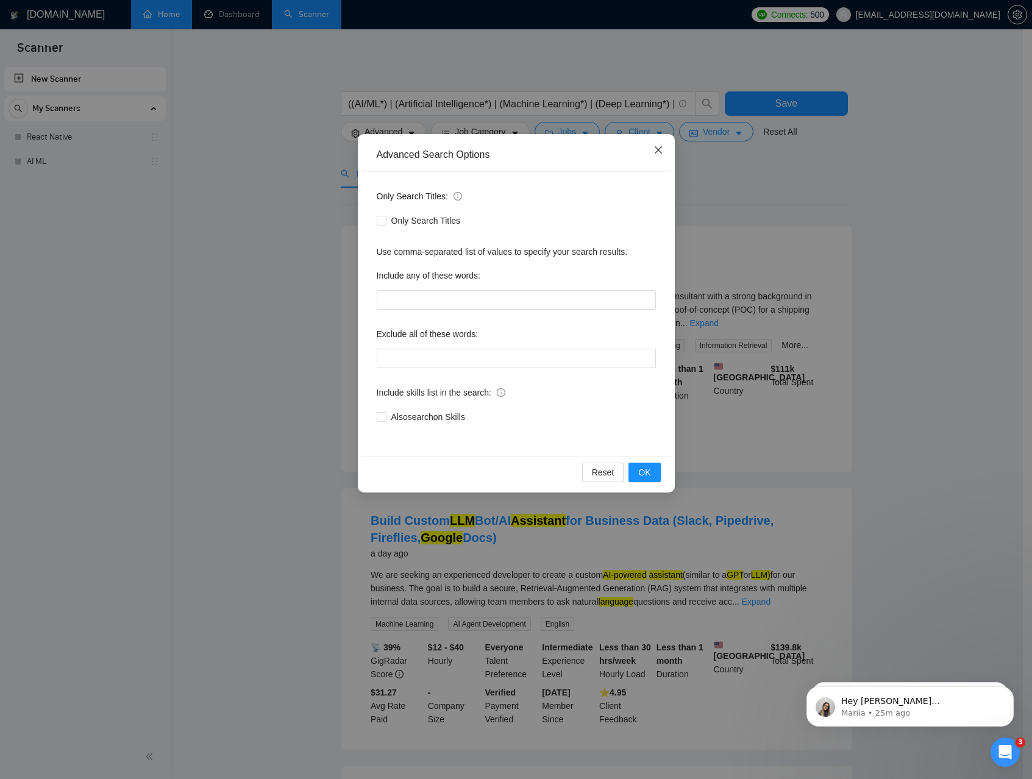
click at [655, 152] on icon "close" at bounding box center [658, 150] width 10 height 10
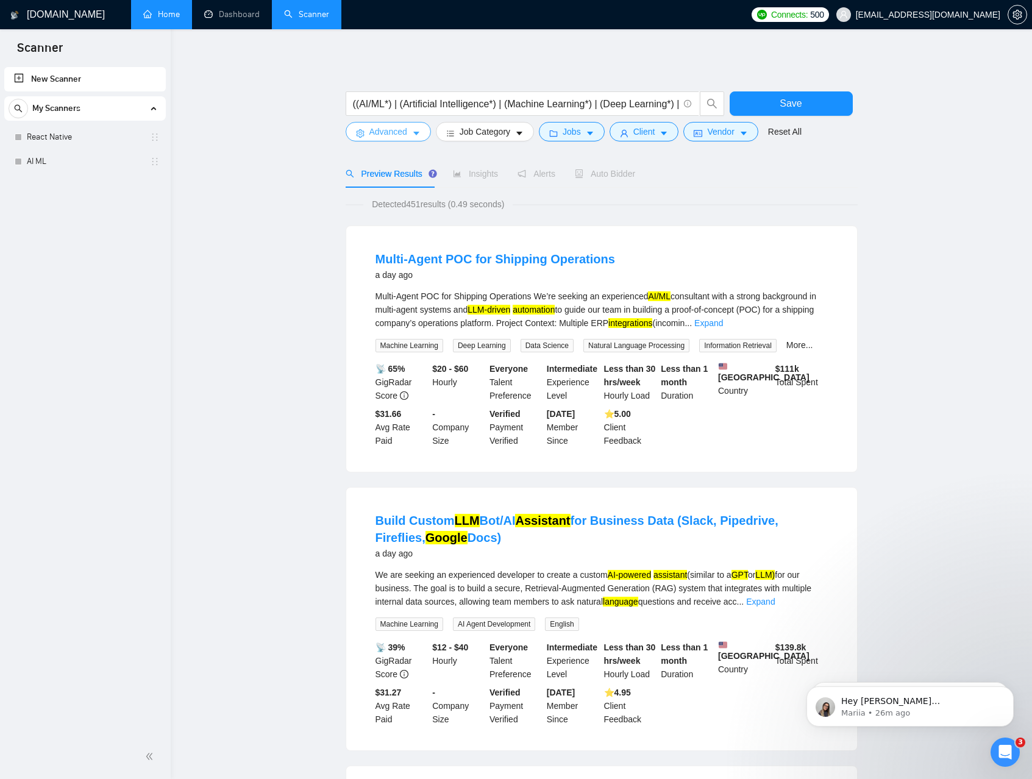
click at [413, 130] on icon "caret-down" at bounding box center [416, 133] width 9 height 9
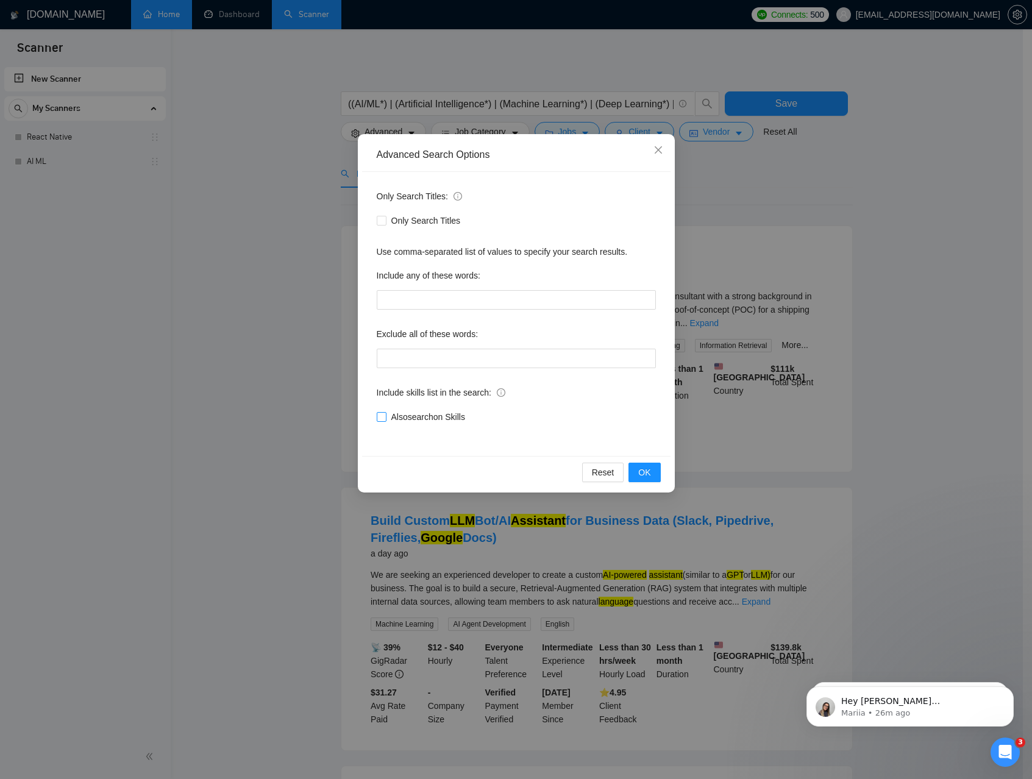
click at [405, 413] on span "Also search on Skills" at bounding box center [427, 416] width 83 height 13
click at [385, 413] on input "Also search on Skills" at bounding box center [381, 416] width 9 height 9
checkbox input "true"
click at [650, 470] on span "OK" at bounding box center [644, 472] width 12 height 13
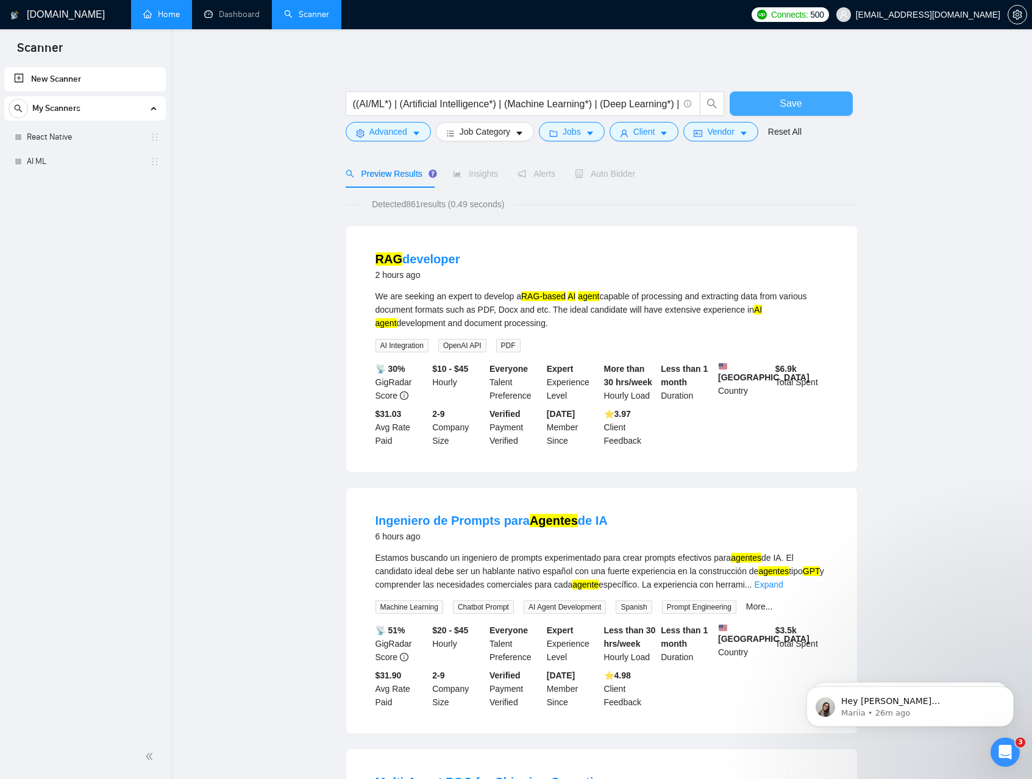
click at [774, 103] on button "Save" at bounding box center [790, 103] width 123 height 24
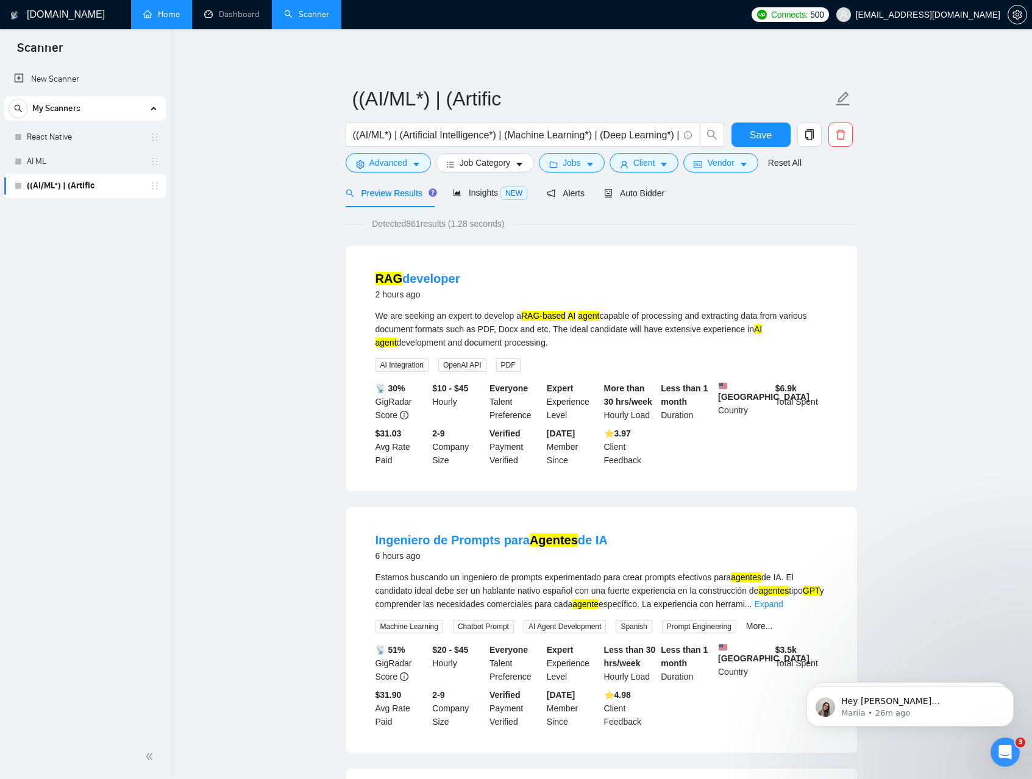
click at [73, 188] on link "((AI/ML*) | (Artific" at bounding box center [85, 186] width 116 height 24
click at [651, 194] on span "Auto Bidder" at bounding box center [634, 193] width 60 height 10
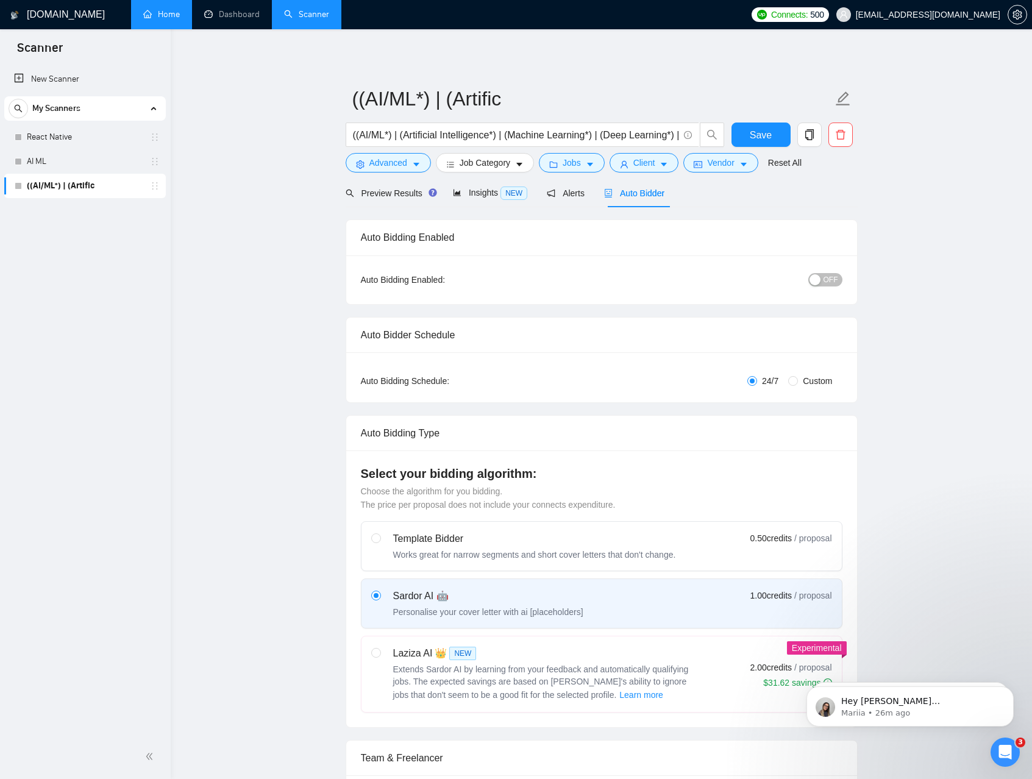
click at [833, 282] on span "OFF" at bounding box center [830, 279] width 15 height 13
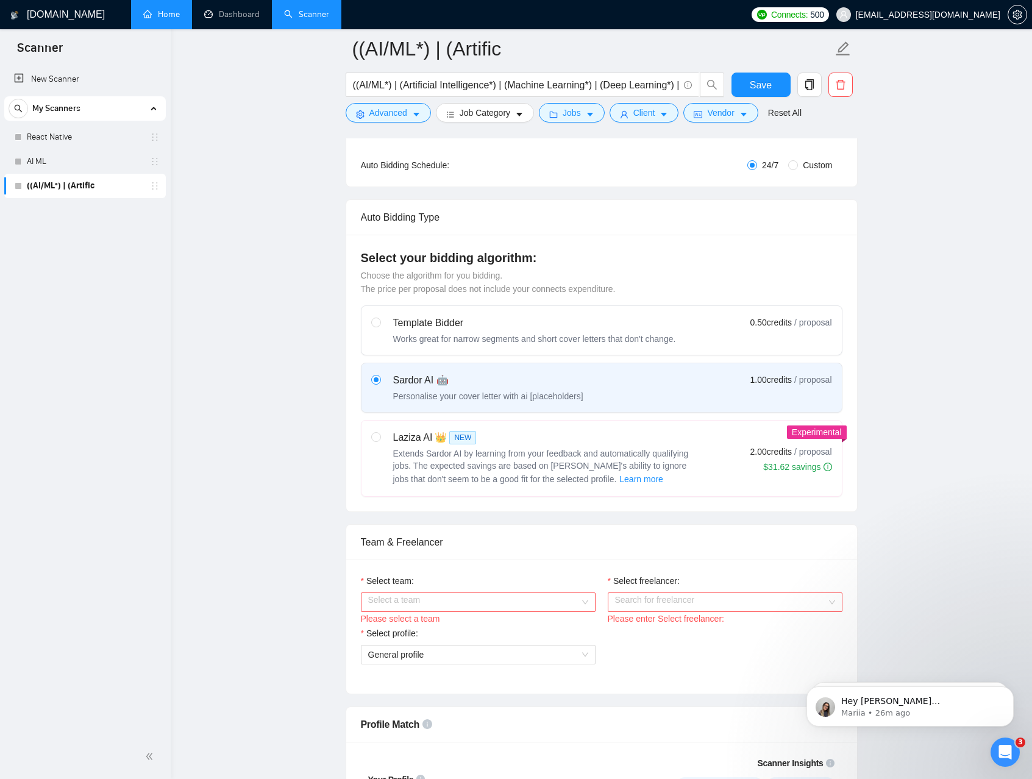
scroll to position [244, 0]
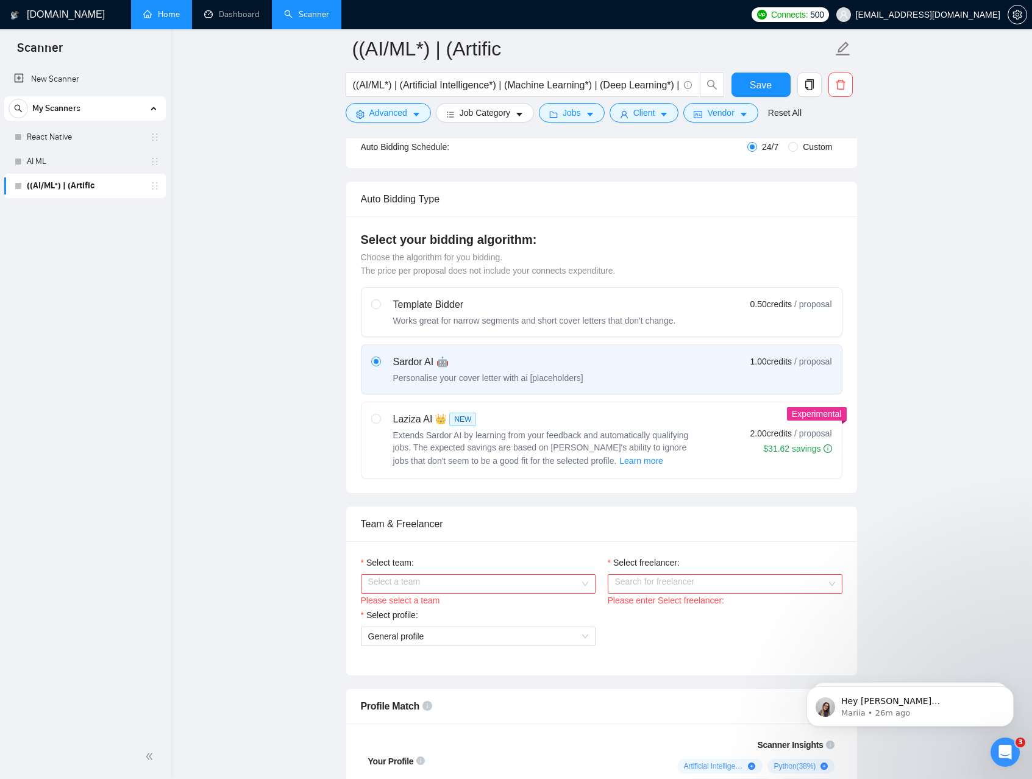
click at [513, 584] on input "Select team:" at bounding box center [473, 584] width 211 height 18
click at [445, 607] on div "JarvisBitz Tech" at bounding box center [477, 607] width 220 height 13
click at [678, 578] on input "Select freelancer:" at bounding box center [720, 584] width 211 height 18
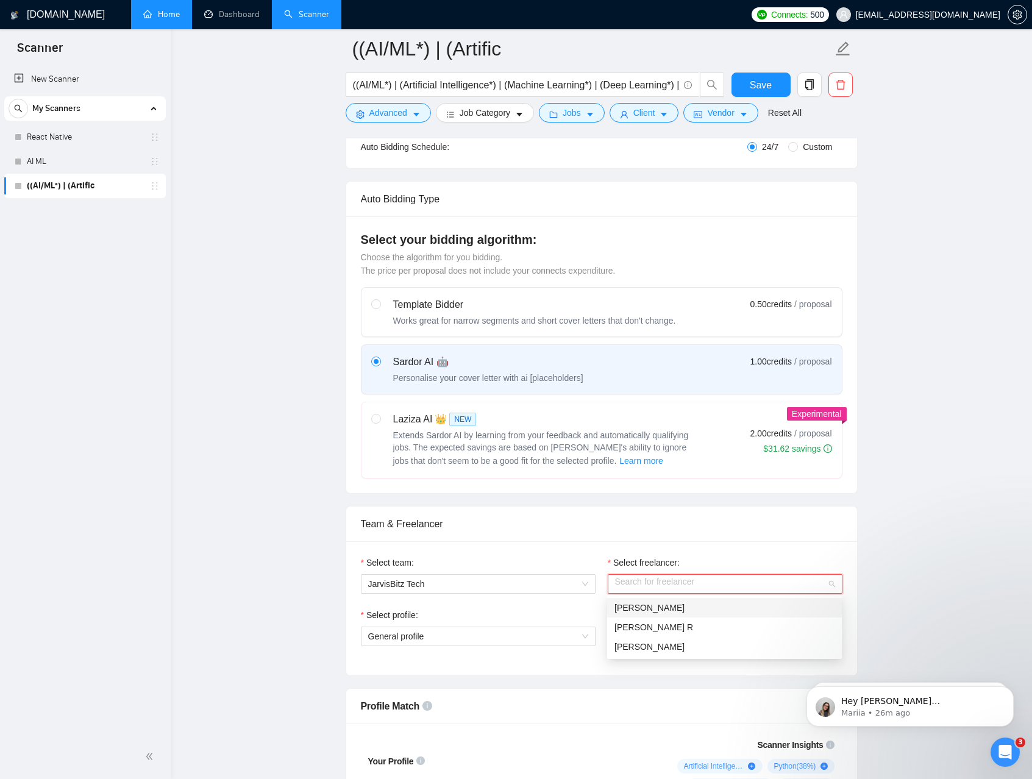
click at [669, 612] on div "Suresh Borad" at bounding box center [724, 607] width 220 height 13
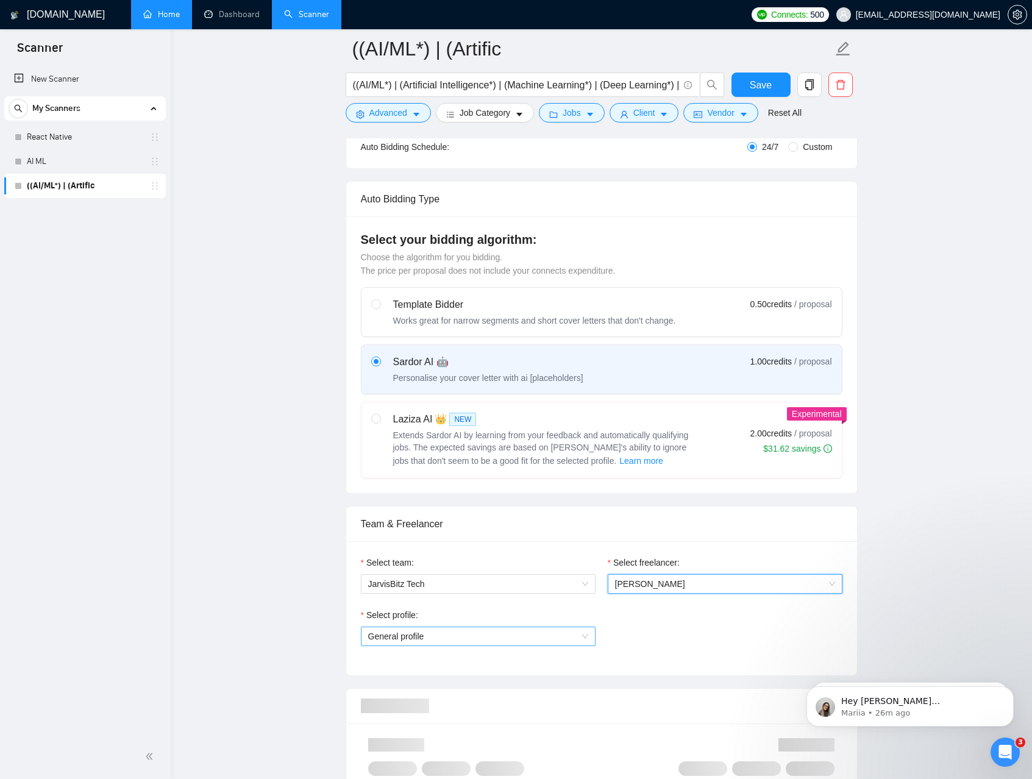
click at [495, 638] on span "General profile" at bounding box center [478, 636] width 220 height 18
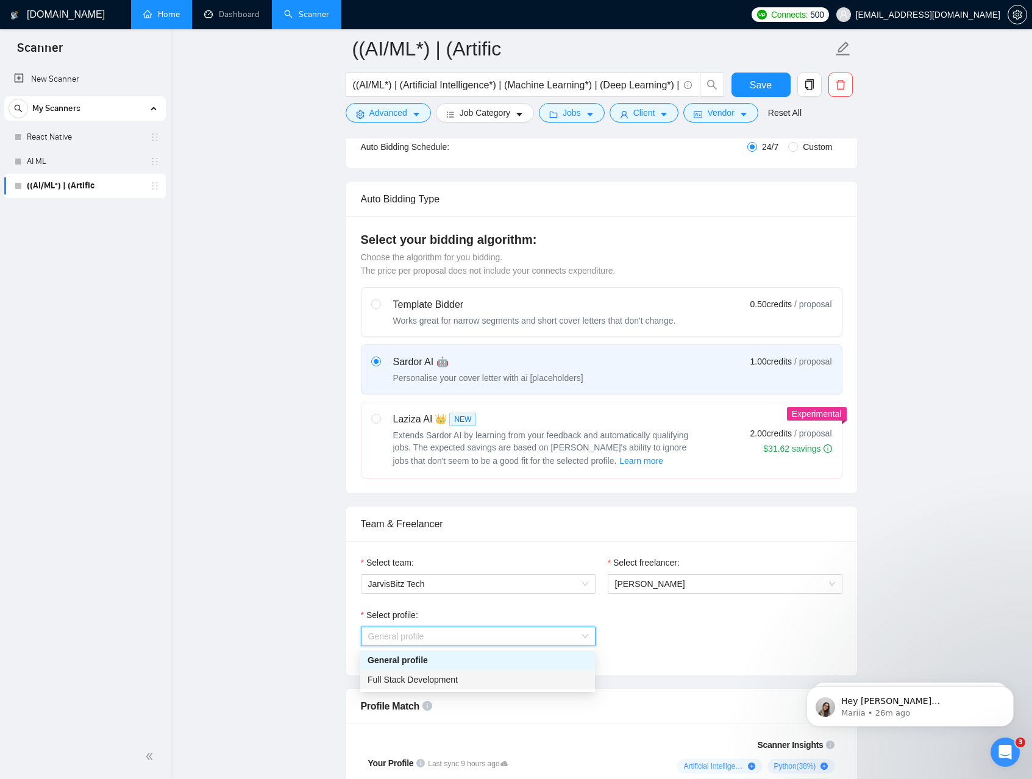
click at [434, 676] on span "Full Stack Development" at bounding box center [412, 680] width 90 height 10
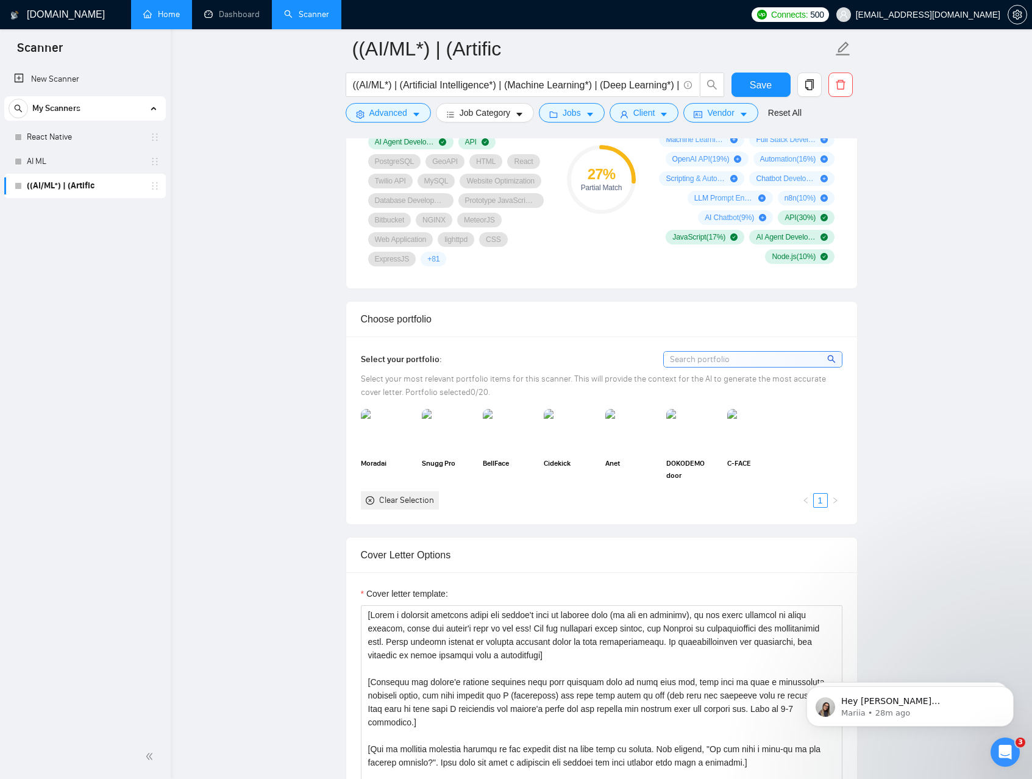
scroll to position [1030, 0]
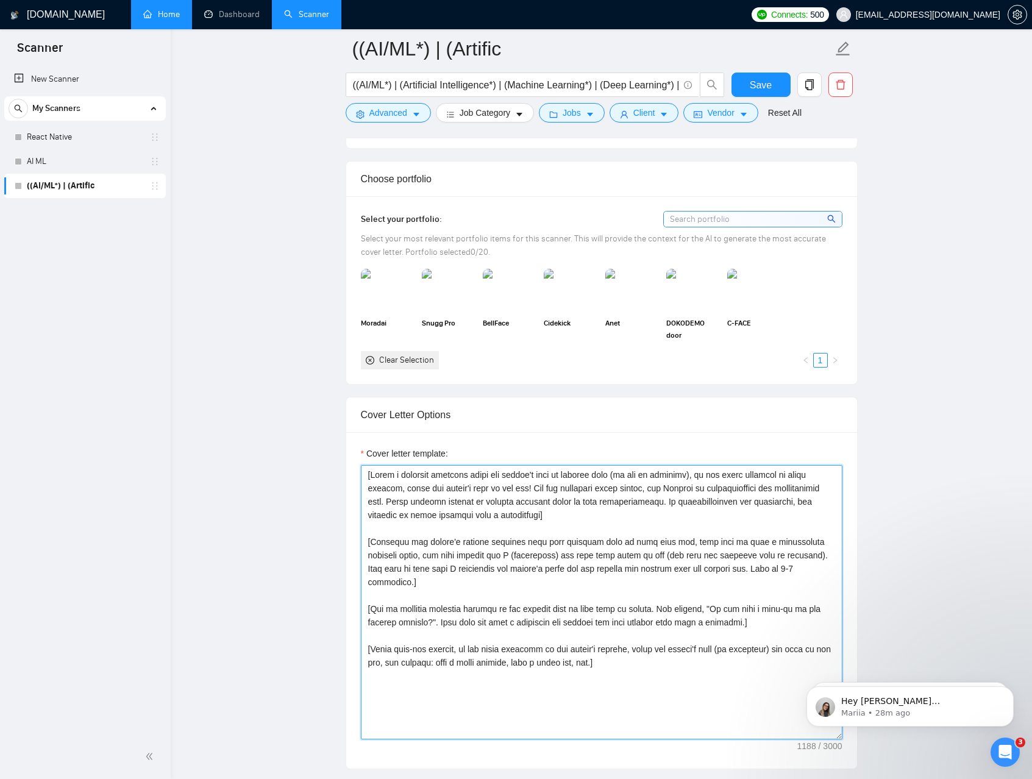
click at [514, 487] on textarea "Cover letter template:" at bounding box center [601, 602] width 481 height 274
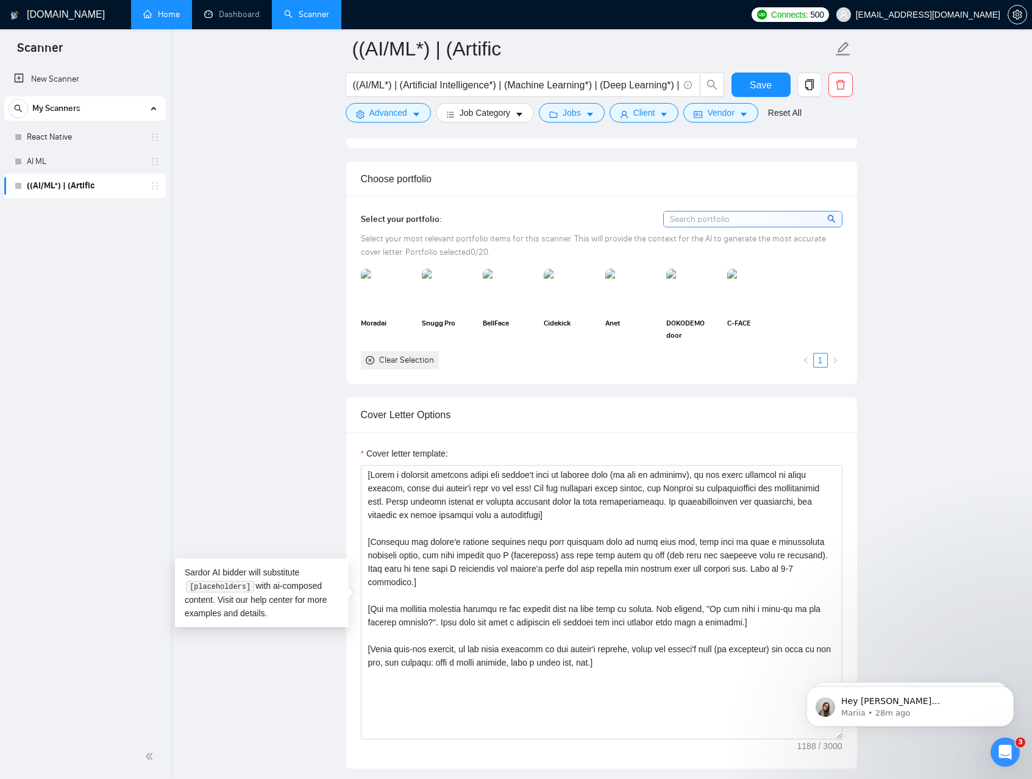
click at [545, 407] on div "Cover Letter Options" at bounding box center [601, 414] width 481 height 35
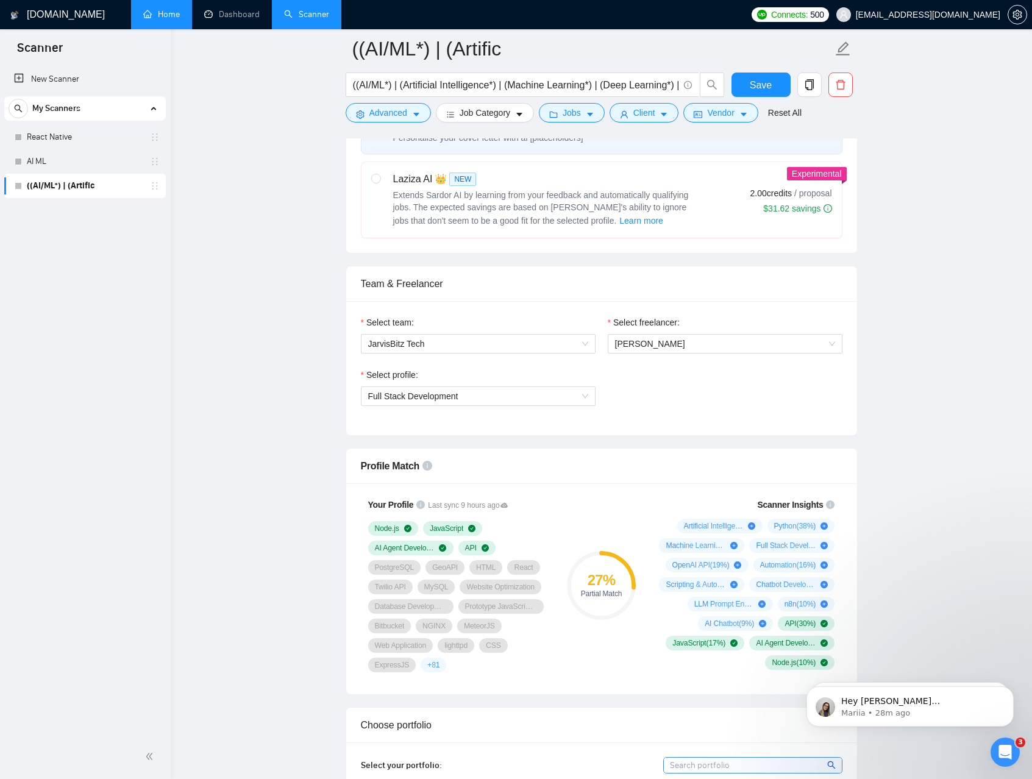
scroll to position [447, 0]
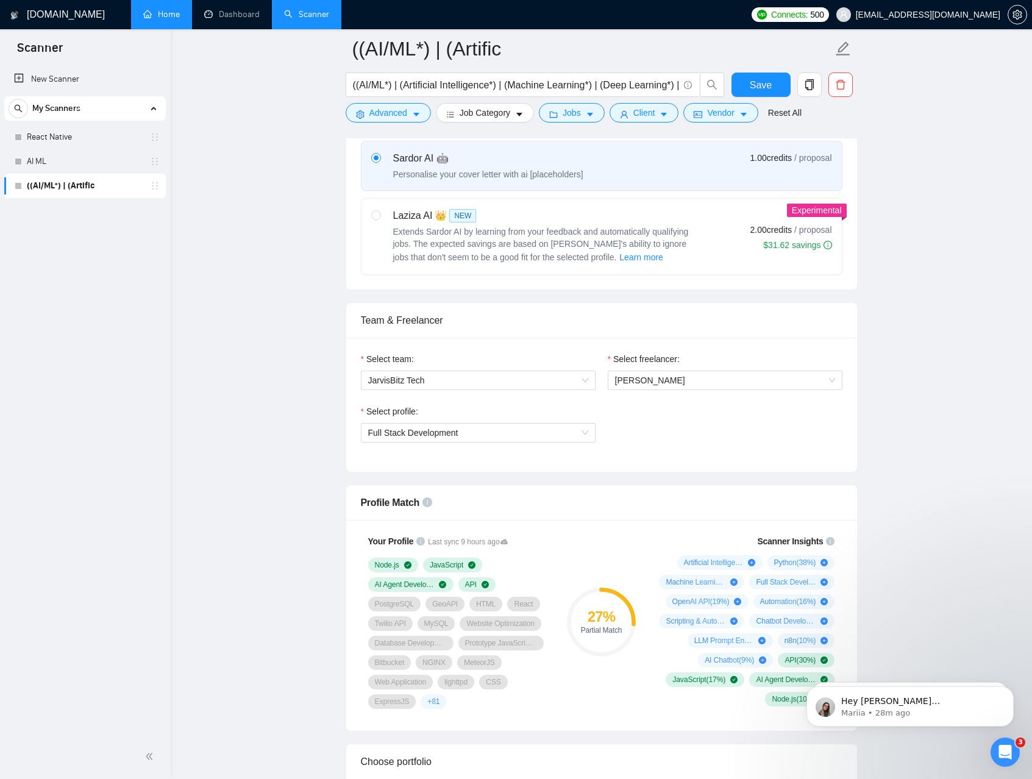
click at [665, 390] on div "Select freelancer: Suresh Borad" at bounding box center [724, 378] width 247 height 52
click at [667, 387] on span "Suresh Borad" at bounding box center [725, 380] width 220 height 18
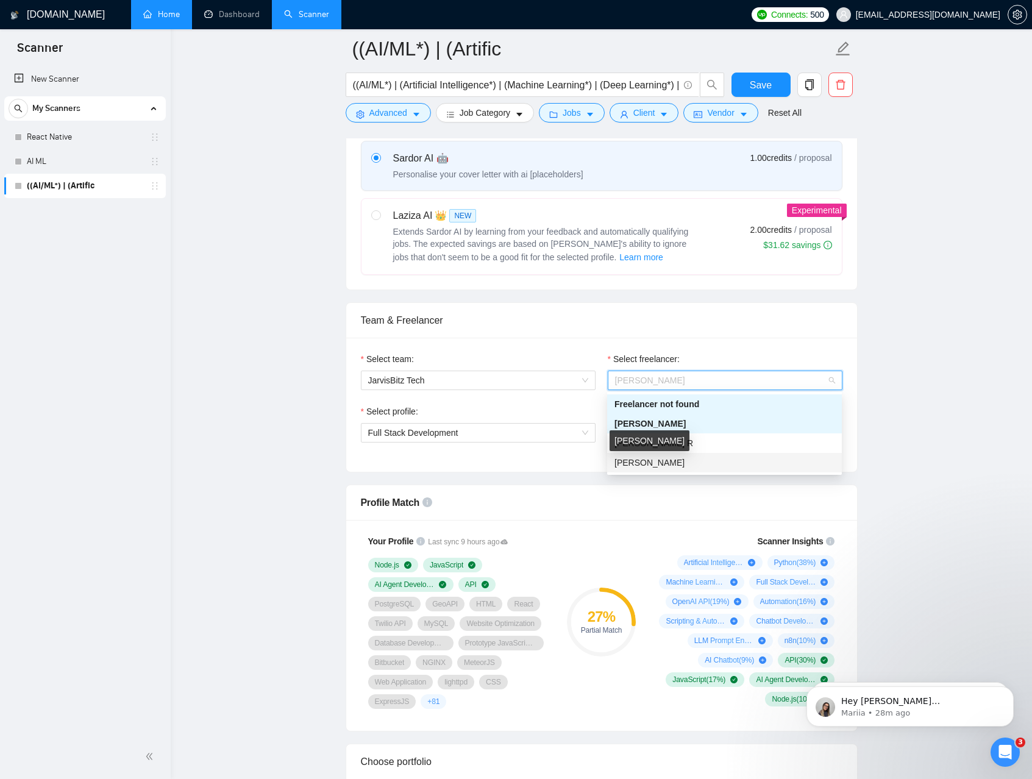
click at [662, 458] on span "Himesh Nagar" at bounding box center [649, 463] width 70 height 10
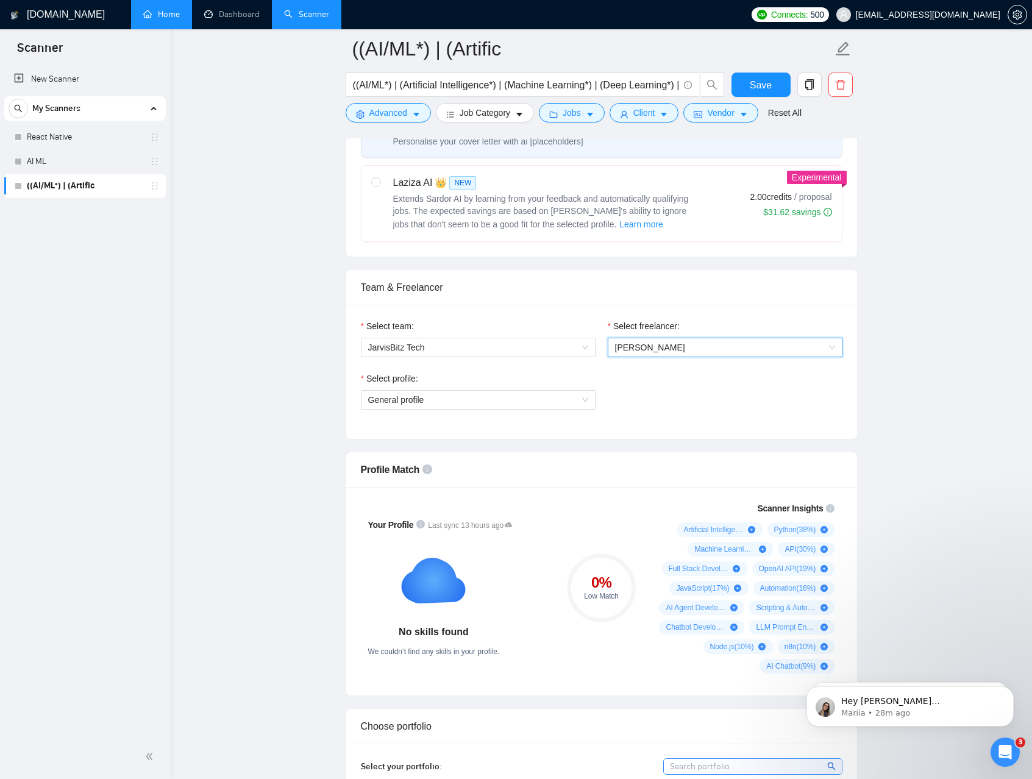
scroll to position [542, 0]
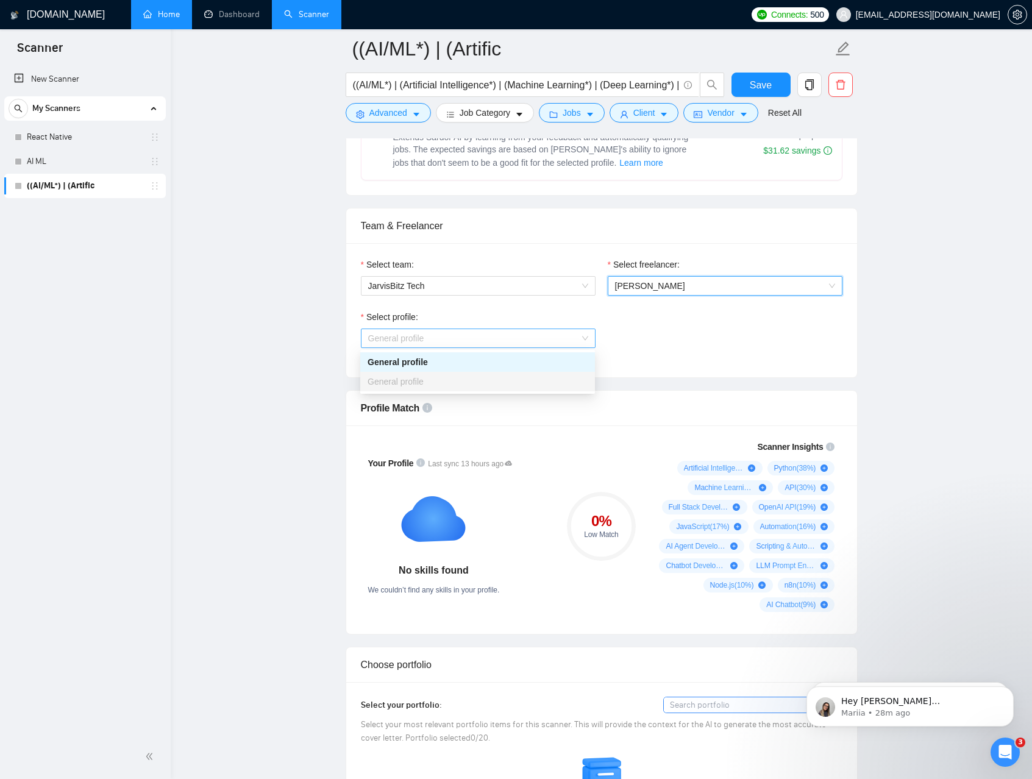
click at [497, 337] on span "General profile" at bounding box center [478, 338] width 220 height 18
click at [497, 338] on span "General profile" at bounding box center [478, 338] width 220 height 18
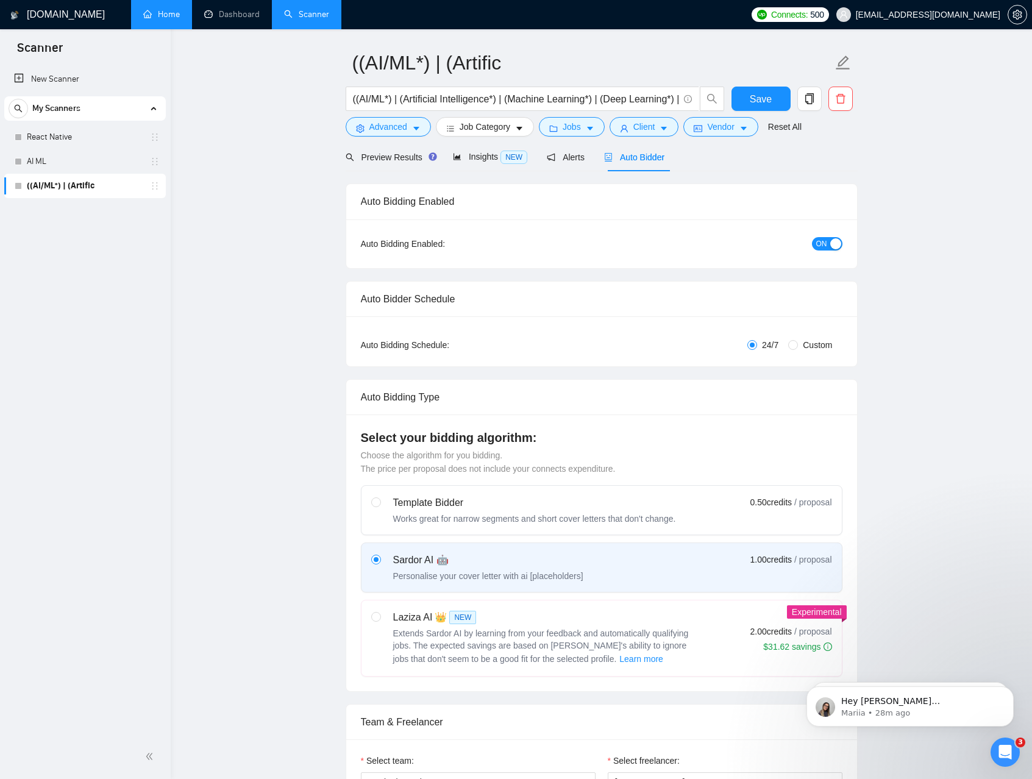
scroll to position [37, 0]
drag, startPoint x: 359, startPoint y: 458, endPoint x: 631, endPoint y: 466, distance: 271.9
click at [631, 465] on div "Select your bidding algorithm: Choose the algorithm for you bidding. The price …" at bounding box center [601, 552] width 511 height 277
click at [476, 577] on div "Personalise your cover letter with ai [placeholders]" at bounding box center [488, 575] width 190 height 12
click at [380, 562] on input "radio" at bounding box center [375, 558] width 9 height 9
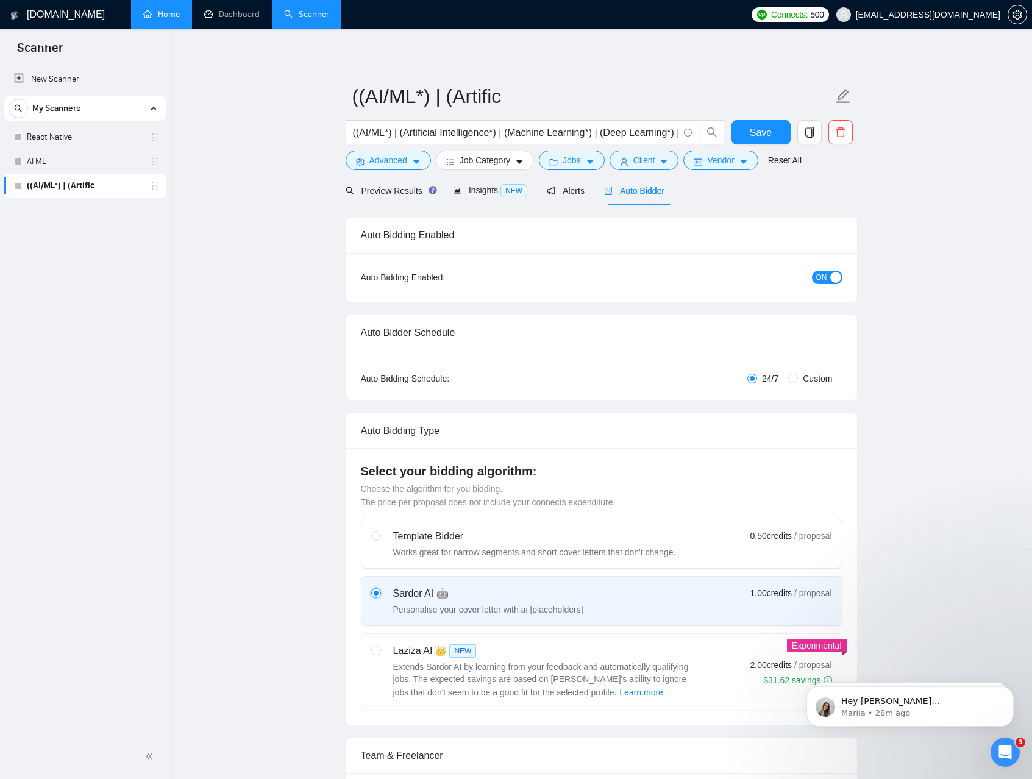
scroll to position [0, 0]
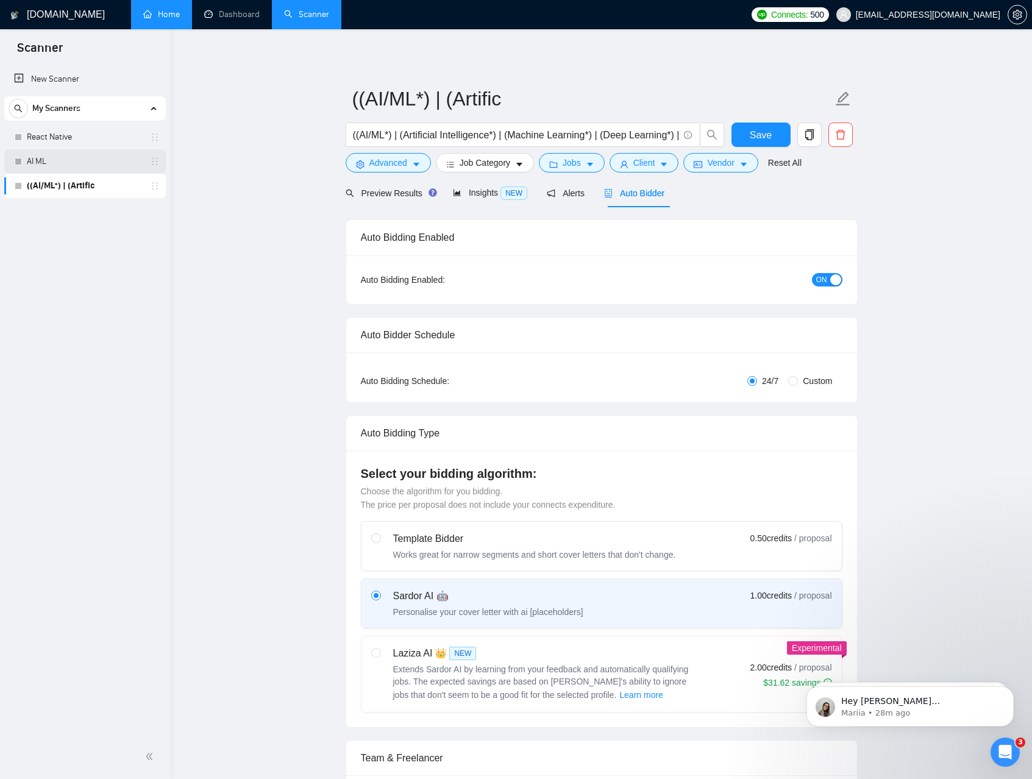
click at [62, 162] on link "AI ML" at bounding box center [85, 161] width 116 height 24
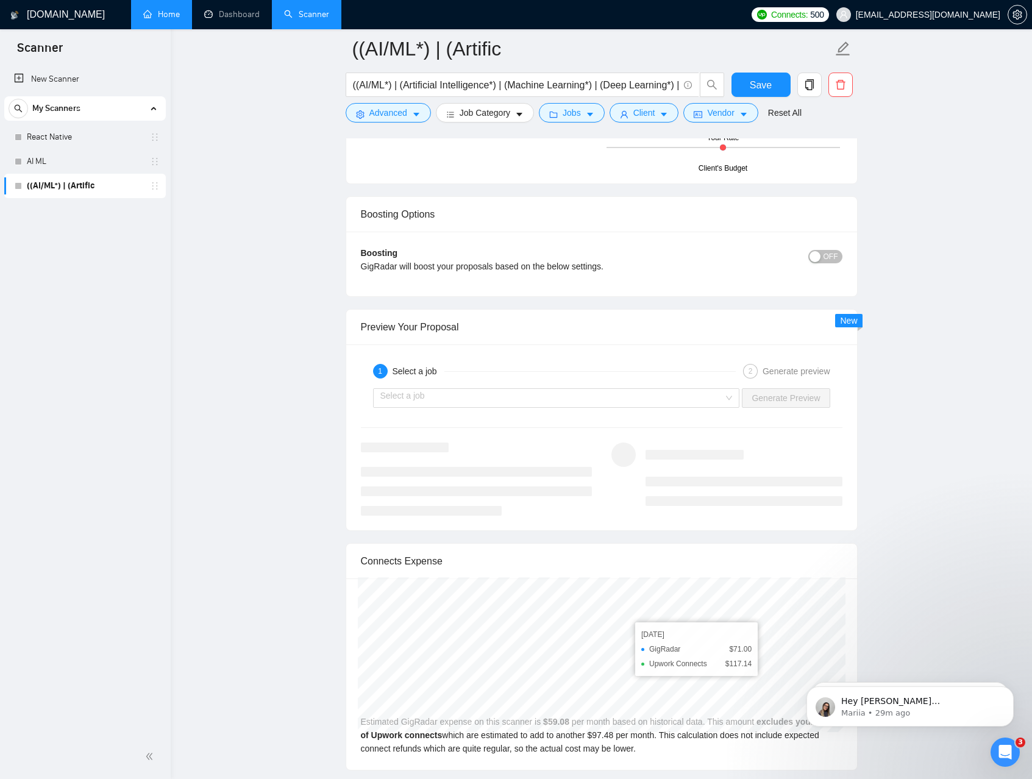
scroll to position [2066, 0]
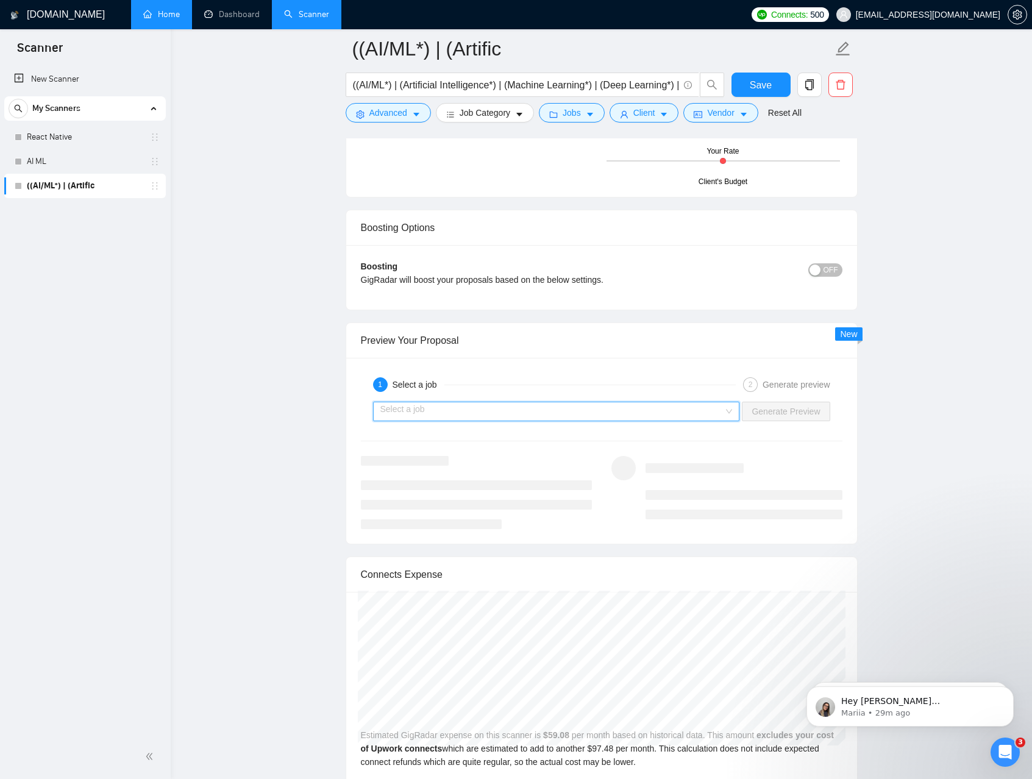
click at [586, 412] on input "search" at bounding box center [552, 411] width 344 height 18
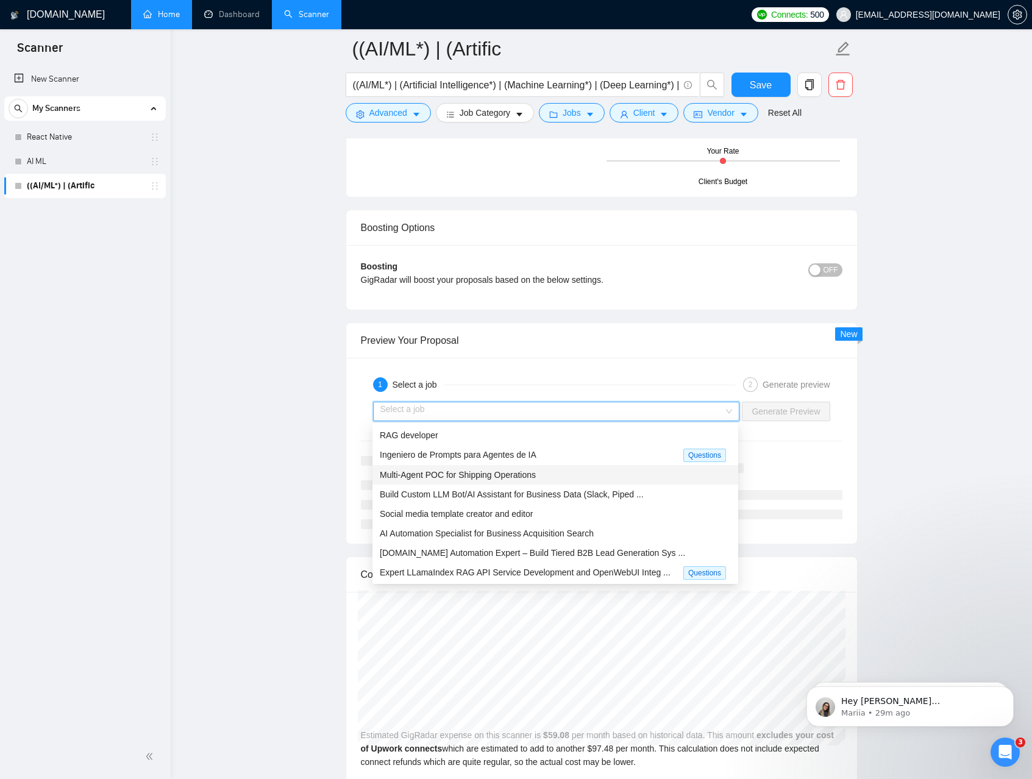
click at [521, 475] on span "Multi-Agent POC for Shipping Operations" at bounding box center [458, 475] width 156 height 10
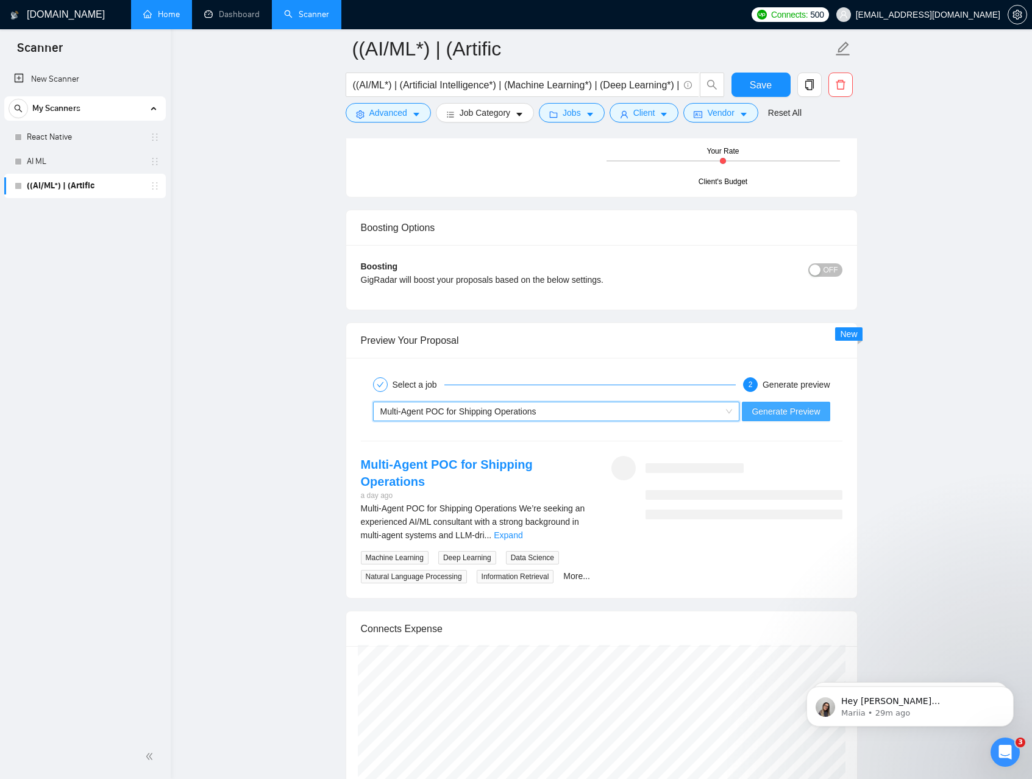
click at [782, 403] on button "Generate Preview" at bounding box center [786, 412] width 88 height 20
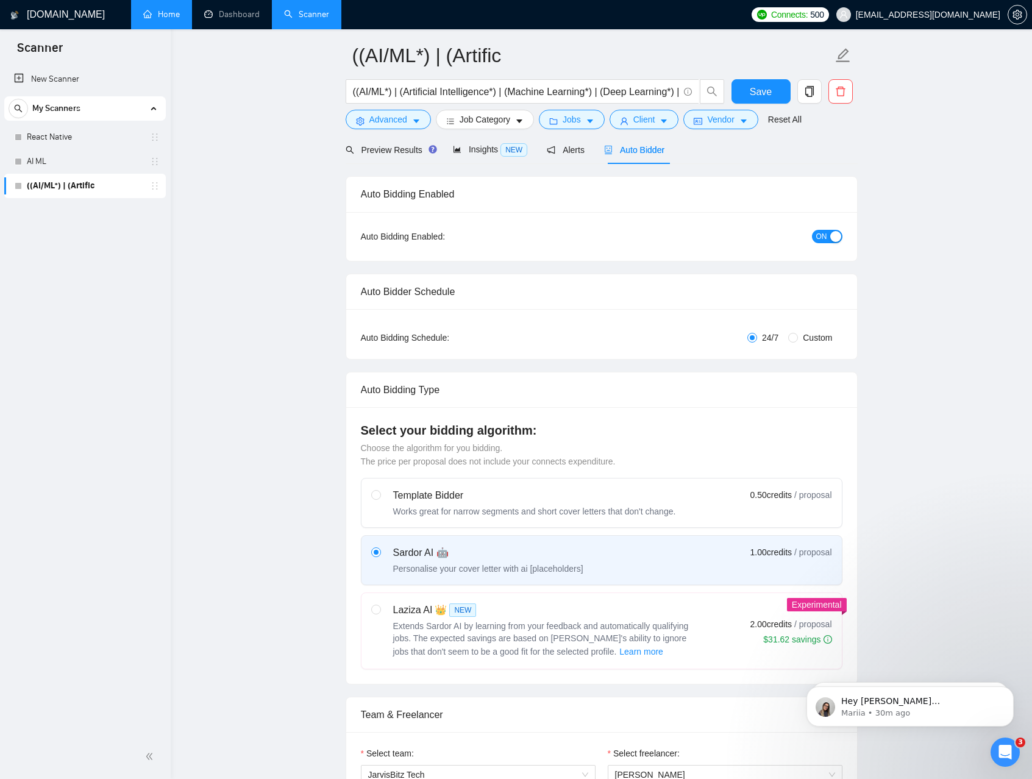
scroll to position [0, 0]
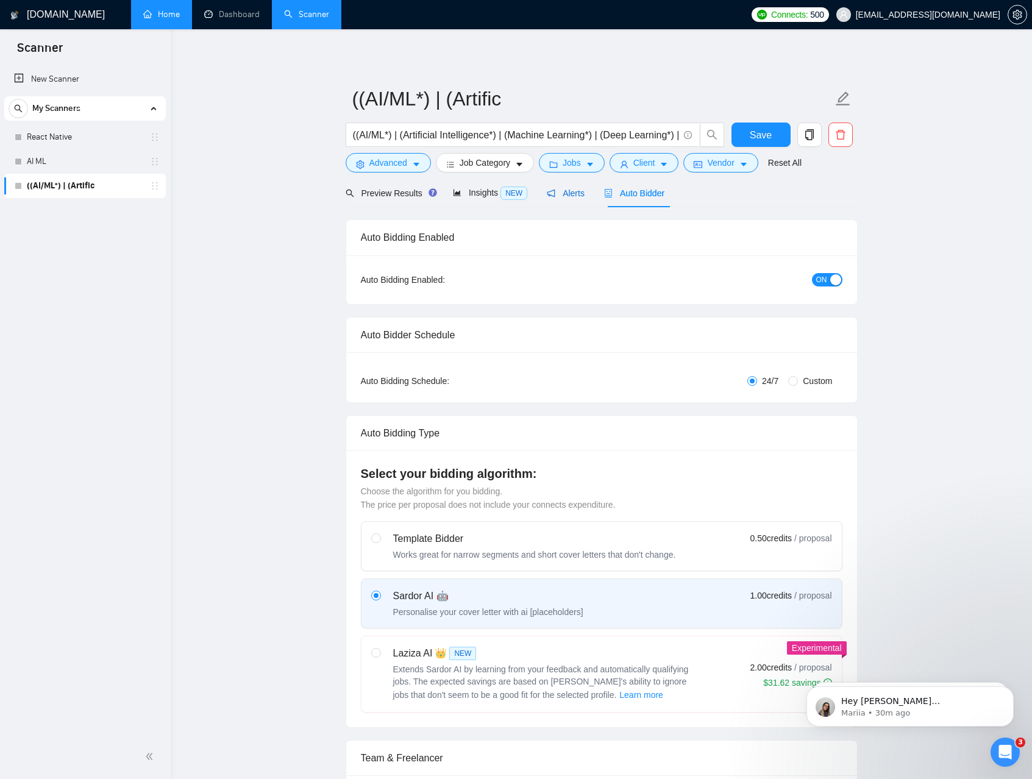
click at [559, 199] on div "Alerts" at bounding box center [566, 192] width 38 height 13
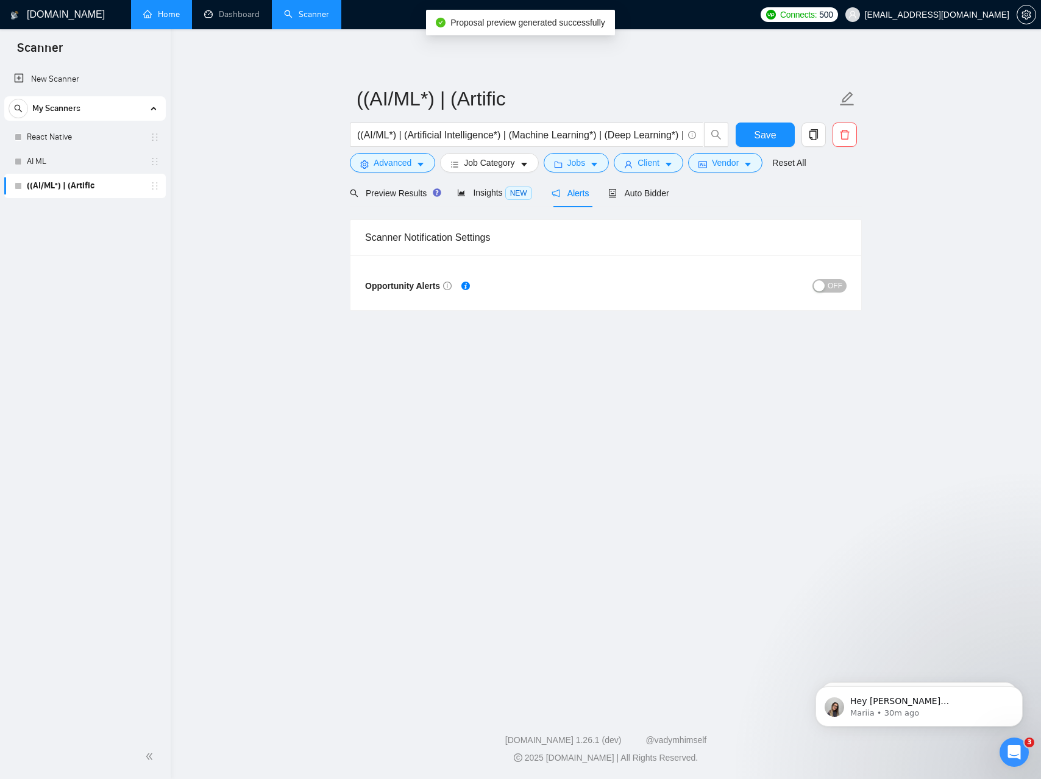
click at [557, 23] on span "Proposal preview generated successfully" at bounding box center [527, 23] width 155 height 10
click at [645, 192] on span "Auto Bidder" at bounding box center [638, 193] width 60 height 10
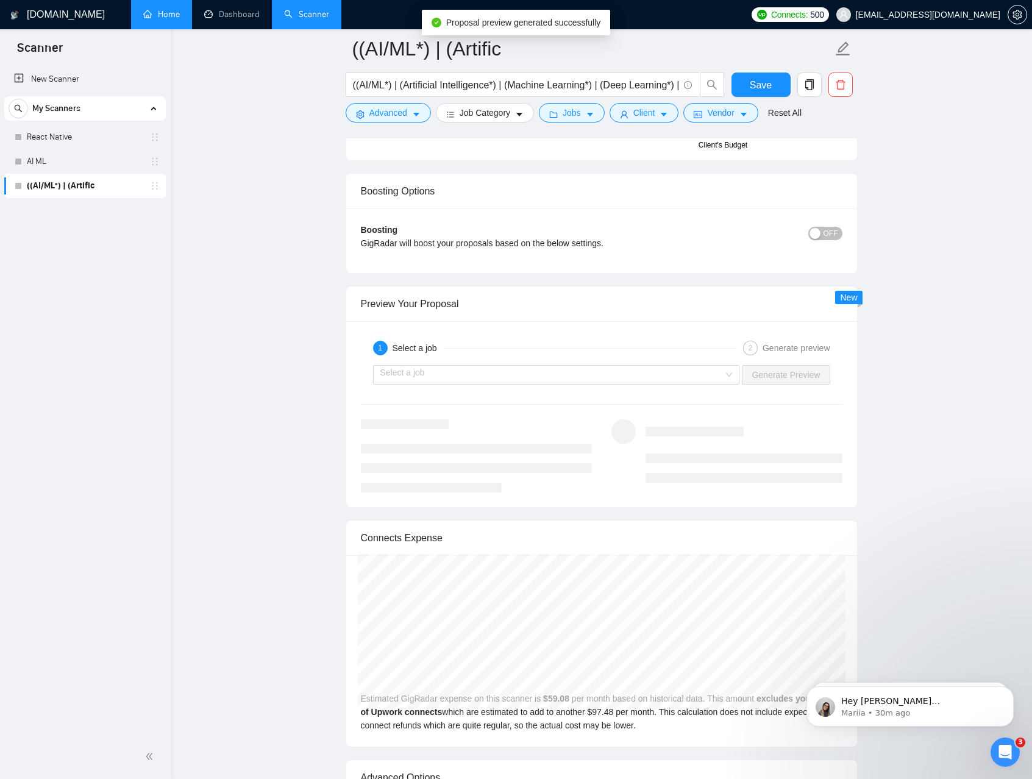
scroll to position [2104, 0]
click at [628, 373] on input "search" at bounding box center [552, 373] width 344 height 18
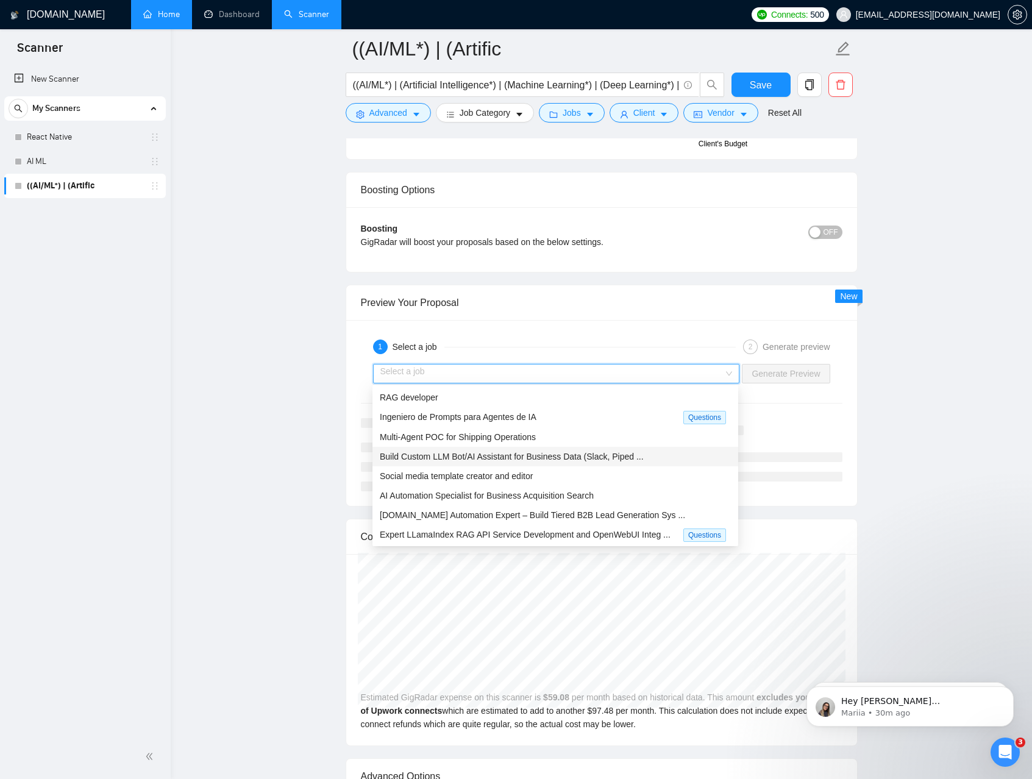
click at [595, 459] on span "Build Custom LLM Bot/AI Assistant for Business Data (Slack, Piped ..." at bounding box center [512, 457] width 264 height 10
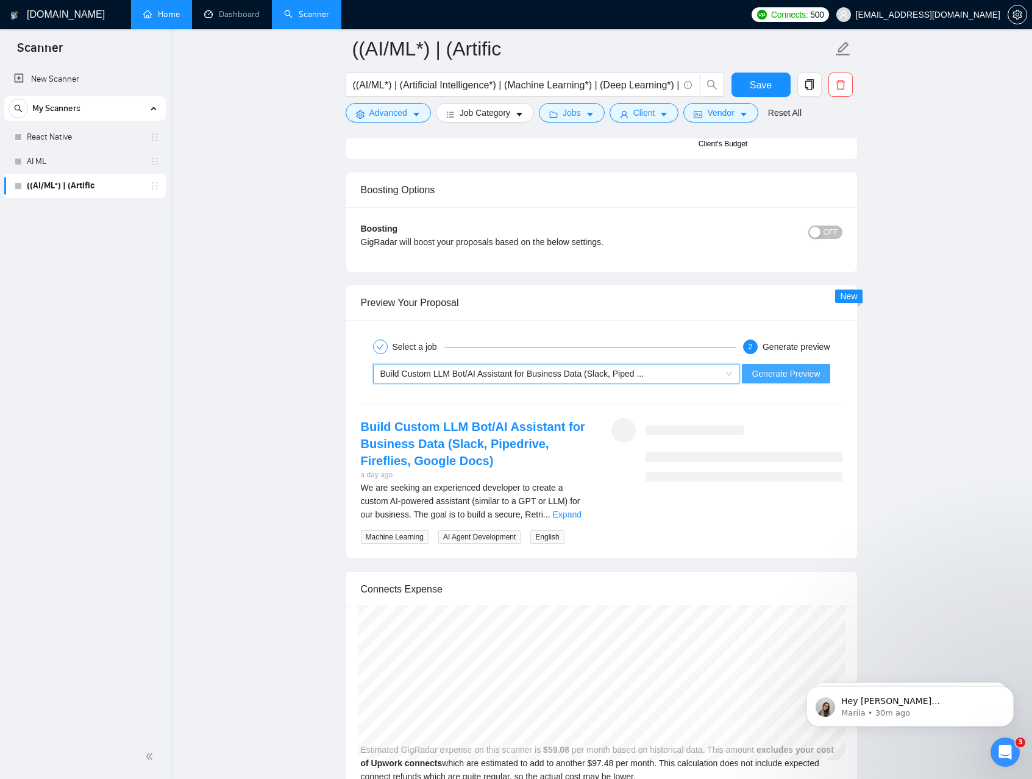
click at [802, 370] on span "Generate Preview" at bounding box center [785, 373] width 68 height 13
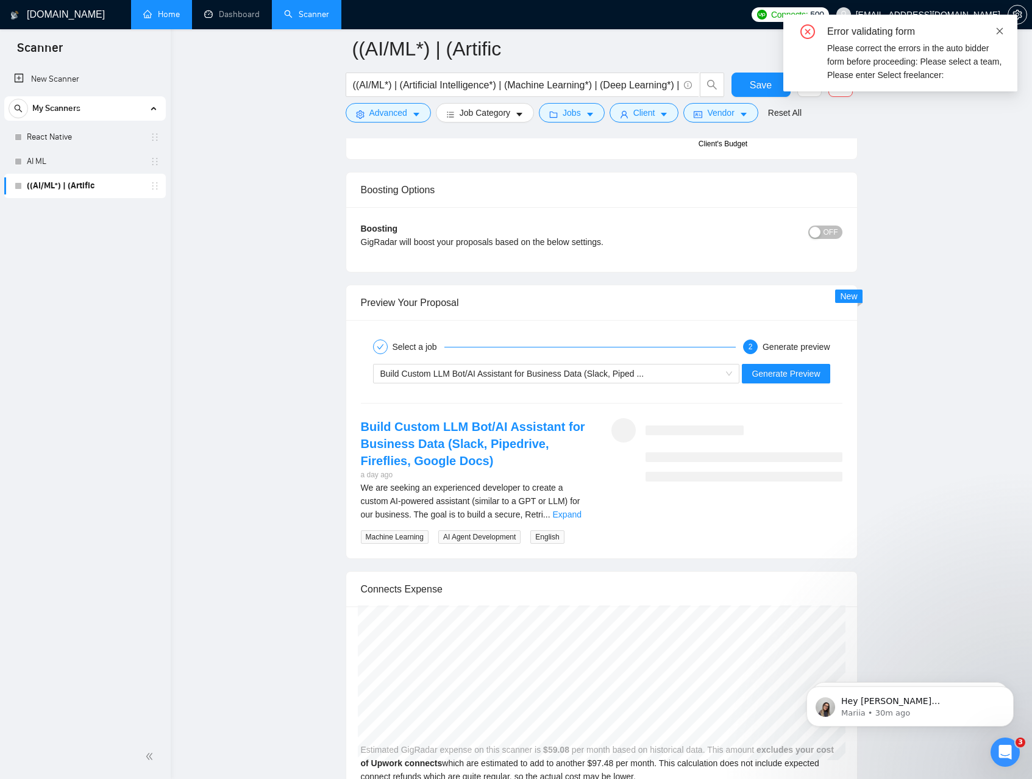
click at [1001, 26] on span at bounding box center [999, 31] width 9 height 10
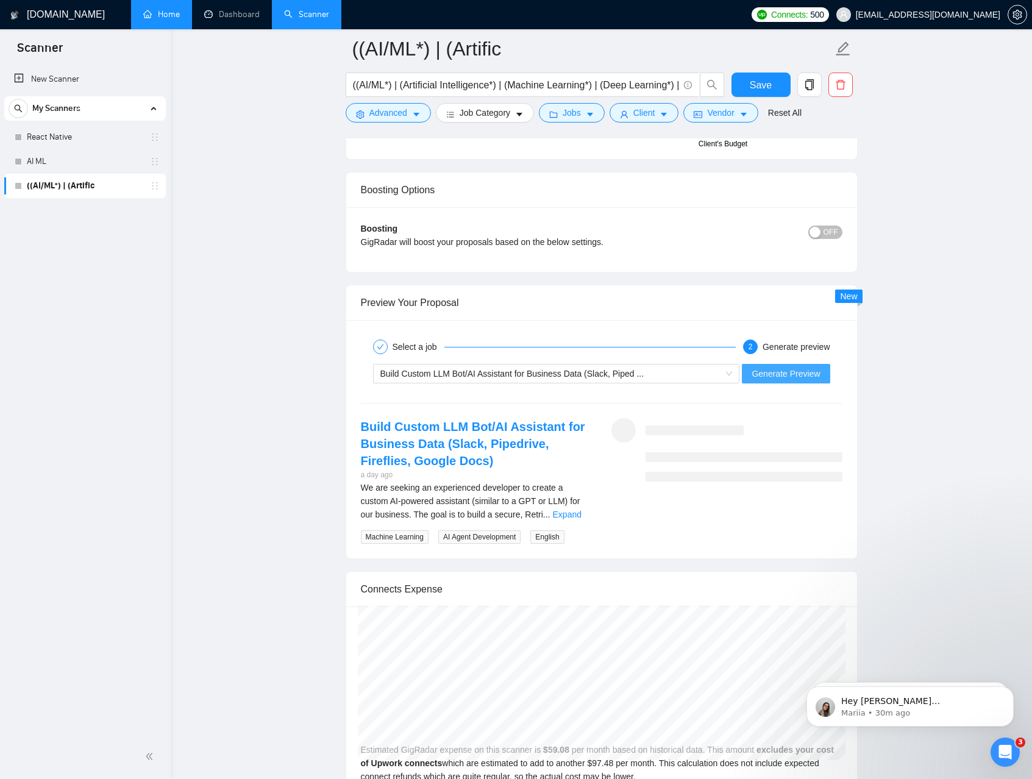
click at [784, 367] on span "Generate Preview" at bounding box center [785, 373] width 68 height 13
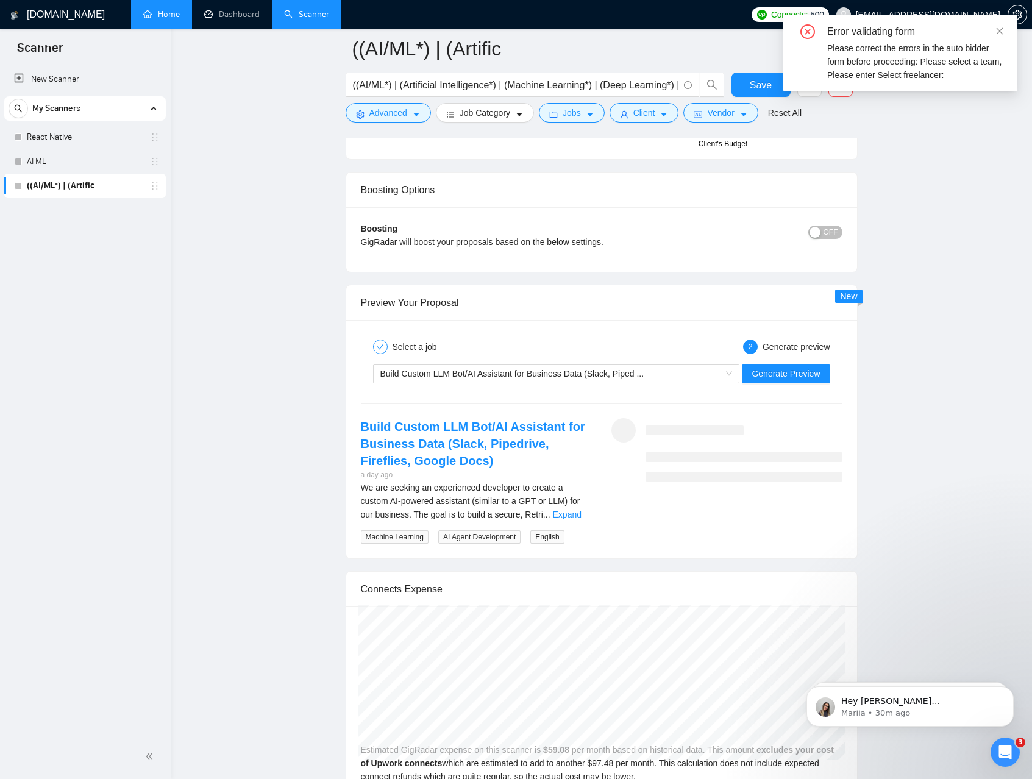
click at [991, 32] on div "Error validating form" at bounding box center [915, 31] width 176 height 15
click at [995, 31] on icon "close" at bounding box center [999, 31] width 9 height 9
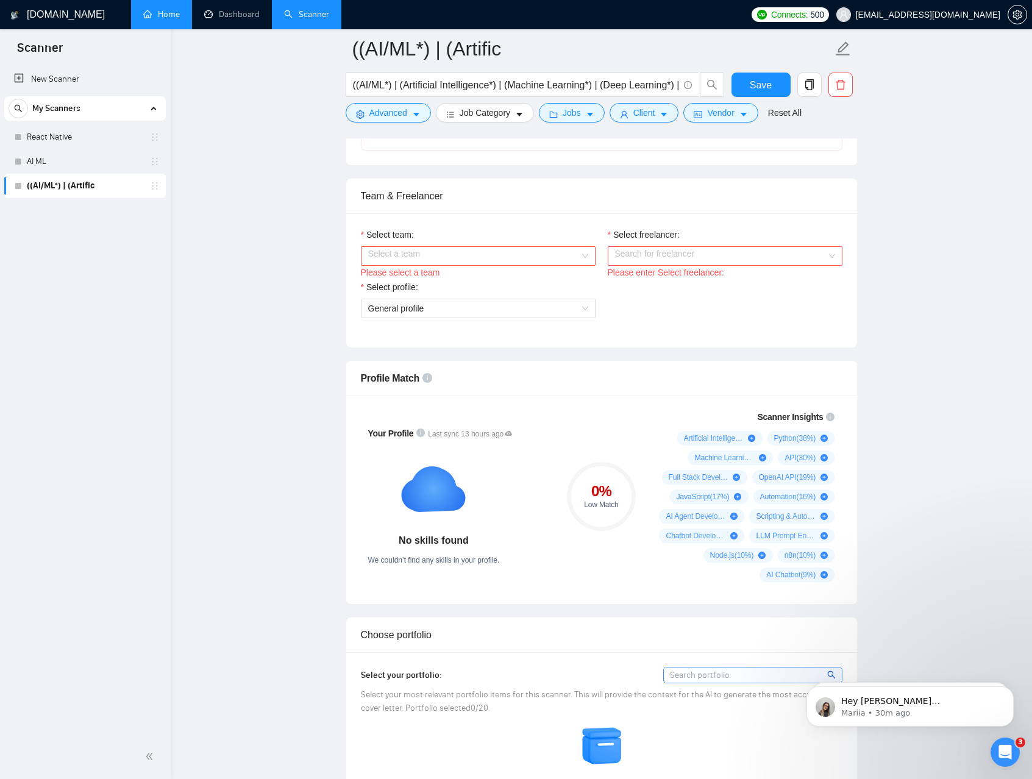
scroll to position [307, 0]
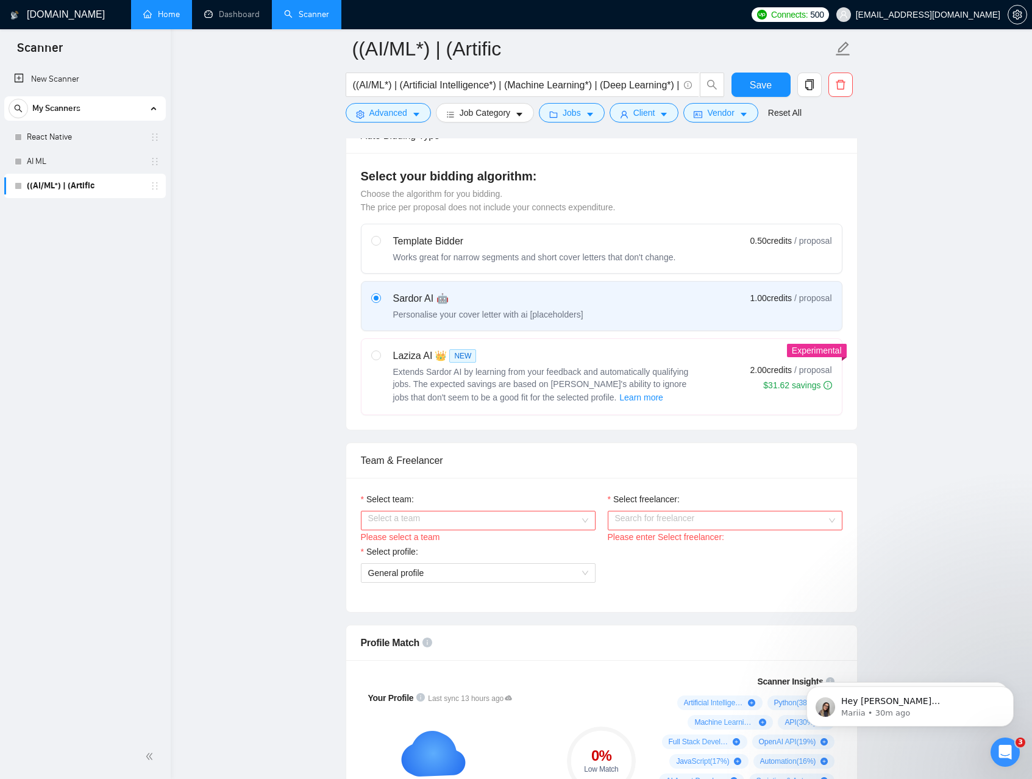
click at [558, 518] on input "Select team:" at bounding box center [473, 520] width 211 height 18
click at [473, 540] on div "JarvisBitz Tech" at bounding box center [477, 543] width 220 height 13
click at [639, 518] on input "Select freelancer:" at bounding box center [720, 520] width 211 height 18
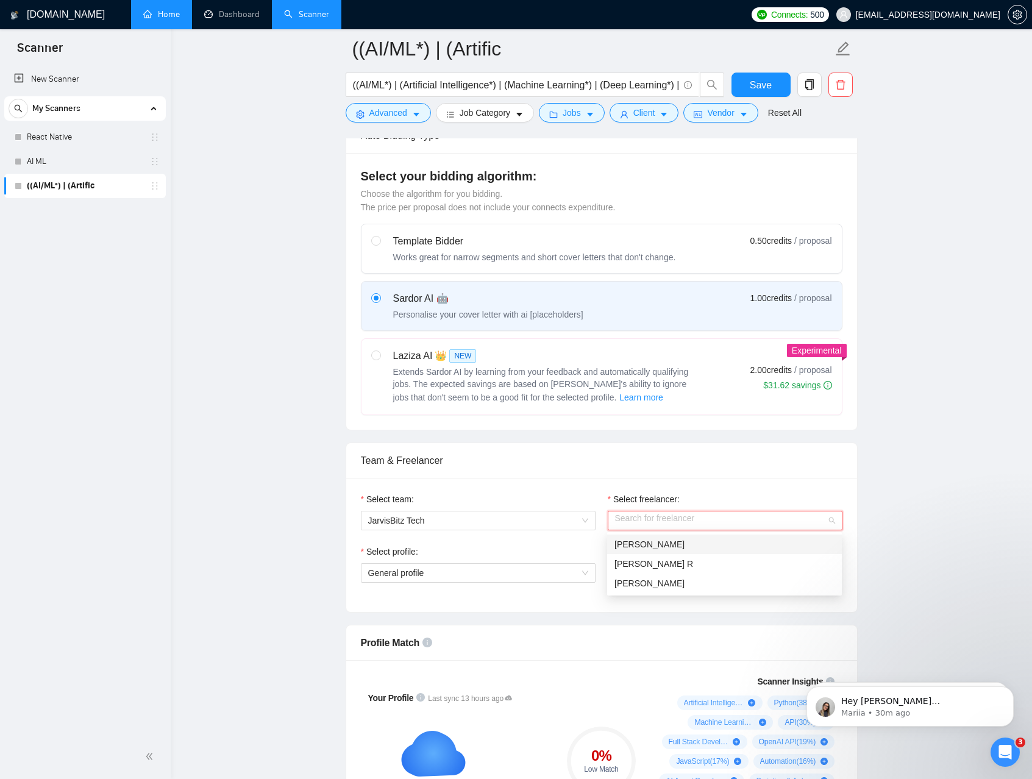
click at [648, 543] on span "Suresh Borad" at bounding box center [649, 544] width 70 height 10
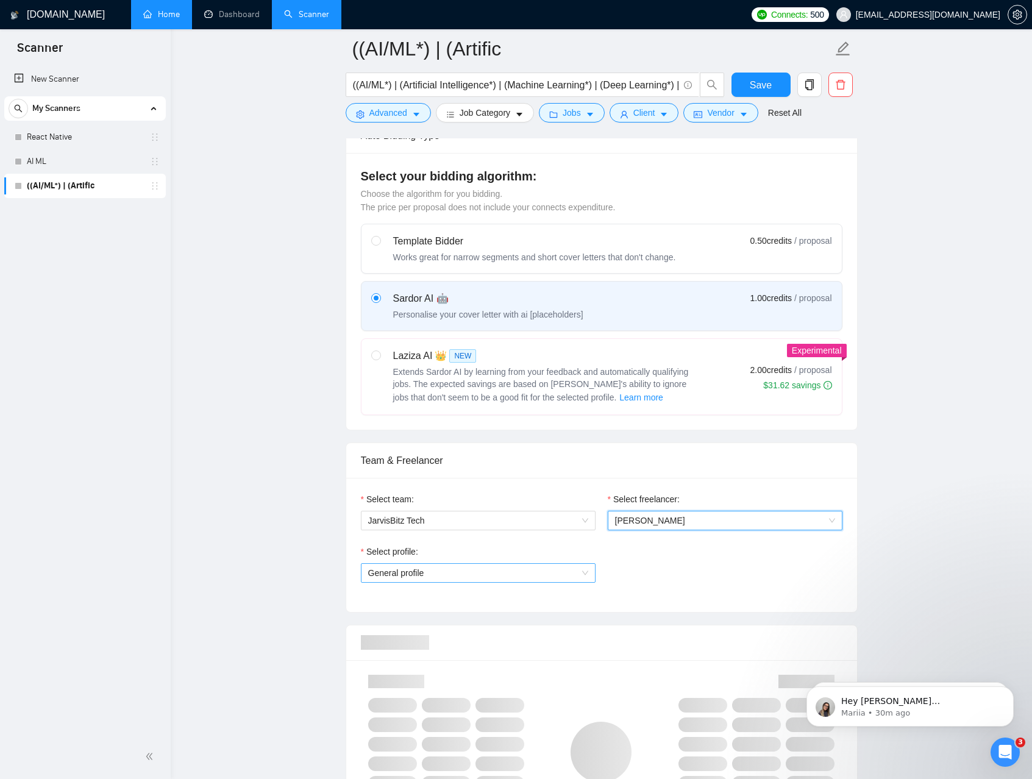
click at [472, 570] on span "General profile" at bounding box center [478, 573] width 220 height 18
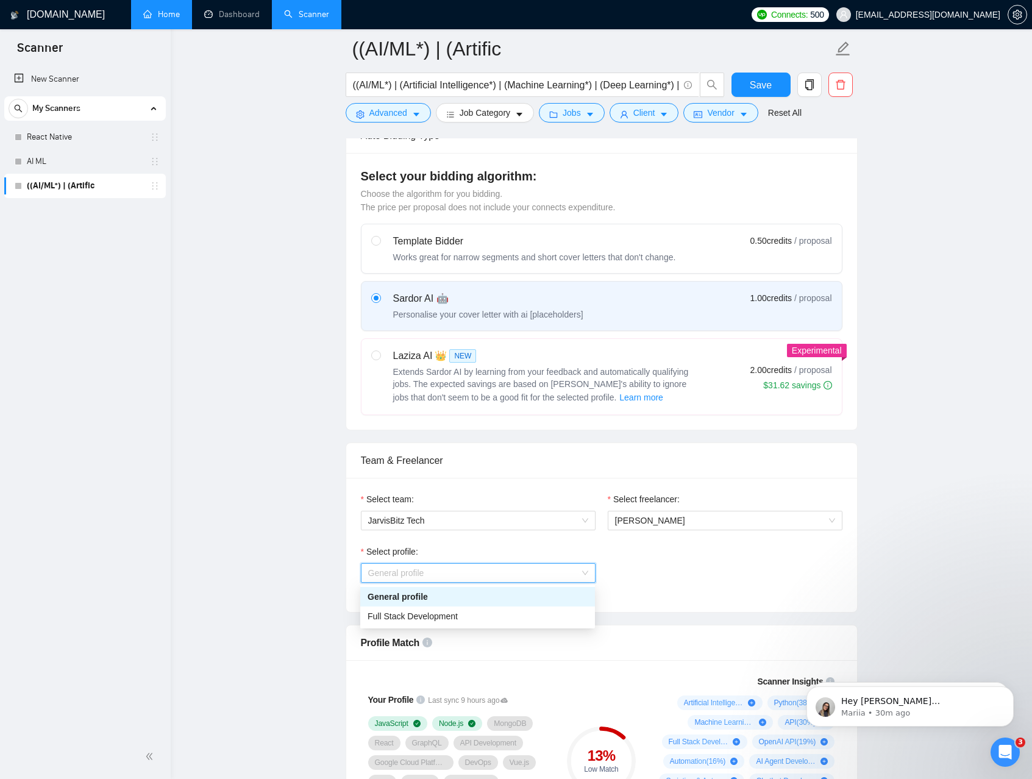
click at [439, 600] on div "General profile" at bounding box center [477, 596] width 220 height 13
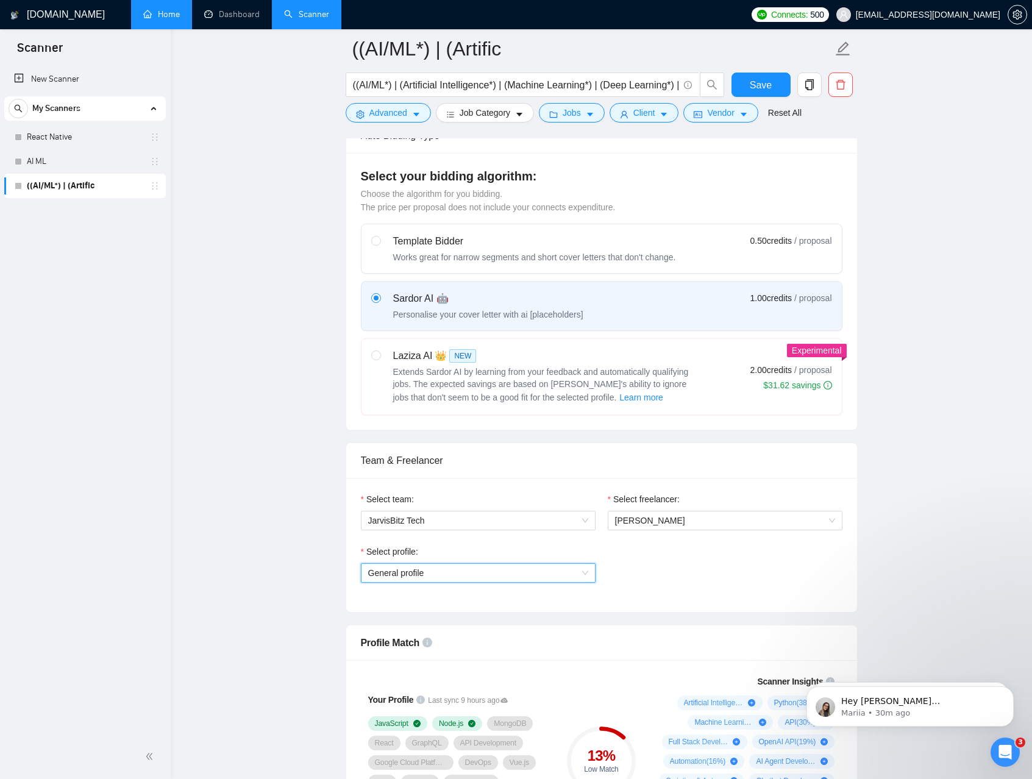
click at [492, 578] on span "General profile" at bounding box center [478, 573] width 220 height 18
click at [456, 612] on span "Full Stack Development" at bounding box center [412, 616] width 90 height 10
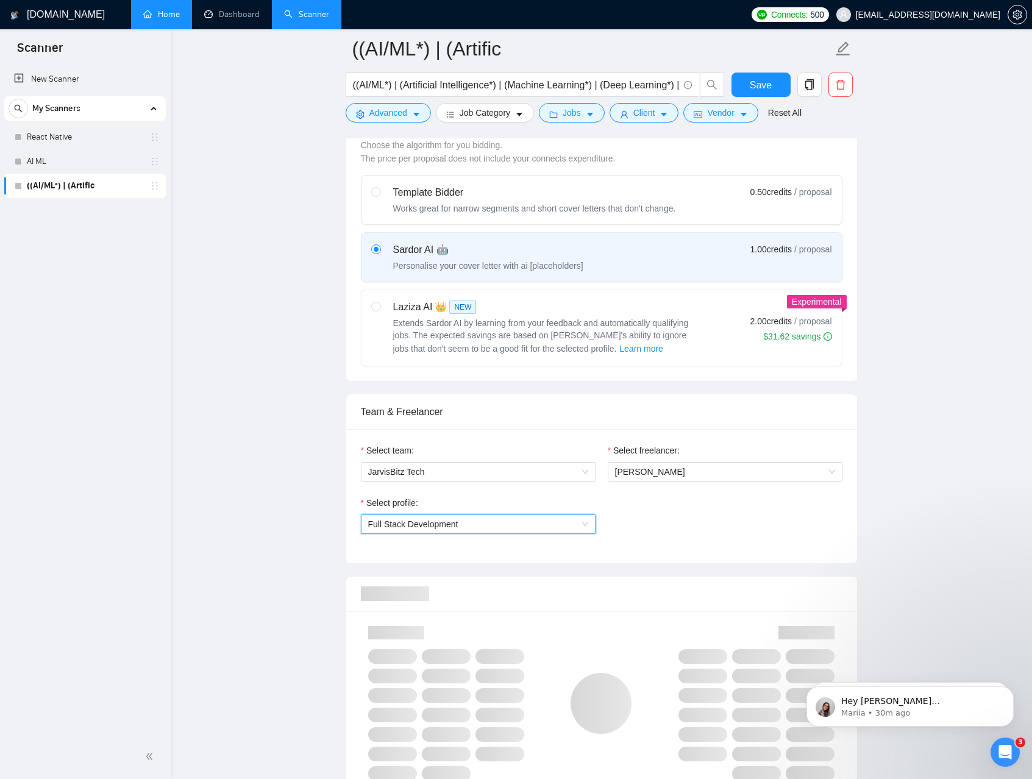
scroll to position [413, 0]
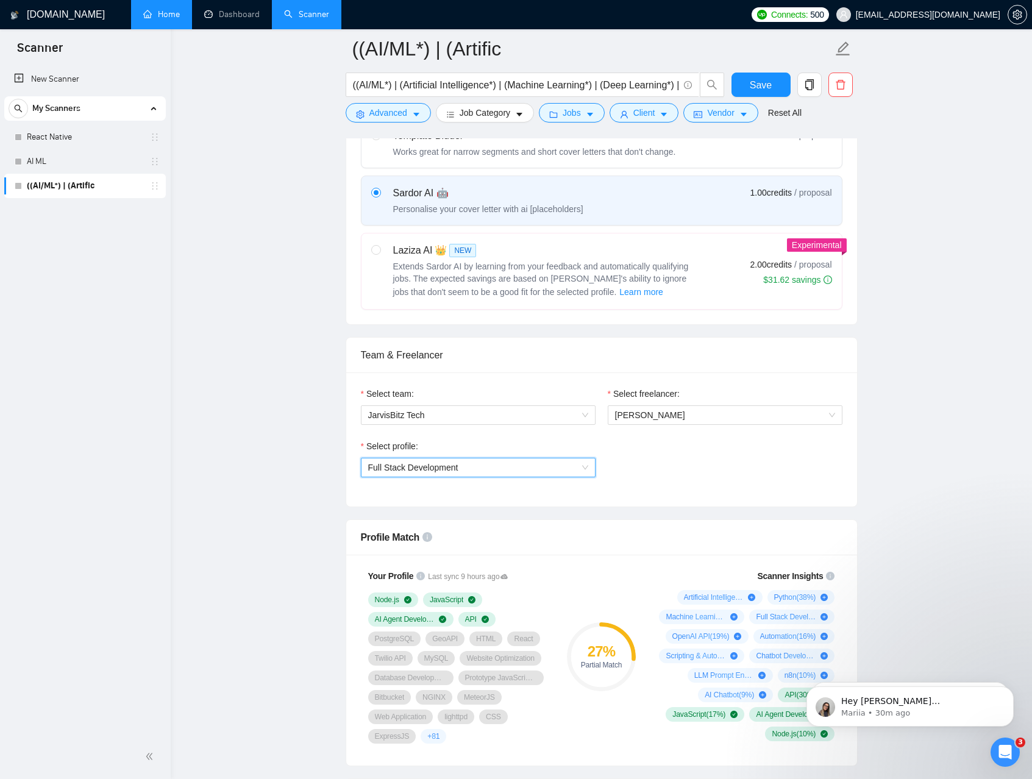
click at [527, 470] on span "Full Stack Development" at bounding box center [478, 467] width 220 height 18
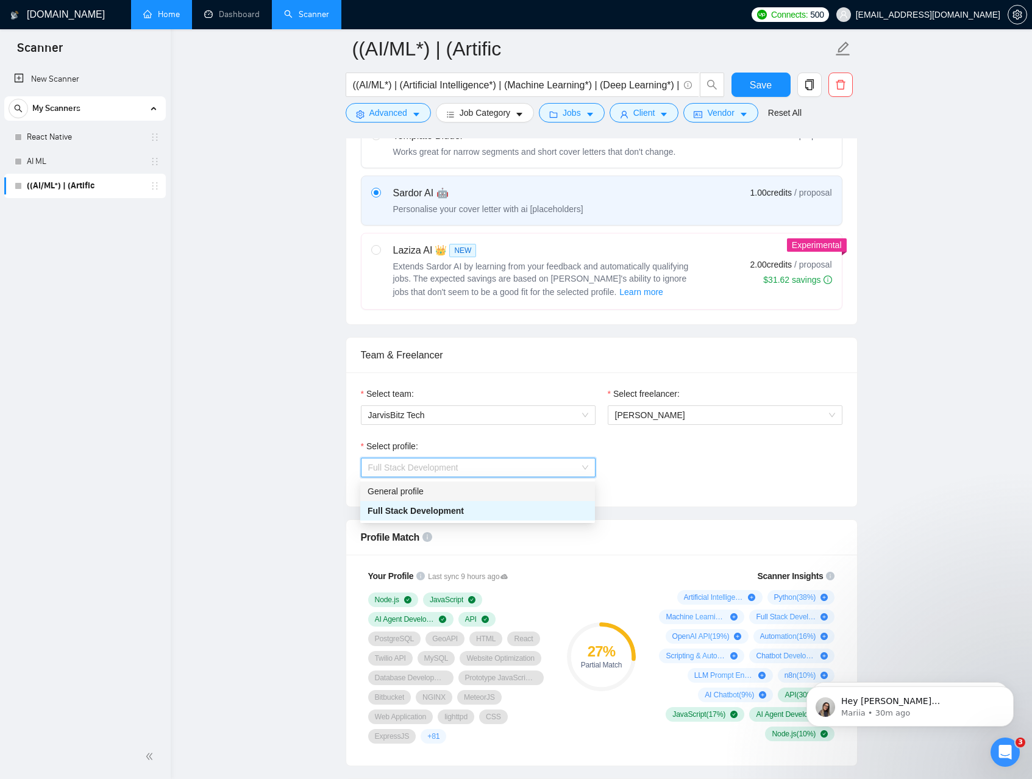
click at [473, 489] on div "General profile" at bounding box center [477, 490] width 220 height 13
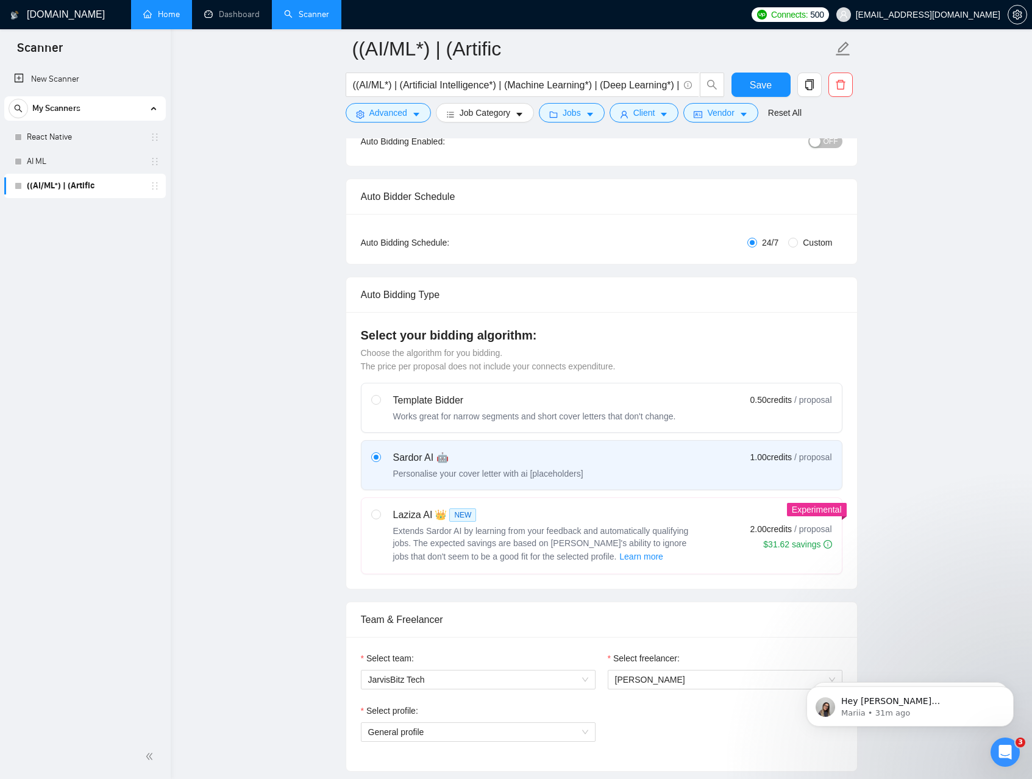
scroll to position [161, 0]
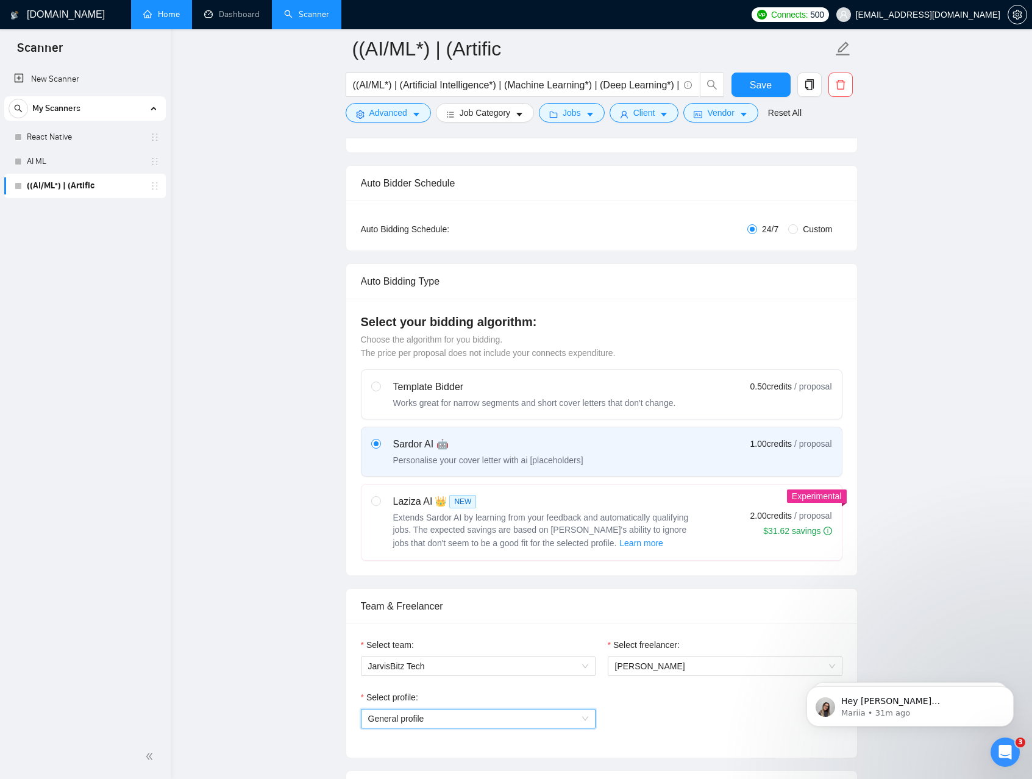
click at [513, 718] on span "General profile" at bounding box center [478, 718] width 220 height 18
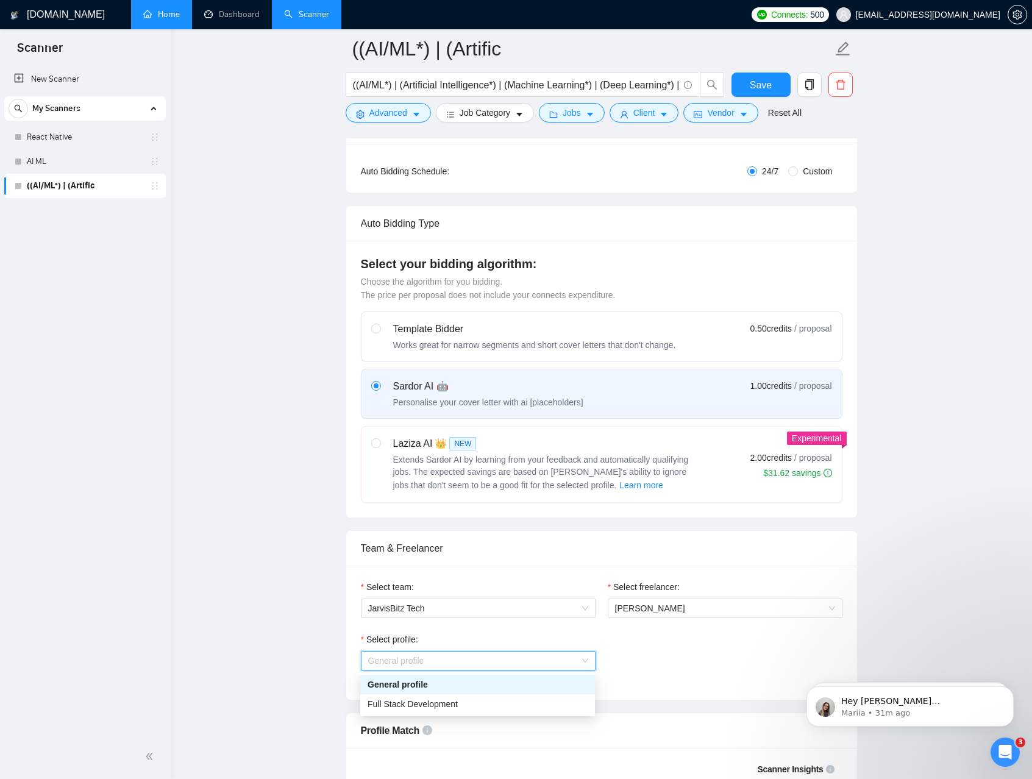
scroll to position [268, 0]
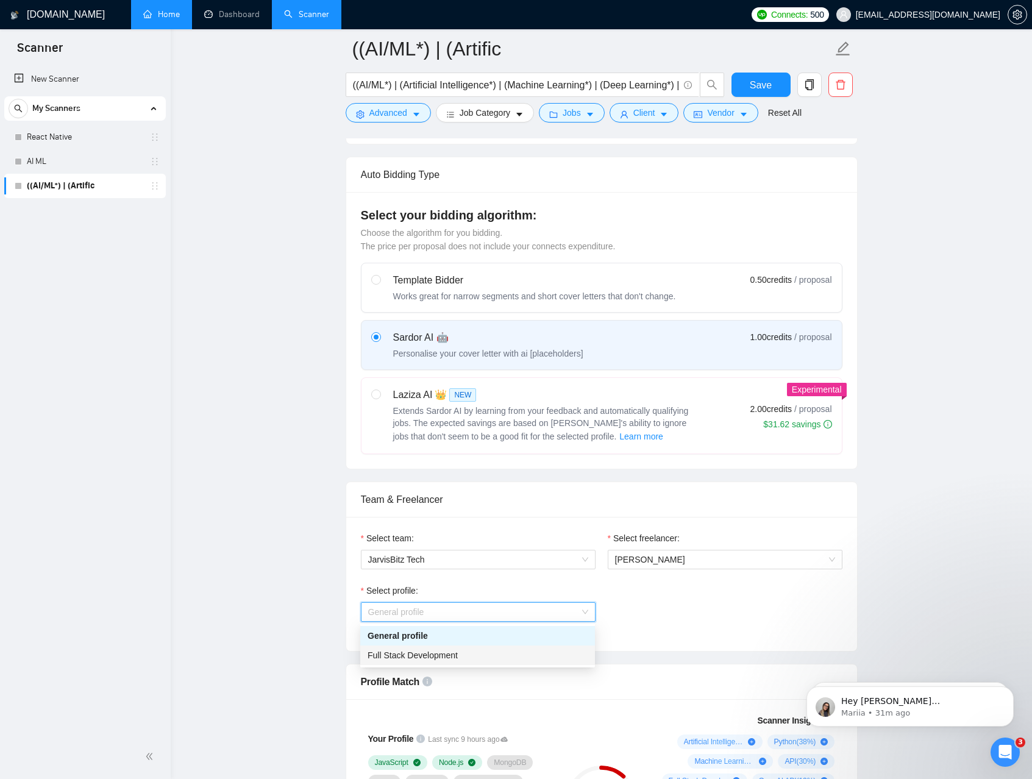
click at [458, 657] on span "Full Stack Development" at bounding box center [412, 655] width 90 height 10
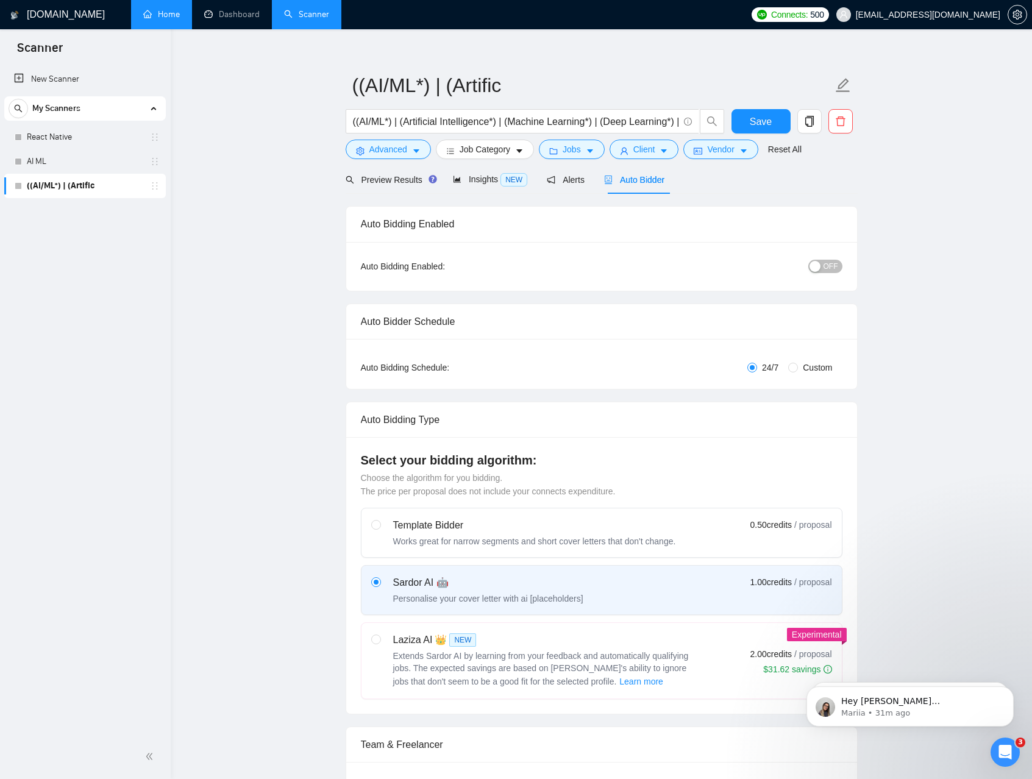
scroll to position [0, 0]
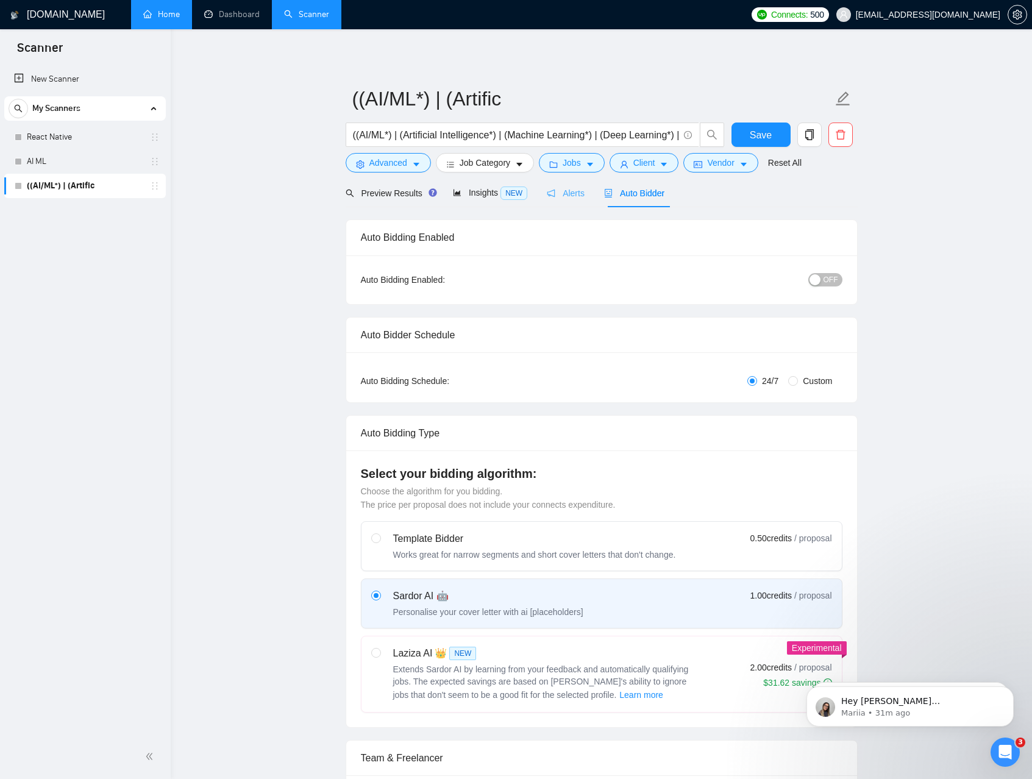
click at [562, 200] on div "Alerts" at bounding box center [566, 193] width 38 height 29
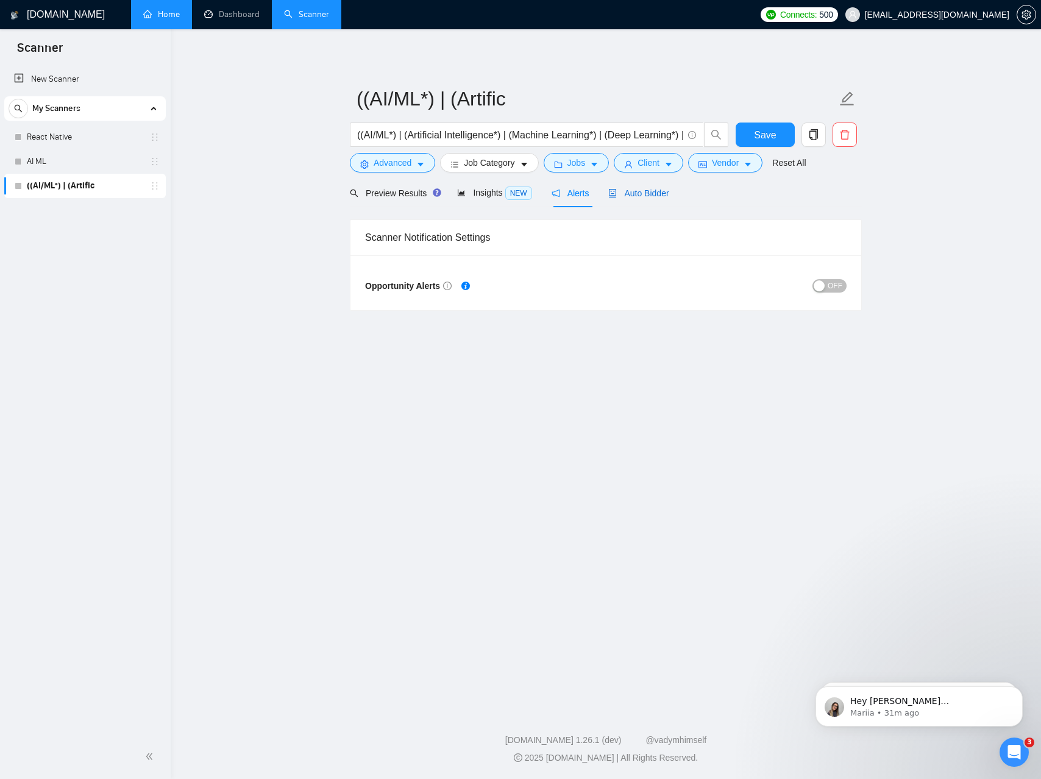
click at [647, 192] on span "Auto Bidder" at bounding box center [638, 193] width 60 height 10
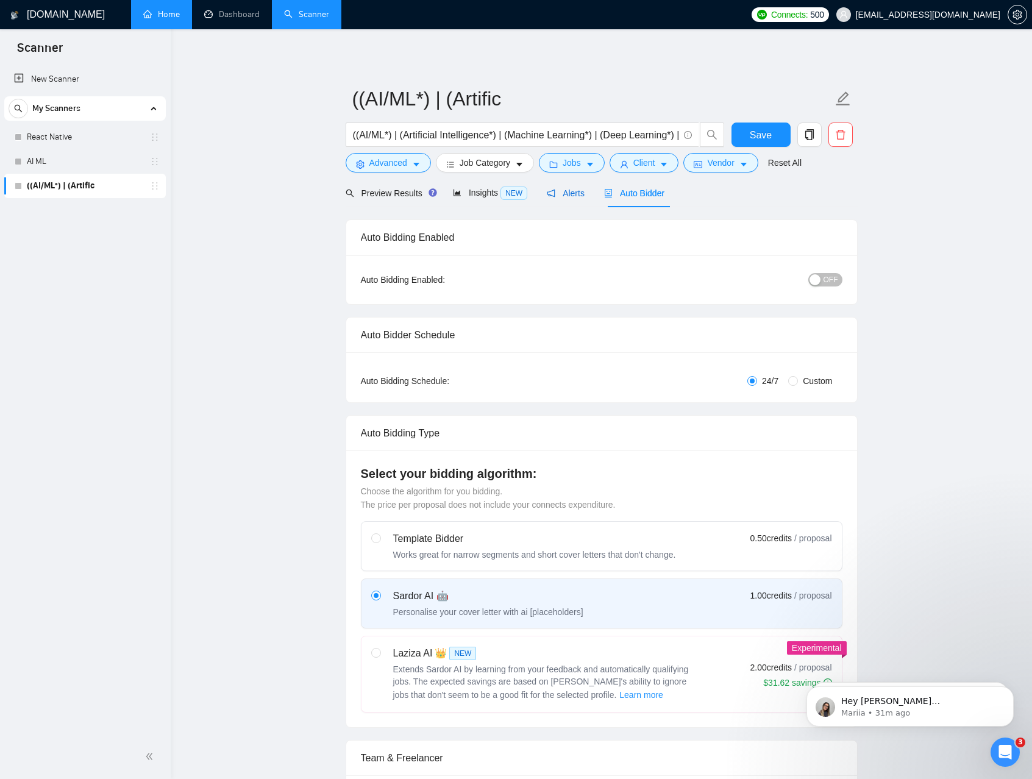
click at [552, 193] on icon "notification" at bounding box center [551, 193] width 9 height 9
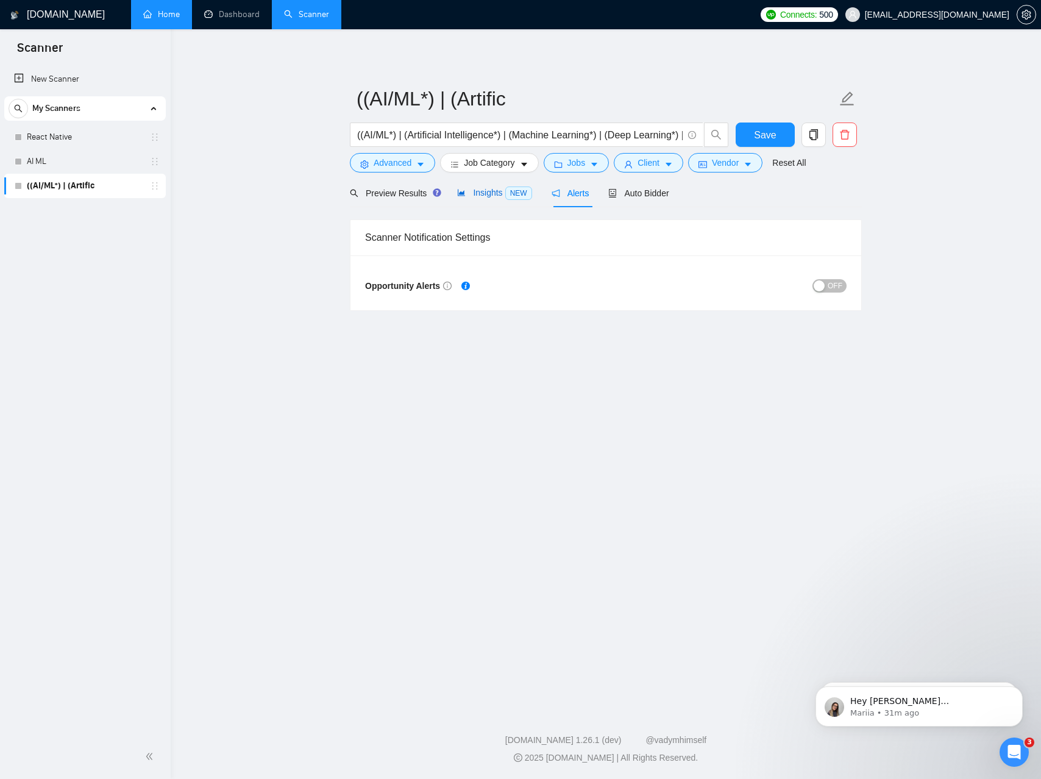
click at [483, 193] on span "Insights NEW" at bounding box center [494, 193] width 74 height 10
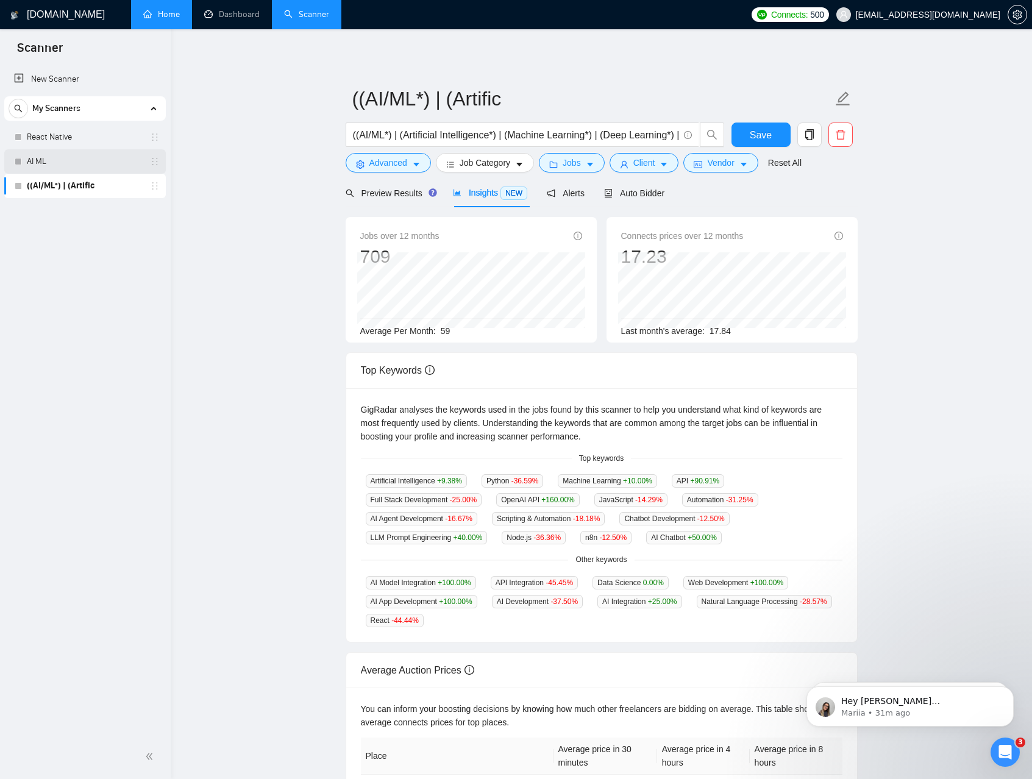
click at [63, 161] on link "AI ML" at bounding box center [85, 161] width 116 height 24
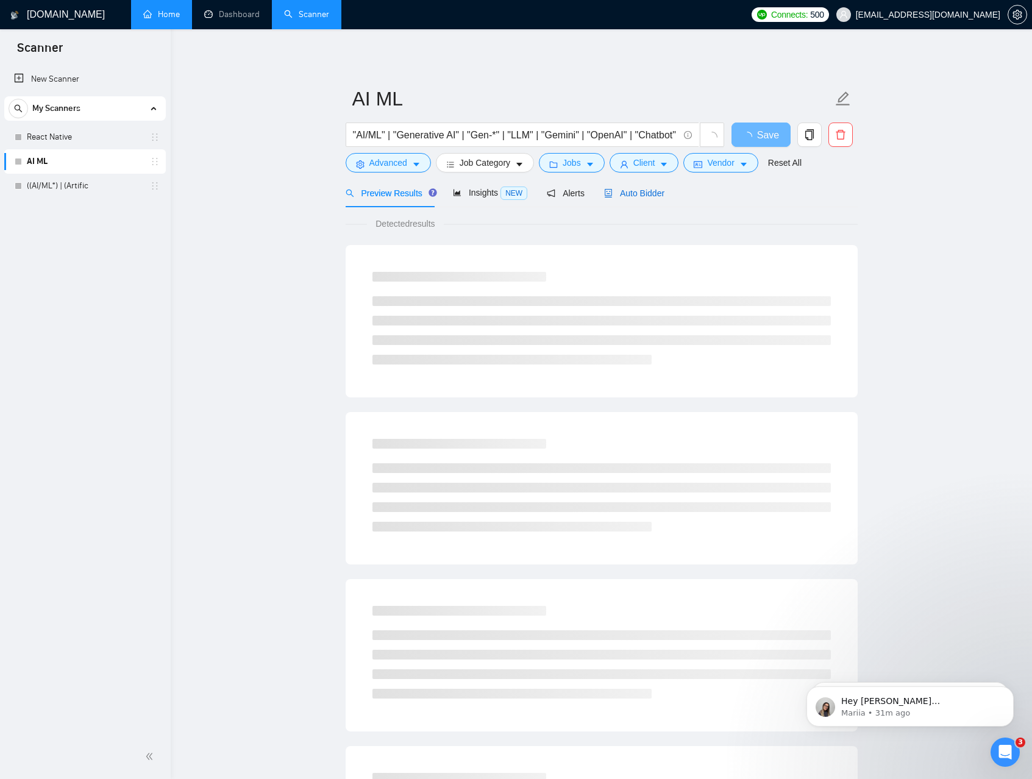
click at [643, 193] on span "Auto Bidder" at bounding box center [634, 193] width 60 height 10
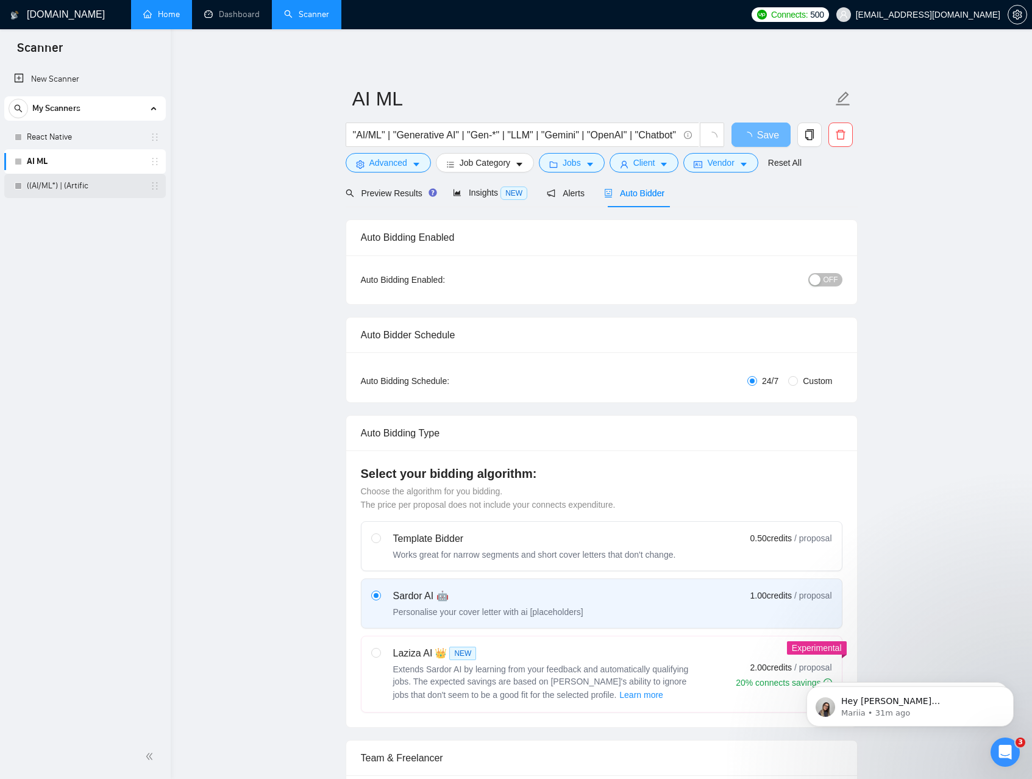
click at [86, 182] on link "((AI/ML*) | (Artific" at bounding box center [85, 186] width 116 height 24
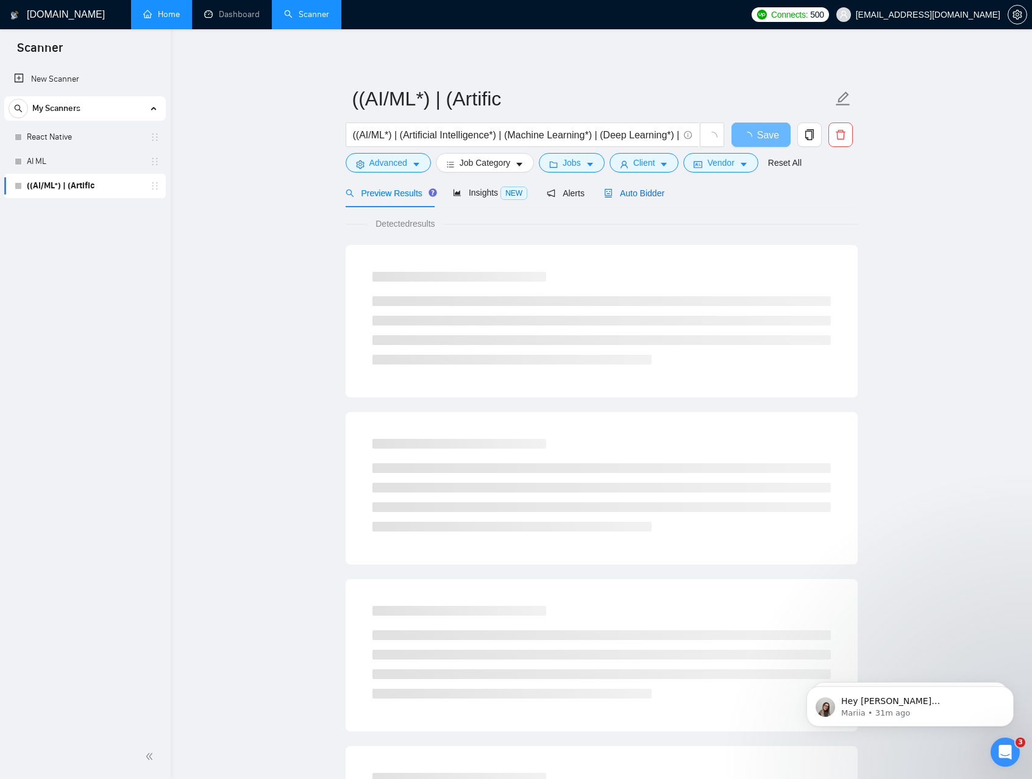
click at [624, 197] on span "Auto Bidder" at bounding box center [634, 193] width 60 height 10
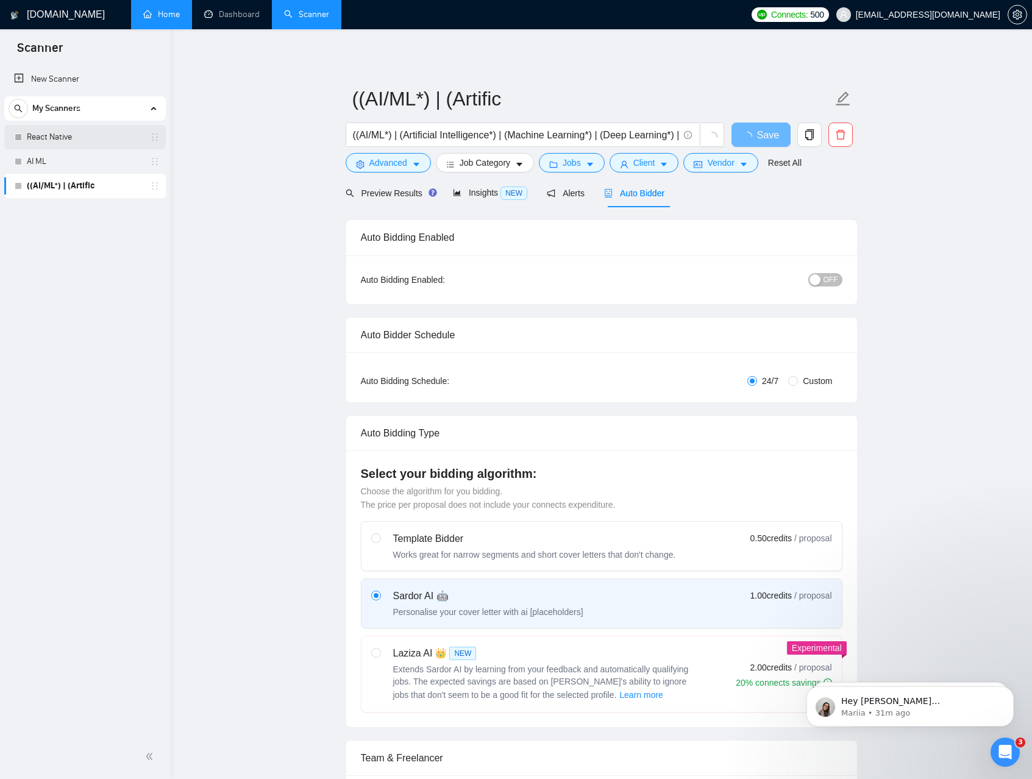
click at [70, 135] on link "React Native" at bounding box center [85, 137] width 116 height 24
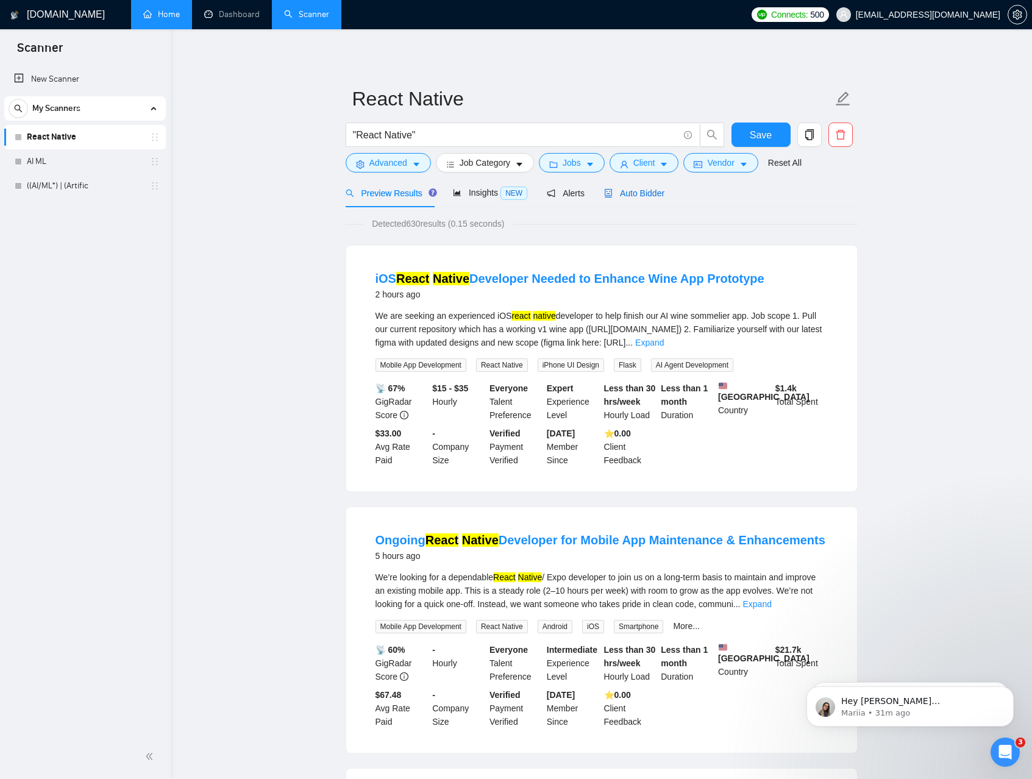
click at [647, 199] on div "Auto Bidder" at bounding box center [634, 192] width 60 height 13
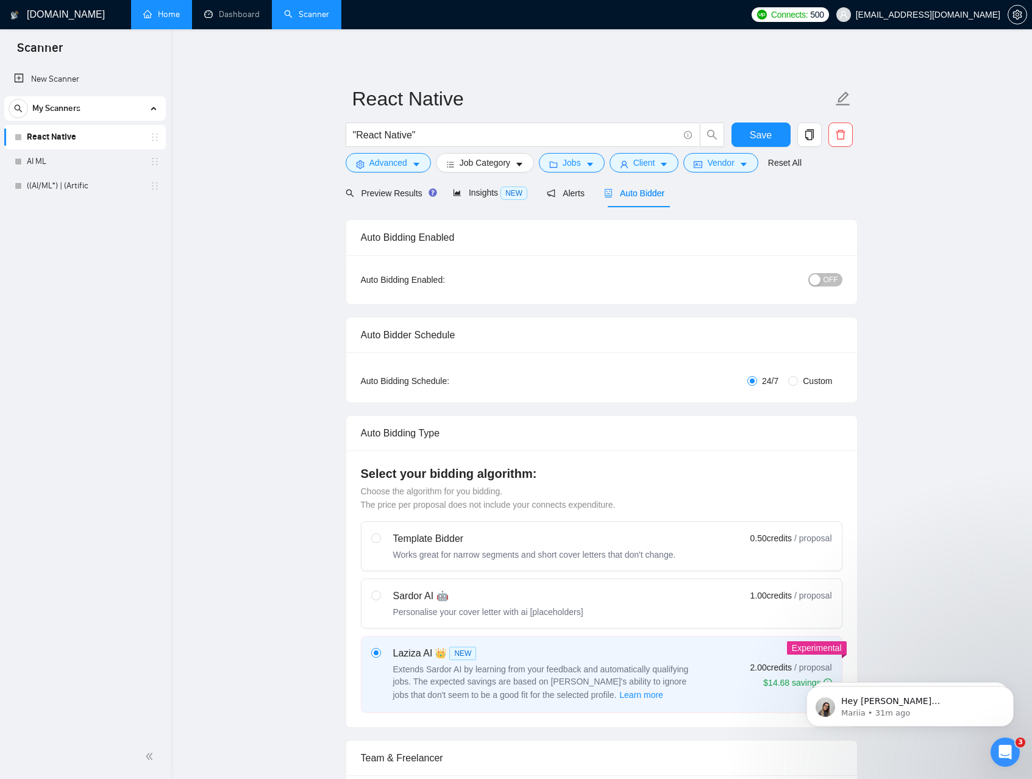
scroll to position [429, 0]
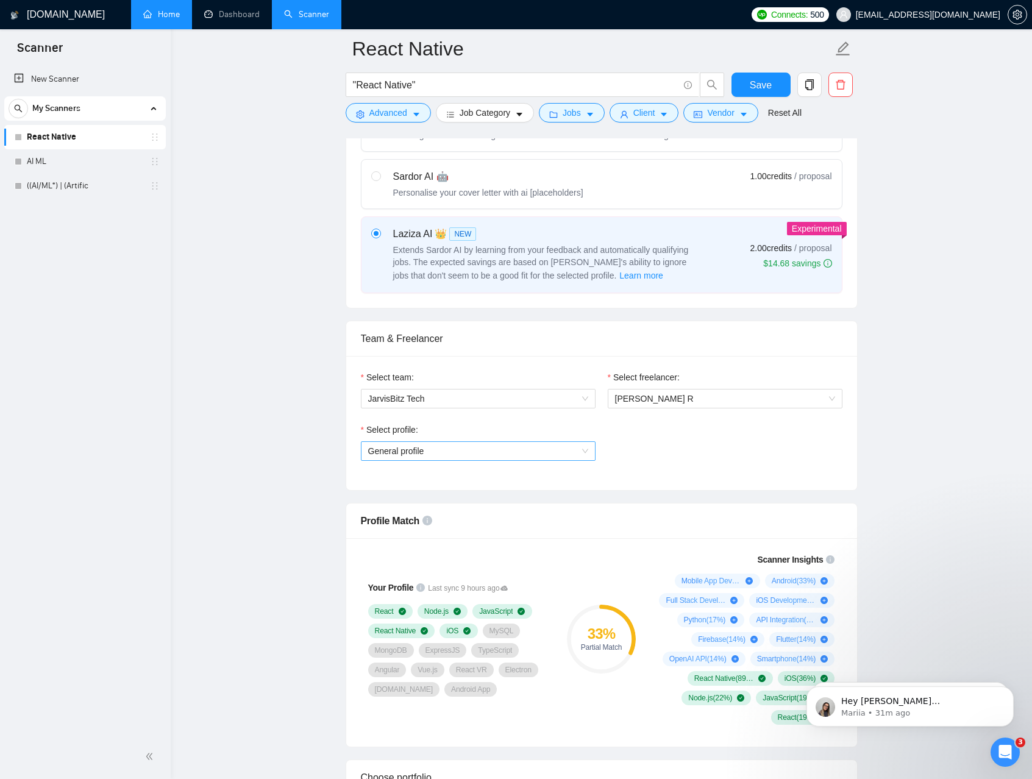
click at [505, 450] on span "General profile" at bounding box center [478, 451] width 220 height 18
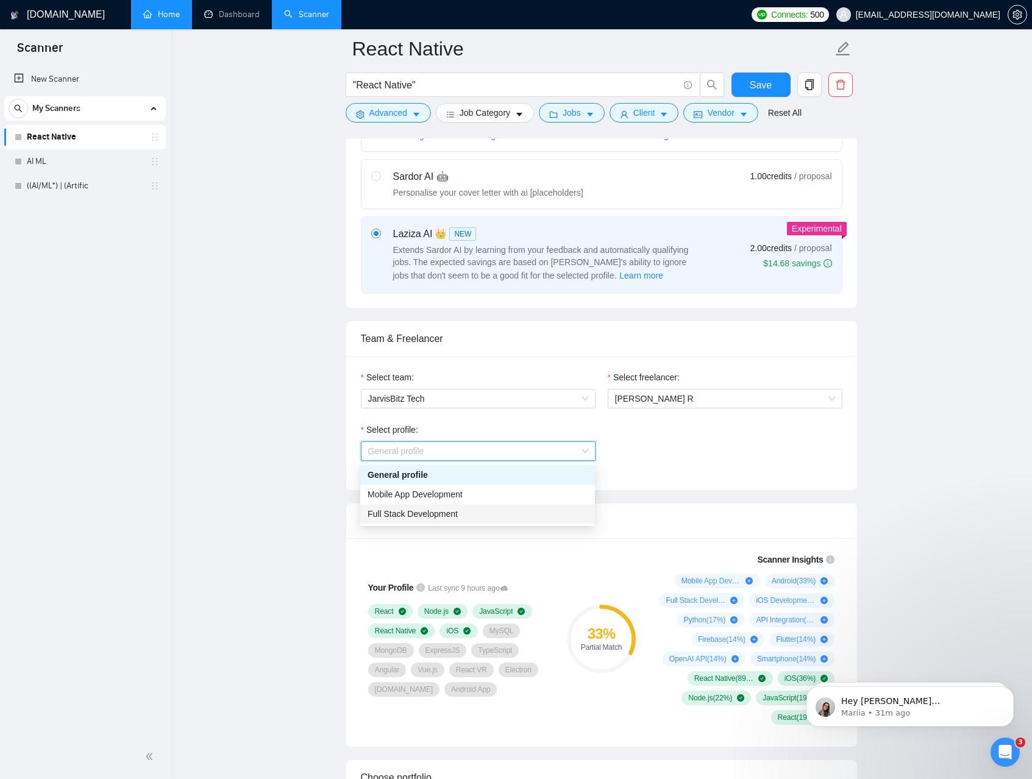
click at [417, 514] on span "Full Stack Development" at bounding box center [412, 514] width 90 height 10
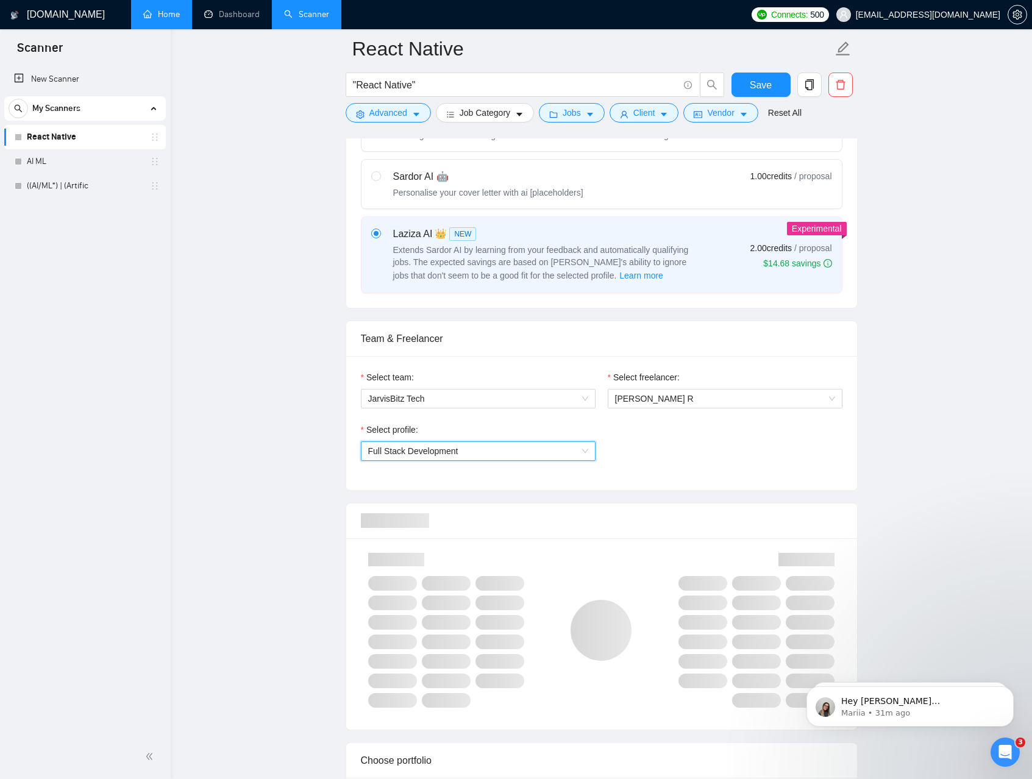
click at [662, 441] on div "Select profile: 1110580755107926016 Full Stack Development" at bounding box center [602, 449] width 494 height 52
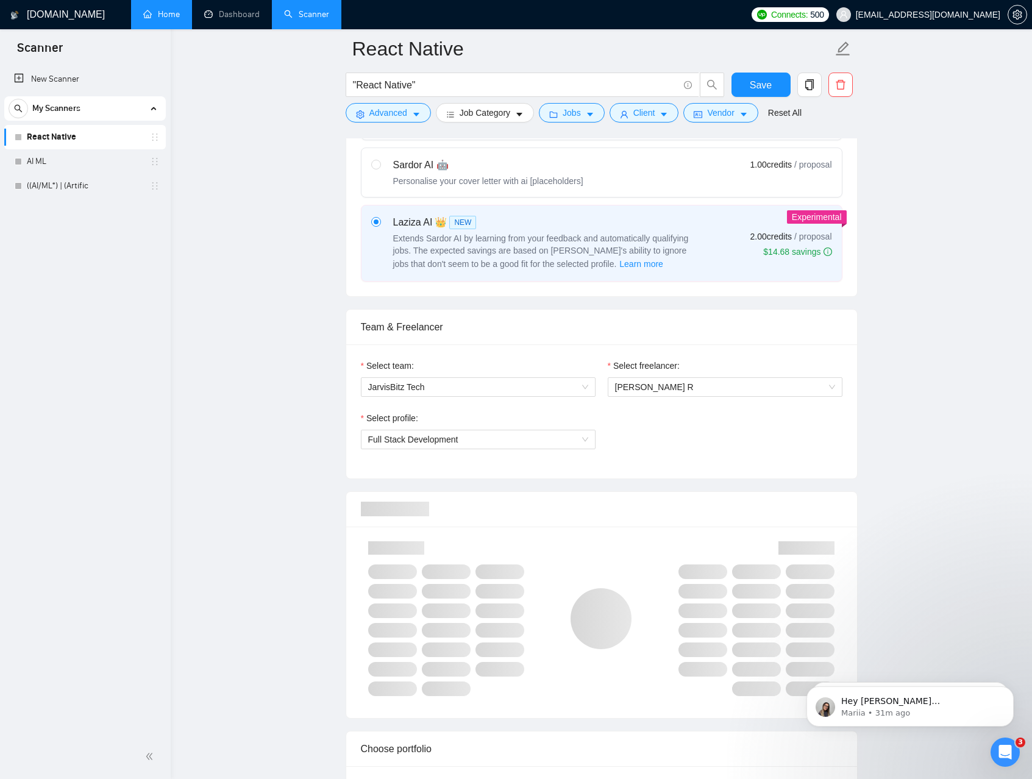
scroll to position [513, 0]
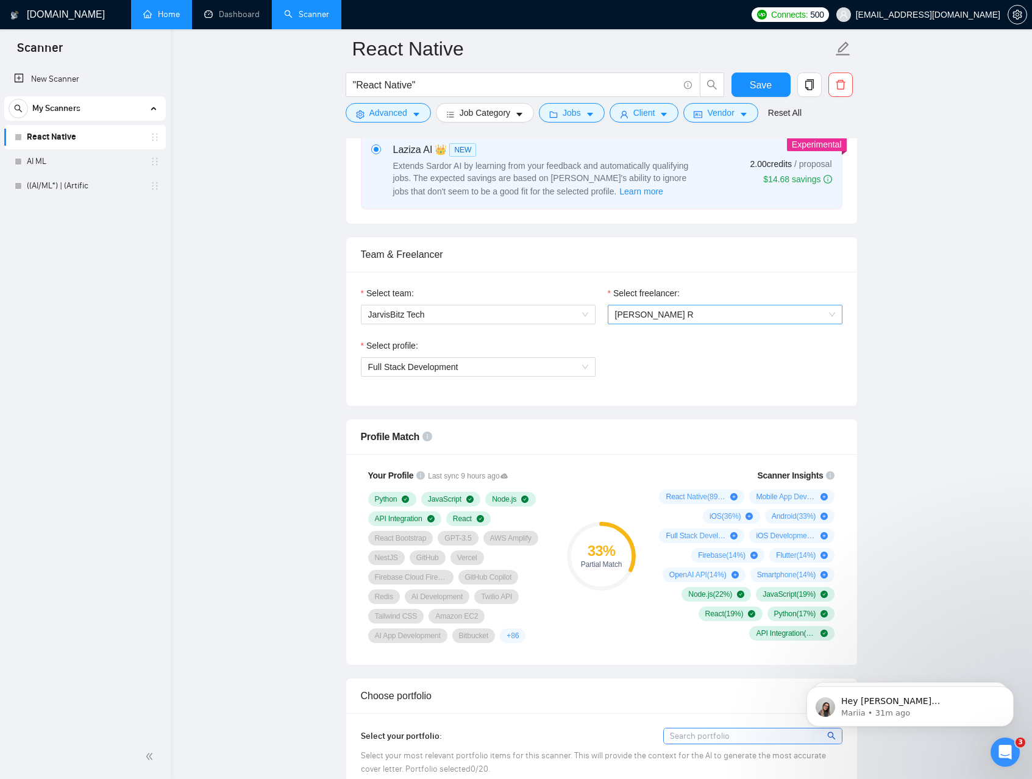
click at [681, 311] on span "Mridul R" at bounding box center [725, 314] width 220 height 18
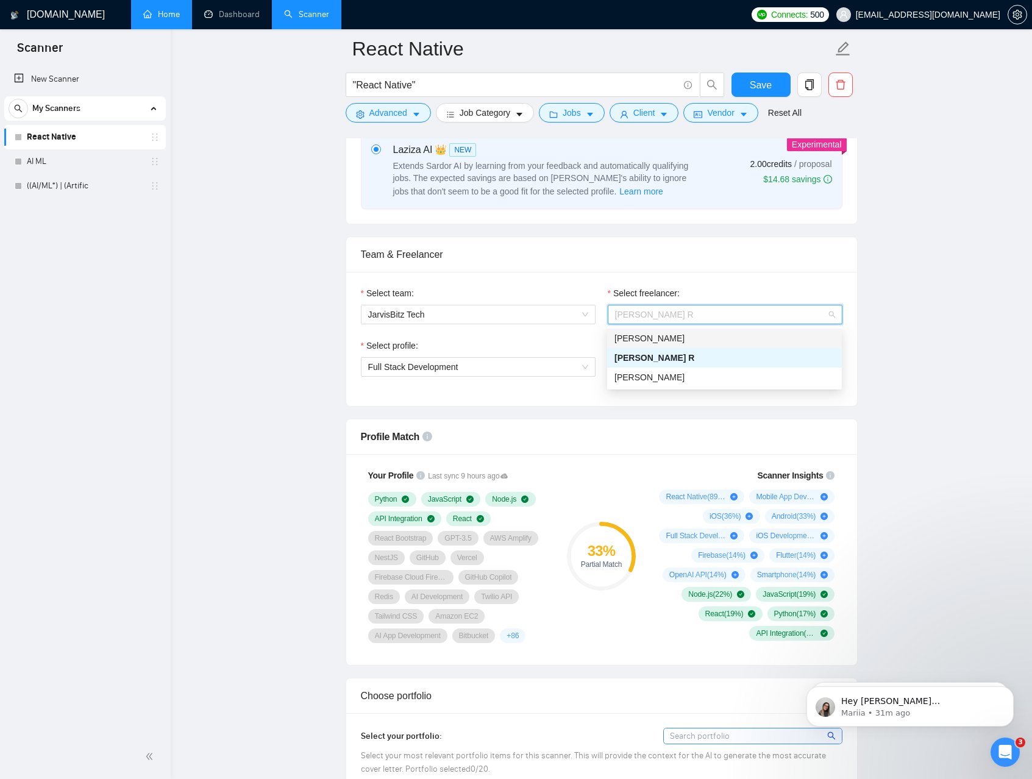
click at [676, 340] on div "Suresh Borad" at bounding box center [724, 338] width 220 height 13
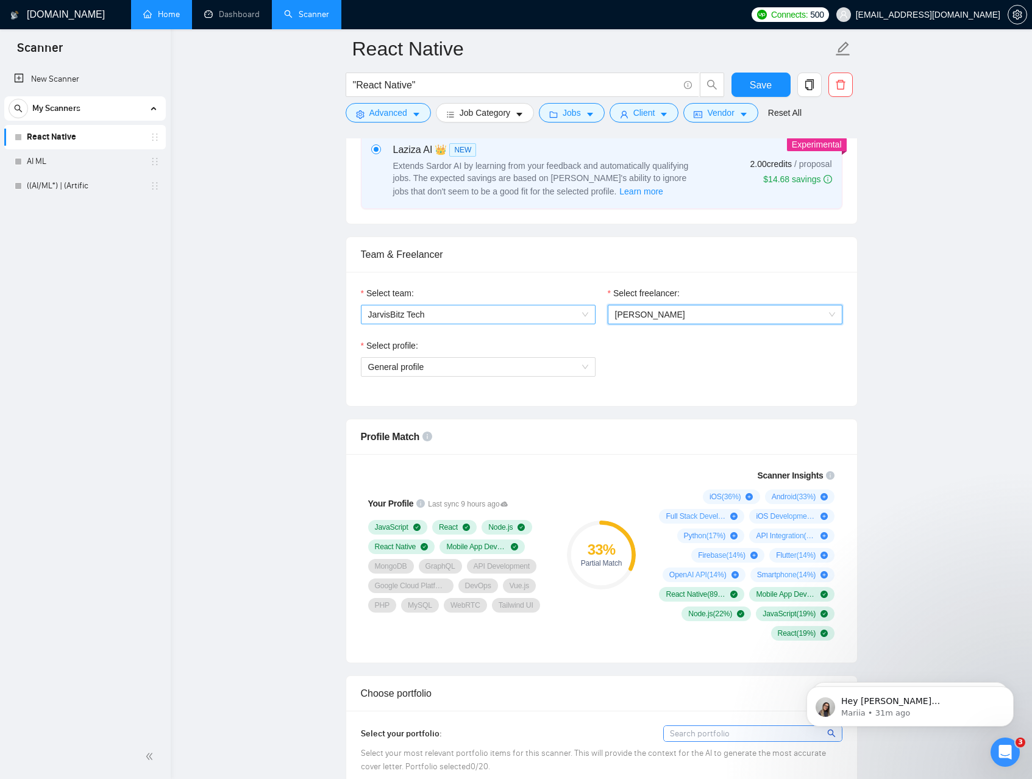
click at [566, 316] on span "JarvisBitz Tech" at bounding box center [478, 314] width 220 height 18
click at [565, 317] on span "JarvisBitz Tech" at bounding box center [478, 314] width 220 height 18
click at [543, 363] on span "General profile" at bounding box center [478, 367] width 220 height 18
click at [672, 313] on span "Suresh Borad" at bounding box center [725, 314] width 220 height 18
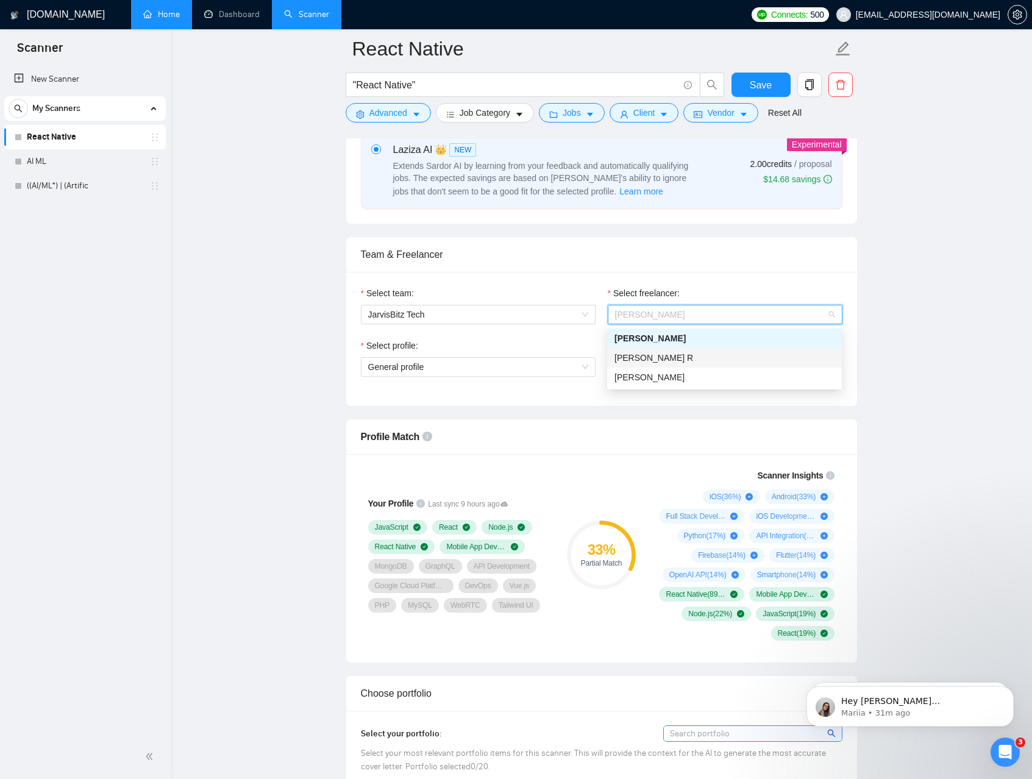
click at [665, 358] on div "Mridul R" at bounding box center [724, 357] width 220 height 13
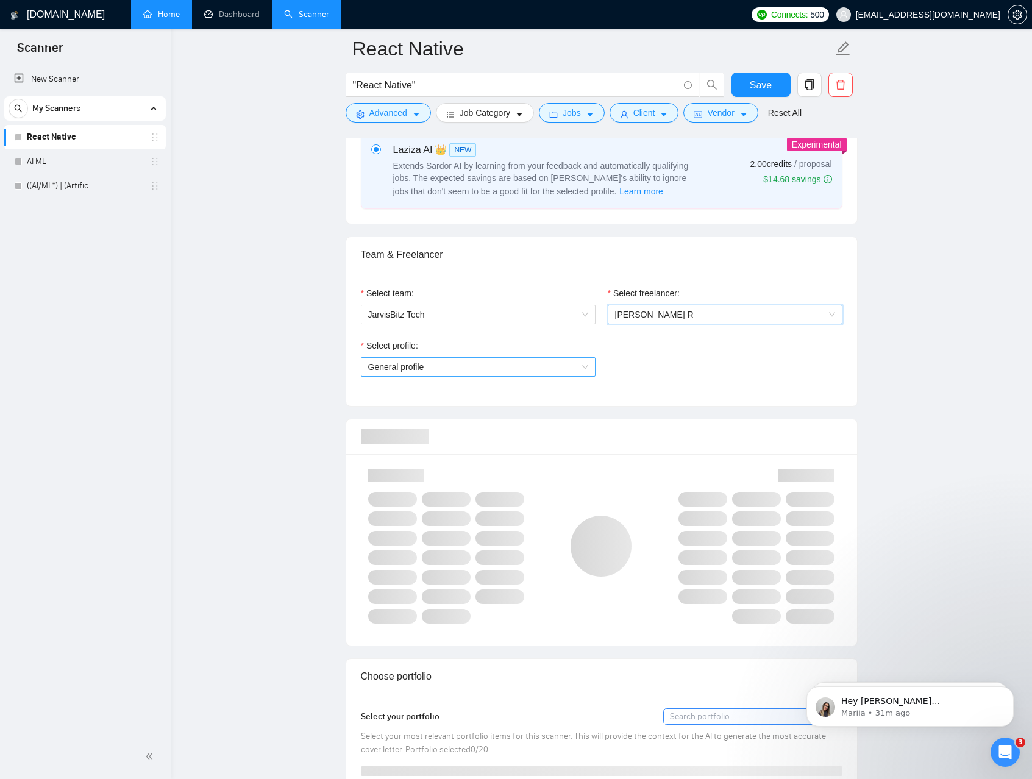
click at [510, 369] on span "General profile" at bounding box center [478, 367] width 220 height 18
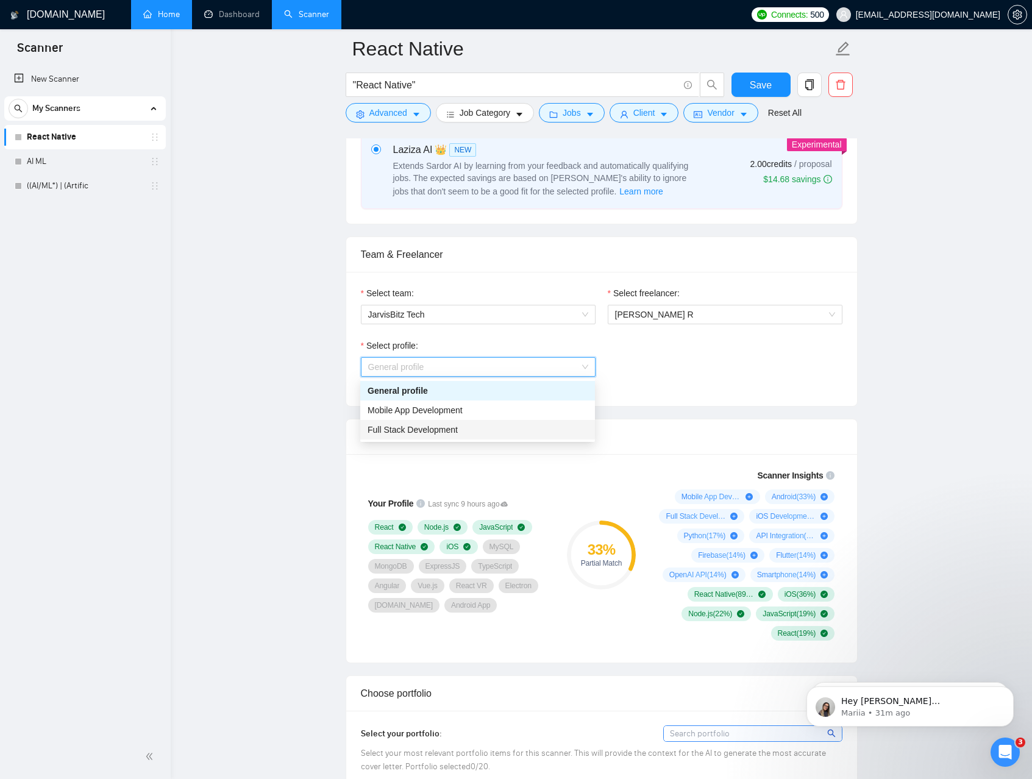
click at [470, 425] on div "Full Stack Development" at bounding box center [477, 429] width 220 height 13
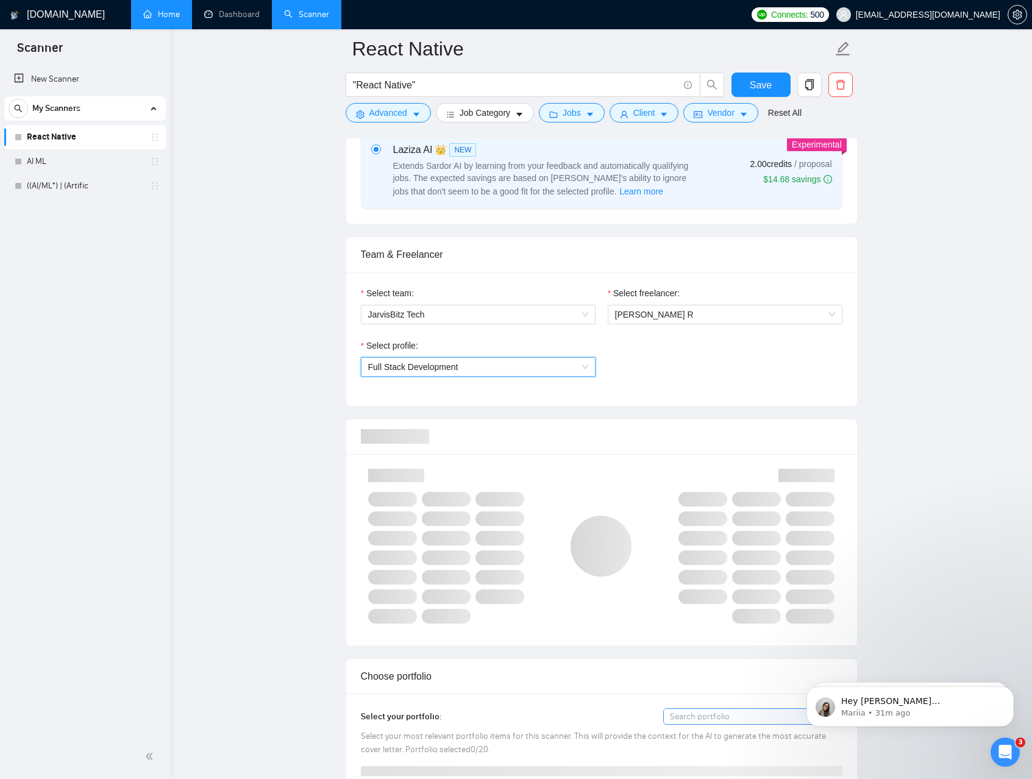
click at [662, 355] on div "Select profile: 1110580755107926016 Full Stack Development" at bounding box center [602, 365] width 494 height 52
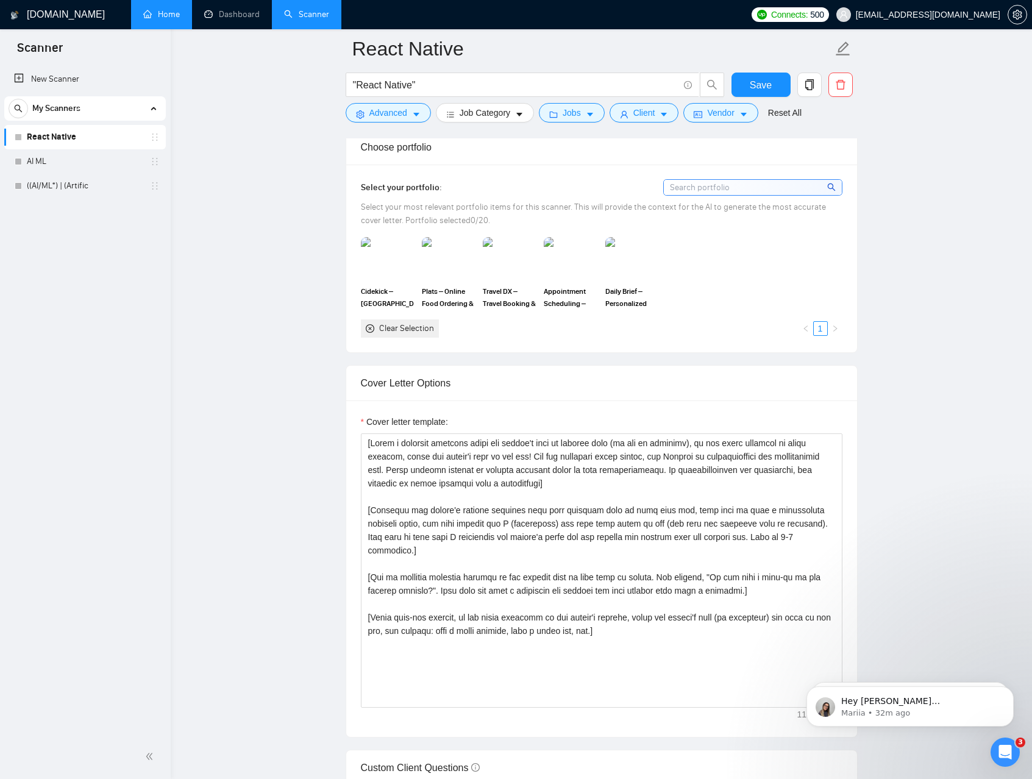
scroll to position [0, 0]
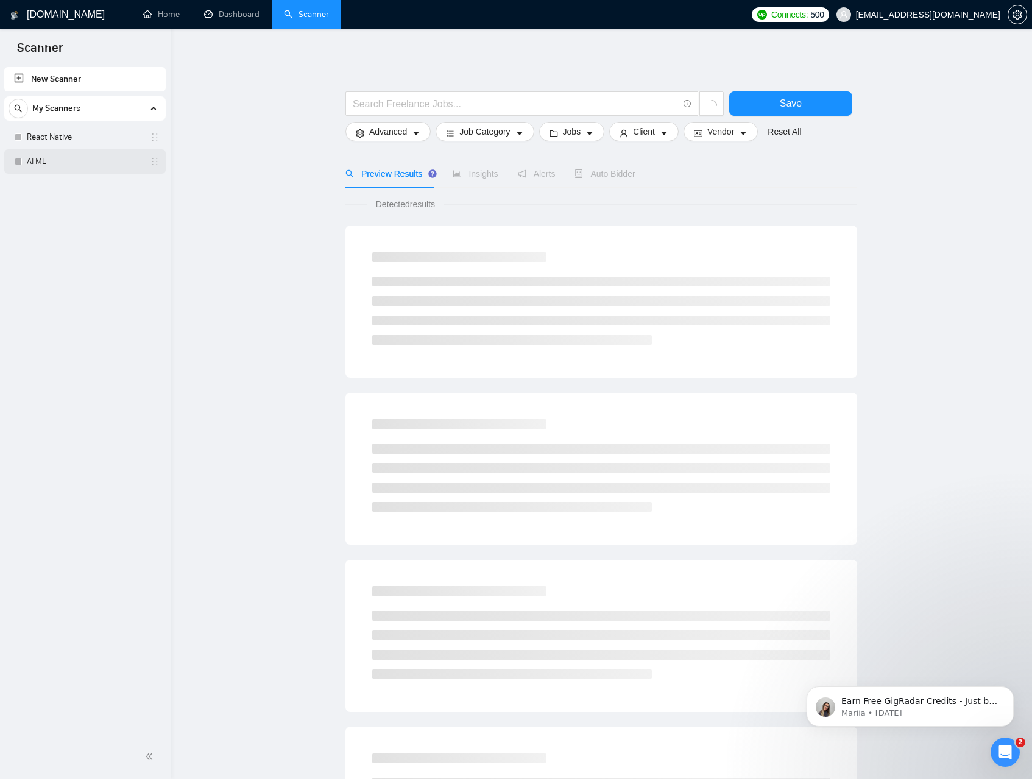
click at [51, 158] on link "AI ML" at bounding box center [85, 161] width 116 height 24
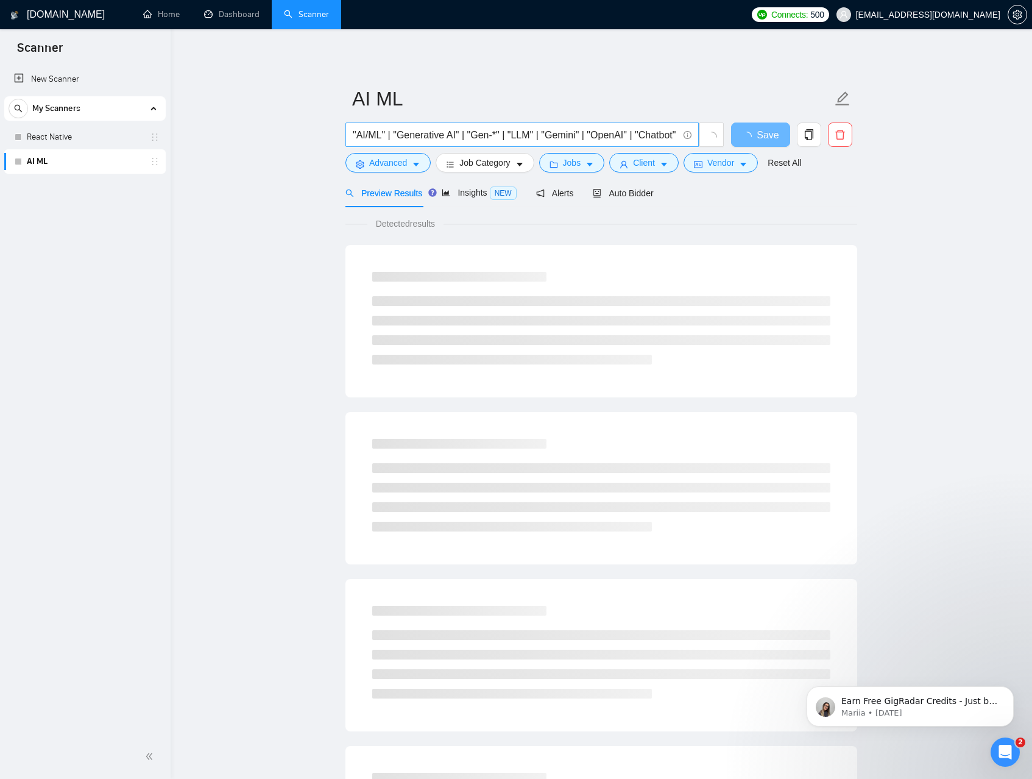
click at [442, 138] on input ""AI/ML" | "Generative AI" | "Gen-*" | "LLM" | "Gemini" | "OpenAI" | "Chatbot"" at bounding box center [515, 134] width 325 height 15
click at [500, 137] on input ""AI/ML" | "Generative AI" | "Gen-*" | "LLM" | "Gemini" | "OpenAI" | "Chatbot"" at bounding box center [515, 134] width 325 height 15
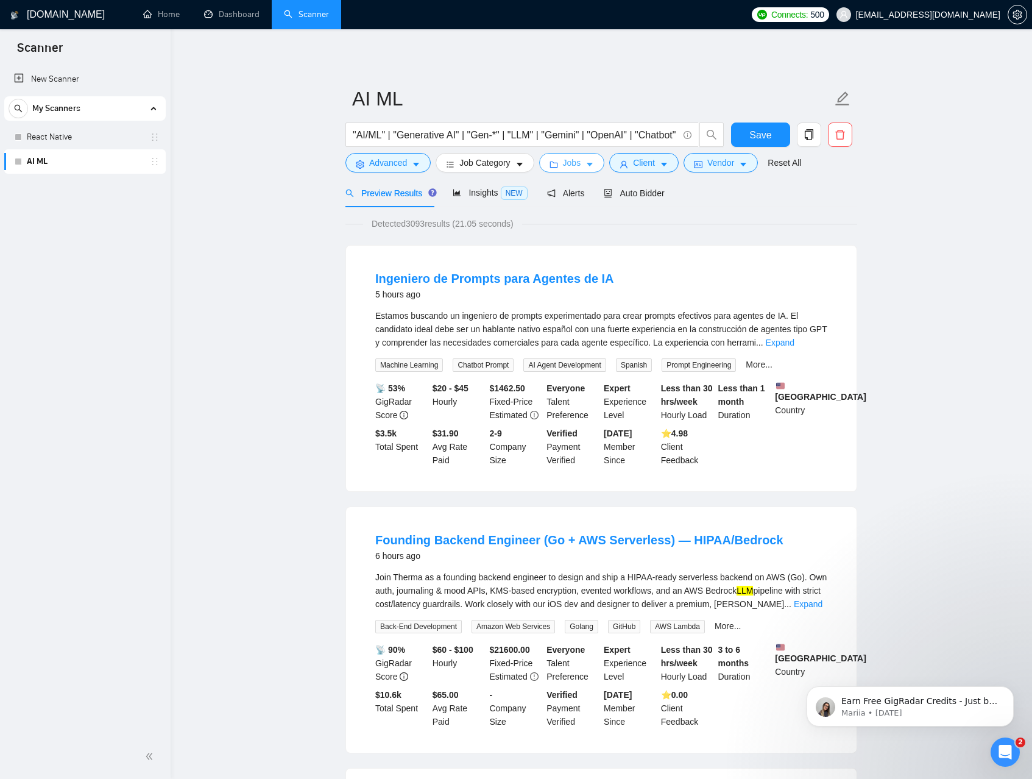
click at [581, 163] on span "Jobs" at bounding box center [572, 162] width 18 height 13
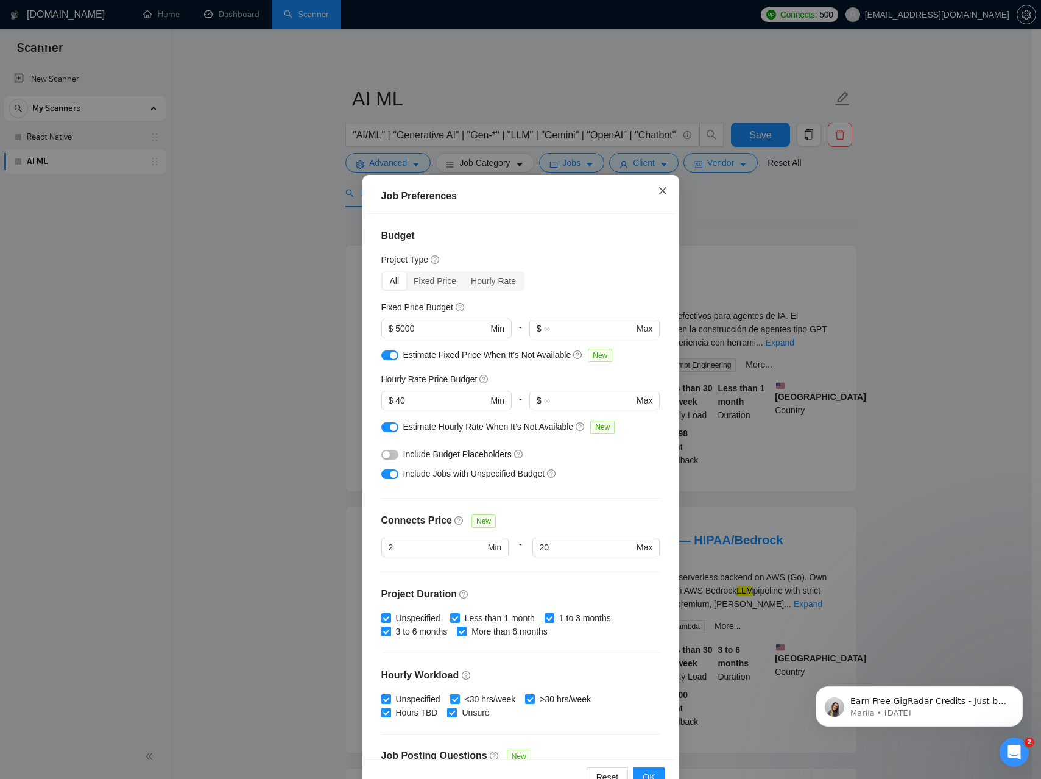
click at [658, 193] on icon "close" at bounding box center [663, 191] width 10 height 10
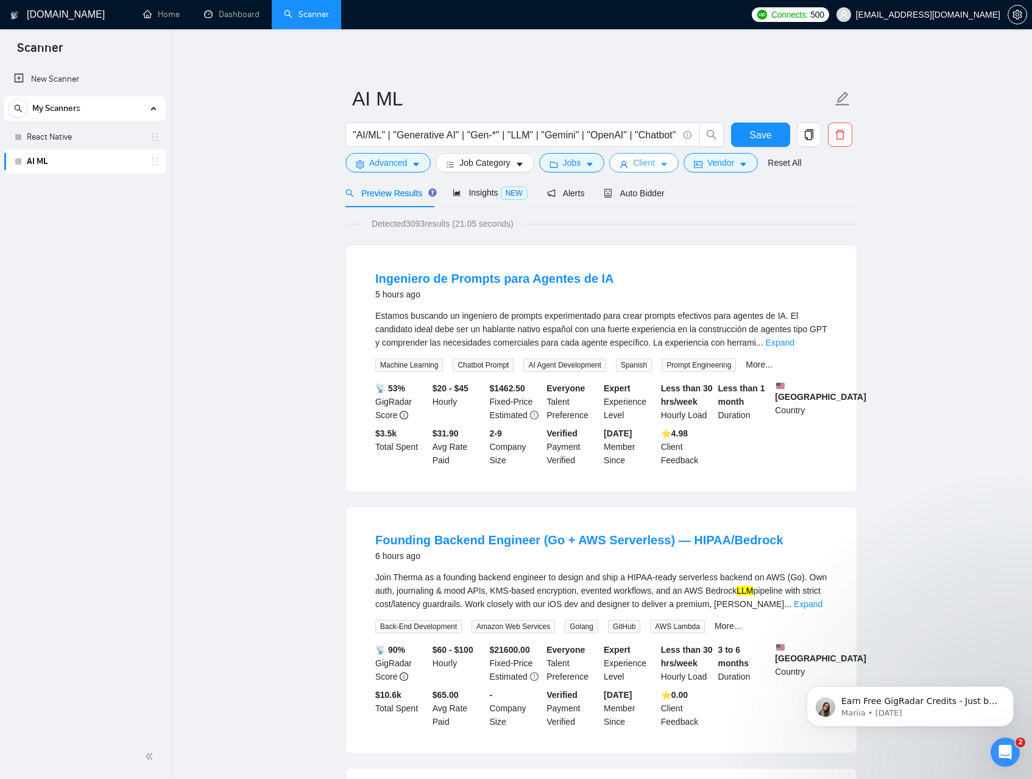
click at [655, 160] on span "Client" at bounding box center [644, 162] width 22 height 13
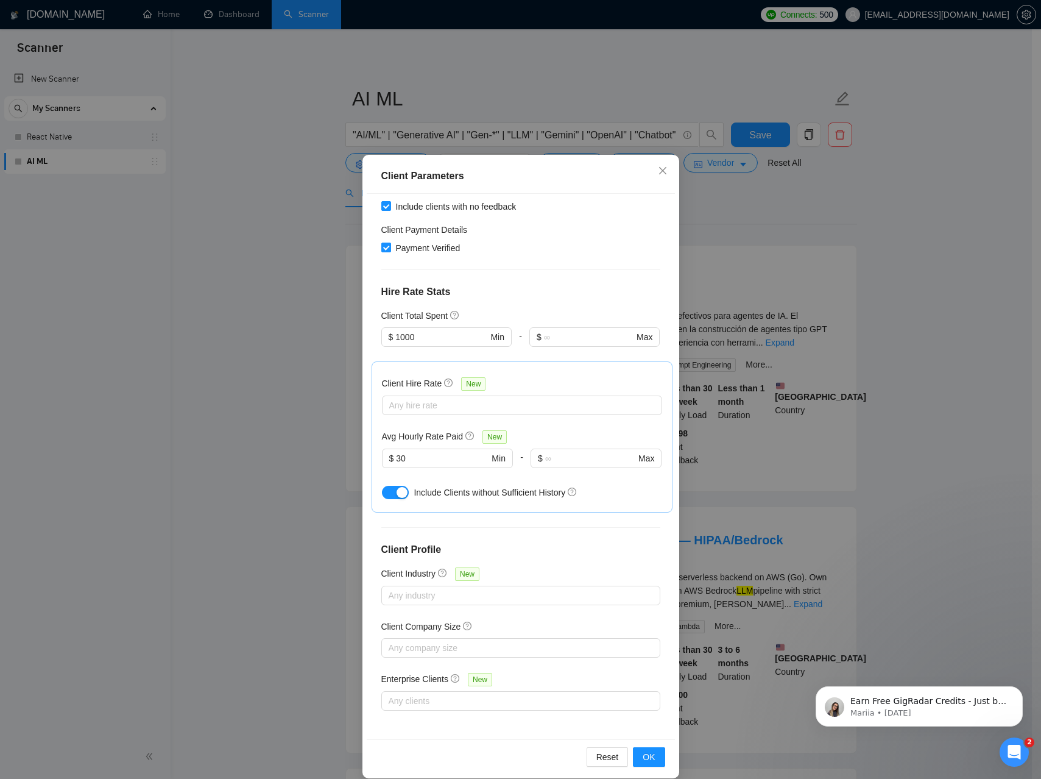
scroll to position [34, 0]
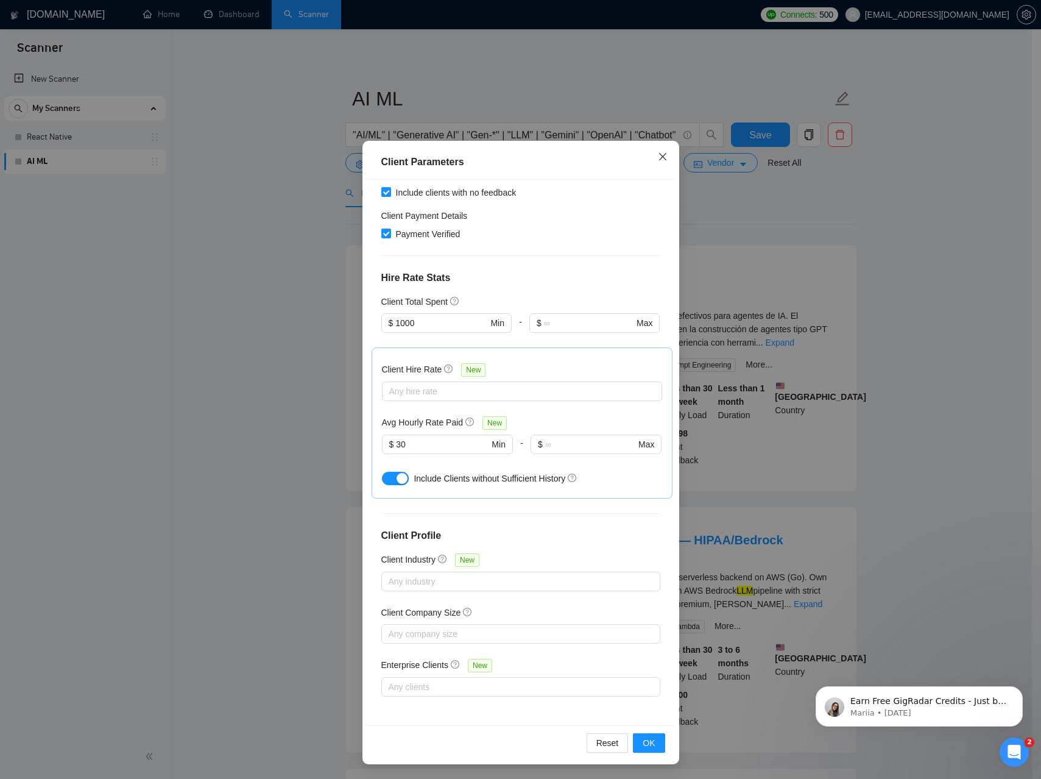
click at [658, 158] on icon "close" at bounding box center [663, 157] width 10 height 10
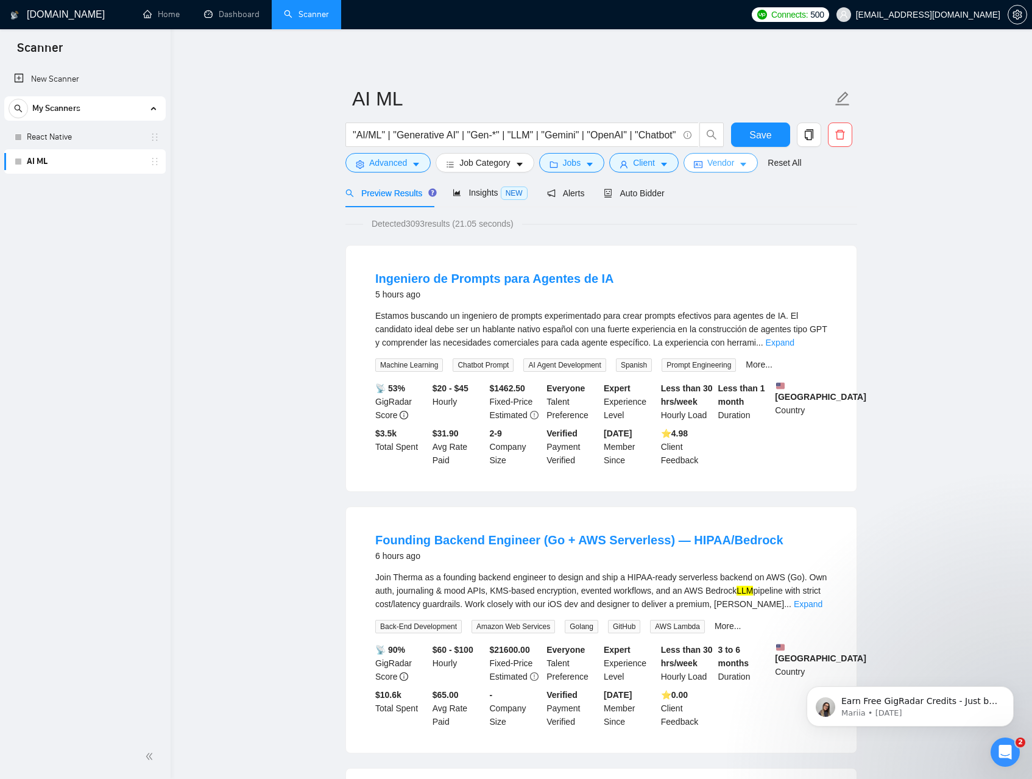
click at [734, 165] on span "Vendor" at bounding box center [721, 162] width 27 height 13
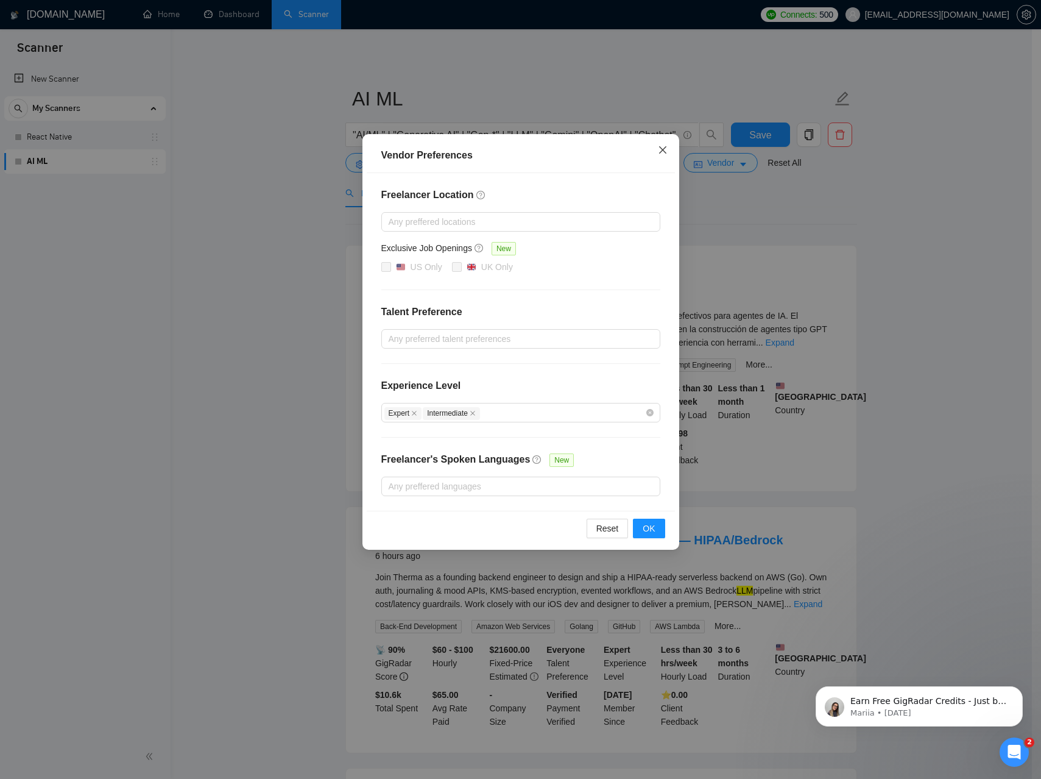
click at [661, 152] on icon "close" at bounding box center [662, 149] width 7 height 7
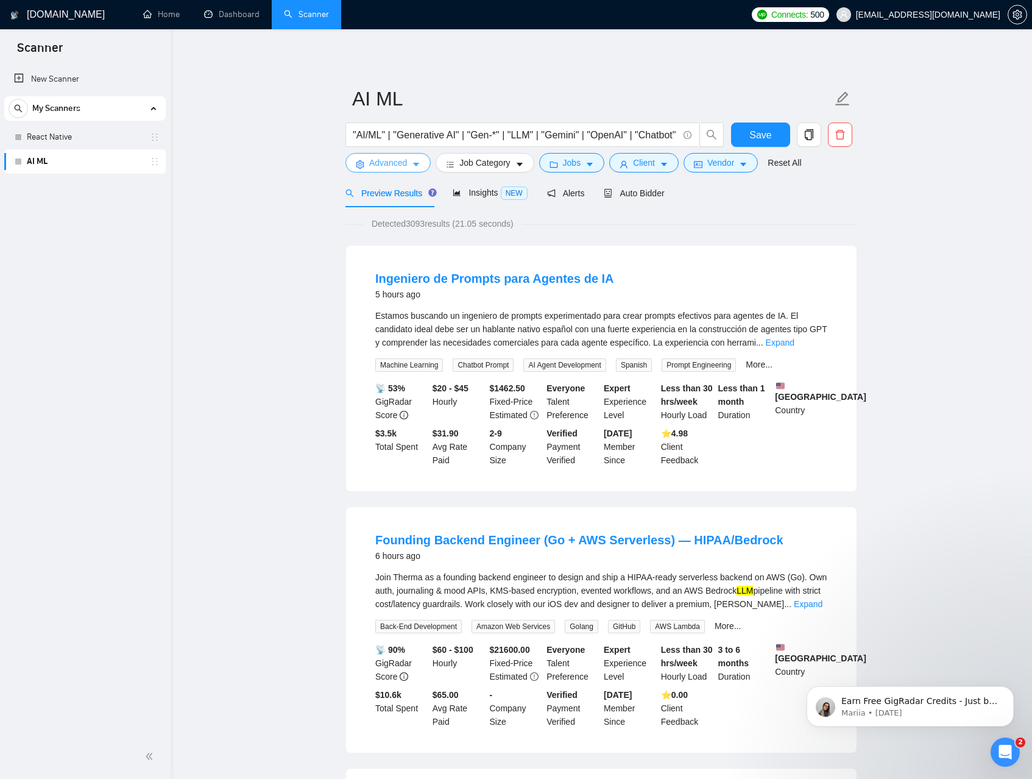
click at [410, 171] on button "Advanced" at bounding box center [388, 163] width 85 height 20
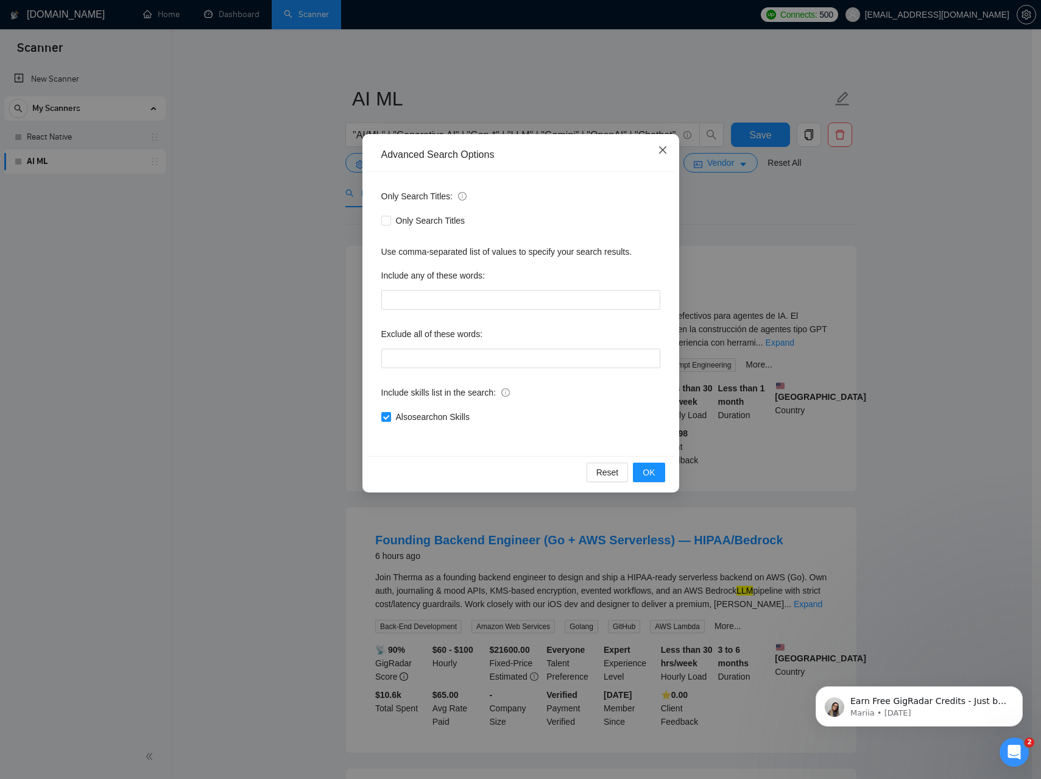
click at [662, 149] on icon "close" at bounding box center [663, 150] width 10 height 10
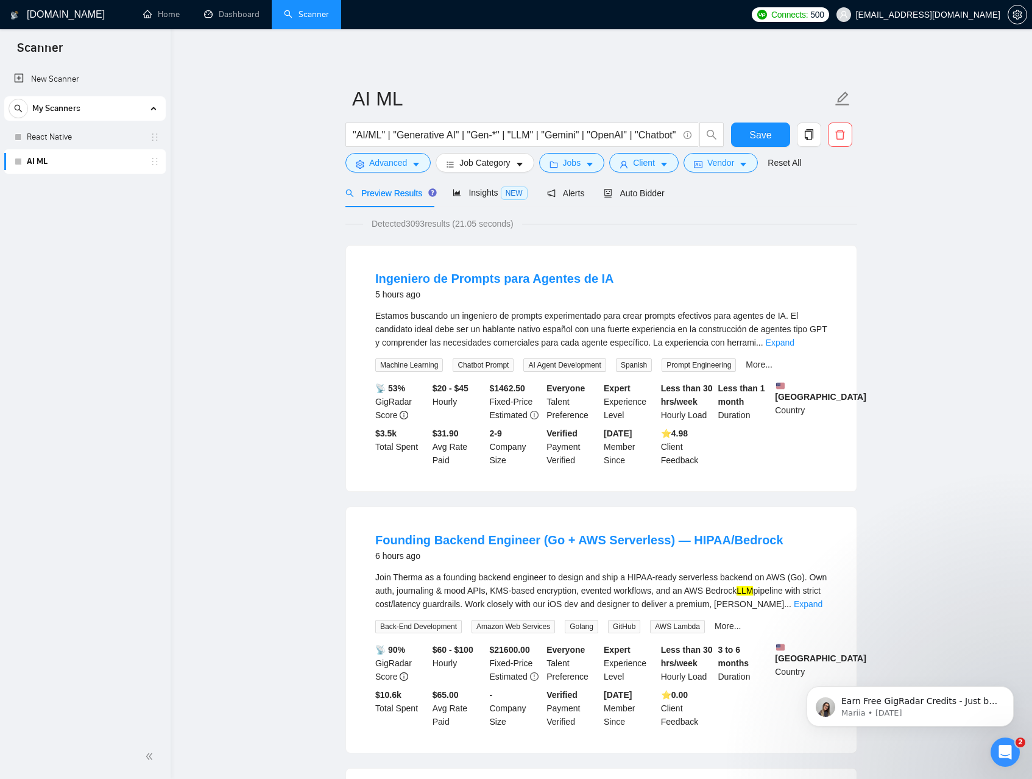
click at [71, 165] on link "AI ML" at bounding box center [85, 161] width 116 height 24
click at [231, 9] on link "Dashboard" at bounding box center [231, 14] width 55 height 10
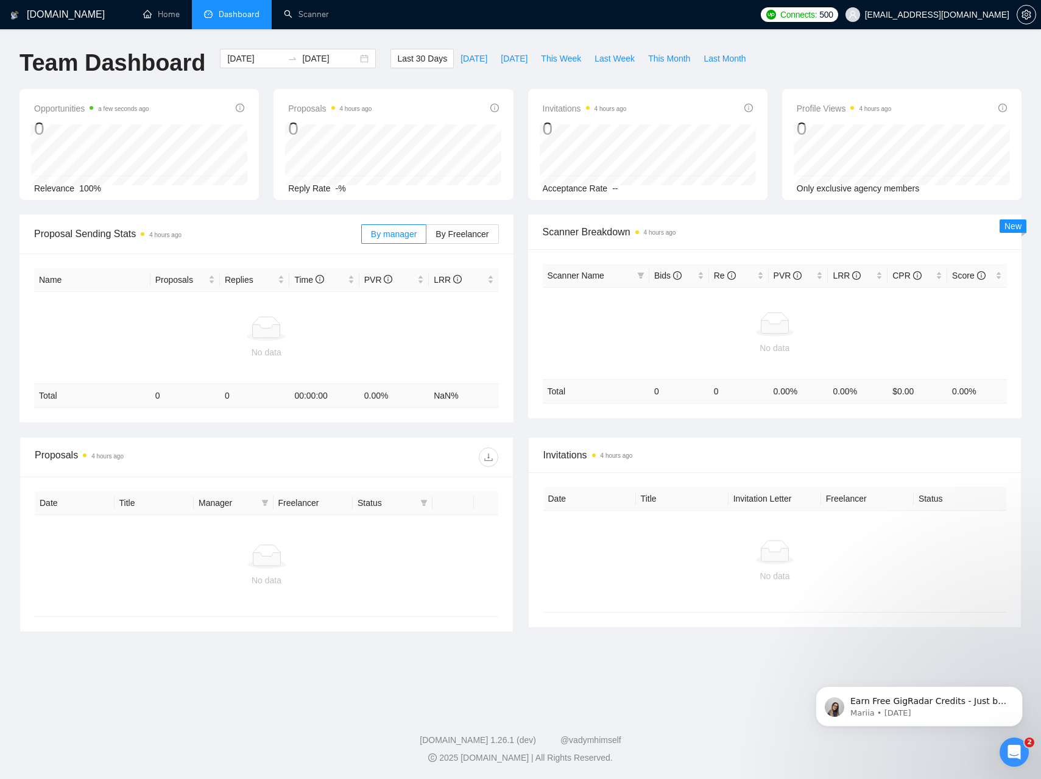
click at [88, 234] on span "Proposal Sending Stats 4 hours ago" at bounding box center [197, 233] width 327 height 15
click at [450, 235] on span "By Freelancer" at bounding box center [462, 234] width 53 height 10
click at [427, 237] on input "By Freelancer" at bounding box center [427, 237] width 0 height 0
click at [377, 239] on label "By manager" at bounding box center [393, 234] width 65 height 20
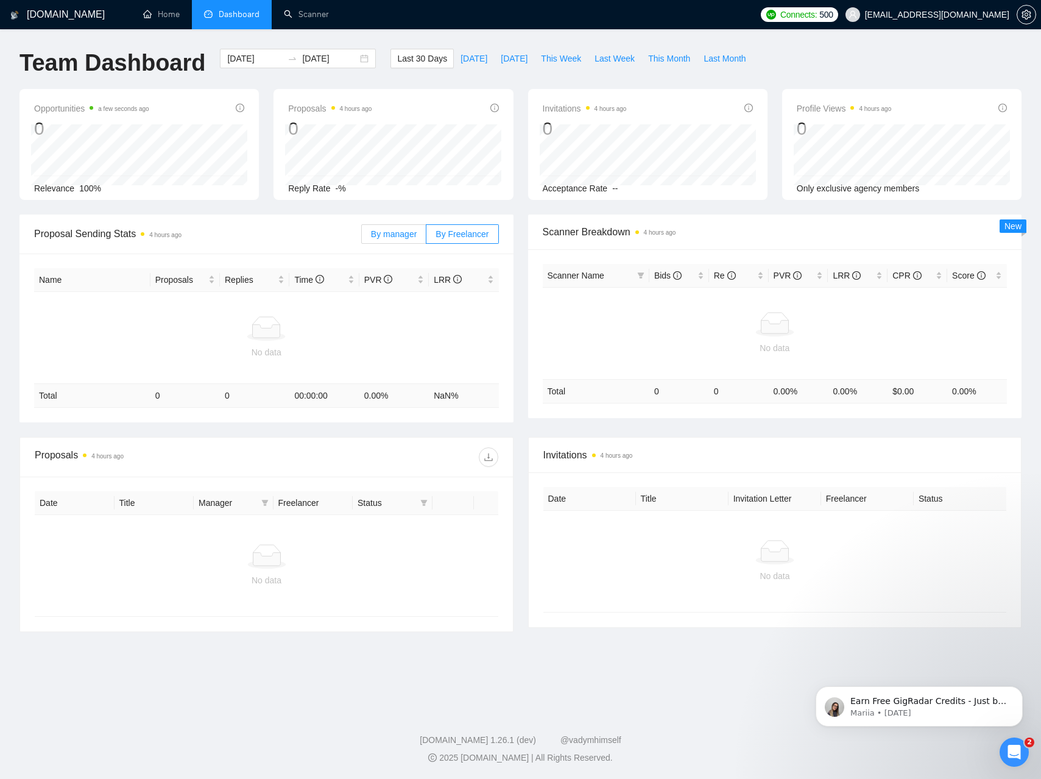
click at [362, 237] on input "By manager" at bounding box center [362, 237] width 0 height 0
click at [249, 344] on div "No data" at bounding box center [266, 337] width 455 height 43
